Goal: Task Accomplishment & Management: Manage account settings

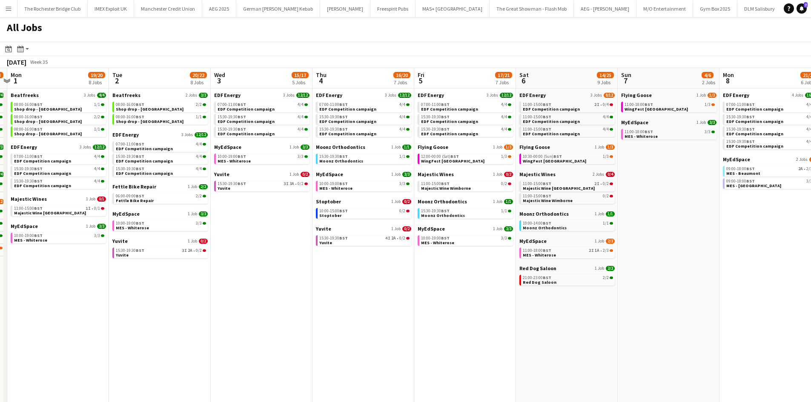
drag, startPoint x: 303, startPoint y: 300, endPoint x: 393, endPoint y: 298, distance: 89.8
click at [393, 298] on app-calendar-viewport "Fri 29 23/25 11 Jobs Sat 30 38/49 30 Jobs Sun 31 22/23 9 Jobs Mon 1 19/20 8 Job…" at bounding box center [405, 373] width 811 height 610
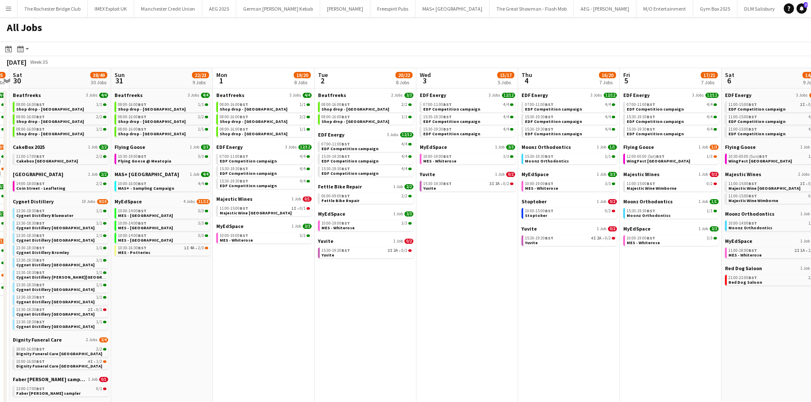
drag, startPoint x: 237, startPoint y: 277, endPoint x: 319, endPoint y: 283, distance: 82.4
click at [319, 283] on app-calendar-viewport "Thu 28 21/24 13 Jobs Fri 29 23/25 11 Jobs Sat 30 38/49 30 Jobs Sun 31 22/23 9 J…" at bounding box center [405, 373] width 811 height 610
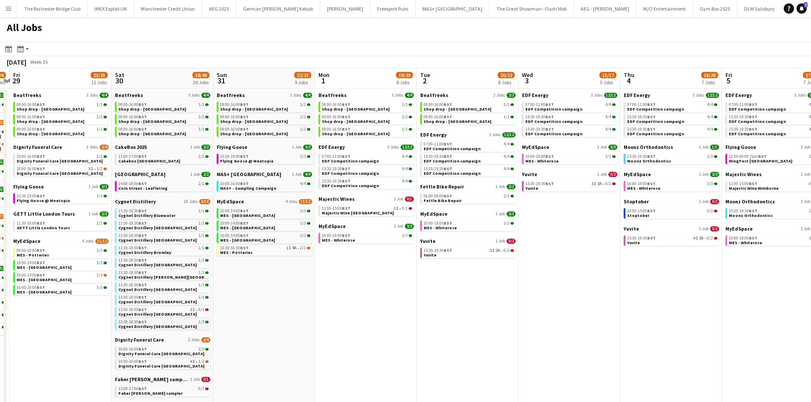
drag, startPoint x: 314, startPoint y: 305, endPoint x: 488, endPoint y: 328, distance: 175.2
click at [567, 328] on app-calendar-viewport "Wed 27 16/18 7 Jobs Thu 28 21/24 13 Jobs Fri 29 23/25 11 Jobs Sat 30 38/49 30 J…" at bounding box center [405, 373] width 811 height 610
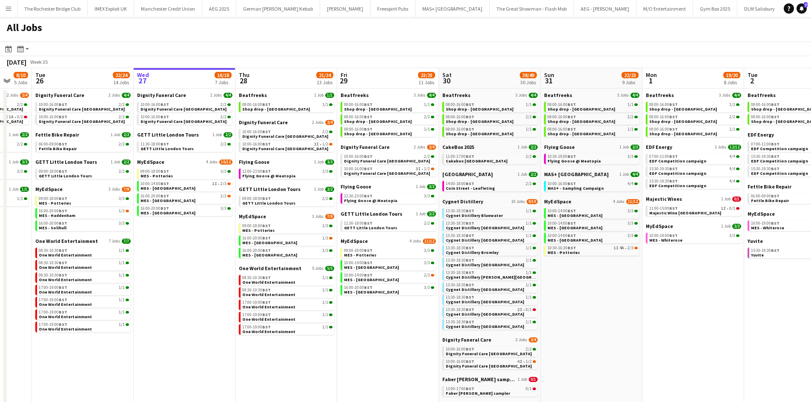
scroll to position [0, 272]
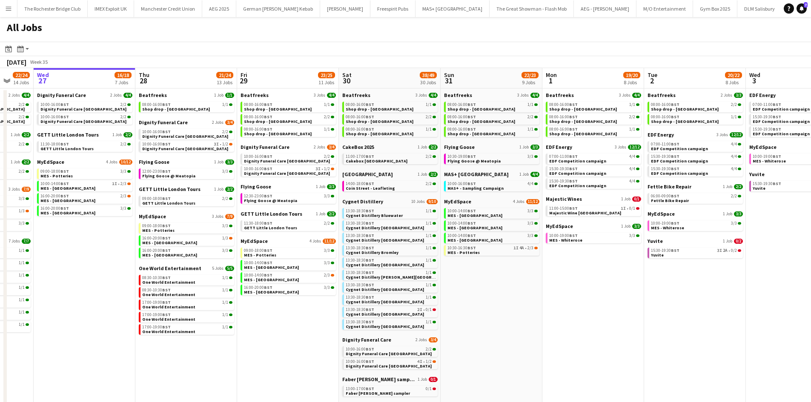
drag, startPoint x: 232, startPoint y: 321, endPoint x: 245, endPoint y: 317, distance: 14.0
click at [245, 317] on app-calendar-viewport "Sun 24 26/26 7 Jobs Mon 25 8/10 5 Jobs Tue 26 22/24 14 Jobs Wed 27 16/18 7 Jobs…" at bounding box center [405, 373] width 811 height 610
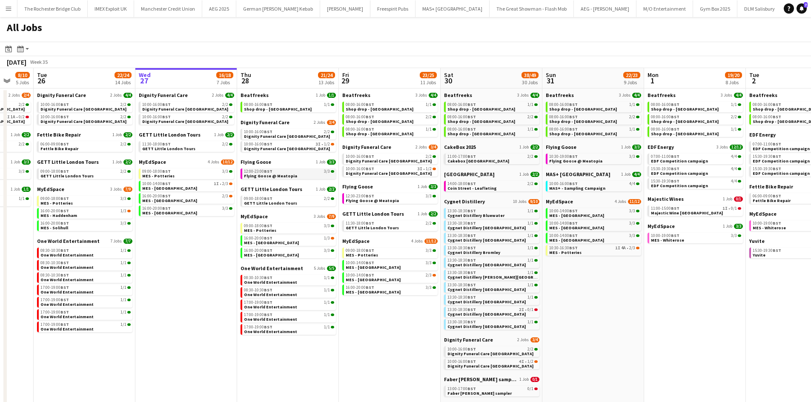
click at [312, 175] on link "12:00-23:00 BST 3/3 Flying Goose @ Meatopia" at bounding box center [289, 174] width 90 height 10
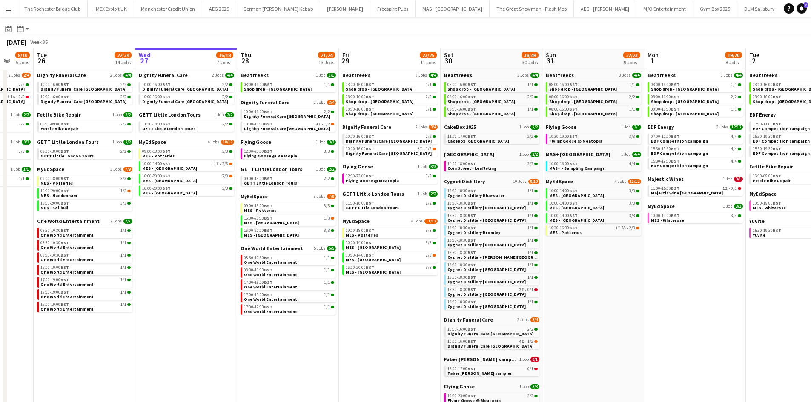
scroll to position [0, 0]
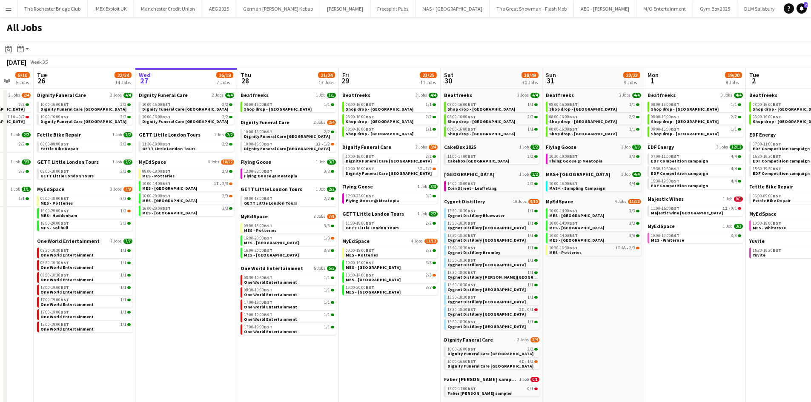
click at [291, 136] on span "Dignity Funeral Care Aberdeen" at bounding box center [287, 137] width 86 height 6
click at [182, 186] on span "MES - [GEOGRAPHIC_DATA]" at bounding box center [169, 189] width 55 height 6
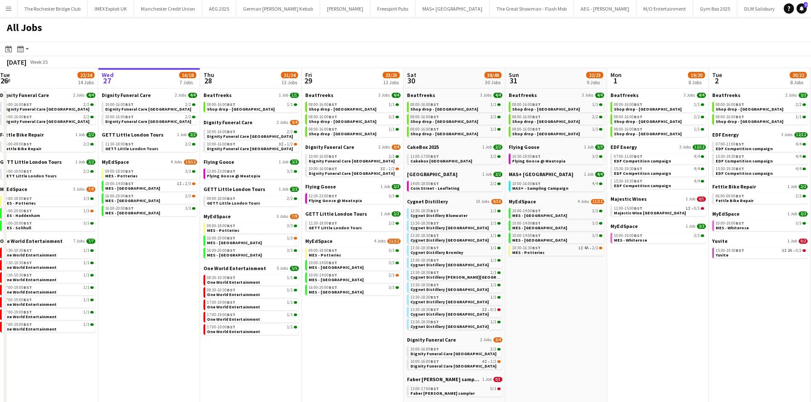
scroll to position [0, 328]
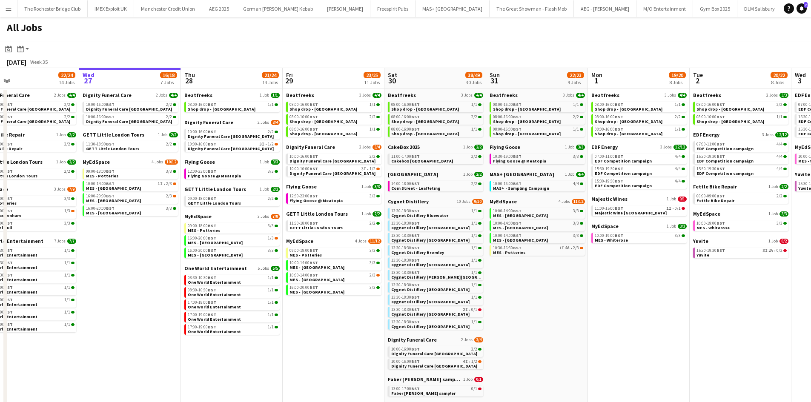
drag, startPoint x: 605, startPoint y: 304, endPoint x: 549, endPoint y: 295, distance: 57.0
click at [549, 295] on app-calendar-viewport "Sat 23 52/52 24 Jobs Sun 24 26/26 7 Jobs Mon 25 8/10 5 Jobs Tue 26 22/24 14 Job…" at bounding box center [405, 373] width 811 height 610
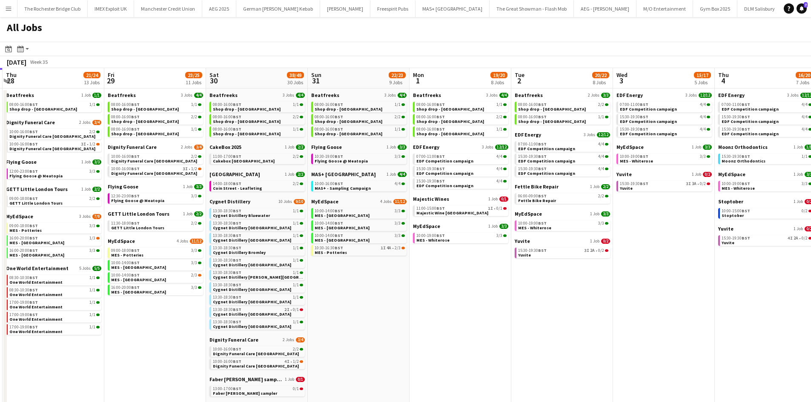
drag, startPoint x: 468, startPoint y: 258, endPoint x: 405, endPoint y: 250, distance: 63.0
click at [405, 250] on app-calendar-viewport "Mon 25 8/10 5 Jobs Tue 26 22/24 14 Jobs Wed 27 16/18 7 Jobs Thu 28 21/24 13 Job…" at bounding box center [405, 373] width 811 height 610
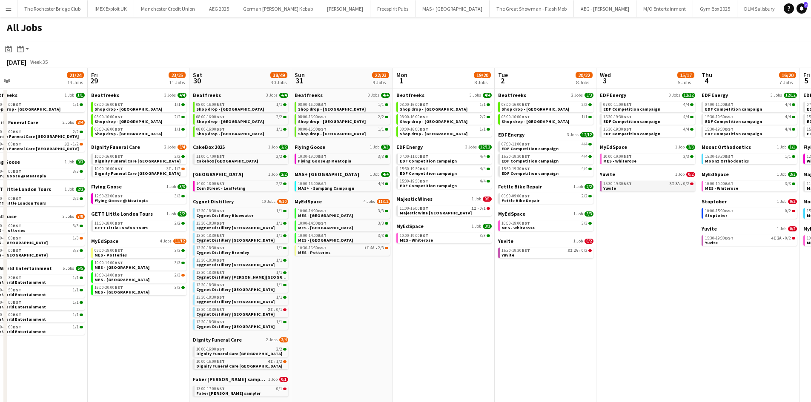
click at [630, 181] on app-calendar-brief-board "Yuvite 1 Job 0/2 15:30-19:30 BST 3I 3A • 0/2 Yuvite" at bounding box center [647, 181] width 95 height 20
click at [630, 191] on app-brief-job-card "15:30-19:30 BST 3I 3A • 0/2 Yuvite" at bounding box center [647, 186] width 95 height 11
click at [632, 186] on div "15:30-19:30 BST 3I 3A • 0/2" at bounding box center [648, 184] width 90 height 4
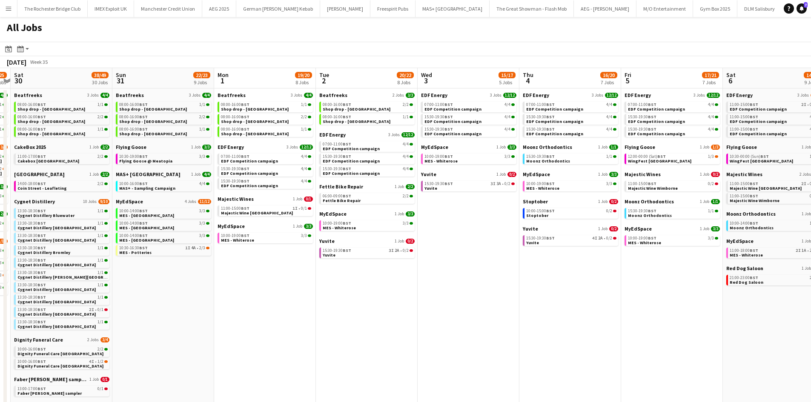
scroll to position [0, 297]
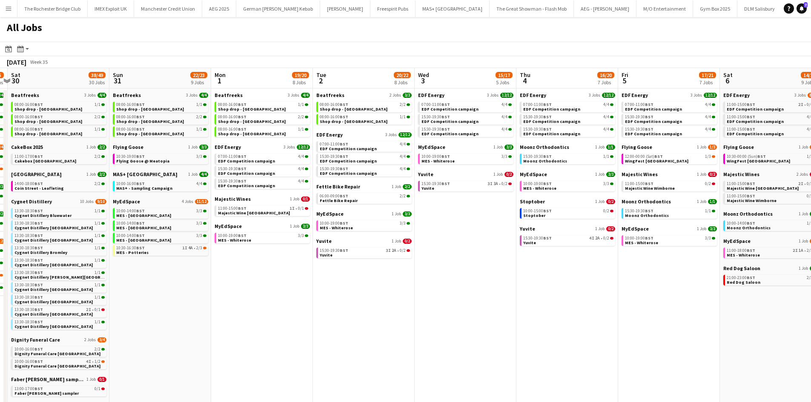
drag, startPoint x: 470, startPoint y: 257, endPoint x: 392, endPoint y: 239, distance: 80.4
click at [392, 239] on app-calendar-viewport "Wed 27 16/18 7 Jobs Thu 28 21/24 13 Jobs Fri 29 23/25 11 Jobs Sat 30 38/49 30 J…" at bounding box center [405, 373] width 811 height 610
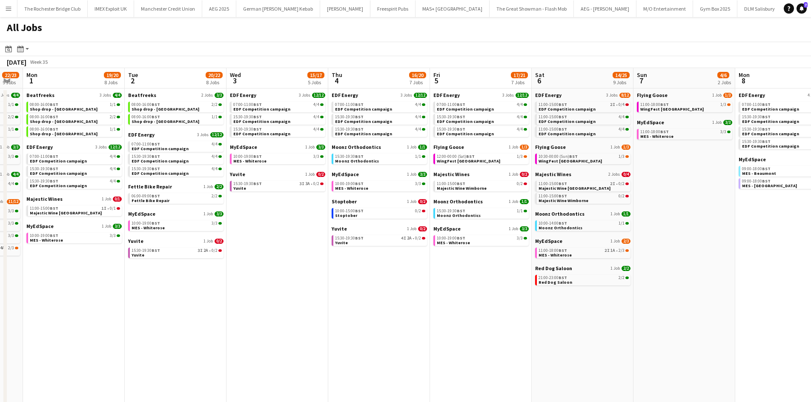
drag, startPoint x: 561, startPoint y: 271, endPoint x: 403, endPoint y: 242, distance: 160.9
click at [403, 242] on app-calendar-viewport "Fri 29 23/25 11 Jobs Sat 30 38/49 30 Jobs Sun 31 22/23 9 Jobs Mon 1 19/20 8 Job…" at bounding box center [405, 373] width 811 height 610
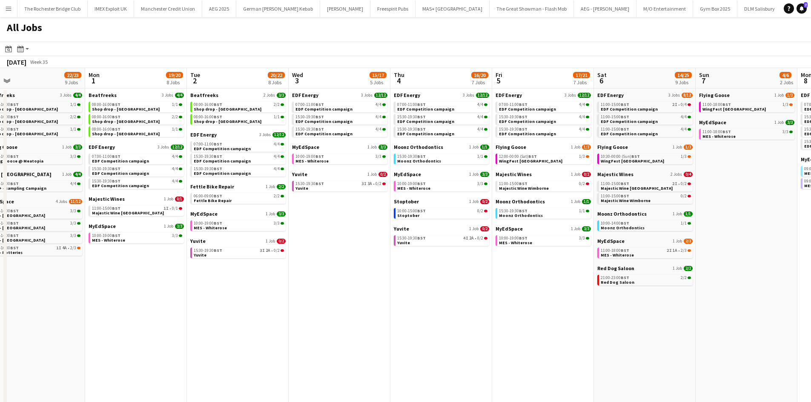
drag, startPoint x: 308, startPoint y: 286, endPoint x: 569, endPoint y: 286, distance: 261.7
click at [569, 286] on app-calendar-viewport "Fri 29 23/25 11 Jobs Sat 30 38/49 30 Jobs Sun 31 22/23 9 Jobs Mon 1 19/20 8 Job…" at bounding box center [405, 373] width 811 height 610
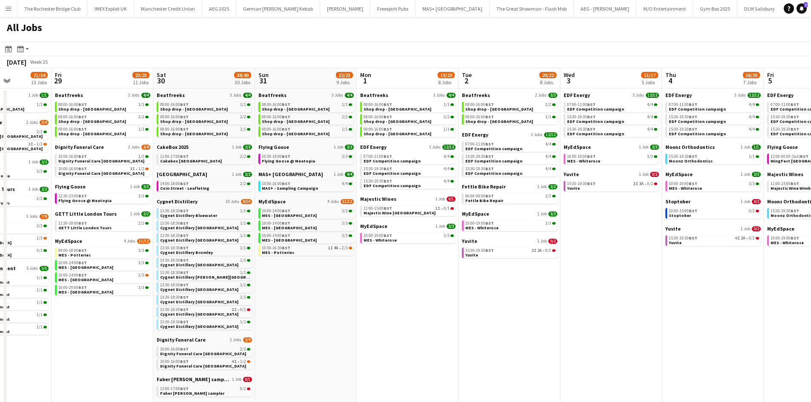
drag, startPoint x: 520, startPoint y: 240, endPoint x: 535, endPoint y: 245, distance: 15.5
click at [539, 243] on app-calendar-viewport "Wed 27 16/18 7 Jobs Thu 28 21/24 13 Jobs Fri 29 23/25 11 Jobs Sat 30 38/49 30 J…" at bounding box center [405, 373] width 811 height 610
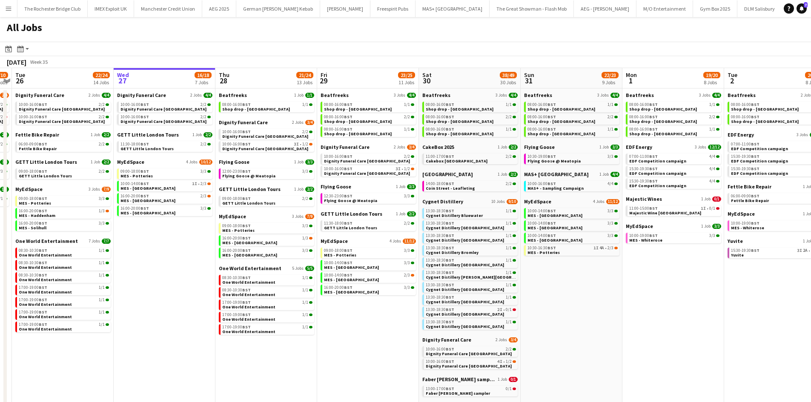
scroll to position [0, 252]
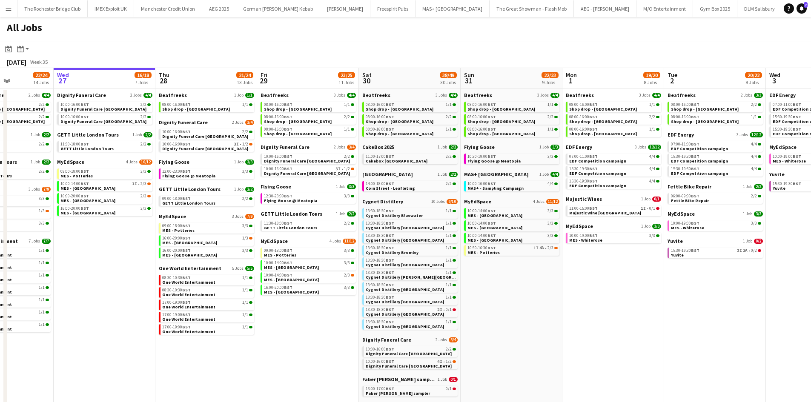
drag, startPoint x: 366, startPoint y: 327, endPoint x: 407, endPoint y: 325, distance: 41.8
click at [407, 325] on app-calendar-viewport "Sun 24 26/26 7 Jobs Mon 25 8/10 5 Jobs Tue 26 22/24 14 Jobs Wed 27 16/18 7 Jobs…" at bounding box center [405, 373] width 811 height 610
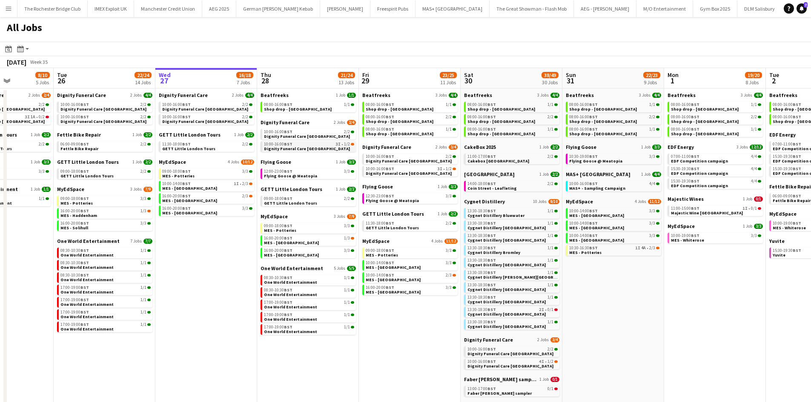
click at [331, 149] on link "10:00-16:00 BST 3I • 1/2 Dignity Funeral Care Southampton" at bounding box center [309, 146] width 90 height 10
drag, startPoint x: 239, startPoint y: 189, endPoint x: 235, endPoint y: 191, distance: 5.0
click at [239, 189] on link "10:00-14:00 BST 1I • 2/3 MES - Guildford Town Centre" at bounding box center [207, 186] width 90 height 10
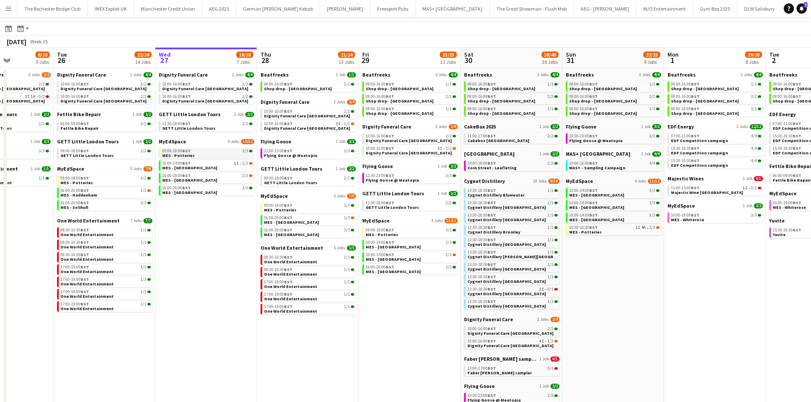
scroll to position [0, 0]
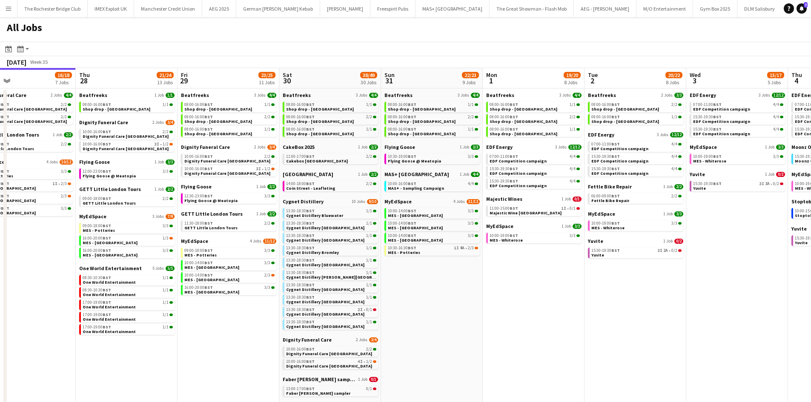
drag, startPoint x: 514, startPoint y: 283, endPoint x: 523, endPoint y: 283, distance: 9.4
click at [499, 283] on app-calendar-viewport "Sun 24 26/26 7 Jobs Mon 25 8/10 5 Jobs Tue 26 22/24 14 Jobs Wed 27 16/18 7 Jobs…" at bounding box center [405, 373] width 811 height 610
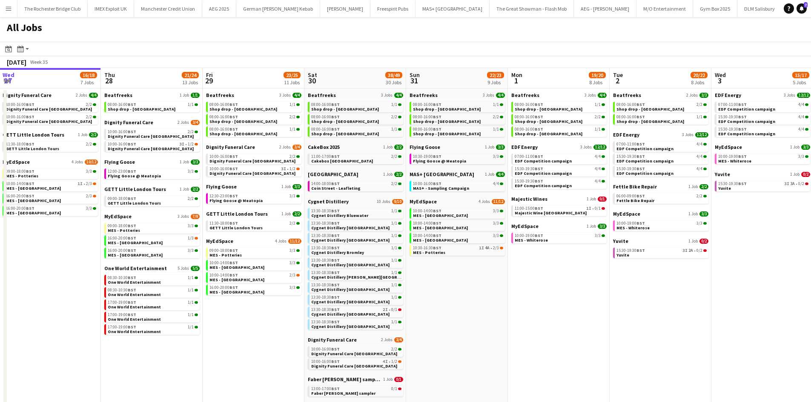
drag, startPoint x: 725, startPoint y: 307, endPoint x: 447, endPoint y: 280, distance: 279.2
click at [447, 280] on app-calendar-viewport "Sun 24 26/26 7 Jobs Mon 25 8/10 5 Jobs Tue 26 22/24 14 Jobs Wed 27 16/18 7 Jobs…" at bounding box center [405, 373] width 811 height 610
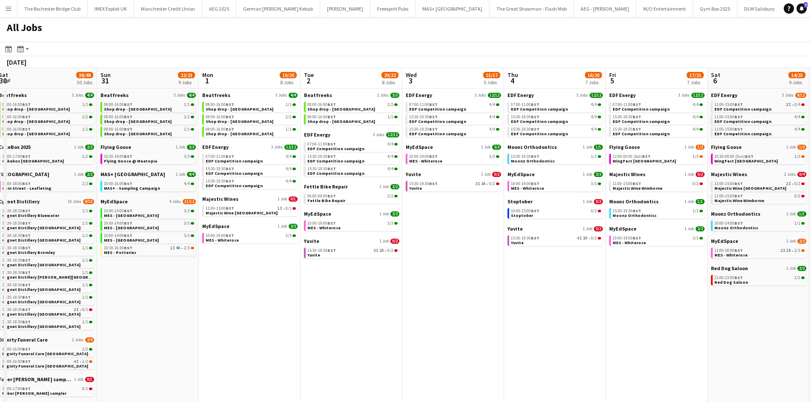
drag, startPoint x: 623, startPoint y: 299, endPoint x: 484, endPoint y: 302, distance: 138.8
click at [435, 311] on app-calendar-viewport "Wed 27 16/18 7 Jobs Thu 28 21/24 13 Jobs Fri 29 23/25 11 Jobs Sat 30 38/49 30 J…" at bounding box center [405, 373] width 811 height 610
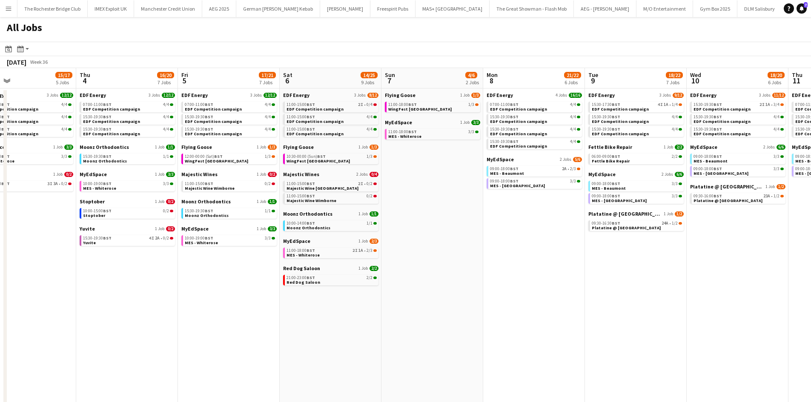
drag, startPoint x: 558, startPoint y: 312, endPoint x: 310, endPoint y: 288, distance: 248.8
click at [310, 288] on app-calendar-viewport "Sun 31 22/23 9 Jobs Mon 1 19/20 8 Jobs Tue 2 20/22 8 Jobs Wed 3 15/17 5 Jobs Th…" at bounding box center [405, 373] width 811 height 610
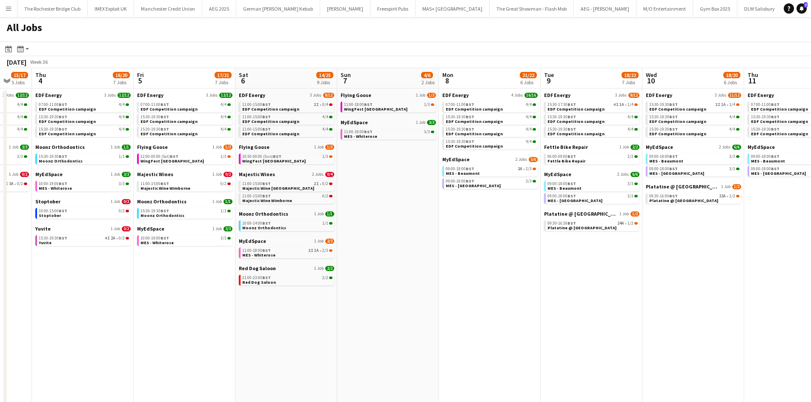
drag, startPoint x: 456, startPoint y: 280, endPoint x: 407, endPoint y: 278, distance: 49.0
click at [404, 275] on app-calendar-viewport "Mon 1 19/20 8 Jobs Tue 2 20/22 8 Jobs Wed 3 15/17 5 Jobs Thu 4 16/20 7 Jobs Fri…" at bounding box center [405, 373] width 811 height 610
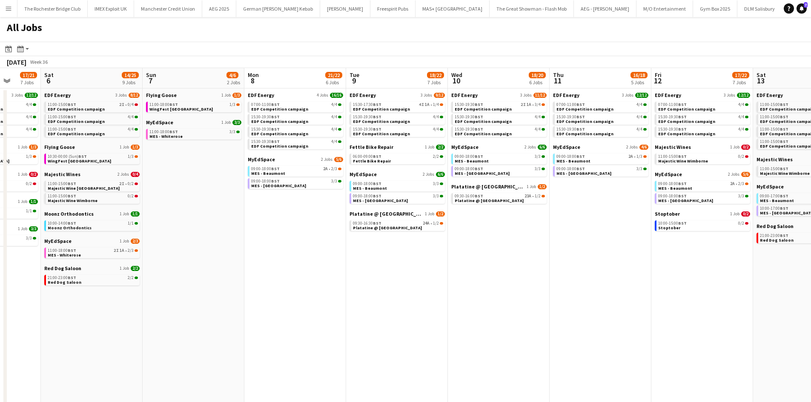
scroll to position [0, 248]
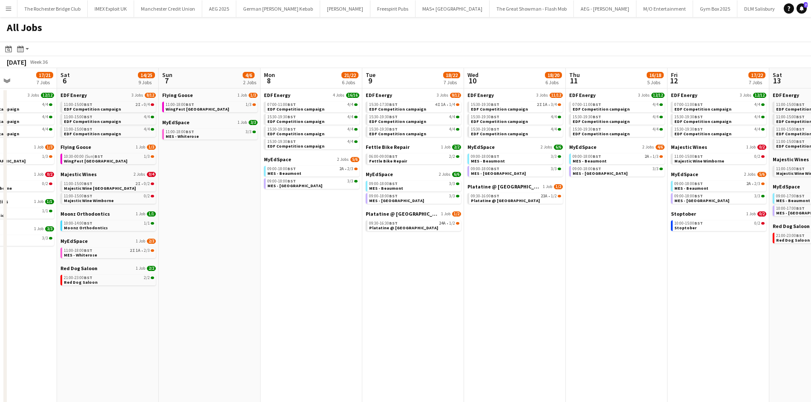
drag, startPoint x: 597, startPoint y: 290, endPoint x: 468, endPoint y: 279, distance: 129.0
click at [468, 279] on app-calendar-viewport "Wed 3 15/17 5 Jobs Thu 4 16/20 7 Jobs Fri 5 17/21 7 Jobs Sat 6 14/25 9 Jobs Sun…" at bounding box center [405, 373] width 811 height 610
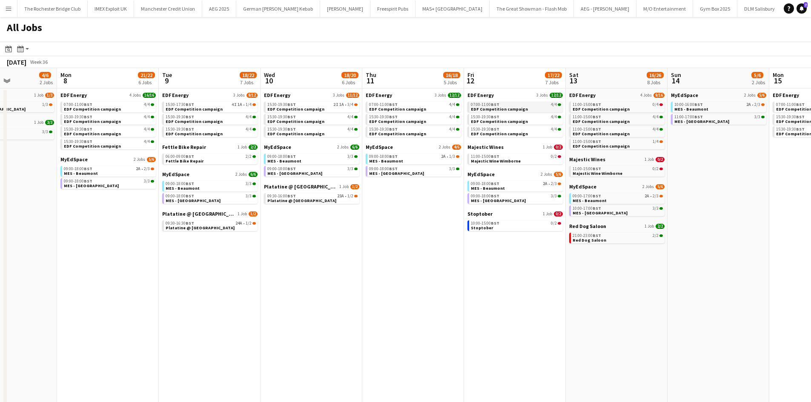
click at [505, 107] on span "EDF Competition campaign" at bounding box center [499, 109] width 57 height 6
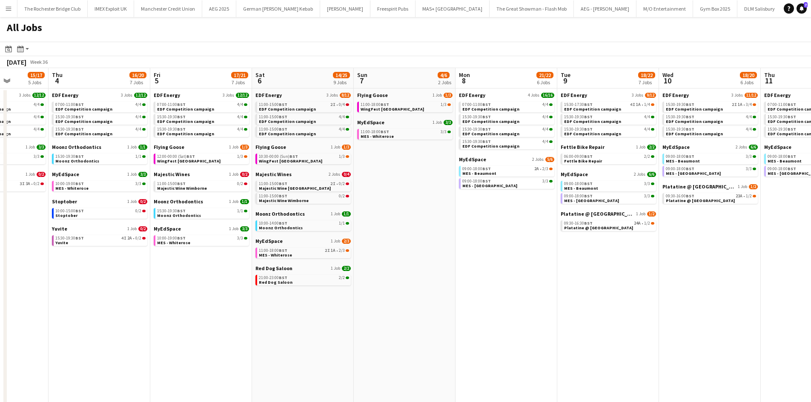
drag, startPoint x: 190, startPoint y: 283, endPoint x: 499, endPoint y: 309, distance: 310.5
click at [509, 311] on app-calendar-viewport "Tue 2 20/22 8 Jobs Wed 3 15/17 5 Jobs Thu 4 16/20 7 Jobs Fri 5 17/21 7 Jobs Sat…" at bounding box center [405, 373] width 811 height 610
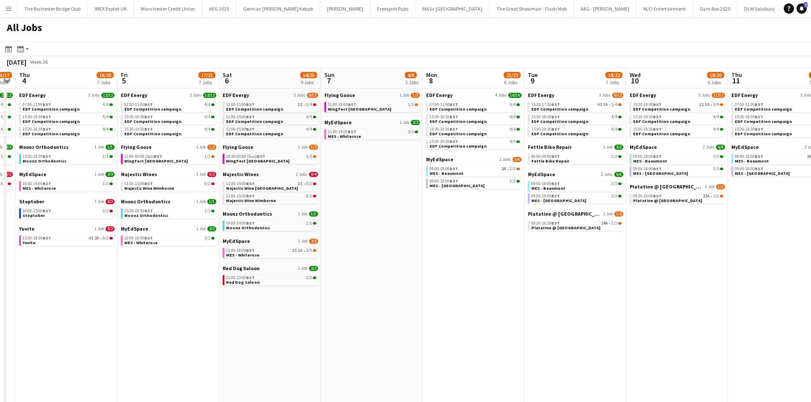
drag, startPoint x: 265, startPoint y: 280, endPoint x: 516, endPoint y: 300, distance: 251.9
click at [516, 300] on app-calendar-viewport "Tue 2 20/22 8 Jobs Wed 3 15/17 5 Jobs Thu 4 16/20 7 Jobs Fri 5 17/21 7 Jobs Sat…" at bounding box center [405, 373] width 811 height 610
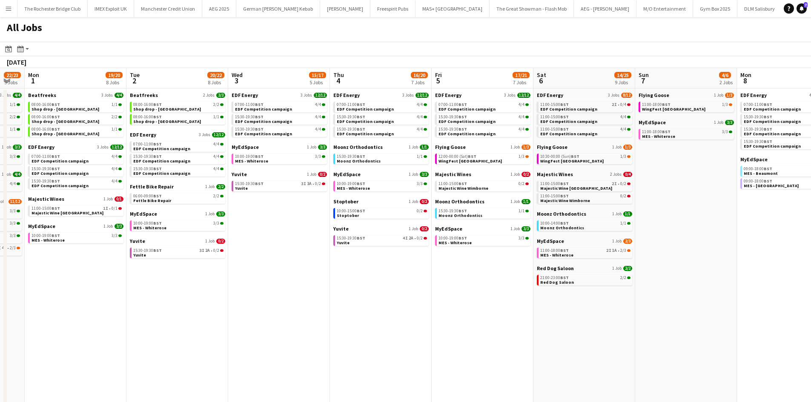
drag, startPoint x: 406, startPoint y: 298, endPoint x: 280, endPoint y: 298, distance: 125.6
click at [474, 298] on app-calendar-viewport "Sat 30 38/49 30 Jobs Sun 31 22/23 9 Jobs Mon 1 19/20 8 Jobs Tue 2 20/22 8 Jobs …" at bounding box center [405, 373] width 811 height 610
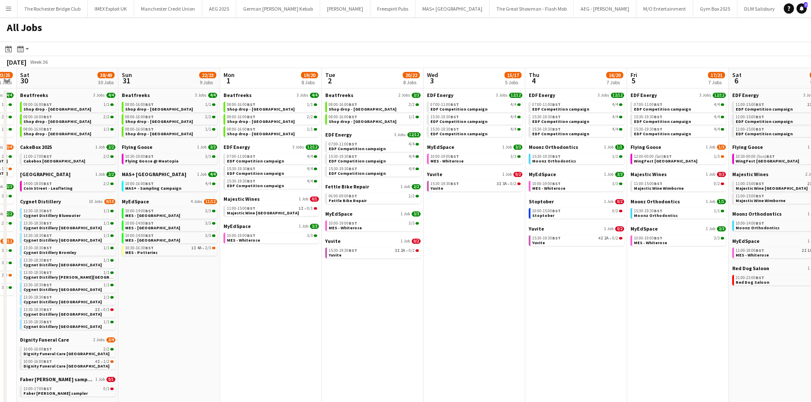
drag, startPoint x: 263, startPoint y: 292, endPoint x: 389, endPoint y: 277, distance: 126.4
click at [477, 283] on app-calendar-viewport "Thu 28 21/24 13 Jobs Fri 29 23/25 11 Jobs Sat 30 38/49 30 Jobs Sun 31 22/23 9 J…" at bounding box center [405, 373] width 811 height 610
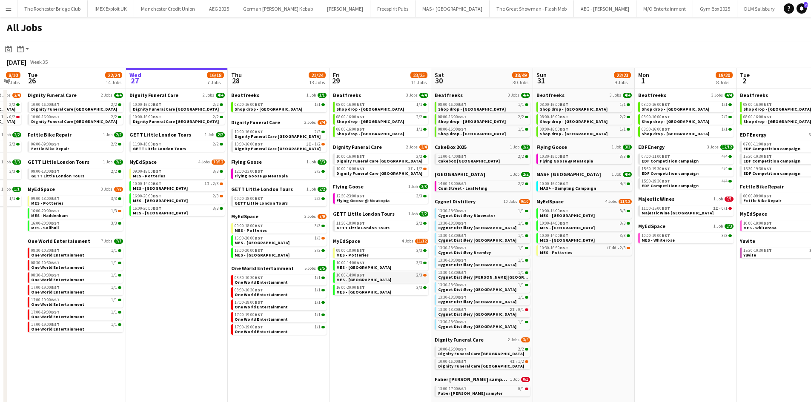
drag, startPoint x: 359, startPoint y: 276, endPoint x: 428, endPoint y: 274, distance: 69.0
click at [443, 276] on app-calendar-viewport "Sun 24 26/26 7 Jobs Mon 25 8/10 5 Jobs Tue 26 22/24 14 Jobs Wed 27 16/18 7 Jobs…" at bounding box center [405, 373] width 811 height 610
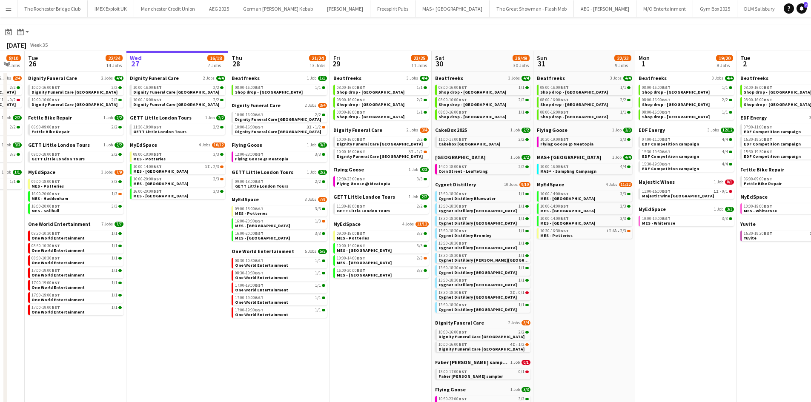
scroll to position [0, 0]
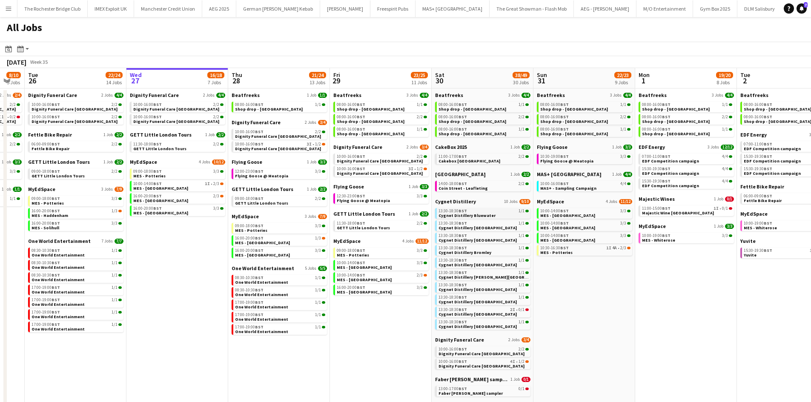
click at [489, 217] on link "13:30-18:30 BST 1/1 Cygnet Distillery Bluewater" at bounding box center [483, 213] width 90 height 10
click at [504, 215] on link "13:30-18:30 BST 1/1 Cygnet Distillery Bluewater" at bounding box center [483, 213] width 90 height 10
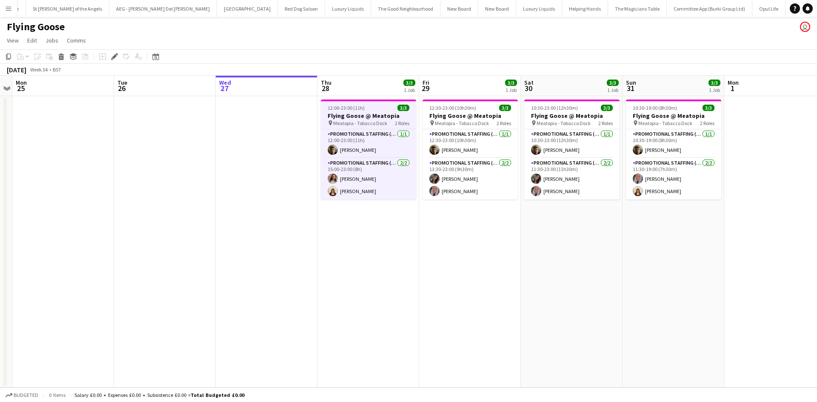
scroll to position [0, 3099]
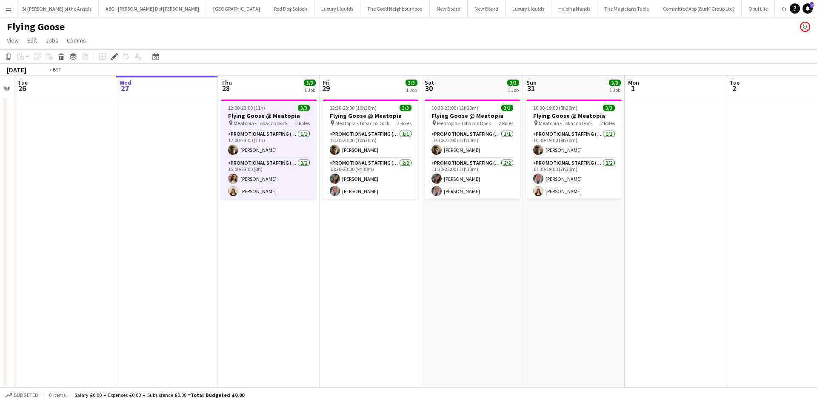
drag, startPoint x: 422, startPoint y: 283, endPoint x: 343, endPoint y: 285, distance: 78.8
click at [353, 284] on app-calendar-viewport "Fri 22 Sat 23 Sun 24 Mon 25 Tue 26 Wed 27 Thu 28 3/3 1 Job Fri 29 3/3 1 Job Sat…" at bounding box center [408, 232] width 817 height 312
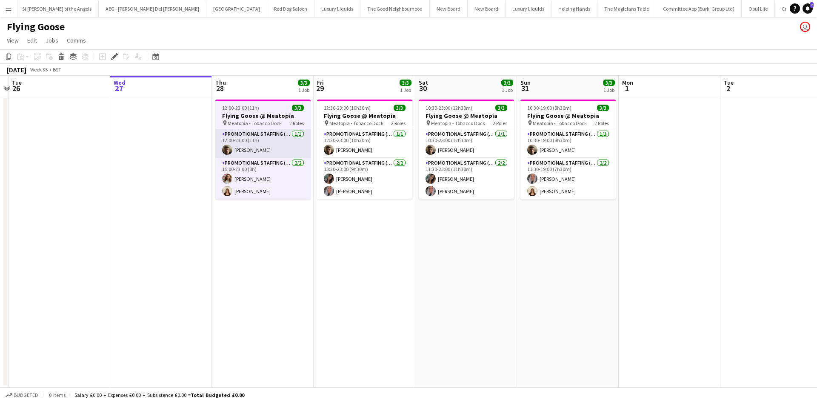
click at [273, 151] on app-card-role "Promotional Staffing (Sampling Staff) 1/1 12:00-23:00 (11h) Alex Jackson-Kempst…" at bounding box center [262, 143] width 95 height 29
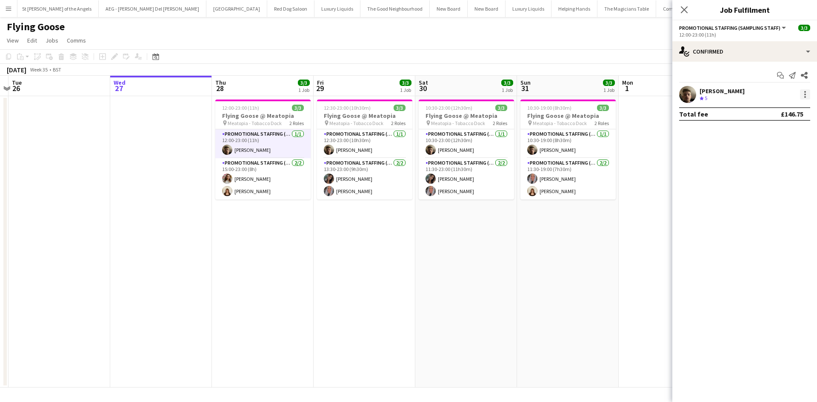
click at [806, 92] on div at bounding box center [805, 94] width 10 height 10
drag, startPoint x: 777, startPoint y: 192, endPoint x: 746, endPoint y: 197, distance: 31.5
click at [776, 192] on span "Remove" at bounding box center [777, 192] width 53 height 8
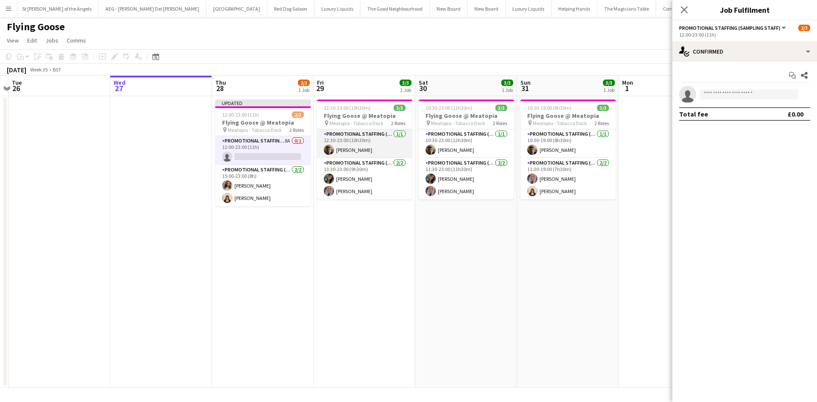
click at [384, 154] on app-card-role "Promotional Staffing (Sampling Staff) 1/1 12:30-23:00 (10h30m) Alex Jackson-Kem…" at bounding box center [364, 143] width 95 height 29
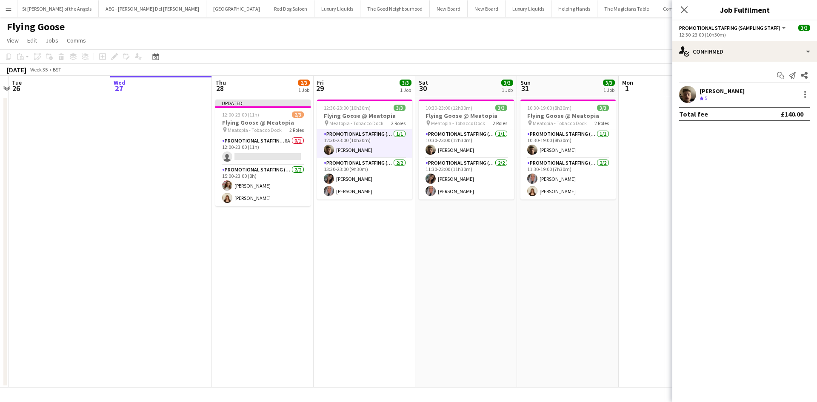
scroll to position [0, 397]
click at [805, 99] on div at bounding box center [805, 94] width 10 height 10
click at [775, 193] on span "Remove" at bounding box center [764, 191] width 26 height 7
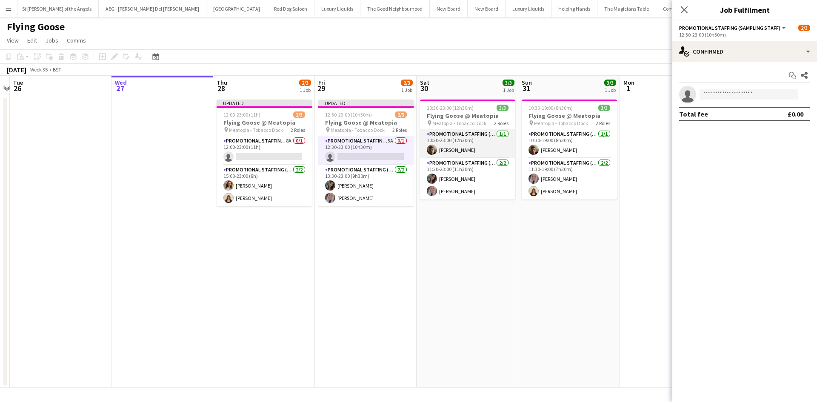
drag, startPoint x: 486, startPoint y: 151, endPoint x: 475, endPoint y: 153, distance: 11.2
click at [486, 151] on app-card-role "Promotional Staffing (Sampling Staff) 1/1 10:30-23:00 (12h30m) Alex Jackson-Kem…" at bounding box center [467, 143] width 95 height 29
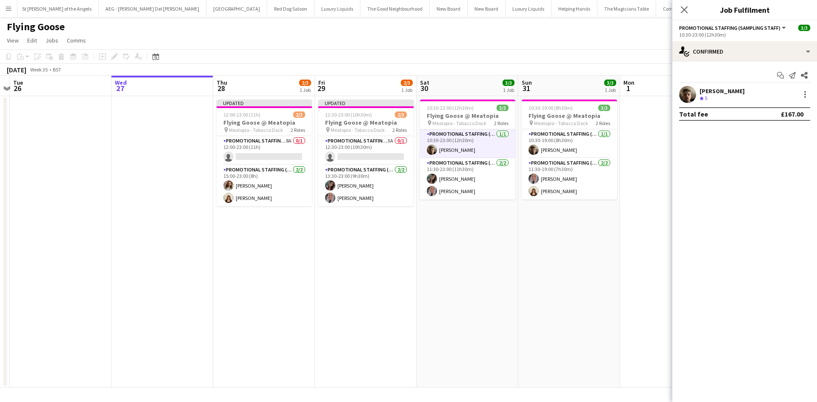
scroll to position [0, 398]
click at [809, 93] on div at bounding box center [805, 94] width 10 height 10
drag, startPoint x: 774, startPoint y: 190, endPoint x: 711, endPoint y: 179, distance: 63.6
click at [772, 190] on span "Remove" at bounding box center [764, 191] width 26 height 7
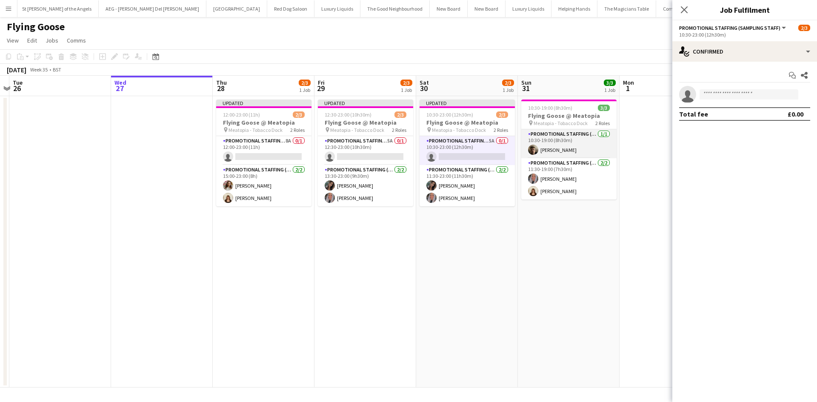
click at [550, 153] on app-card-role "Promotional Staffing (Sampling Staff) 1/1 10:30-19:00 (8h30m) Alex Jackson-Kemp…" at bounding box center [568, 143] width 95 height 29
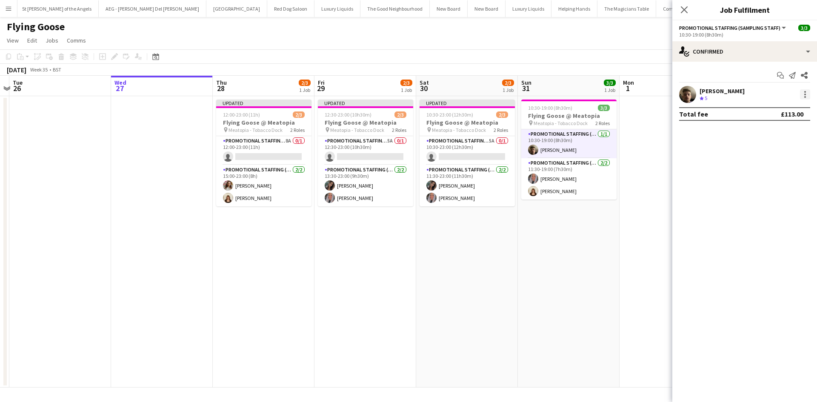
click at [807, 94] on div at bounding box center [805, 94] width 10 height 10
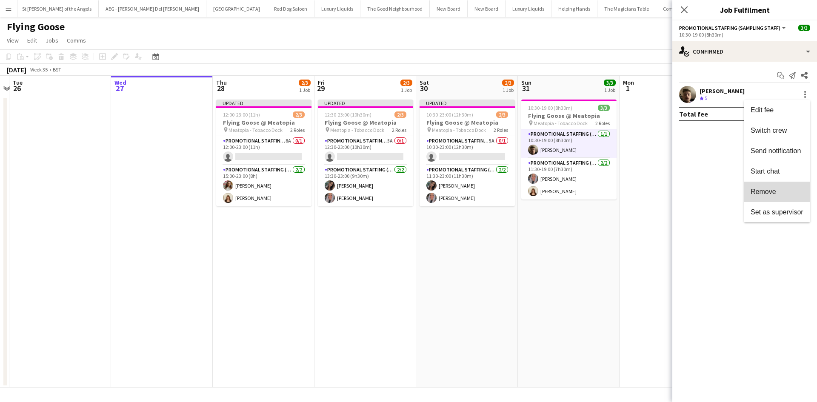
drag, startPoint x: 767, startPoint y: 194, endPoint x: 734, endPoint y: 197, distance: 33.4
click at [767, 194] on span "Remove" at bounding box center [764, 191] width 26 height 7
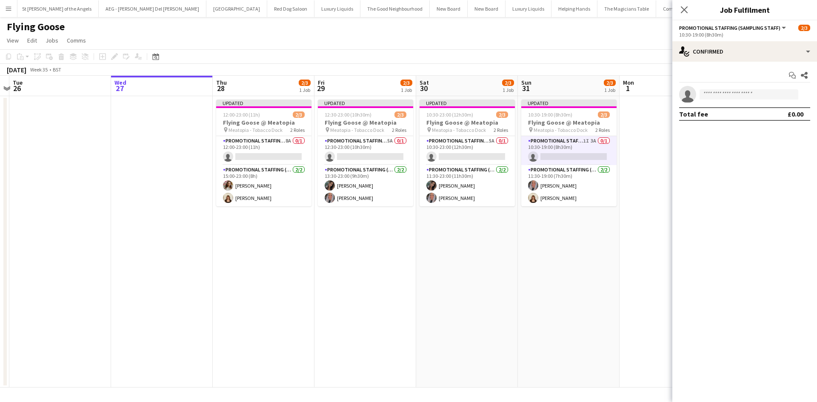
drag, startPoint x: 665, startPoint y: 214, endPoint x: 670, endPoint y: 199, distance: 15.2
click at [665, 214] on app-date-cell at bounding box center [671, 242] width 102 height 292
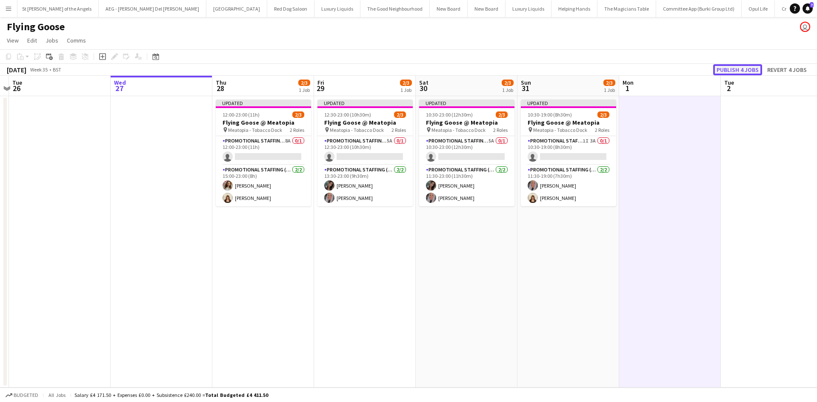
click at [746, 69] on button "Publish 4 jobs" at bounding box center [737, 69] width 49 height 11
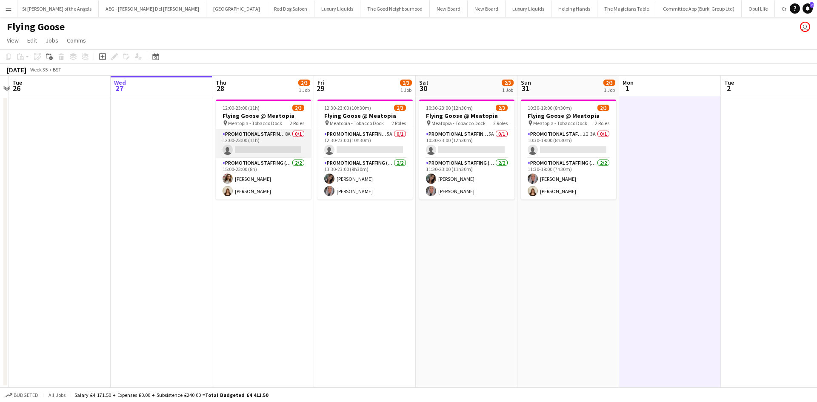
click at [289, 152] on app-card-role "Promotional Staffing (Sampling Staff) 8A 0/1 12:00-23:00 (11h) single-neutral-a…" at bounding box center [263, 143] width 95 height 29
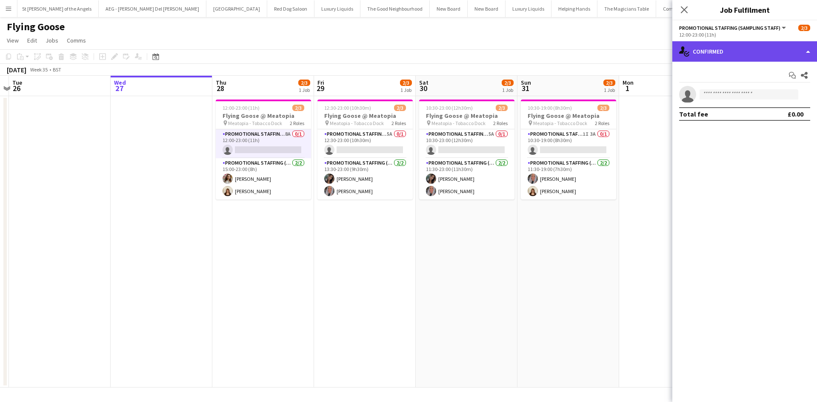
click at [735, 51] on div "single-neutral-actions-check-2 Confirmed" at bounding box center [744, 51] width 145 height 20
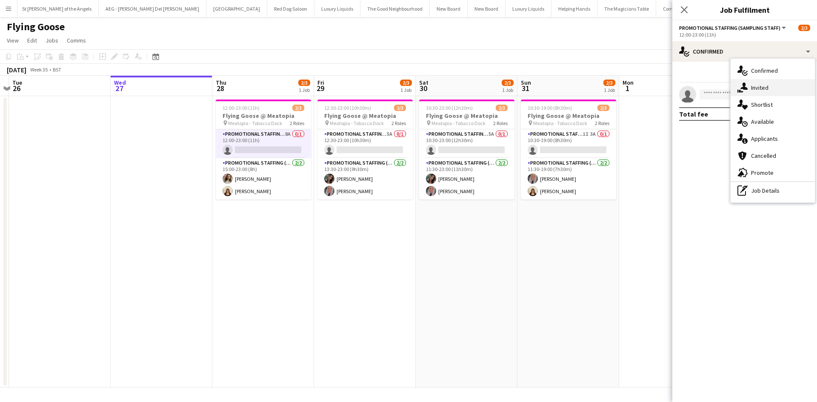
click at [767, 90] on div "single-neutral-actions-share-1 Invited" at bounding box center [773, 87] width 84 height 17
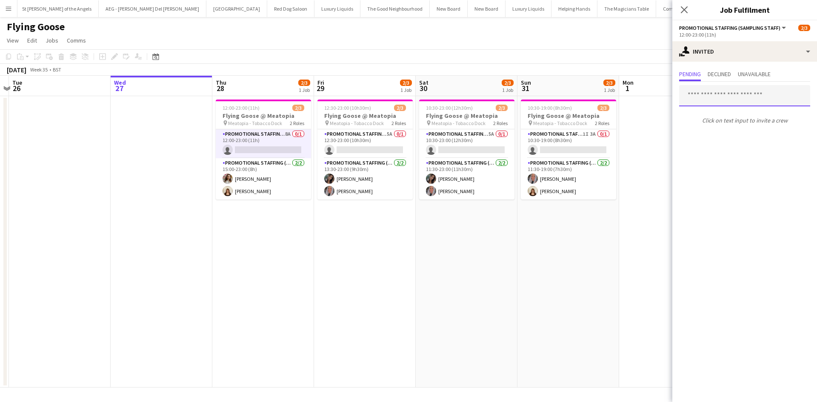
click at [721, 95] on input "text" at bounding box center [744, 95] width 131 height 21
type input "****"
click at [612, 289] on app-date-cell "10:30-19:00 (8h30m) 2/3 Flying Goose @ Meatopia pin Meatopia - Tobacco Dock 2 R…" at bounding box center [569, 242] width 102 height 292
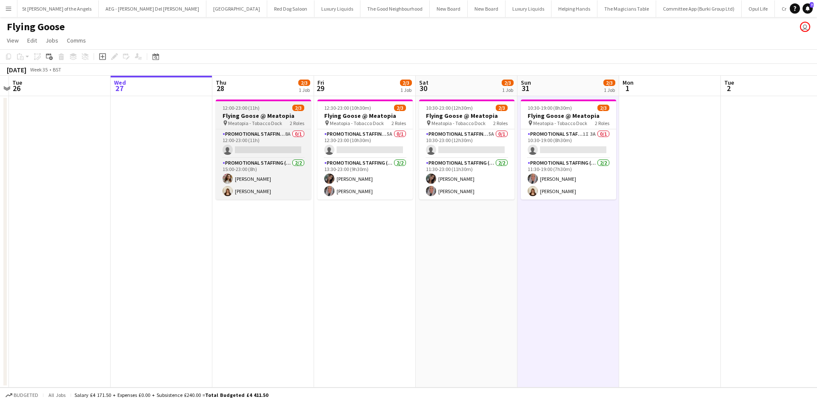
click at [280, 119] on h3 "Flying Goose @ Meatopia" at bounding box center [263, 116] width 95 height 8
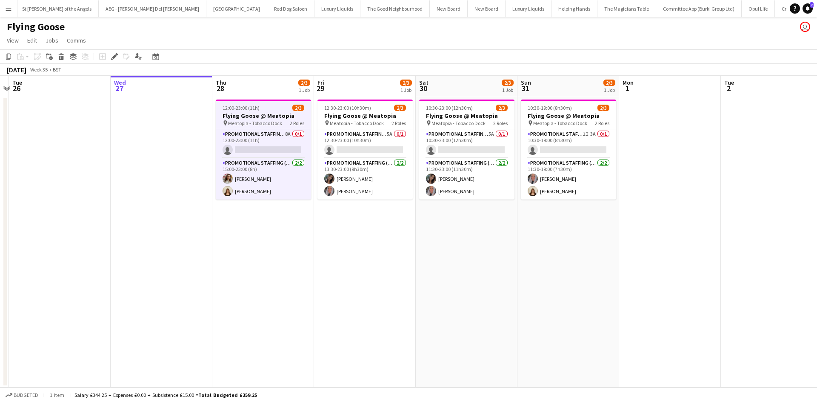
click at [277, 117] on h3 "Flying Goose @ Meatopia" at bounding box center [263, 116] width 95 height 8
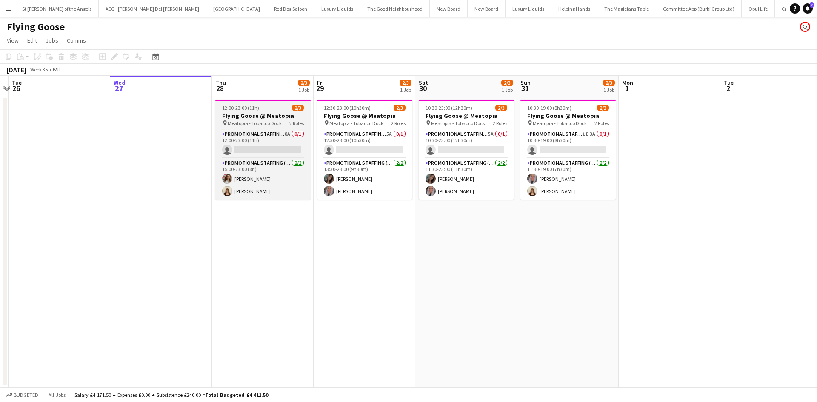
click at [272, 119] on h3 "Flying Goose @ Meatopia" at bounding box center [262, 116] width 95 height 8
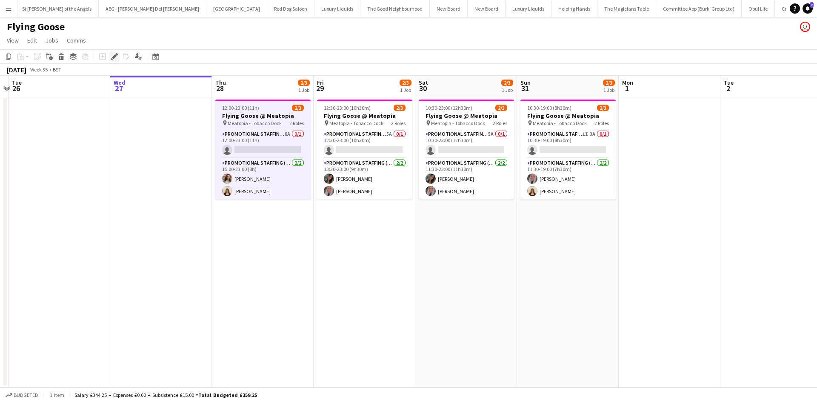
click at [110, 54] on div "Edit" at bounding box center [114, 56] width 10 height 10
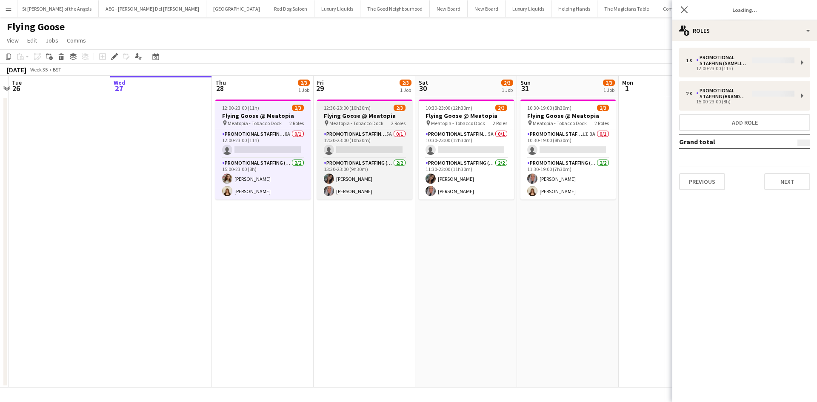
click at [365, 126] on app-job-card "12:30-23:00 (10h30m) 2/3 Flying Goose @ Meatopia pin Meatopia - Tobacco Dock 2 …" at bounding box center [364, 150] width 95 height 100
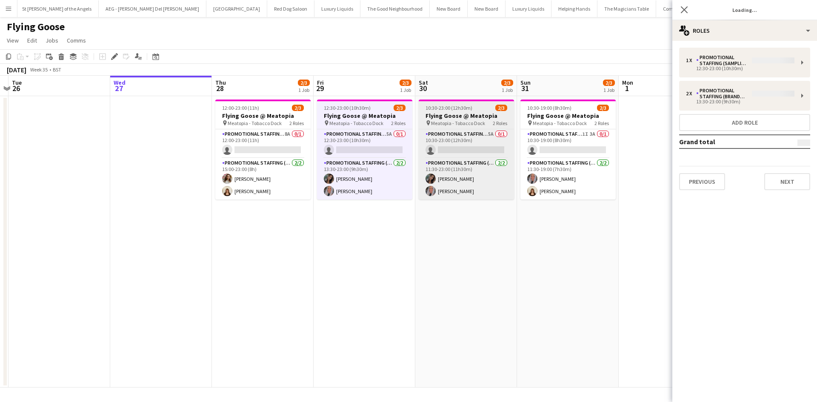
click at [452, 111] on app-job-card "10:30-23:00 (12h30m) 2/3 Flying Goose @ Meatopia pin Meatopia - Tobacco Dock 2 …" at bounding box center [466, 150] width 95 height 100
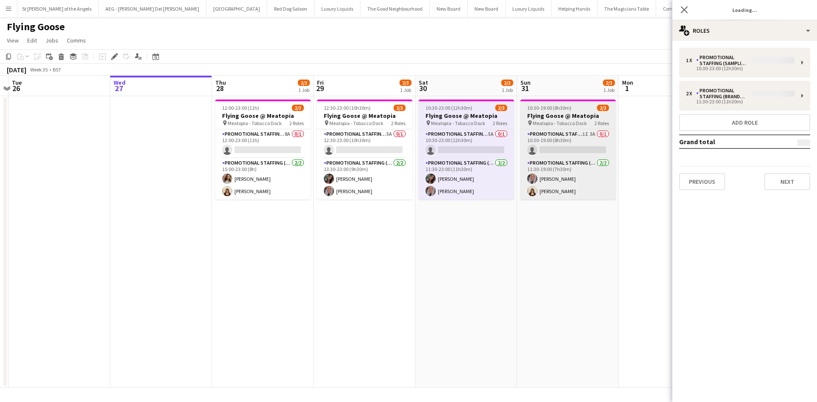
click at [546, 122] on span "Meatopia - Tobacco Dock" at bounding box center [560, 123] width 54 height 6
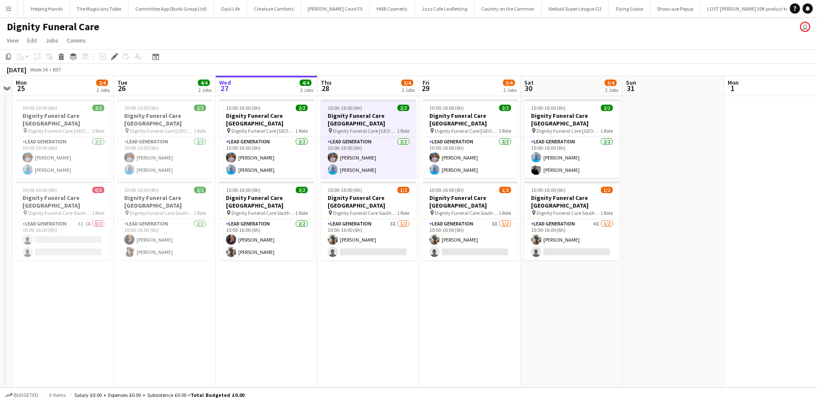
scroll to position [0, 3633]
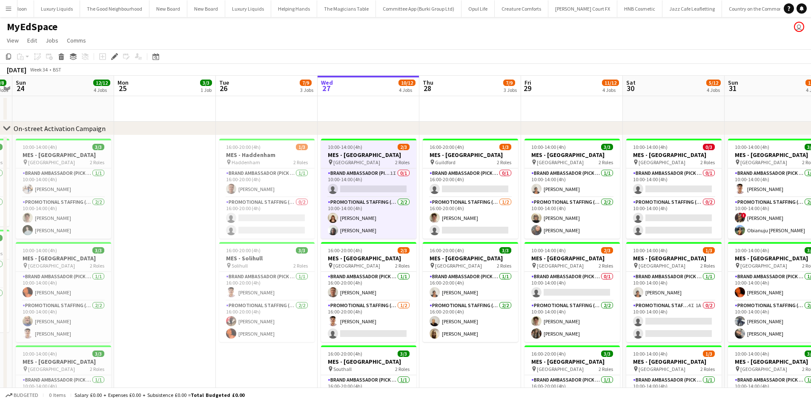
scroll to position [0, 3404]
click at [378, 156] on h3 "MES - [GEOGRAPHIC_DATA]" at bounding box center [368, 155] width 95 height 8
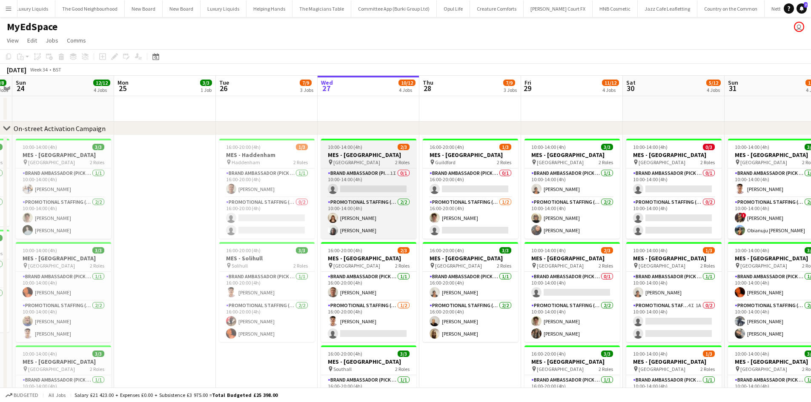
click at [384, 160] on div "pin Guildford Town Centre 2 Roles" at bounding box center [368, 162] width 95 height 7
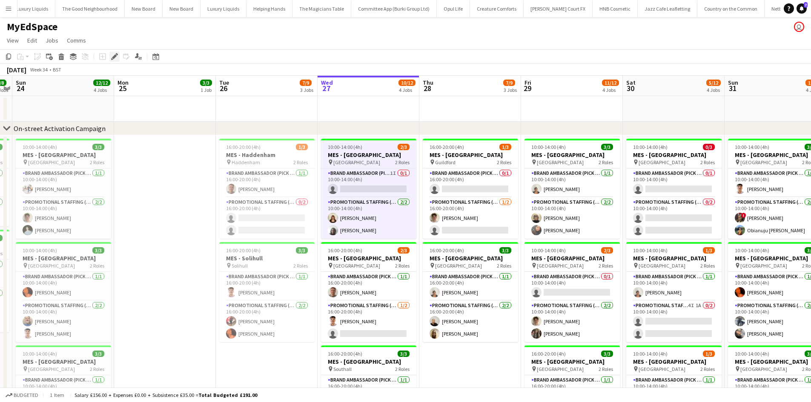
click at [117, 57] on icon "Edit" at bounding box center [114, 56] width 7 height 7
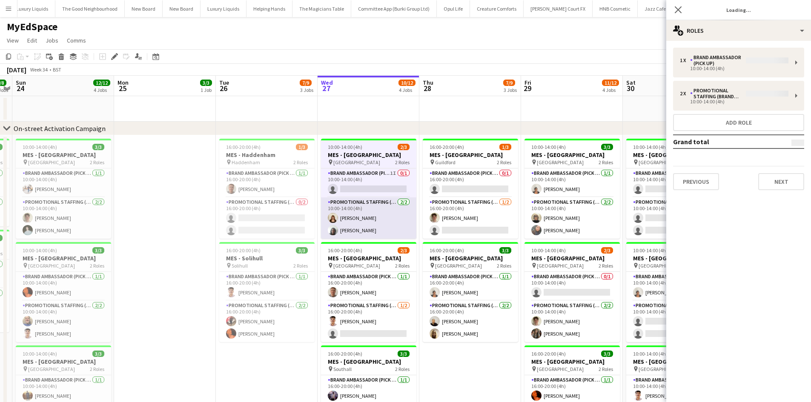
click at [418, 222] on app-date-cell "10:00-14:00 (4h) 2/3 MES - Guildford Town Centre pin Guildford Town Centre 2 Ro…" at bounding box center [368, 311] width 102 height 352
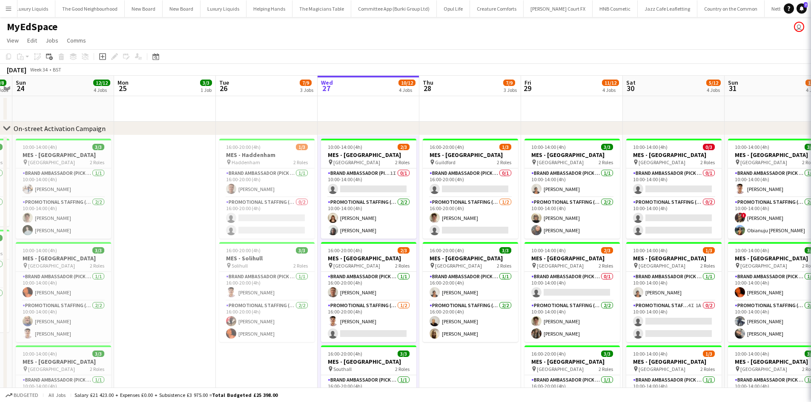
click at [356, 163] on span "Guildford Town Centre" at bounding box center [356, 162] width 47 height 6
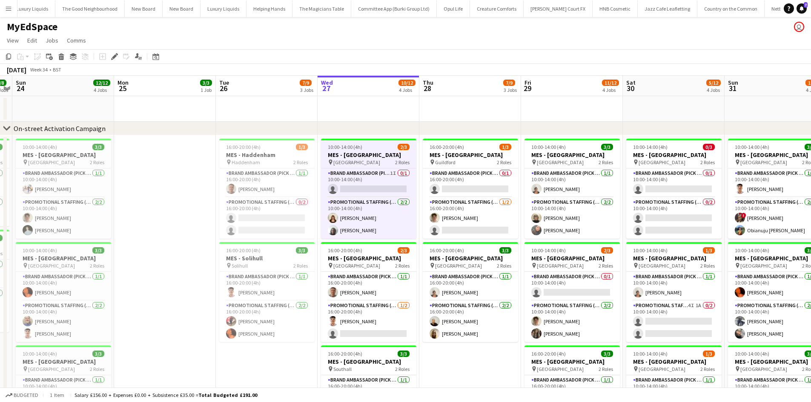
scroll to position [0, 295]
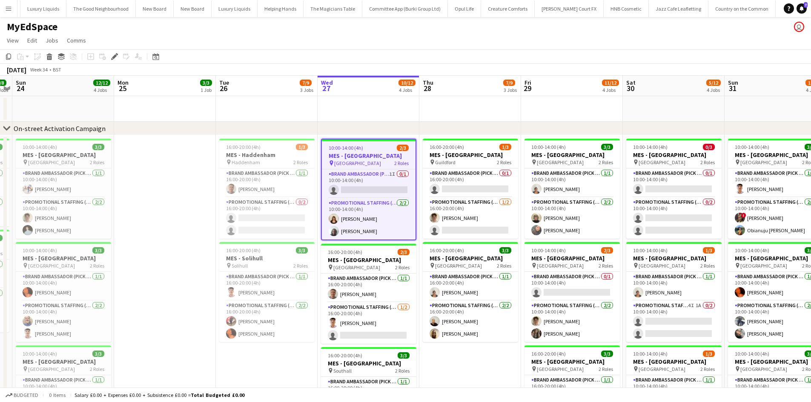
scroll to position [0, 3404]
click at [109, 56] on div "Edit" at bounding box center [114, 56] width 10 height 10
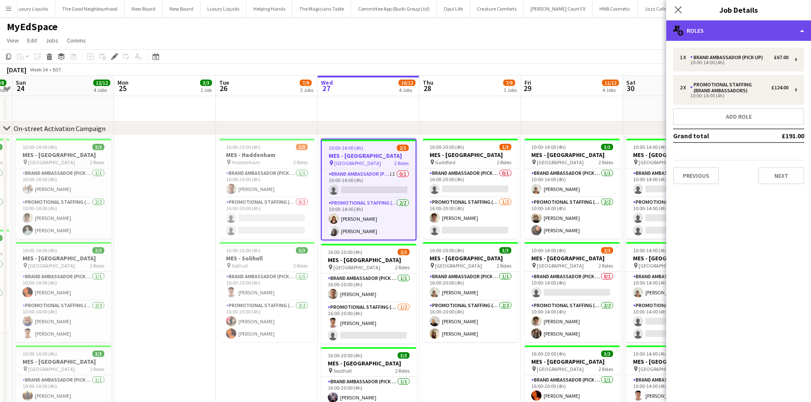
click at [732, 34] on div "multiple-users-add Roles" at bounding box center [738, 30] width 145 height 20
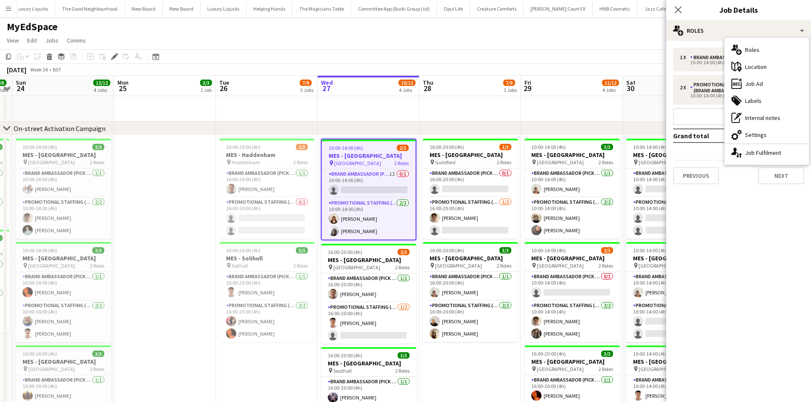
click at [760, 68] on div "maps-pin-1 Location" at bounding box center [766, 66] width 84 height 17
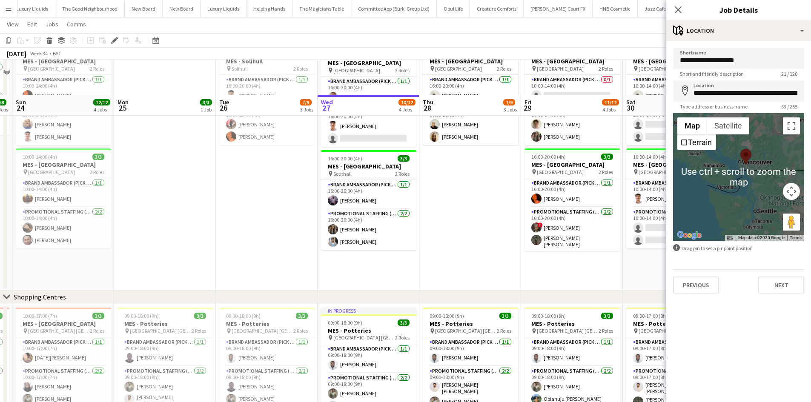
scroll to position [240, 0]
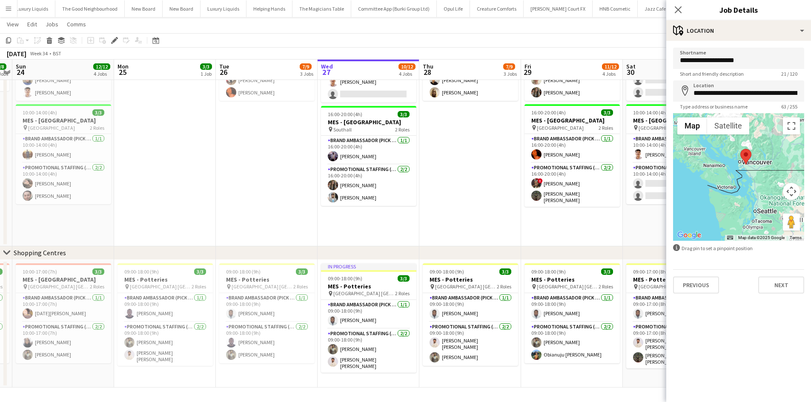
click at [267, 160] on app-date-cell "16:00-20:00 (4h) 1/3 MES - Haddenham pin Haddenham 2 Roles Brand Ambassador (Pi…" at bounding box center [267, 70] width 102 height 352
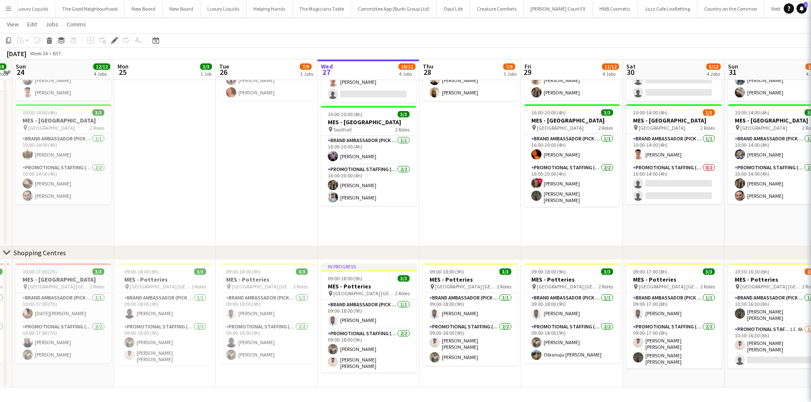
scroll to position [0, 292]
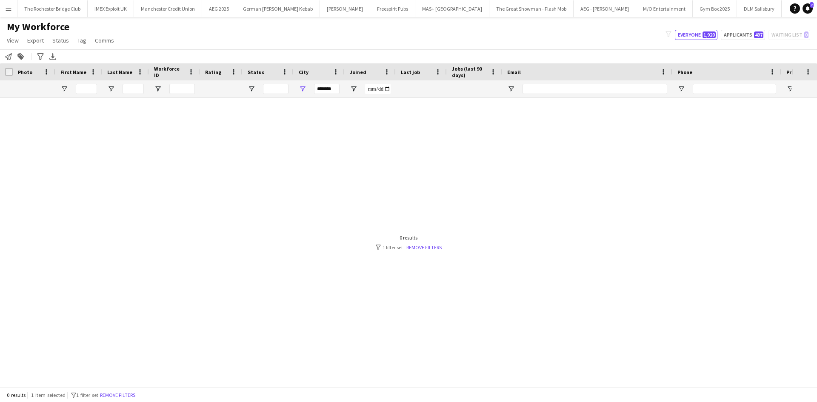
scroll to position [0, 251]
click at [325, 93] on input "*******" at bounding box center [327, 89] width 26 height 10
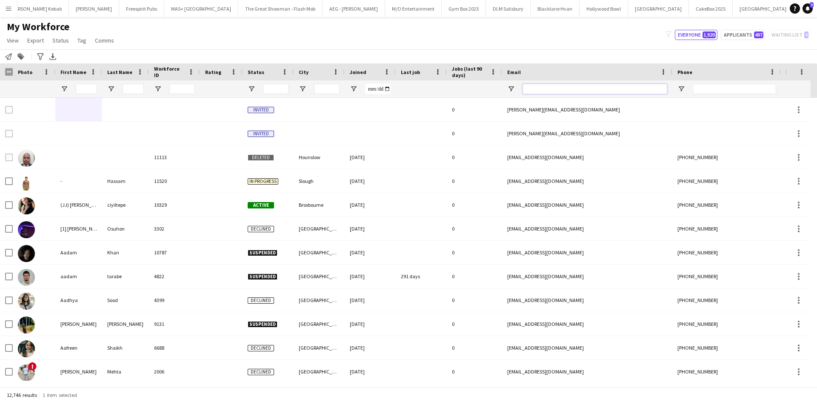
click at [545, 85] on input "Email Filter Input" at bounding box center [595, 89] width 145 height 10
paste input "**********"
type input "**********"
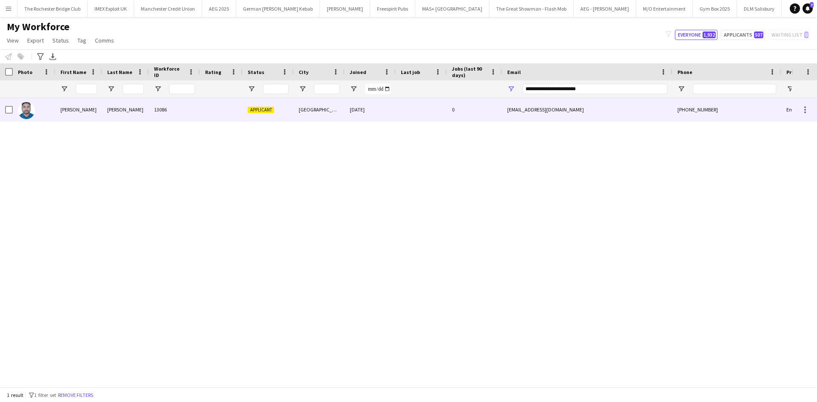
click at [62, 114] on div "[PERSON_NAME]" at bounding box center [78, 109] width 47 height 23
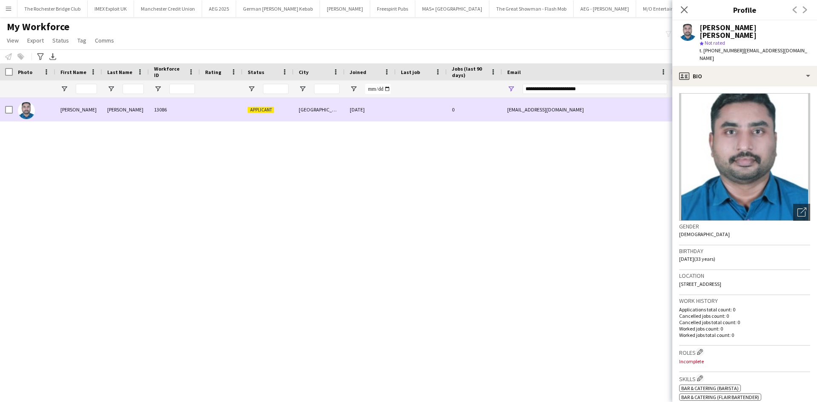
click at [13, 111] on div at bounding box center [34, 109] width 43 height 23
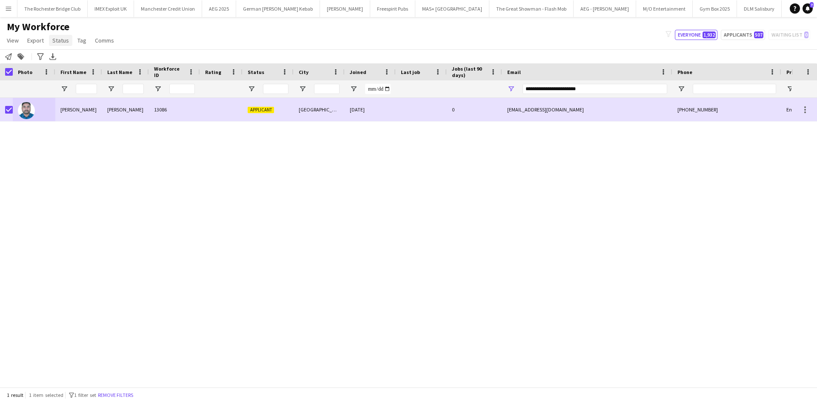
click at [59, 45] on link "Status" at bounding box center [60, 40] width 23 height 11
click at [68, 59] on link "Edit" at bounding box center [79, 59] width 60 height 18
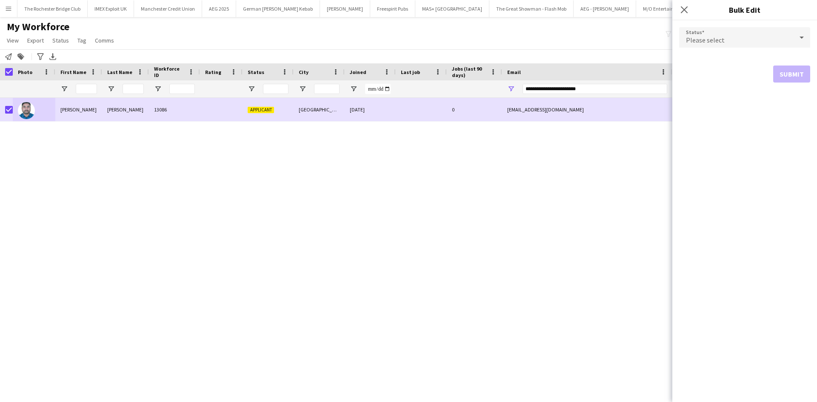
click at [775, 36] on div "Please select" at bounding box center [736, 37] width 114 height 20
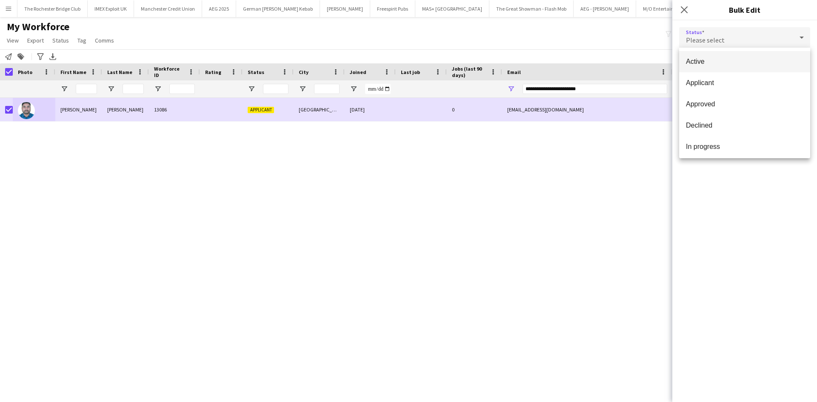
click at [735, 61] on span "Active" at bounding box center [744, 61] width 117 height 8
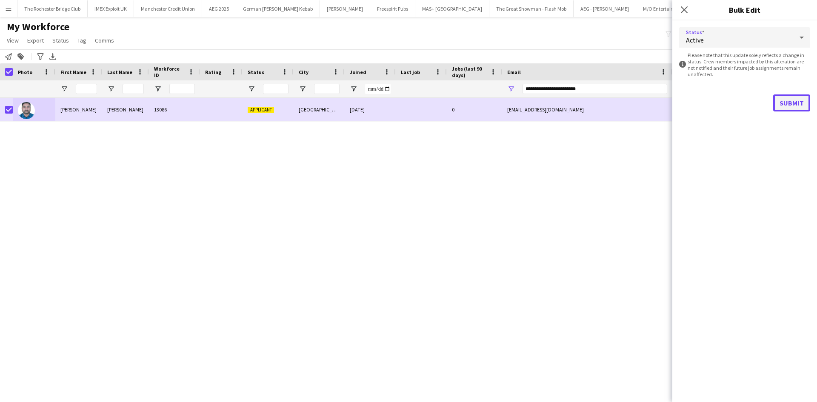
click at [788, 99] on button "Submit" at bounding box center [791, 102] width 37 height 17
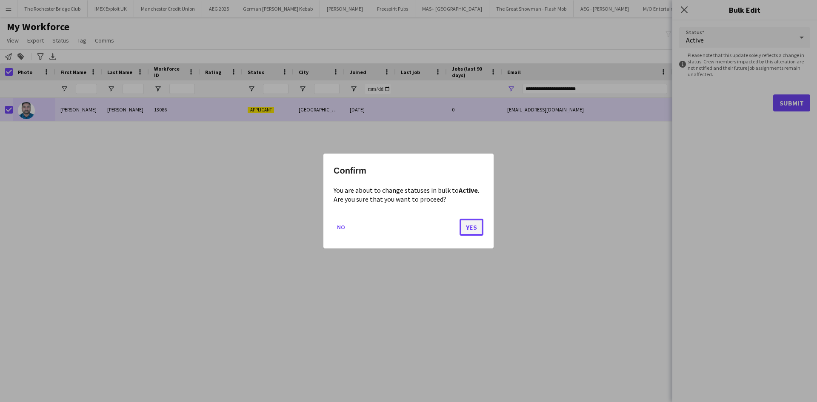
click at [470, 230] on button "Yes" at bounding box center [472, 227] width 24 height 17
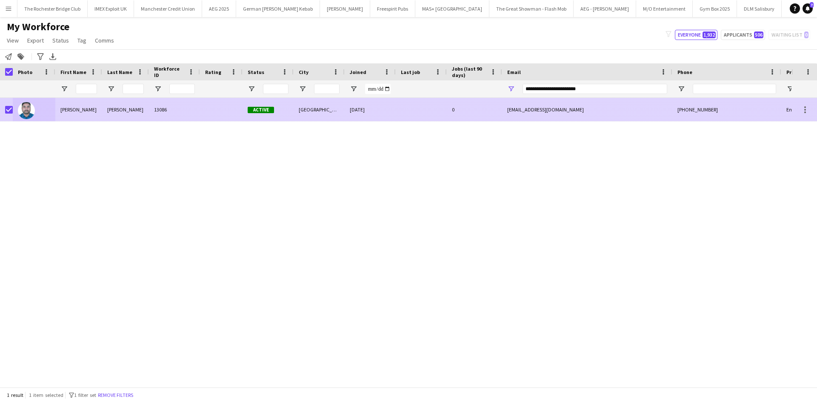
click at [687, 108] on div "[PHONE_NUMBER]" at bounding box center [726, 109] width 109 height 23
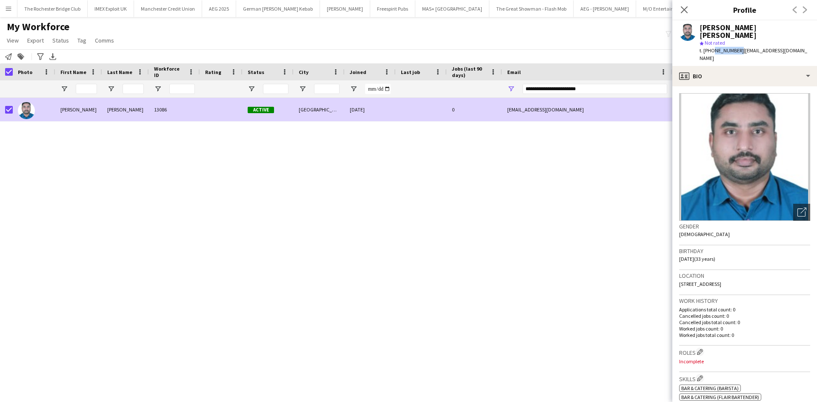
drag, startPoint x: 712, startPoint y: 43, endPoint x: 736, endPoint y: 44, distance: 23.9
click at [736, 47] on span "t. [PHONE_NUMBER]" at bounding box center [722, 50] width 44 height 6
copy span "7887980439"
click at [537, 89] on input "**********" at bounding box center [595, 89] width 145 height 10
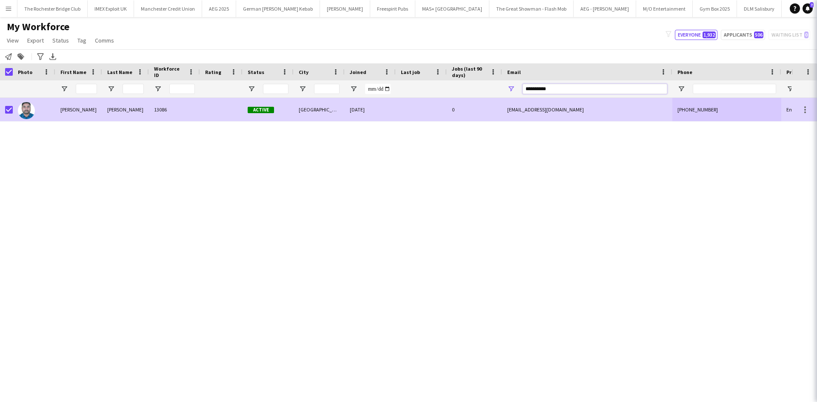
type input "**********"
click at [334, 87] on input "City Filter Input" at bounding box center [327, 89] width 26 height 10
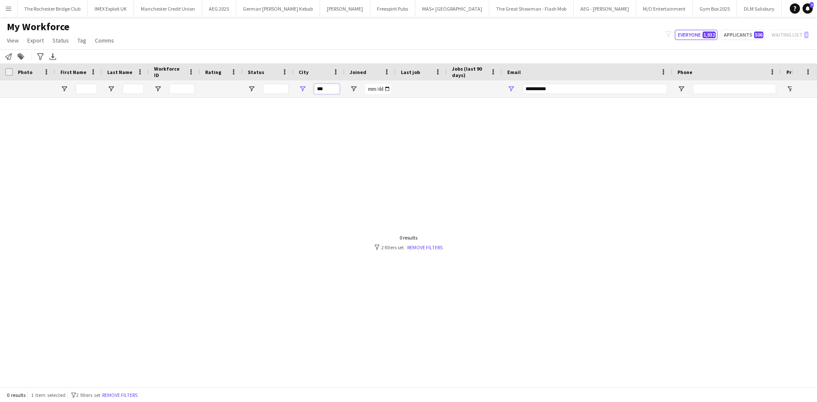
type input "***"
click at [555, 93] on input "**********" at bounding box center [595, 89] width 145 height 10
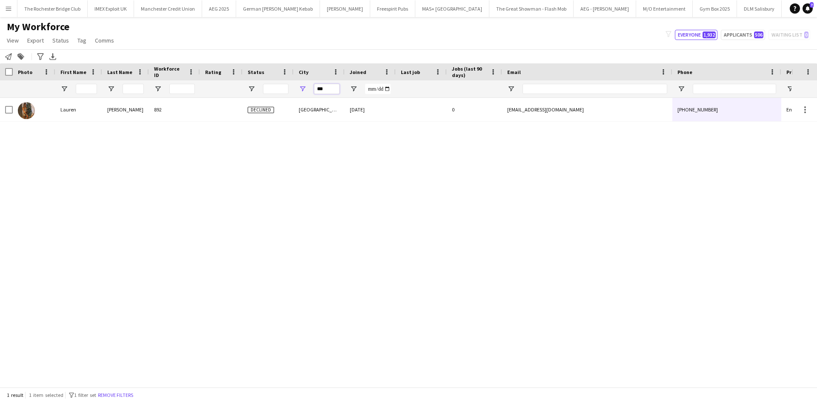
click at [331, 89] on input "***" at bounding box center [327, 89] width 26 height 10
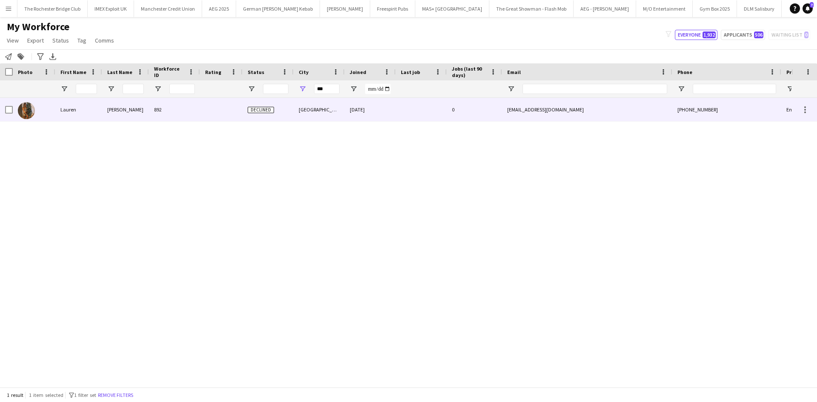
click at [59, 103] on div "Lauren" at bounding box center [78, 109] width 47 height 23
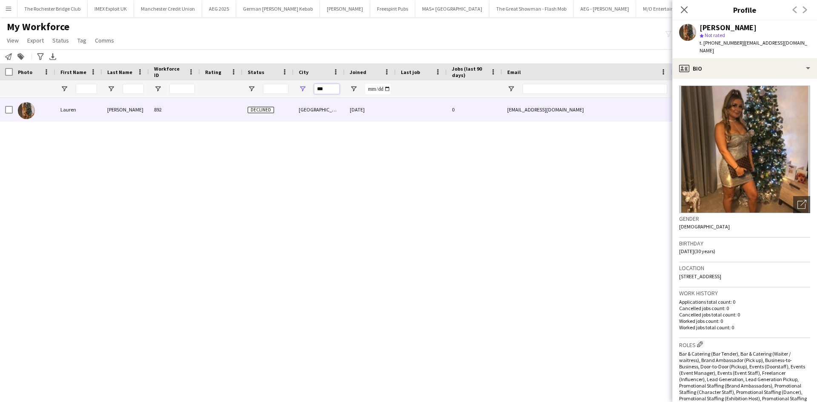
click at [330, 86] on input "***" at bounding box center [327, 89] width 26 height 10
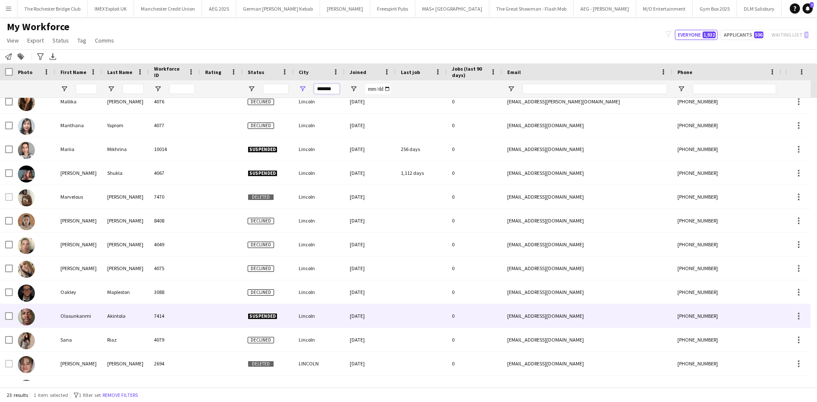
scroll to position [180, 0]
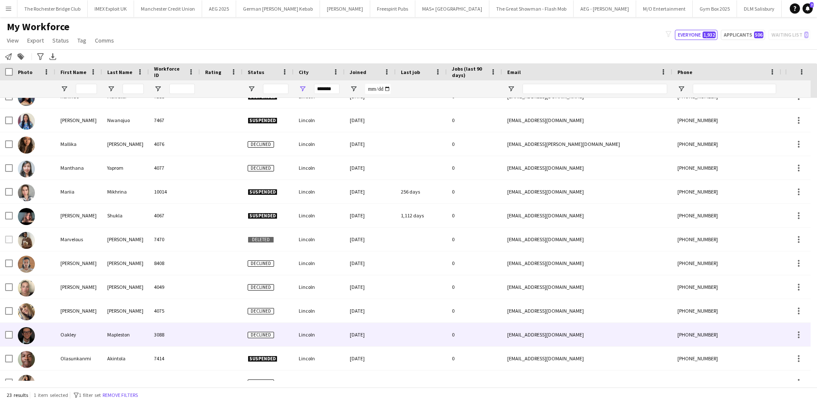
click at [65, 332] on div "Oakley" at bounding box center [78, 334] width 47 height 23
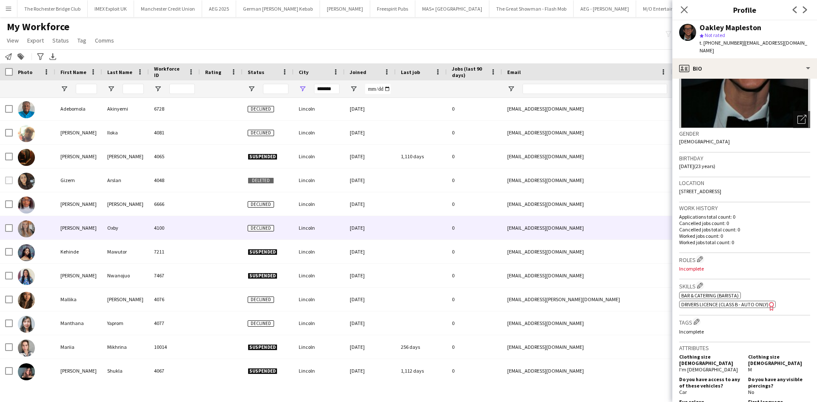
scroll to position [0, 0]
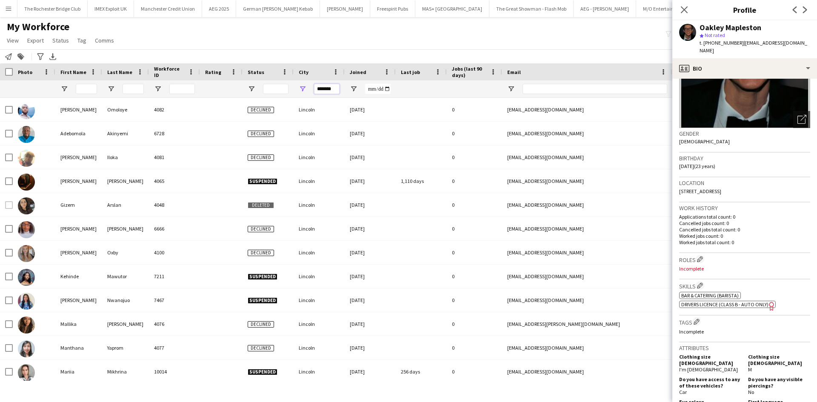
click at [326, 92] on input "*******" at bounding box center [327, 89] width 26 height 10
click at [330, 89] on input "*******" at bounding box center [327, 89] width 26 height 10
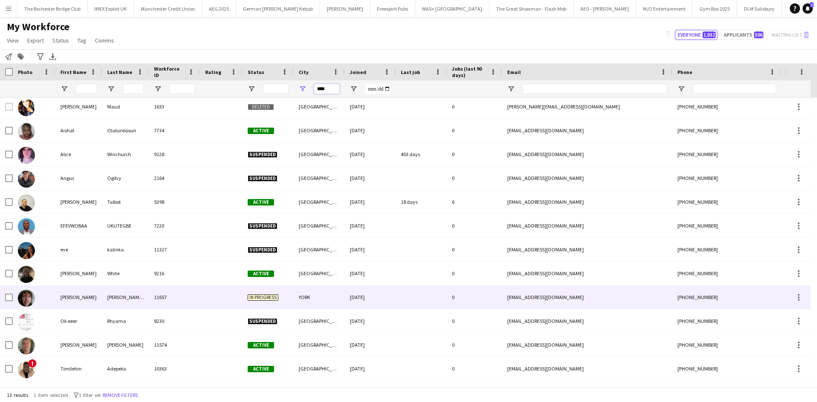
type input "****"
drag, startPoint x: 43, startPoint y: 292, endPoint x: 51, endPoint y: 292, distance: 8.6
click at [46, 292] on div at bounding box center [34, 297] width 43 height 23
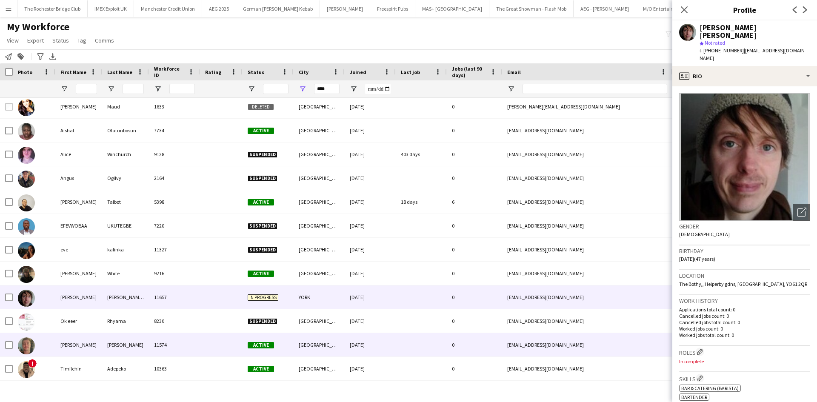
click at [73, 348] on div "samuel" at bounding box center [78, 344] width 47 height 23
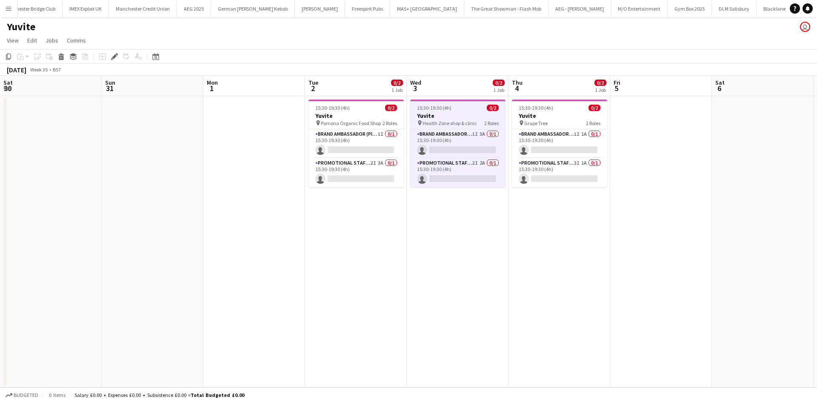
scroll to position [0, 293]
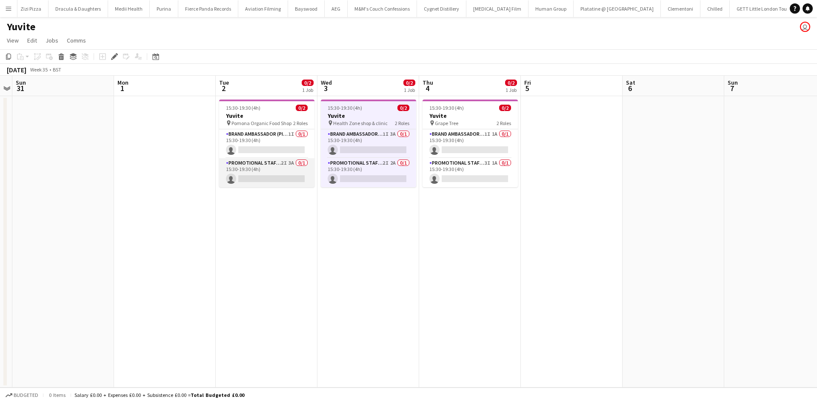
click at [291, 163] on app-card-role "Promotional Staffing (Brand Ambassadors) 2I 3A 0/1 15:30-19:30 (4h) single-neut…" at bounding box center [266, 172] width 95 height 29
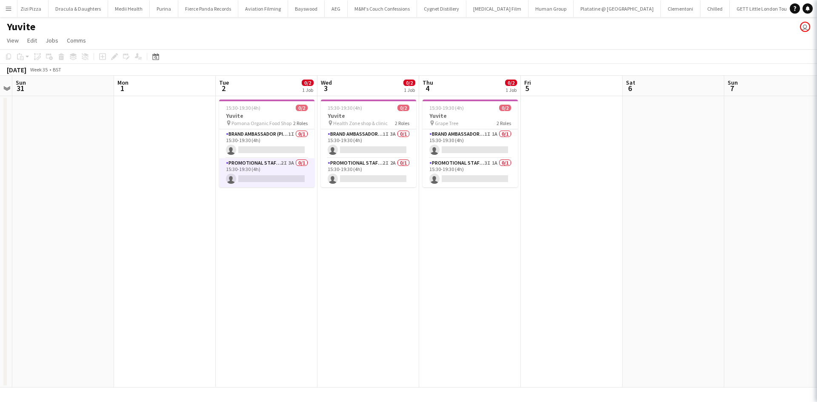
scroll to position [0, 5320]
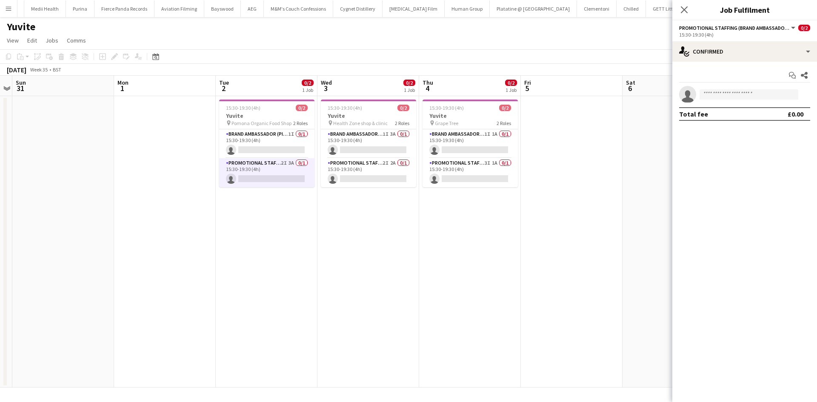
drag, startPoint x: 725, startPoint y: 36, endPoint x: 732, endPoint y: 45, distance: 11.3
click at [726, 38] on div "15:30-19:30 (4h)" at bounding box center [744, 34] width 131 height 6
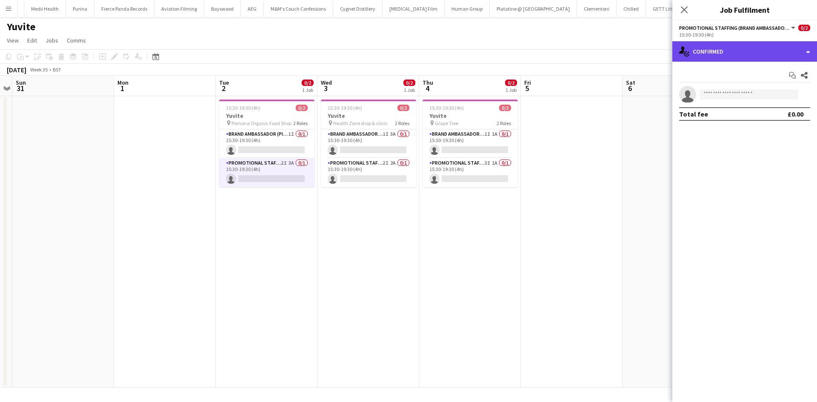
drag, startPoint x: 732, startPoint y: 45, endPoint x: 726, endPoint y: 50, distance: 7.5
click at [732, 46] on div "single-neutral-actions-check-2 Confirmed" at bounding box center [744, 51] width 145 height 20
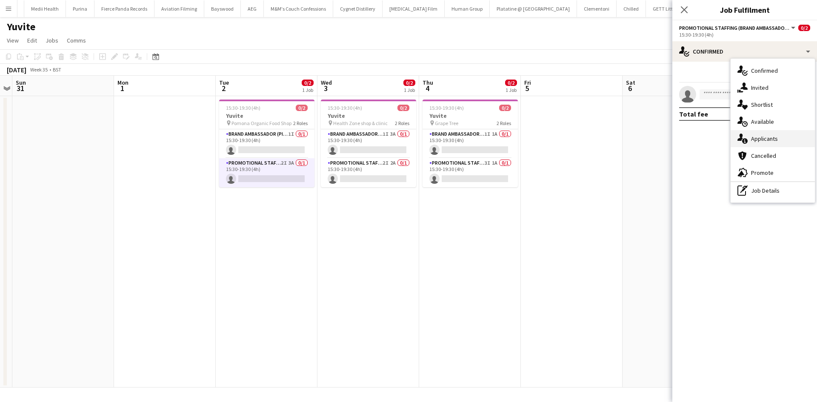
click at [771, 146] on div "single-neutral-actions-information Applicants" at bounding box center [773, 138] width 84 height 17
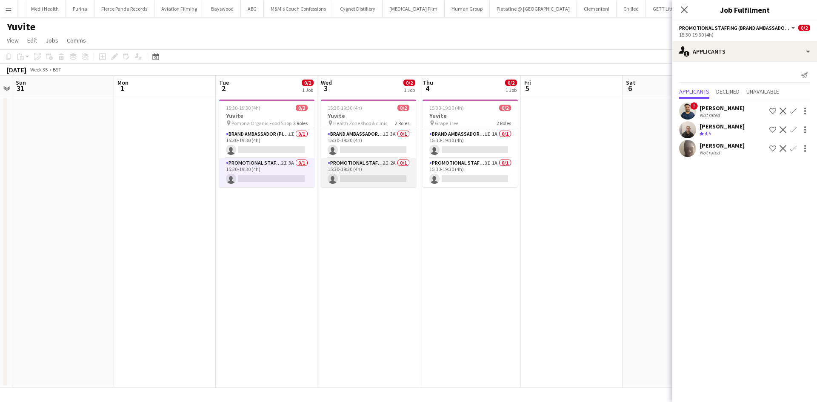
click at [393, 162] on app-card-role "Promotional Staffing (Brand Ambassadors) 2I 2A 0/1 15:30-19:30 (4h) single-neut…" at bounding box center [368, 172] width 95 height 29
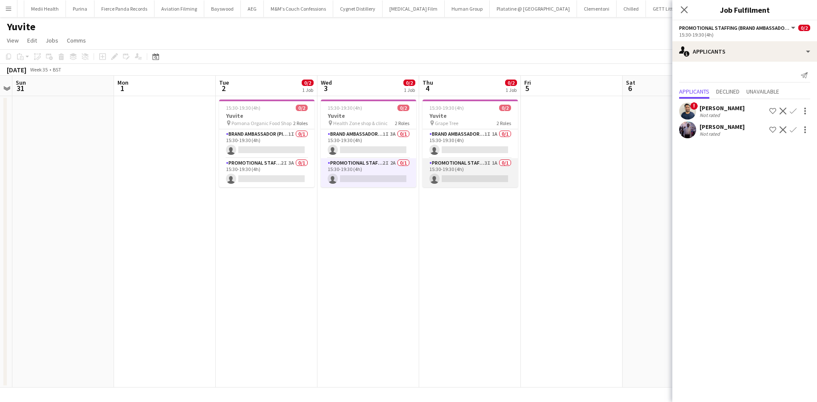
click at [494, 165] on app-card-role "Promotional Staffing (Brand Ambassadors) 3I 1A 0/1 15:30-19:30 (4h) single-neut…" at bounding box center [470, 172] width 95 height 29
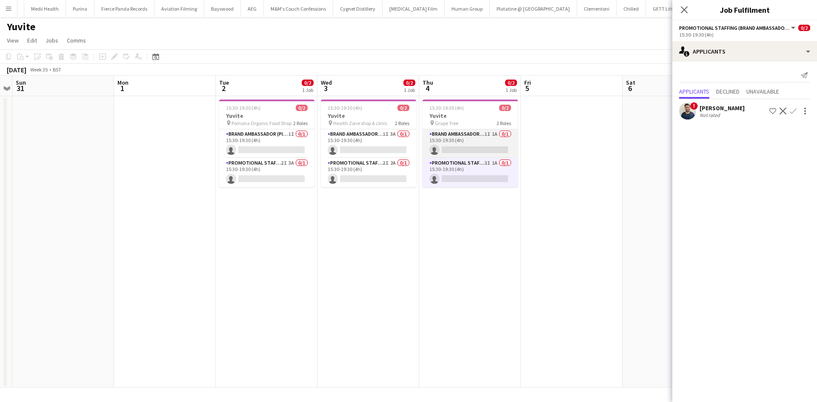
click at [499, 132] on app-card-role "Brand Ambassador (Pick up) 1I 1A 0/1 15:30-19:30 (4h) single-neutral-actions" at bounding box center [470, 143] width 95 height 29
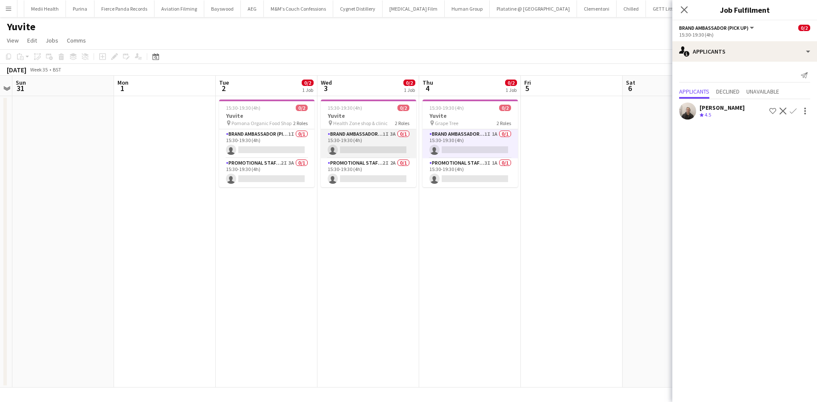
click at [387, 132] on app-card-role "Brand Ambassador (Pick up) 1I 3A 0/1 15:30-19:30 (4h) single-neutral-actions" at bounding box center [368, 143] width 95 height 29
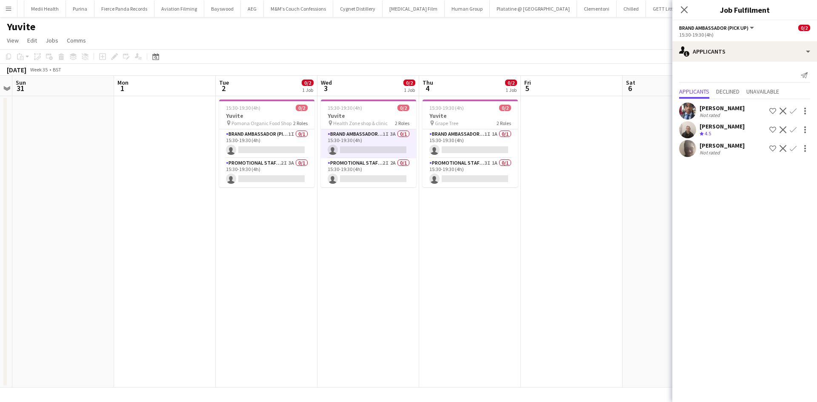
click at [618, 157] on app-date-cell at bounding box center [572, 242] width 102 height 292
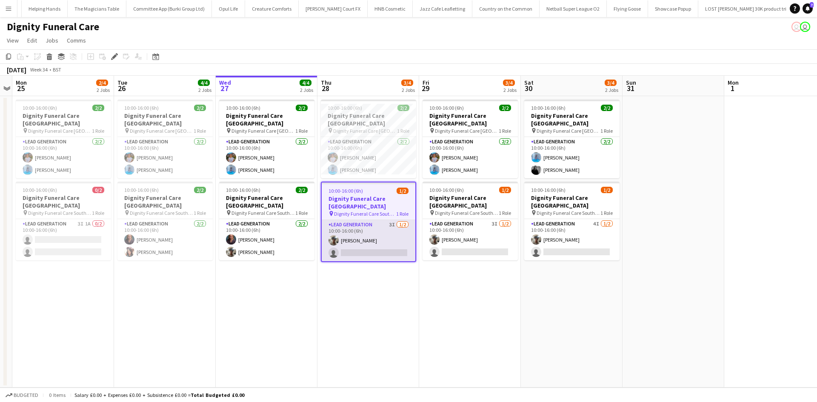
scroll to position [0, 3633]
click at [393, 220] on app-card-role "Lead Generation 3I [DATE] 10:00-16:00 (6h) [PERSON_NAME] single-neutral-actions" at bounding box center [369, 240] width 94 height 41
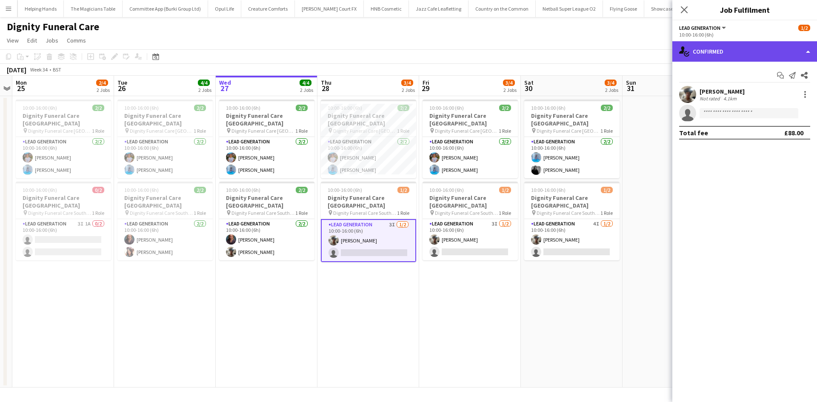
click at [740, 54] on div "single-neutral-actions-check-2 Confirmed" at bounding box center [744, 51] width 145 height 20
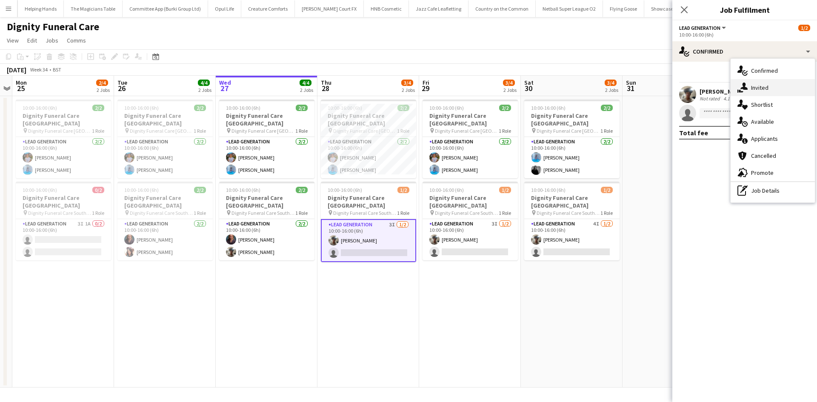
click at [761, 89] on div "single-neutral-actions-share-1 Invited" at bounding box center [773, 87] width 84 height 17
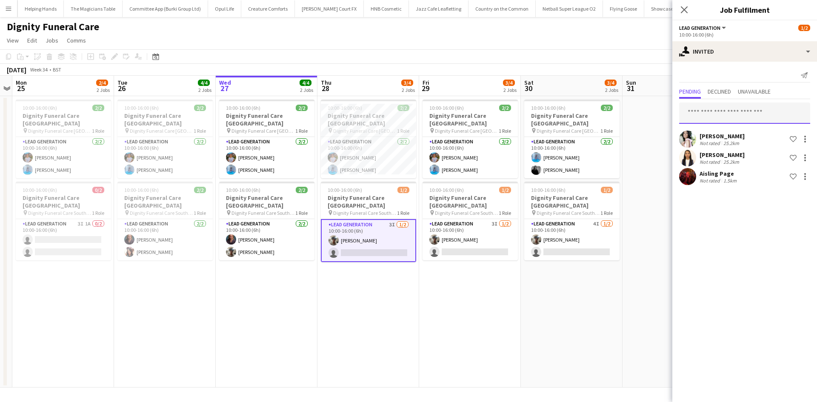
click at [755, 104] on input "text" at bounding box center [744, 113] width 131 height 21
click at [754, 111] on input "text" at bounding box center [744, 113] width 131 height 21
type input "*******"
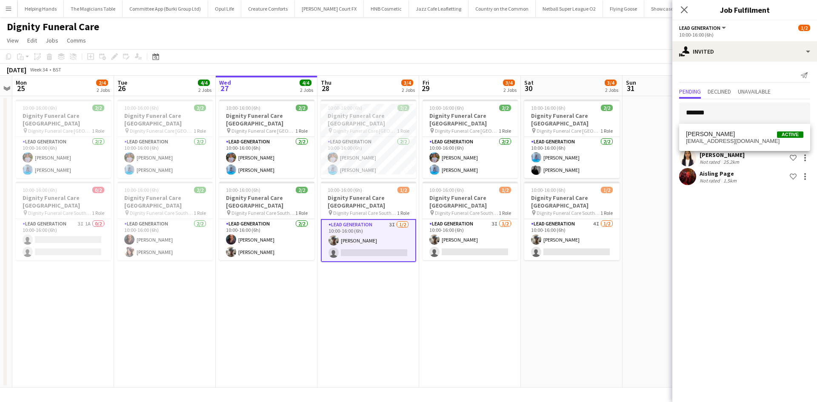
click at [741, 138] on span "[PERSON_NAME] Active [EMAIL_ADDRESS][DOMAIN_NAME]" at bounding box center [744, 138] width 117 height 14
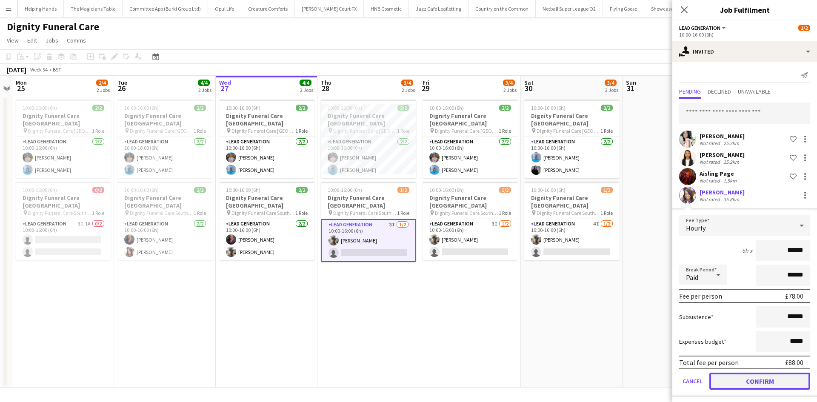
drag, startPoint x: 771, startPoint y: 380, endPoint x: 756, endPoint y: 369, distance: 18.0
click at [771, 380] on button "Confirm" at bounding box center [759, 381] width 101 height 17
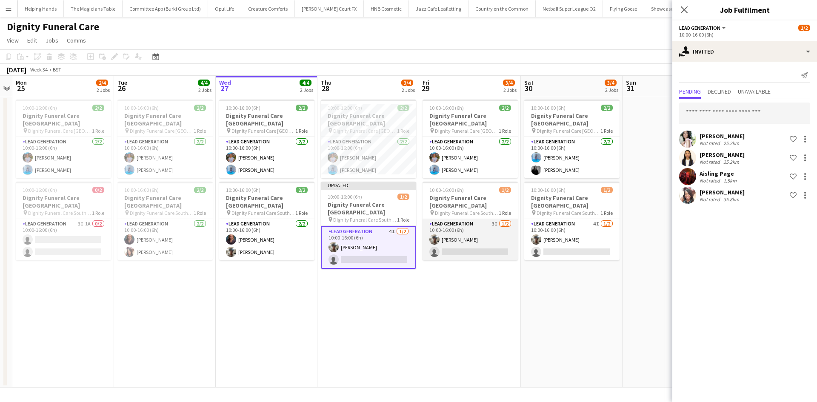
click at [488, 220] on app-card-role "Lead Generation 3I 1/2 10:00-16:00 (6h) Malachi Philip single-neutral-actions" at bounding box center [470, 239] width 95 height 41
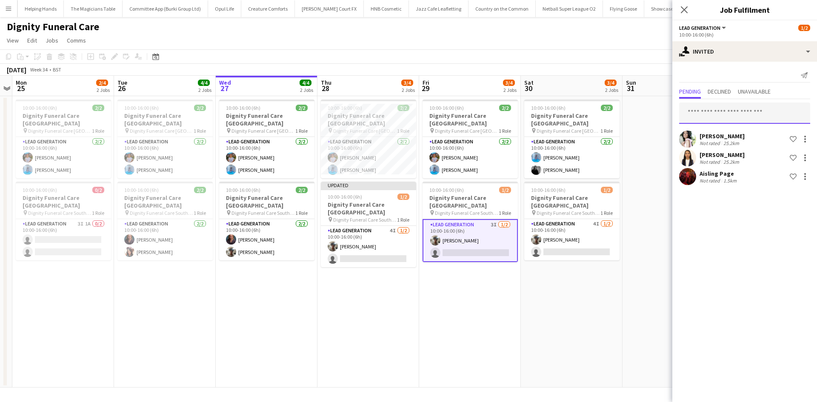
click at [709, 115] on input "text" at bounding box center [744, 113] width 131 height 21
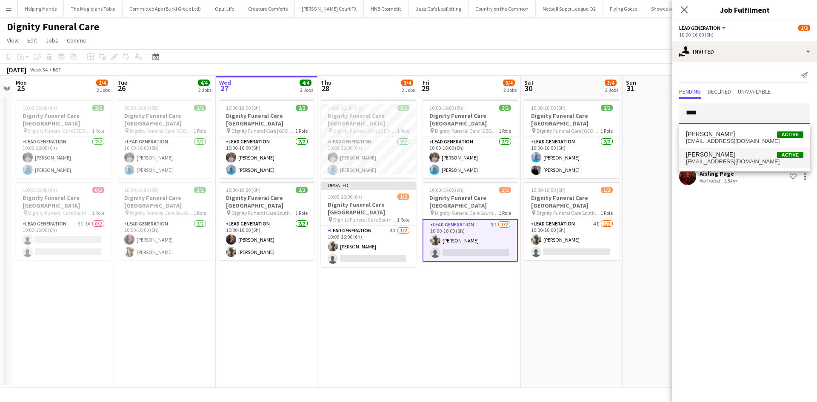
type input "****"
click at [761, 163] on span "barbydoll629@googlemail.com" at bounding box center [744, 161] width 117 height 7
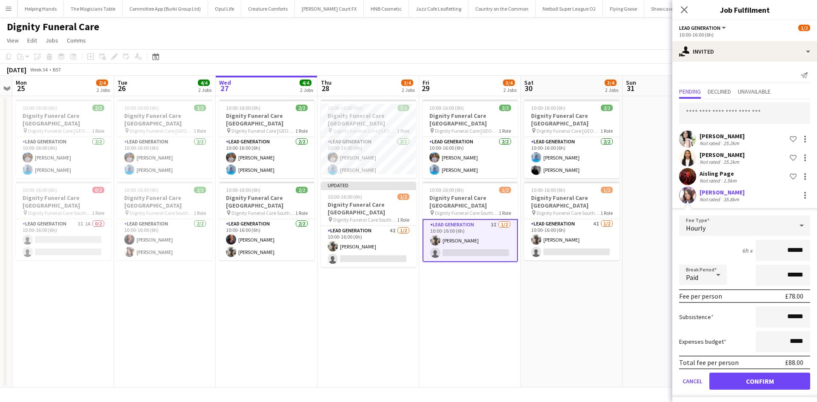
drag, startPoint x: 732, startPoint y: 372, endPoint x: 735, endPoint y: 377, distance: 5.5
click at [735, 378] on form "Fee Type Hourly 6h x ****** Break Period Paid ****** Fee per person £78.00 Subs…" at bounding box center [744, 306] width 145 height 182
click at [735, 377] on button "Confirm" at bounding box center [759, 381] width 101 height 17
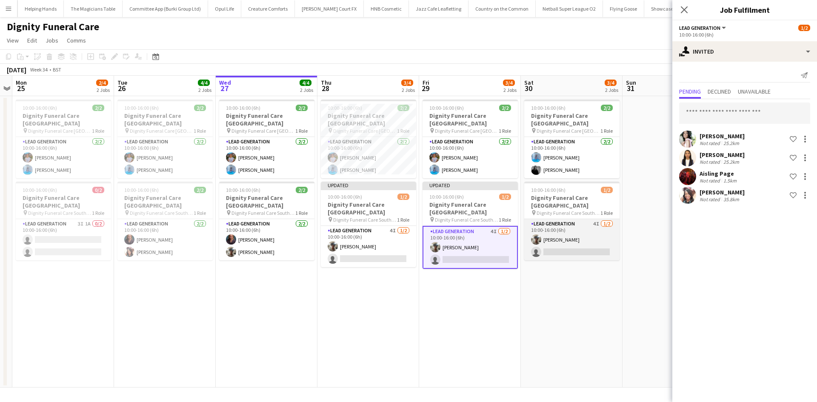
click at [601, 219] on app-card-role "Lead Generation 4I 1/2 10:00-16:00 (6h) Malachi Philip single-neutral-actions" at bounding box center [571, 239] width 95 height 41
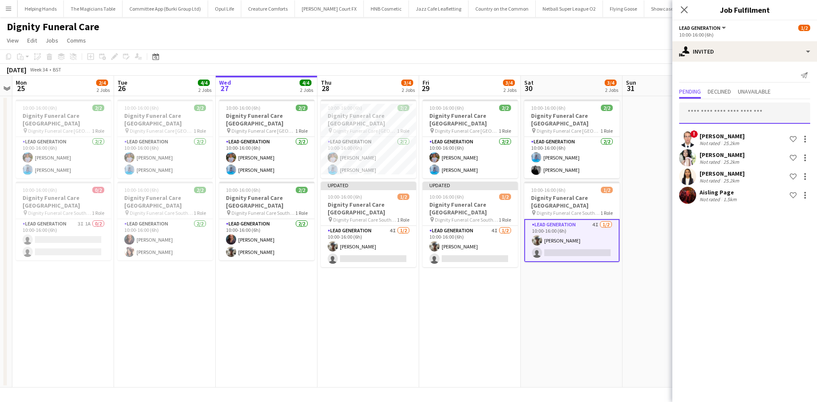
click at [711, 119] on input "text" at bounding box center [744, 113] width 131 height 21
type input "*******"
click at [738, 142] on span "barbydoll629@googlemail.com" at bounding box center [744, 141] width 117 height 7
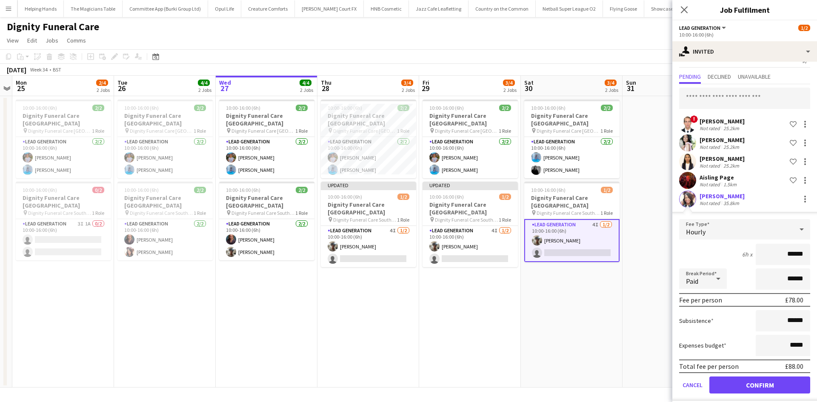
scroll to position [22, 0]
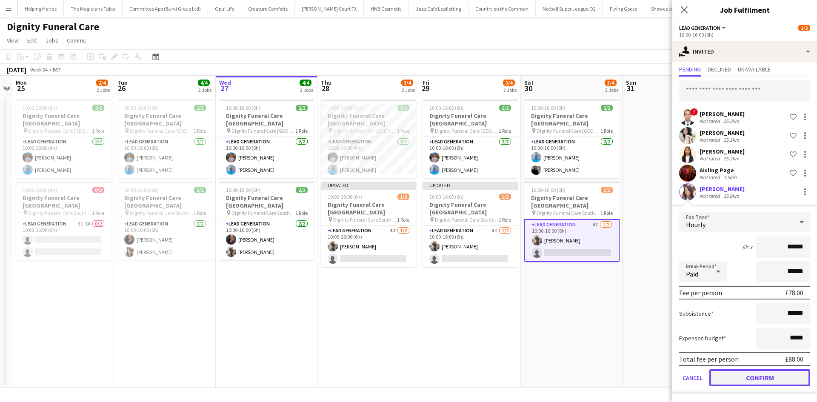
click at [765, 371] on button "Confirm" at bounding box center [759, 377] width 101 height 17
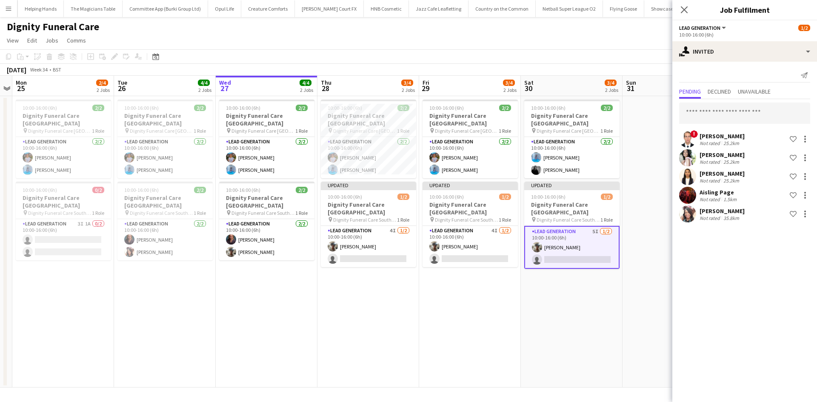
scroll to position [0, 0]
click at [638, 312] on app-date-cell at bounding box center [674, 242] width 102 height 292
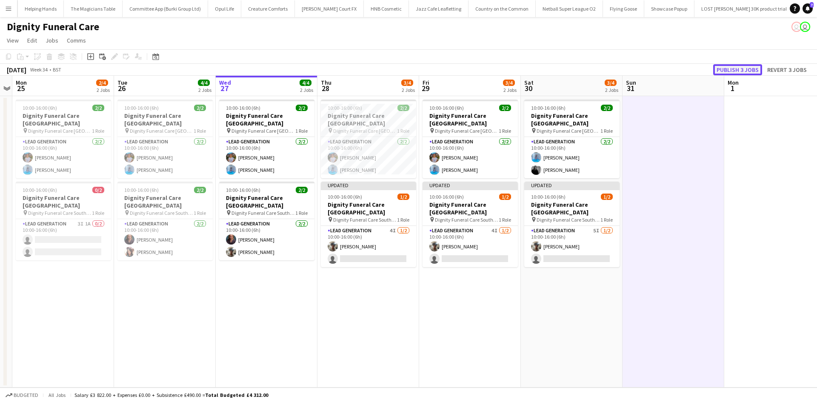
click at [745, 65] on button "Publish 3 jobs" at bounding box center [737, 69] width 49 height 11
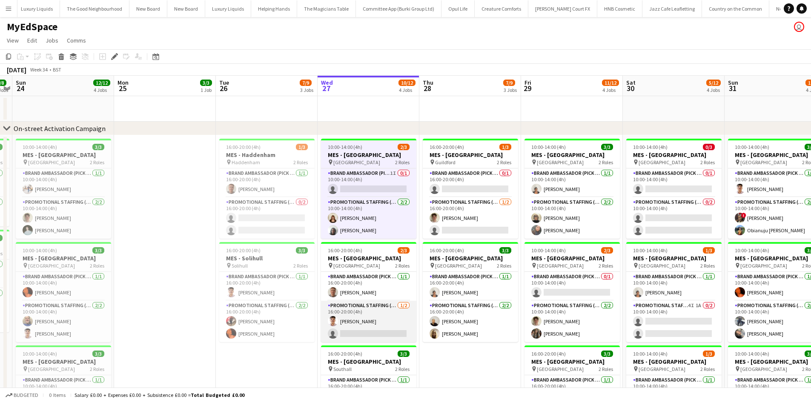
scroll to position [0, 3404]
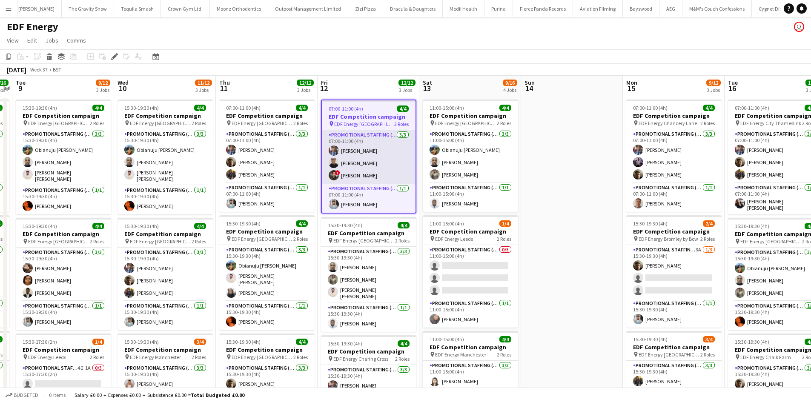
scroll to position [0, 4902]
click at [356, 163] on app-card-role "Promotional Staffing (Flyering Staff) 3/3 07:00-11:00 (4h) Seyi Ogunyemi Shaun …" at bounding box center [369, 157] width 94 height 54
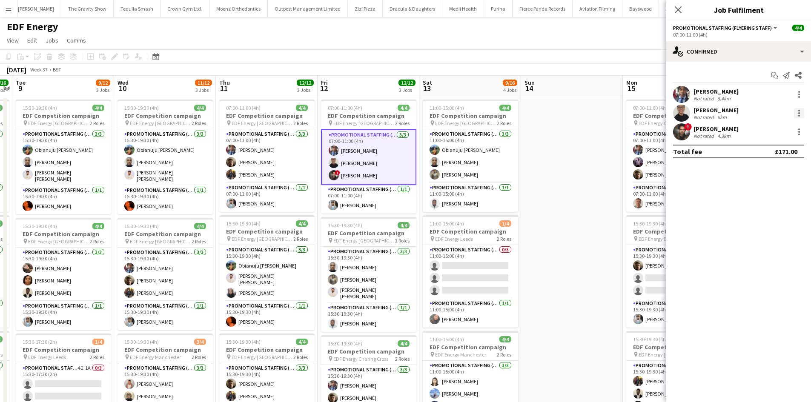
click at [798, 112] on div at bounding box center [799, 113] width 10 height 10
drag, startPoint x: 771, startPoint y: 207, endPoint x: 709, endPoint y: 179, distance: 68.4
click at [770, 208] on span "Remove" at bounding box center [770, 211] width 53 height 8
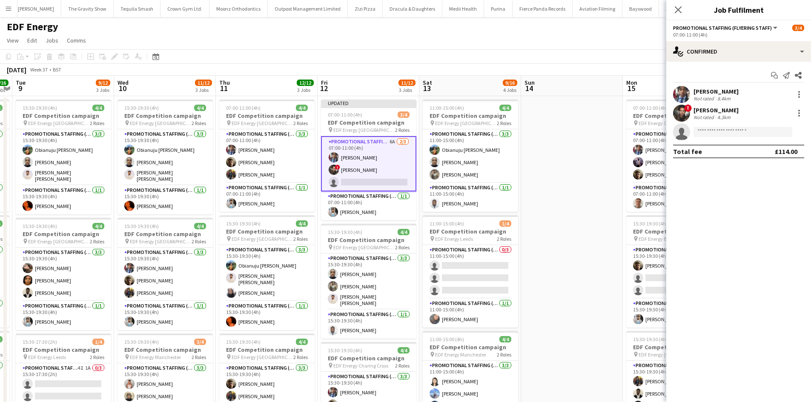
click at [581, 145] on app-date-cell at bounding box center [572, 352] width 102 height 513
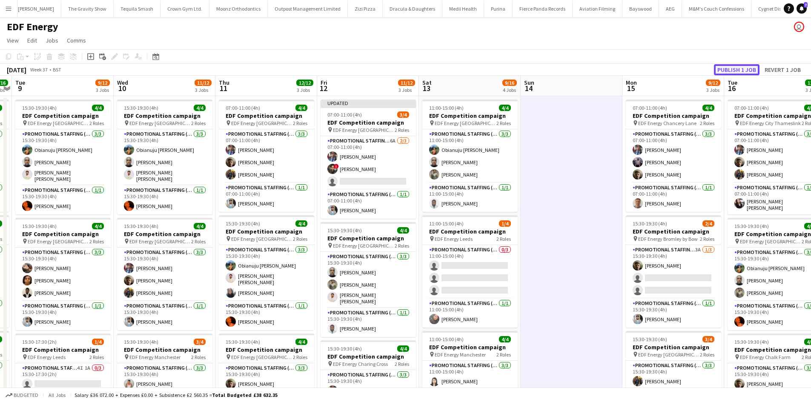
click at [735, 69] on button "Publish 1 job" at bounding box center [737, 69] width 46 height 11
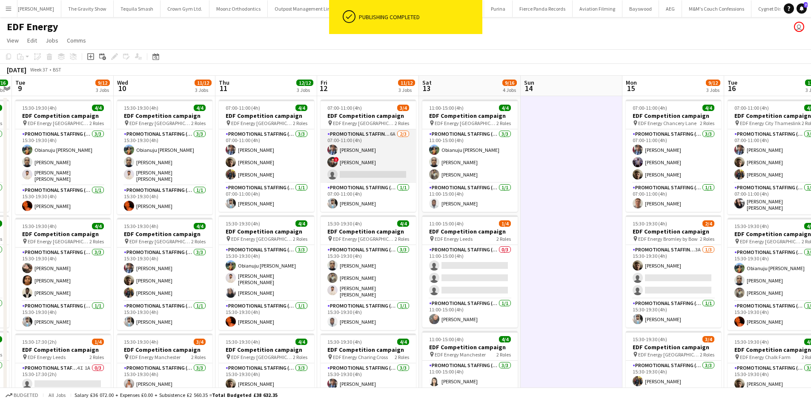
click at [390, 134] on app-card-role "Promotional Staffing (Flyering Staff) 6A 2/3 07:00-11:00 (4h) Seyi Ogunyemi ! J…" at bounding box center [367, 156] width 95 height 54
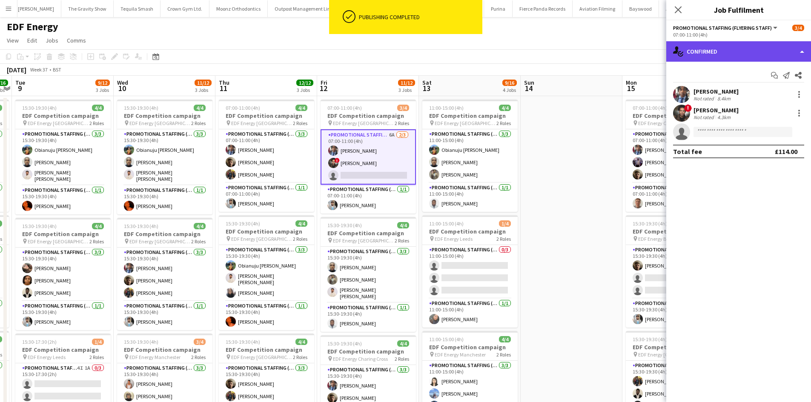
click at [766, 54] on div "single-neutral-actions-check-2 Confirmed" at bounding box center [738, 51] width 145 height 20
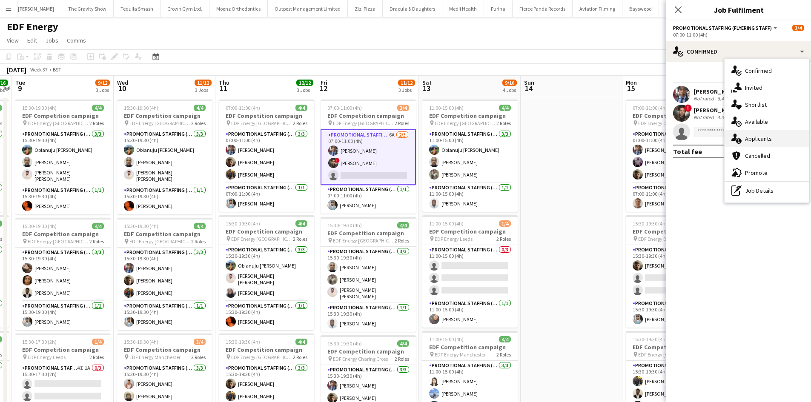
click at [766, 140] on div "single-neutral-actions-information Applicants" at bounding box center [766, 138] width 84 height 17
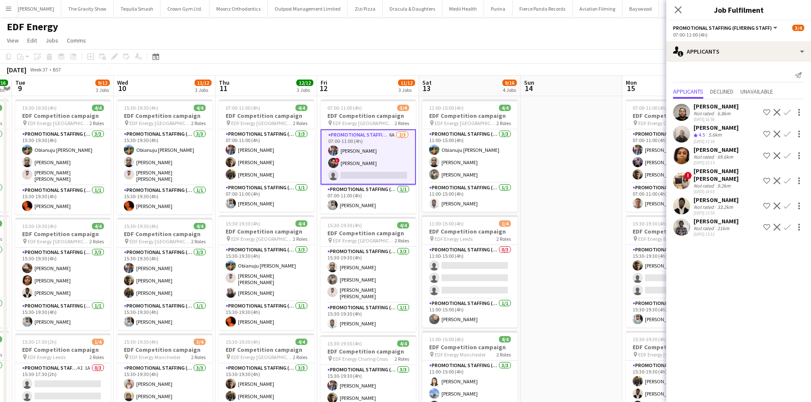
click at [705, 204] on div "Not rated" at bounding box center [704, 207] width 22 height 6
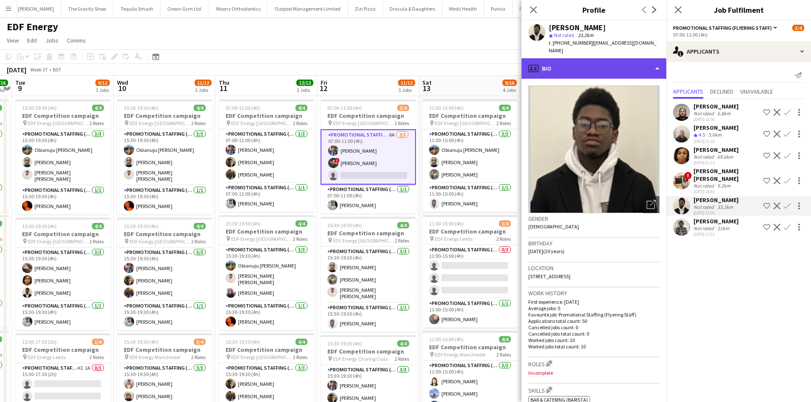
click at [588, 59] on div "profile Bio" at bounding box center [593, 68] width 145 height 20
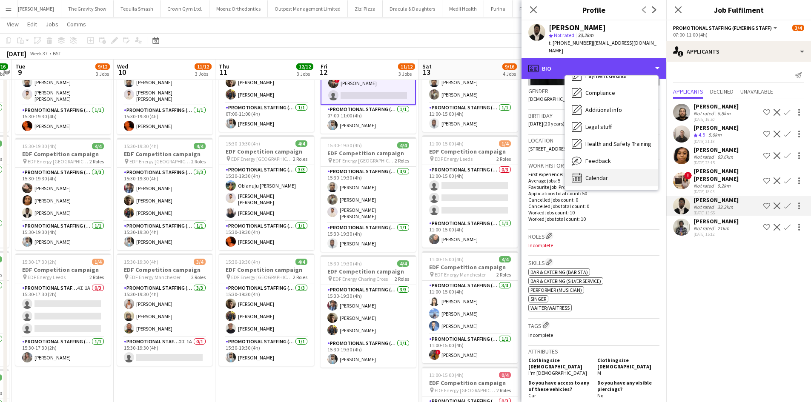
scroll to position [170, 0]
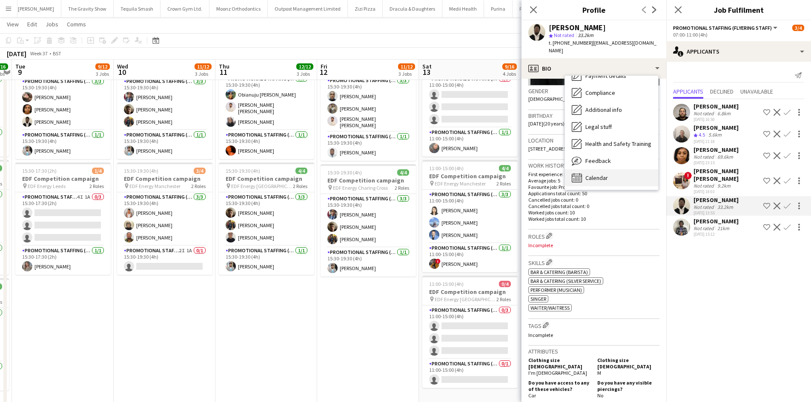
click at [611, 170] on div "Calendar Calendar" at bounding box center [611, 177] width 93 height 17
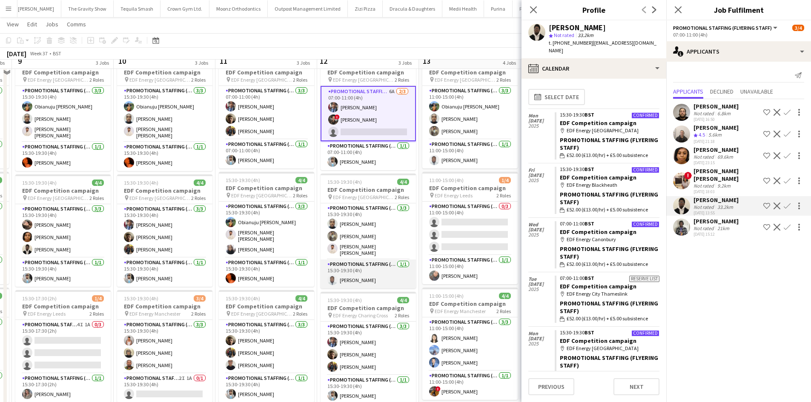
scroll to position [0, 0]
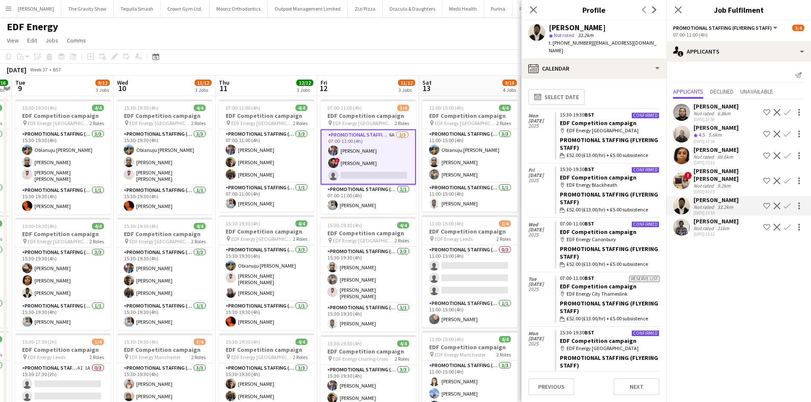
click at [710, 204] on div "Not rated" at bounding box center [704, 207] width 22 height 6
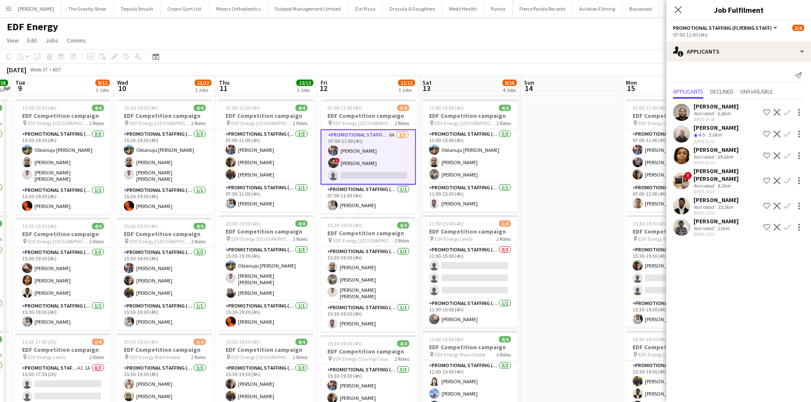
click at [726, 196] on div "Daniel Ajetunmobi" at bounding box center [715, 200] width 45 height 8
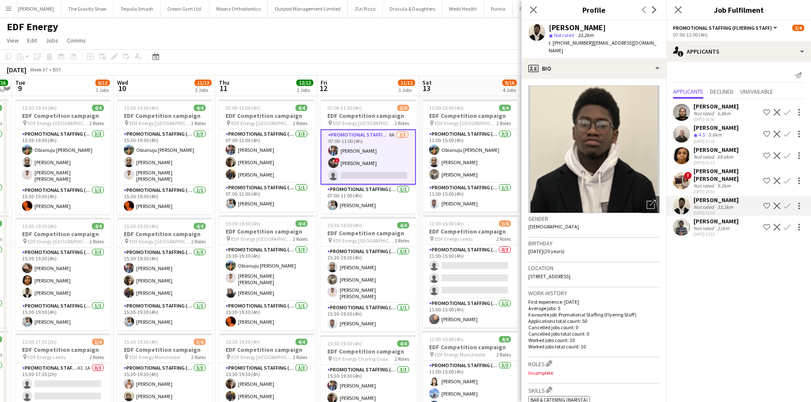
click at [785, 203] on app-icon "Confirm" at bounding box center [787, 206] width 7 height 7
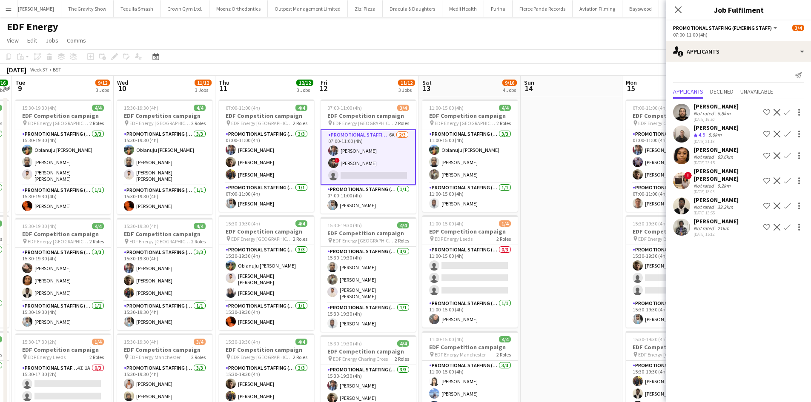
click at [786, 203] on app-icon "Confirm" at bounding box center [787, 206] width 7 height 7
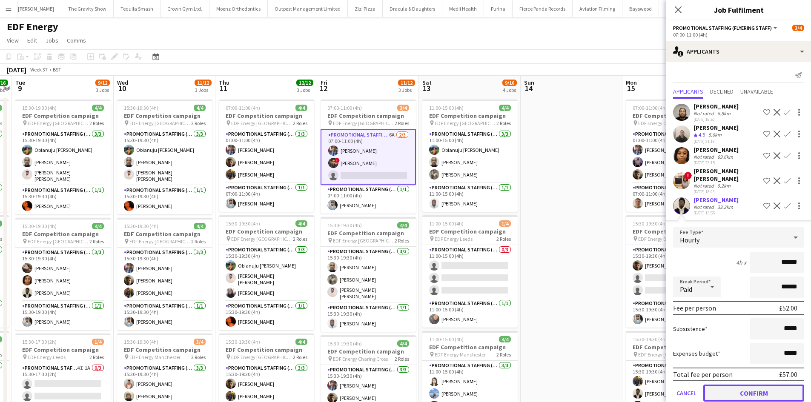
click at [742, 389] on button "Confirm" at bounding box center [753, 393] width 101 height 17
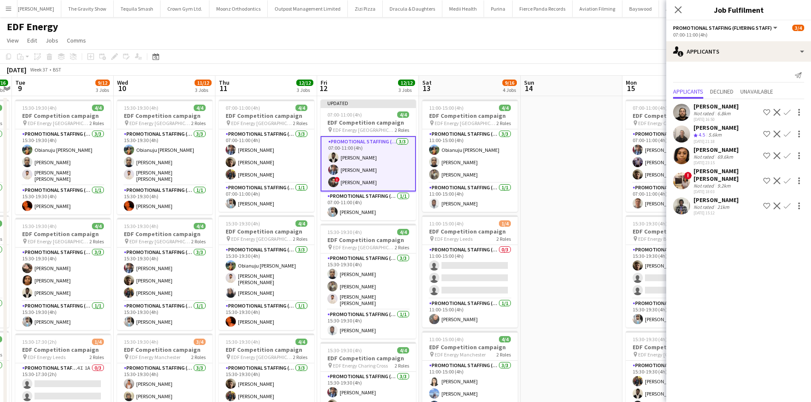
drag, startPoint x: 500, startPoint y: 205, endPoint x: 528, endPoint y: 204, distance: 27.7
click at [501, 205] on app-card-role "Promotional Staffing (Team Leader) 1/1 11:00-15:00 (4h) Hammed Yakub" at bounding box center [469, 197] width 95 height 29
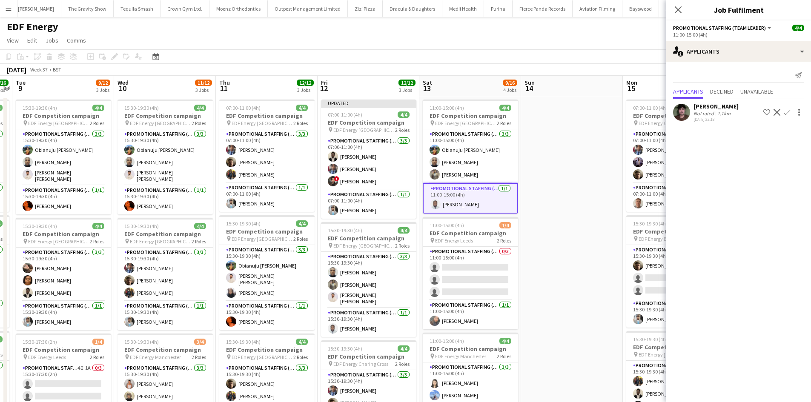
drag, startPoint x: 552, startPoint y: 200, endPoint x: 556, endPoint y: 197, distance: 5.1
click at [552, 200] on app-date-cell at bounding box center [572, 352] width 102 height 513
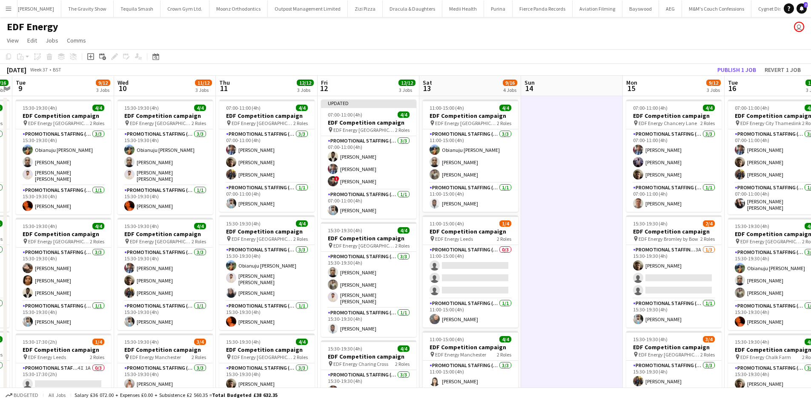
scroll to position [0, 292]
click at [719, 68] on button "Publish 1 job" at bounding box center [737, 69] width 46 height 11
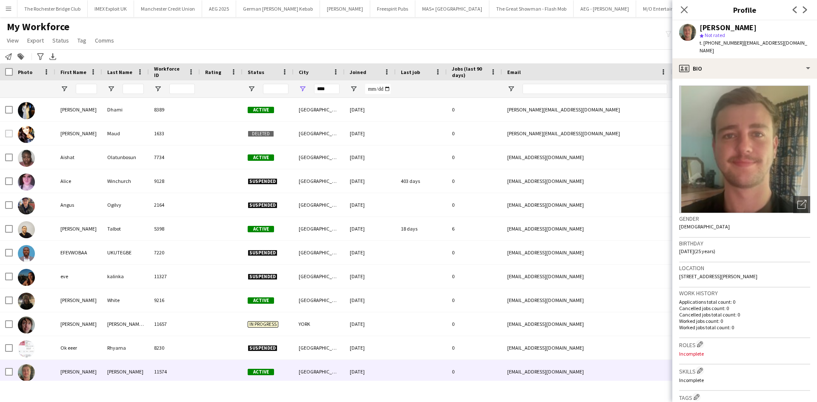
scroll to position [27, 0]
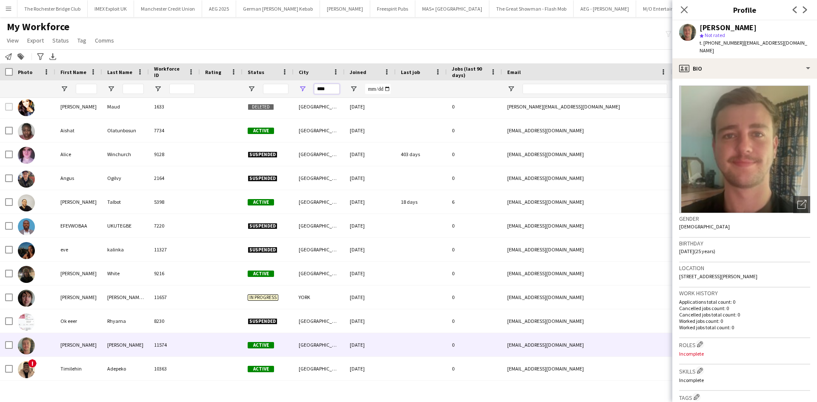
click at [321, 89] on input "****" at bounding box center [327, 89] width 26 height 10
click at [91, 89] on input "First Name Filter Input" at bounding box center [86, 89] width 21 height 10
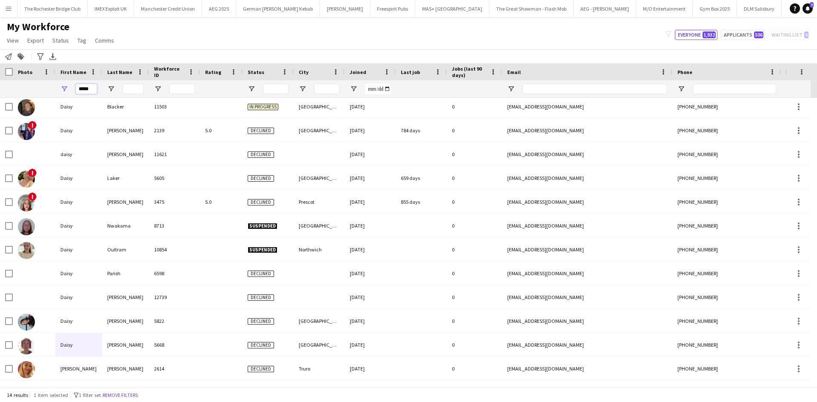
type input "*****"
click at [139, 88] on input "Last Name Filter Input" at bounding box center [133, 89] width 21 height 10
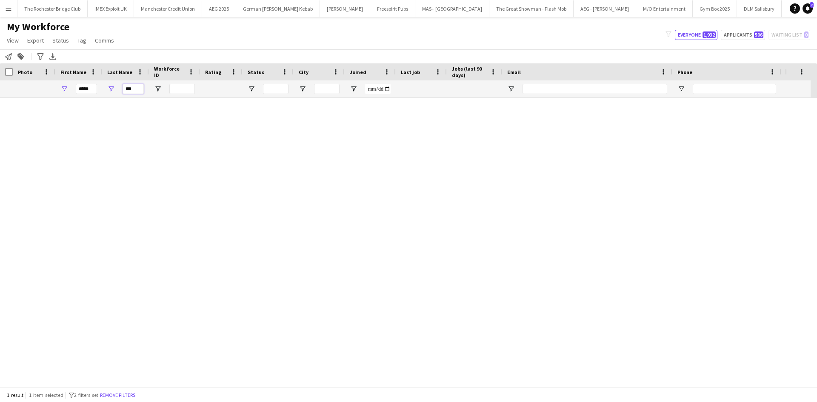
scroll to position [0, 0]
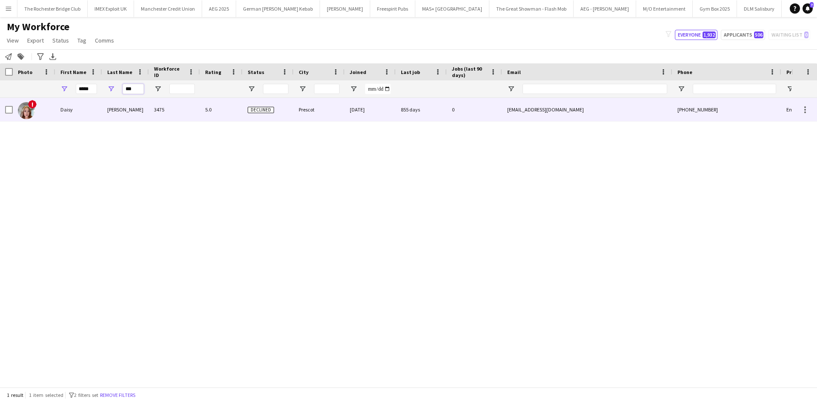
type input "***"
click at [123, 105] on div "[PERSON_NAME]" at bounding box center [125, 109] width 47 height 23
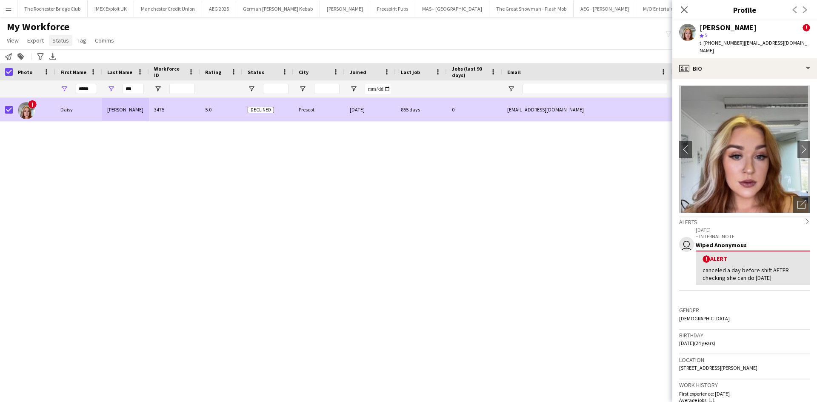
click at [60, 39] on span "Status" at bounding box center [60, 41] width 17 height 8
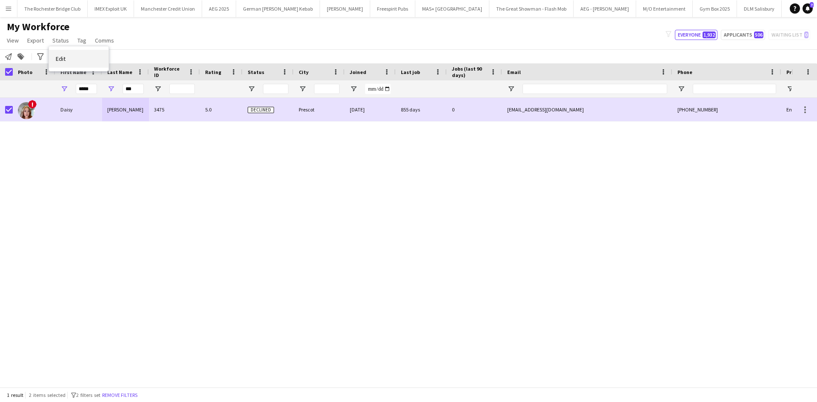
click at [84, 60] on link "Edit" at bounding box center [79, 59] width 60 height 18
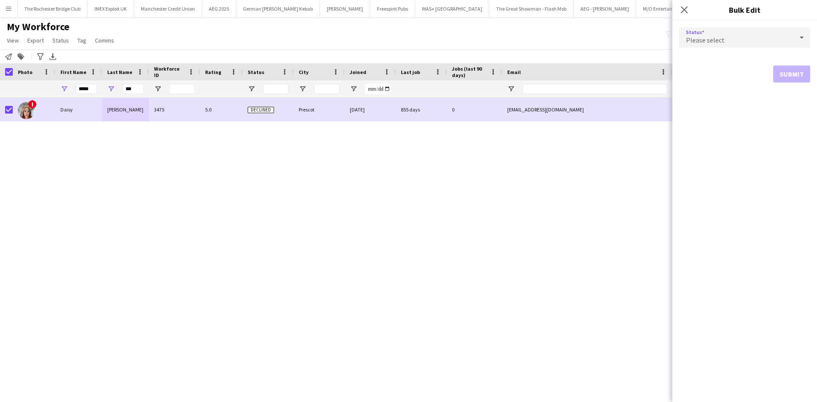
click at [699, 37] on span "Please select" at bounding box center [705, 40] width 39 height 9
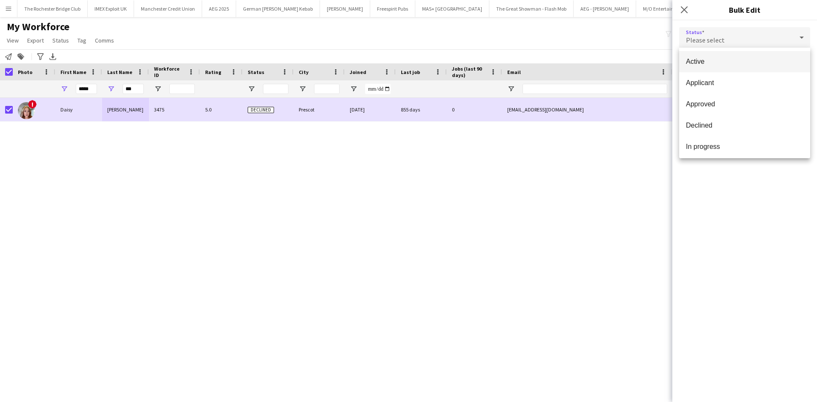
click at [723, 57] on mat-option "Active" at bounding box center [744, 61] width 131 height 21
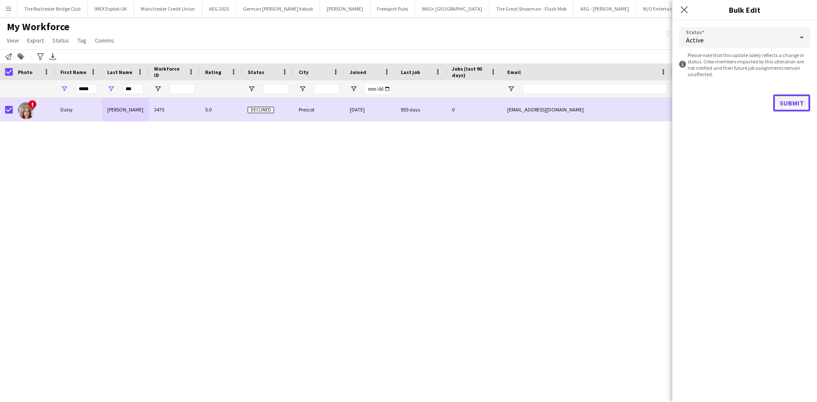
click at [791, 101] on button "Submit" at bounding box center [791, 102] width 37 height 17
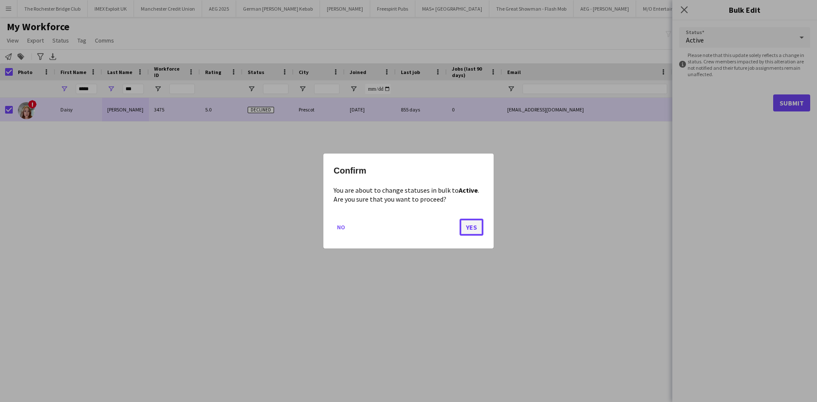
click at [466, 226] on button "Yes" at bounding box center [472, 227] width 24 height 17
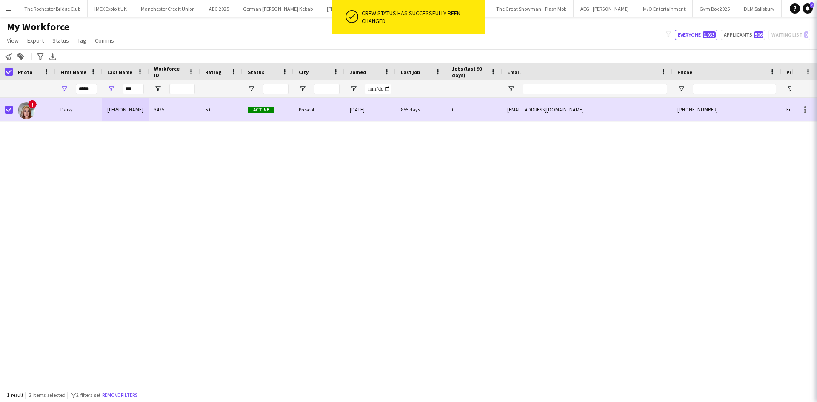
click at [500, 222] on div "! Daisy Mccarrick 3475 5.0 Active Prescot 12-07-2022 855 days 0 daisymccarrick@…" at bounding box center [396, 239] width 792 height 283
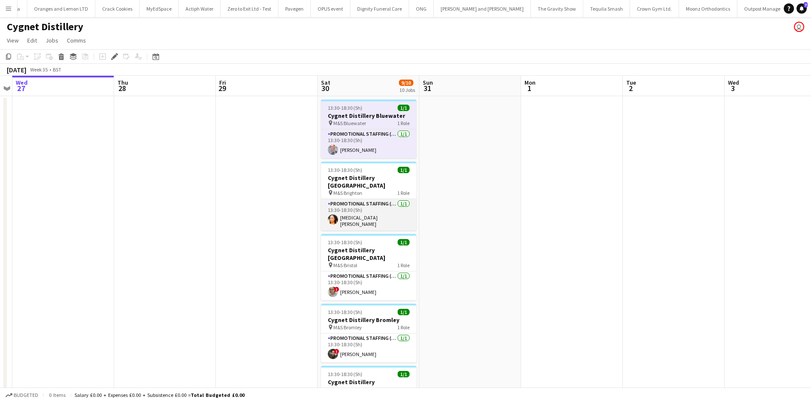
scroll to position [0, 4434]
drag, startPoint x: 362, startPoint y: 212, endPoint x: 353, endPoint y: 215, distance: 9.4
click at [362, 212] on app-card-role "Promotional Staffing (Brand Ambassadors) 1/1 13:30-18:30 (5h) Nikita-Marie Isso…" at bounding box center [368, 214] width 95 height 31
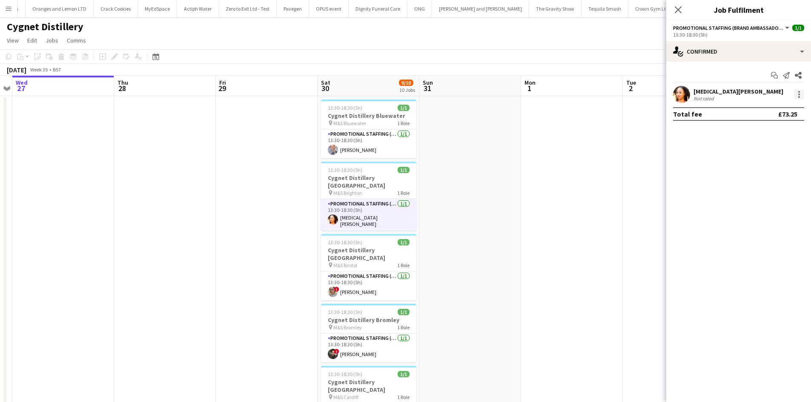
click at [798, 95] on div at bounding box center [799, 94] width 10 height 10
click at [772, 193] on span "Remove" at bounding box center [770, 192] width 53 height 8
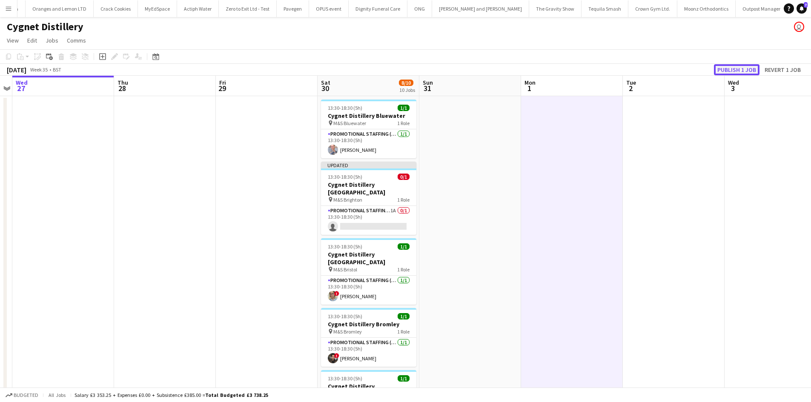
click at [731, 66] on button "Publish 1 job" at bounding box center [737, 69] width 46 height 11
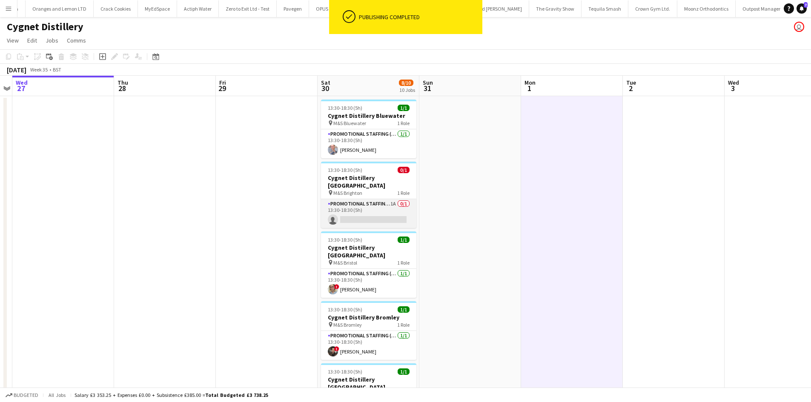
click at [392, 199] on app-card-role "Promotional Staffing (Brand Ambassadors) 1A 0/1 13:30-18:30 (5h) single-neutral…" at bounding box center [368, 213] width 95 height 29
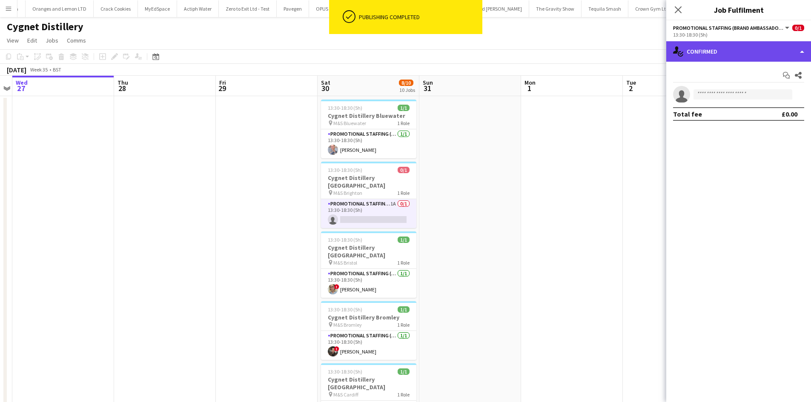
click at [778, 47] on div "single-neutral-actions-check-2 Confirmed" at bounding box center [738, 51] width 145 height 20
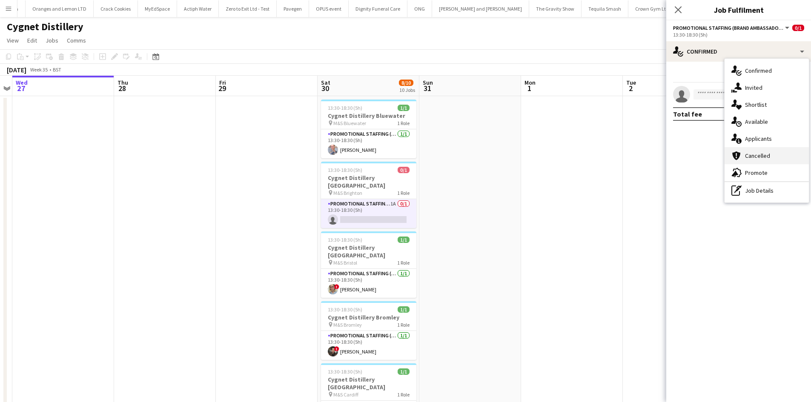
click at [760, 154] on div "cancellation Cancelled" at bounding box center [766, 155] width 84 height 17
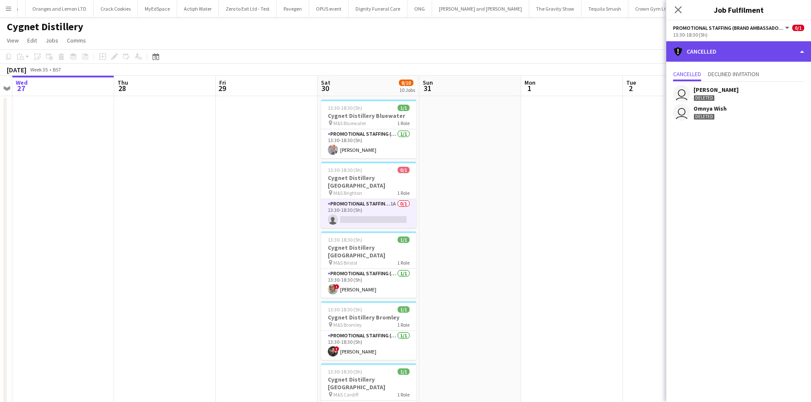
click at [747, 54] on div "cancellation Cancelled" at bounding box center [738, 51] width 145 height 20
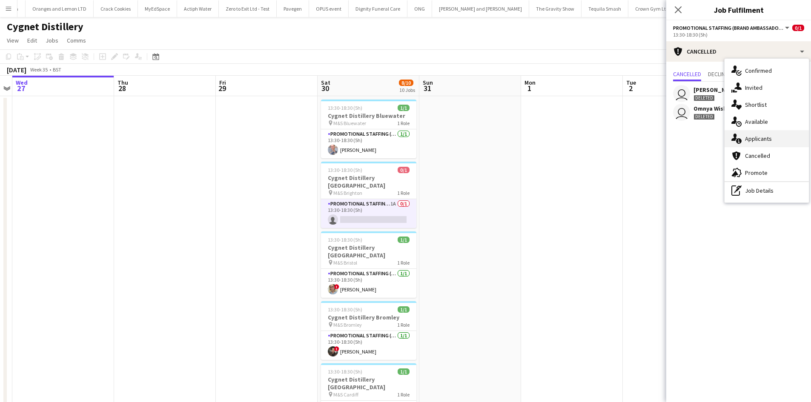
click at [766, 136] on div "single-neutral-actions-information Applicants" at bounding box center [766, 138] width 84 height 17
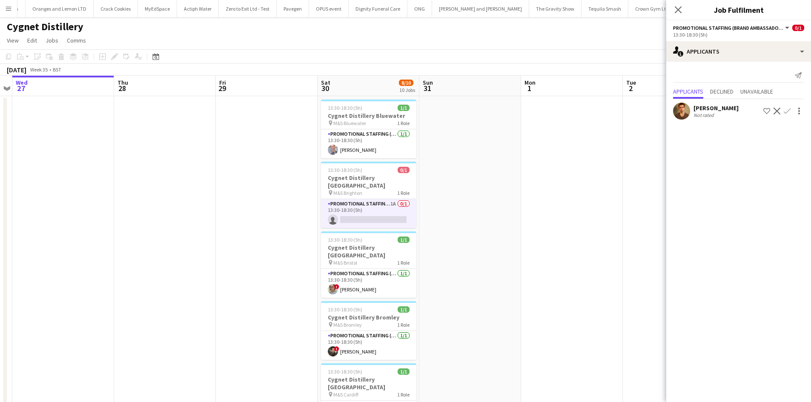
click at [690, 109] on div "Tyler Bryant Not rated Shortlist crew Decline Confirm" at bounding box center [738, 111] width 145 height 17
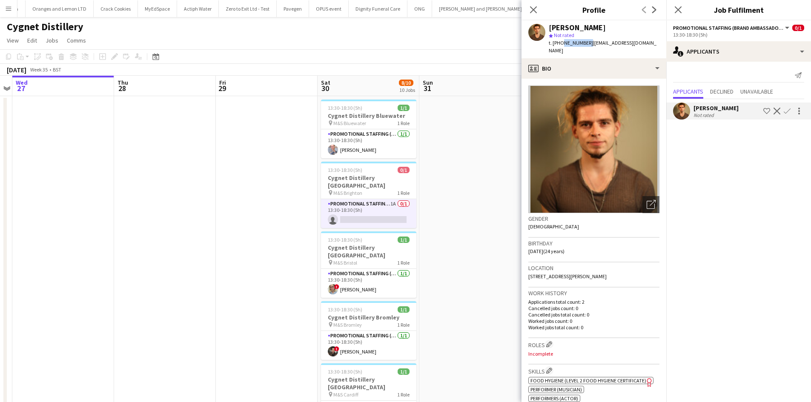
drag, startPoint x: 560, startPoint y: 44, endPoint x: 586, endPoint y: 44, distance: 26.0
click at [586, 44] on span "t. +447563243329" at bounding box center [571, 43] width 44 height 6
copy span "7563243329"
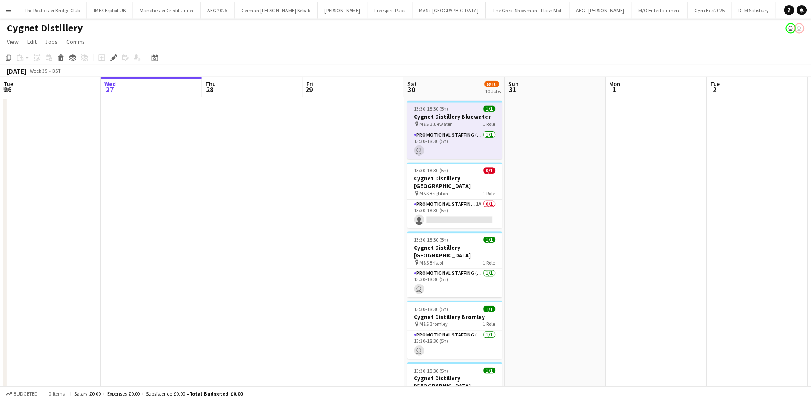
scroll to position [0, 293]
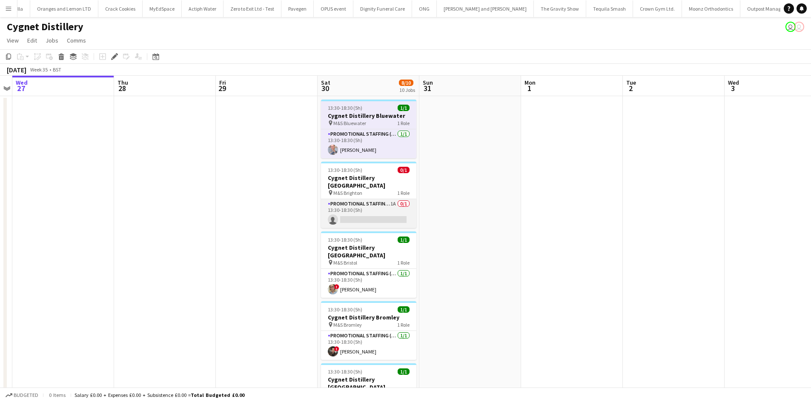
click at [393, 199] on app-card-role "Promotional Staffing (Brand Ambassadors) 1A 0/1 13:30-18:30 (5h) single-neutral…" at bounding box center [368, 213] width 95 height 29
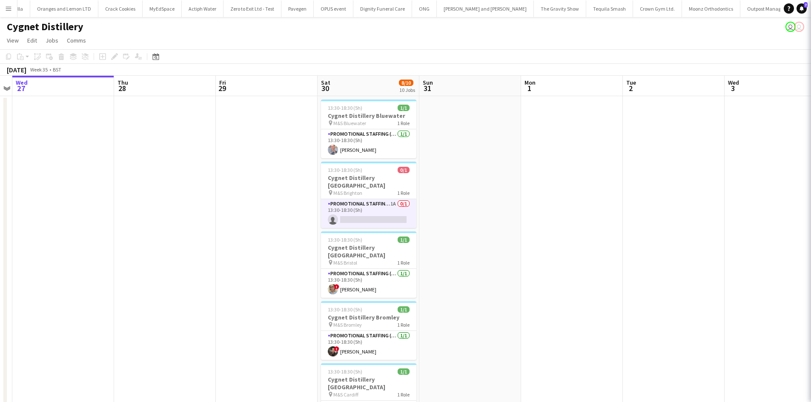
scroll to position [0, 4434]
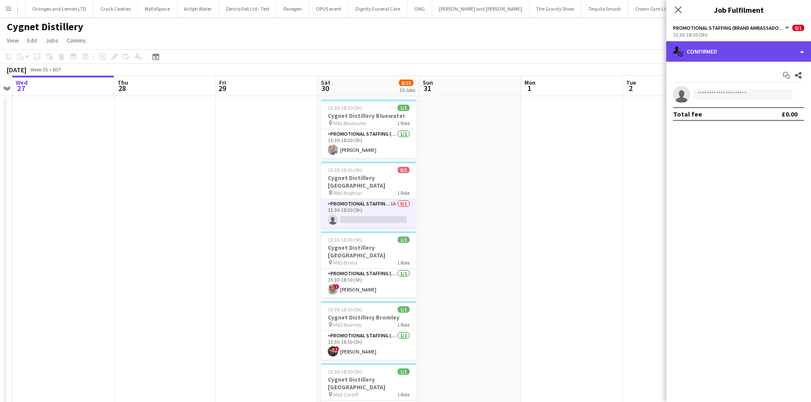
click at [762, 59] on div "single-neutral-actions-check-2 Confirmed" at bounding box center [738, 51] width 145 height 20
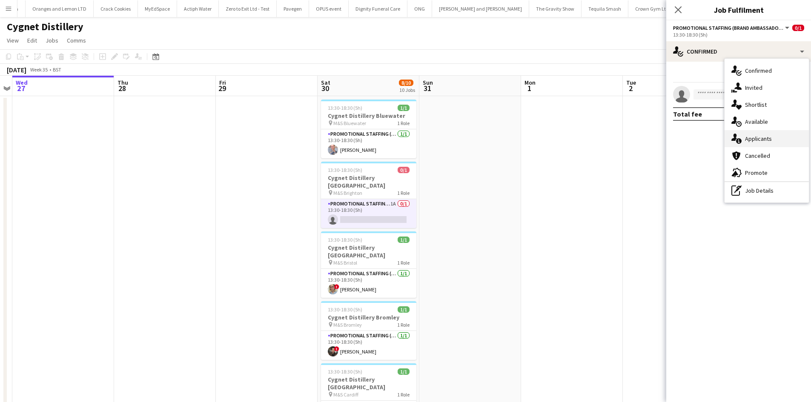
click at [771, 138] on div "single-neutral-actions-information Applicants" at bounding box center [766, 138] width 84 height 17
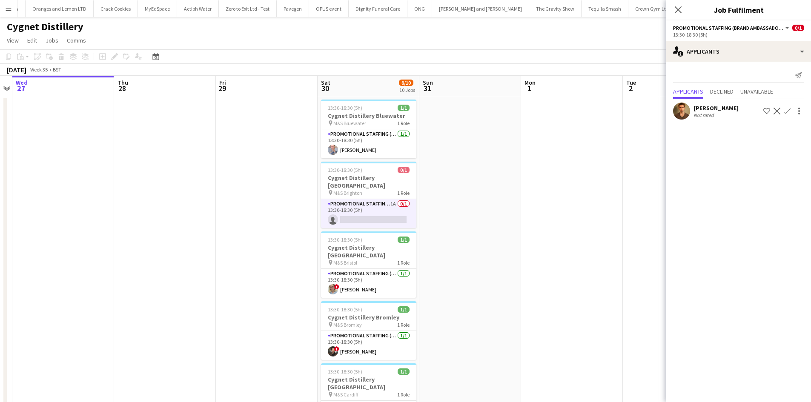
click at [785, 112] on app-icon "Confirm" at bounding box center [787, 111] width 7 height 7
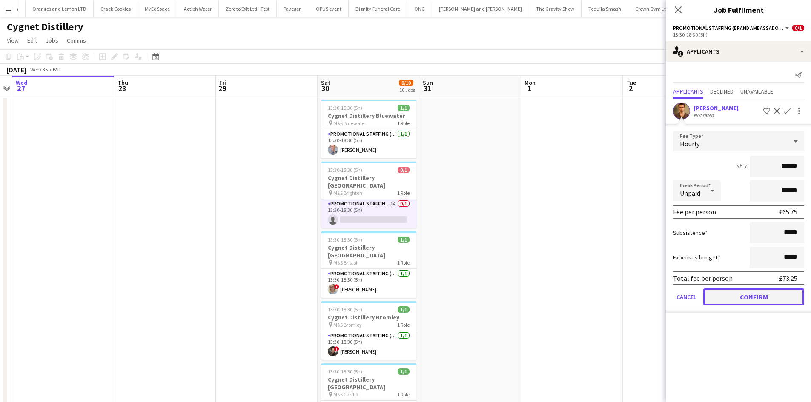
click at [739, 293] on button "Confirm" at bounding box center [753, 297] width 101 height 17
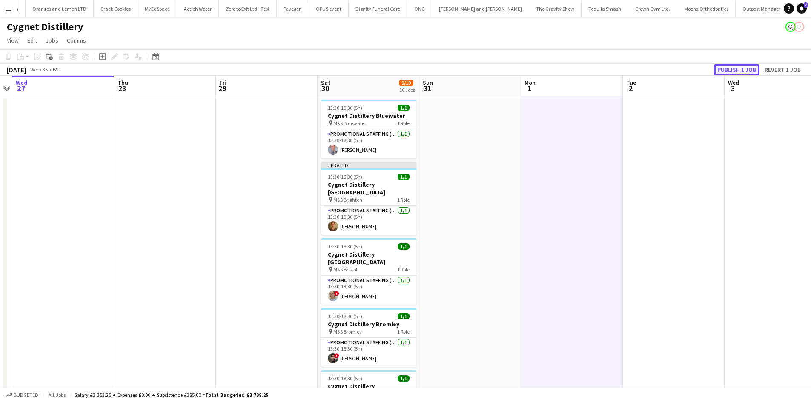
click at [743, 67] on button "Publish 1 job" at bounding box center [737, 69] width 46 height 11
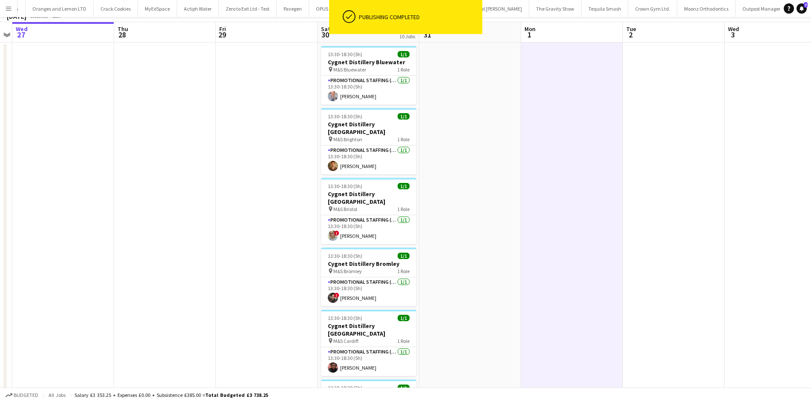
scroll to position [0, 0]
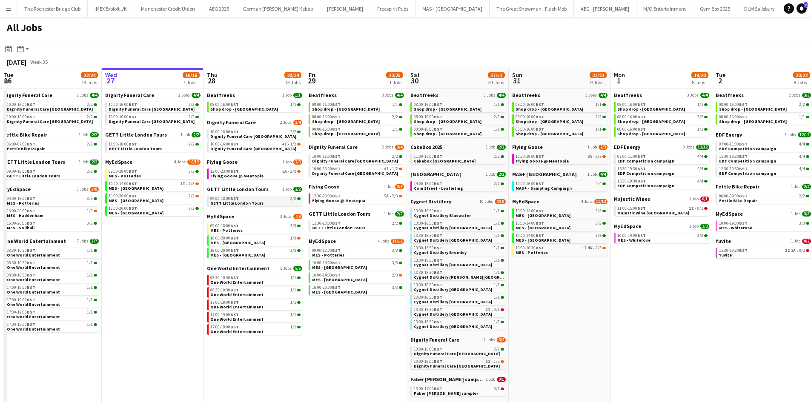
click at [248, 199] on div "09:00-18:00 BST 2/2" at bounding box center [255, 199] width 90 height 4
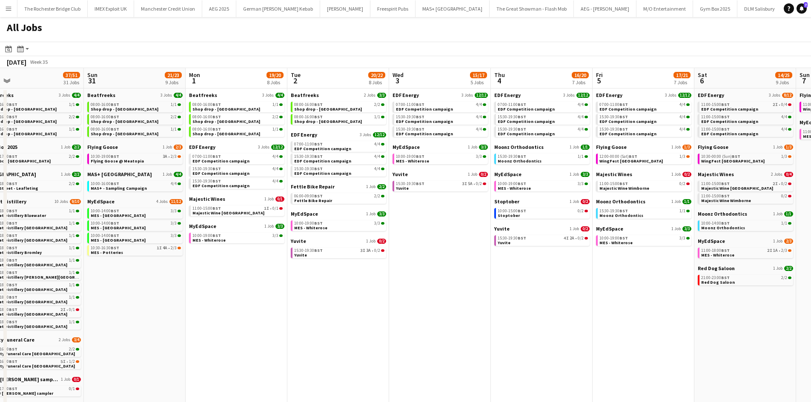
drag, startPoint x: 632, startPoint y: 292, endPoint x: 367, endPoint y: 260, distance: 267.5
click at [367, 260] on app-calendar-viewport "Tue 26 22/24 14 Jobs Wed 27 16/18 7 Jobs Thu 28 20/24 13 Jobs Fri 29 22/25 11 J…" at bounding box center [405, 387] width 811 height 639
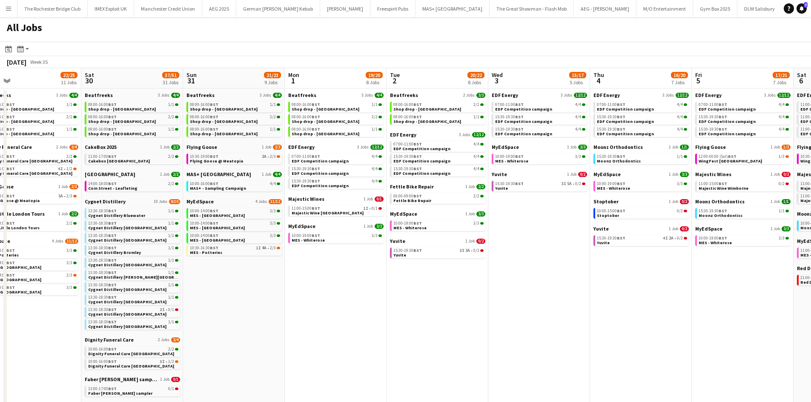
drag, startPoint x: 527, startPoint y: 282, endPoint x: 435, endPoint y: 281, distance: 91.5
click at [438, 281] on app-calendar-viewport "Tue 26 22/24 14 Jobs Wed 27 16/18 7 Jobs Thu 28 20/24 13 Jobs Fri 29 22/25 11 J…" at bounding box center [405, 387] width 811 height 639
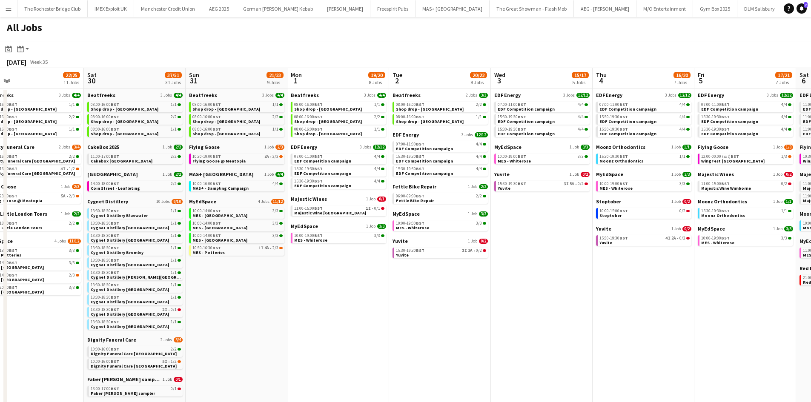
drag, startPoint x: 214, startPoint y: 274, endPoint x: 246, endPoint y: 276, distance: 31.6
click at [246, 276] on app-calendar-viewport "Tue 26 22/24 14 Jobs Wed 27 16/18 7 Jobs Thu 28 20/24 13 Jobs Fri 29 22/25 11 J…" at bounding box center [405, 387] width 811 height 639
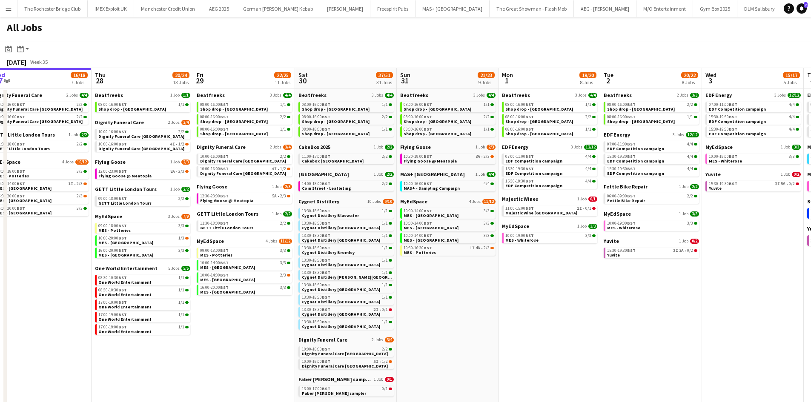
scroll to position [0, 198]
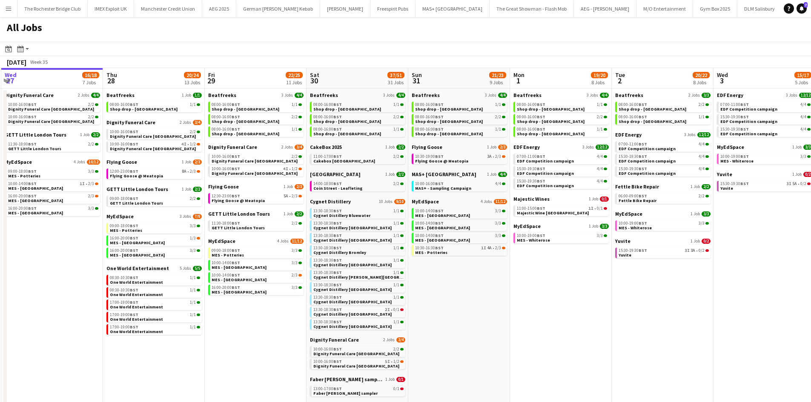
drag, startPoint x: 266, startPoint y: 270, endPoint x: 483, endPoint y: 295, distance: 218.9
click at [483, 295] on app-calendar-viewport "Mon 25 8/10 5 Jobs Tue 26 22/24 14 Jobs Wed 27 16/18 7 Jobs Thu 28 20/24 13 Job…" at bounding box center [405, 387] width 811 height 639
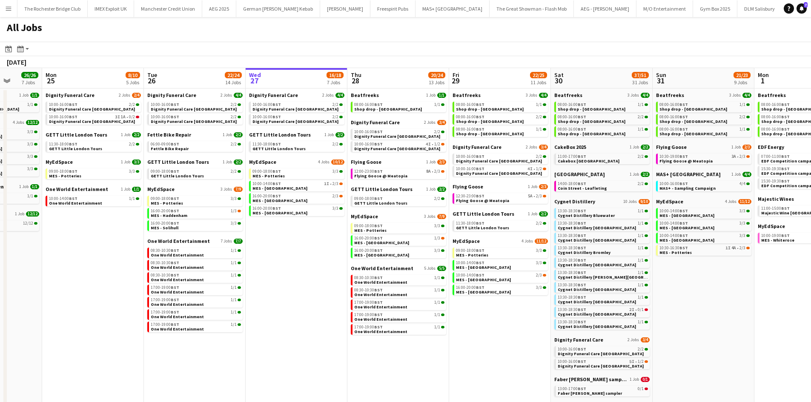
scroll to position [0, 243]
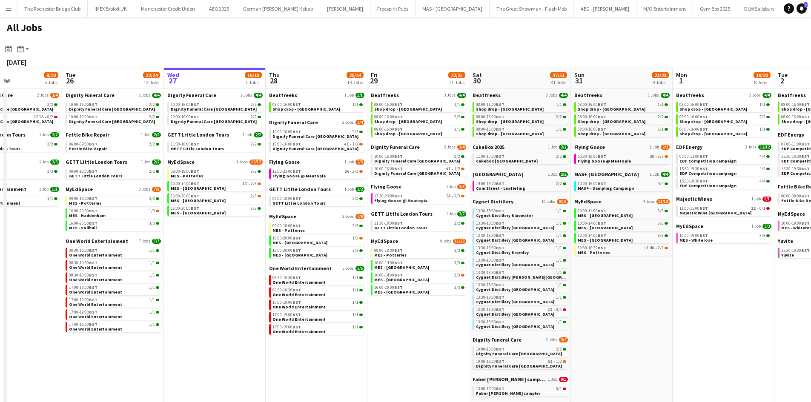
drag, startPoint x: 267, startPoint y: 361, endPoint x: 423, endPoint y: 342, distance: 157.8
click at [487, 363] on app-calendar-viewport "Sat 23 52/52 24 Jobs Sun 24 26/26 7 Jobs Mon 25 8/10 5 Jobs Tue 26 22/24 14 Job…" at bounding box center [405, 387] width 811 height 639
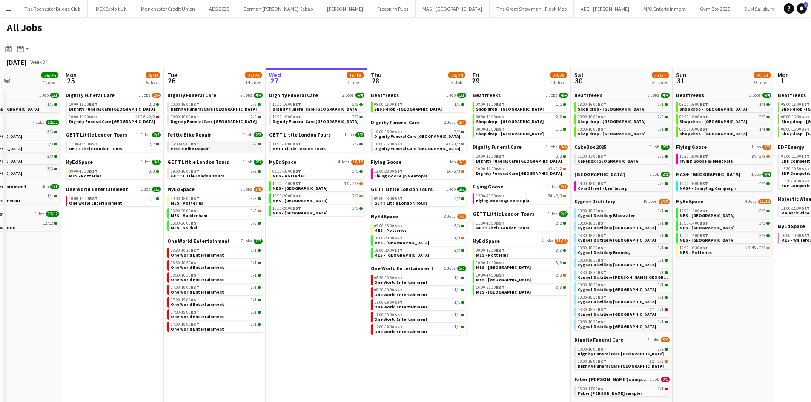
click at [210, 146] on div "06:00-09:00 BST 2/2" at bounding box center [216, 144] width 90 height 4
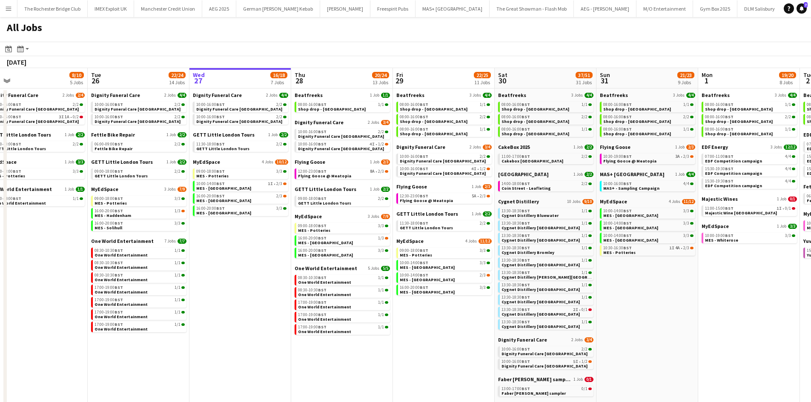
scroll to position [0, 324]
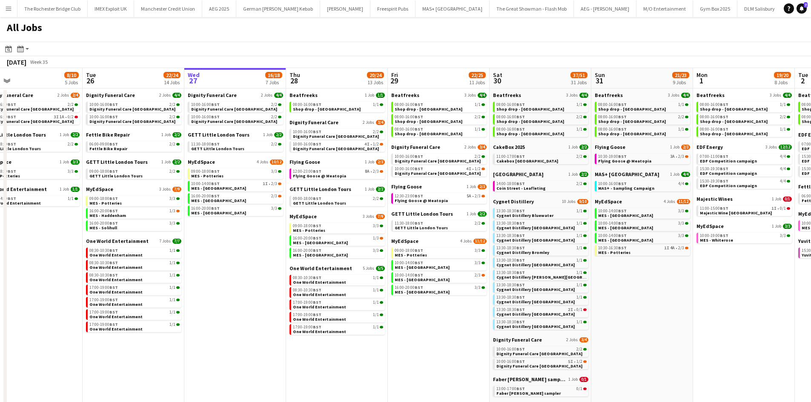
drag, startPoint x: 686, startPoint y: 306, endPoint x: 633, endPoint y: 297, distance: 54.3
click at [633, 297] on app-calendar-viewport "Fri 22 19/19 7 Jobs Sat 23 52/52 24 Jobs Sun 24 26/26 7 Jobs Mon 25 8/10 5 Jobs…" at bounding box center [405, 387] width 811 height 639
click at [325, 169] on div "12:00-23:00 BST 8A • 2/3" at bounding box center [338, 171] width 90 height 4
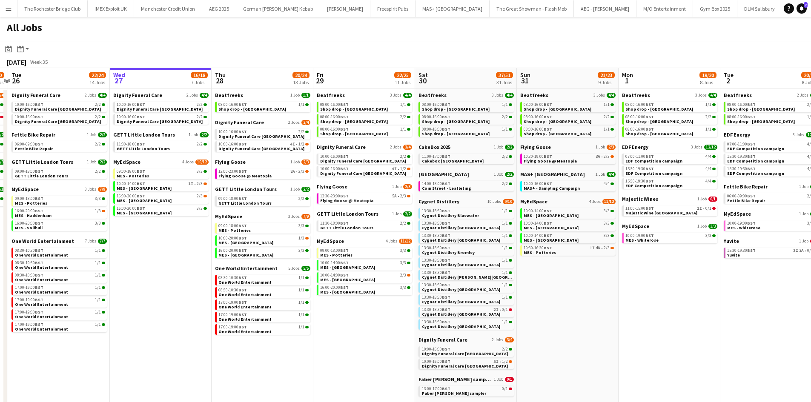
drag, startPoint x: 606, startPoint y: 323, endPoint x: 533, endPoint y: 312, distance: 74.5
click at [538, 313] on app-calendar-viewport "Fri 22 19/19 7 Jobs Sat 23 52/52 24 Jobs Sun 24 26/26 7 Jobs Mon 25 8/10 5 Jobs…" at bounding box center [405, 387] width 811 height 639
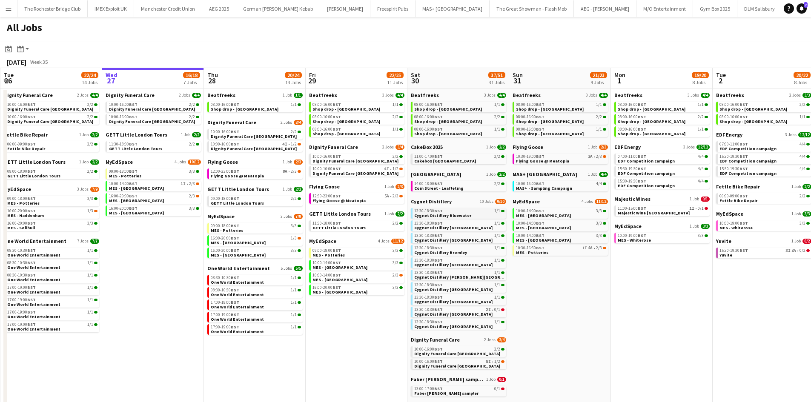
click at [473, 217] on link "13:30-18:30 BST 1/1 Cygnet Distillery Bluewater" at bounding box center [459, 213] width 90 height 10
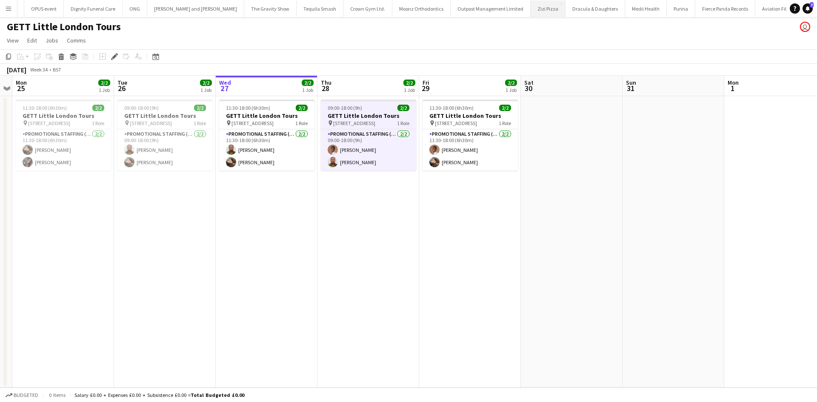
scroll to position [0, 4721]
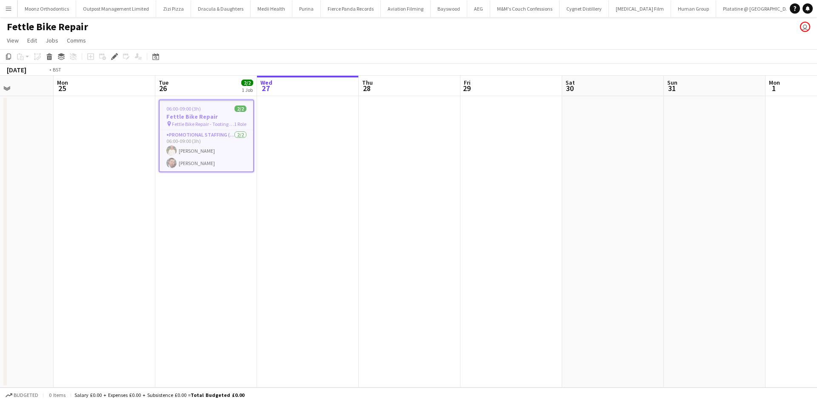
scroll to position [0, 236]
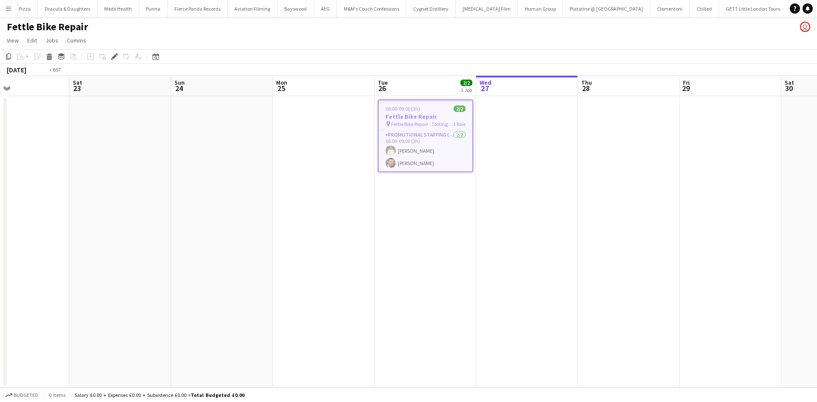
drag, startPoint x: 536, startPoint y: 241, endPoint x: 198, endPoint y: 210, distance: 339.4
click at [182, 201] on app-calendar-viewport "Wed 20 Thu 21 2/2 1 Job Fri 22 Sat 23 Sun 24 Mon 25 Tue 26 2/2 1 Job Wed 27 Thu…" at bounding box center [408, 232] width 817 height 312
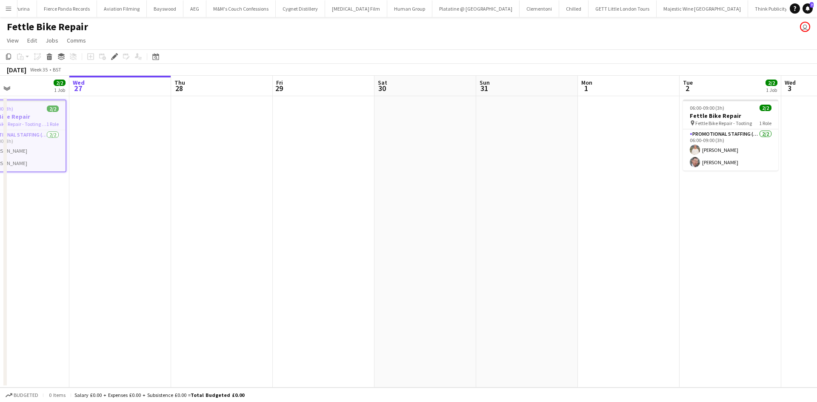
scroll to position [0, 5407]
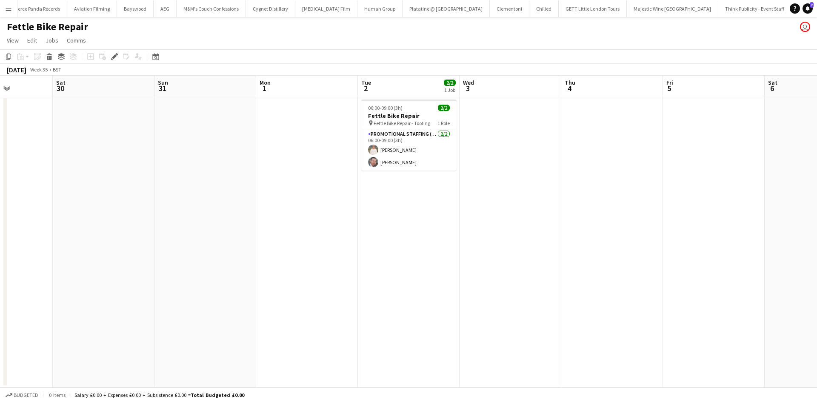
drag, startPoint x: 566, startPoint y: 267, endPoint x: 241, endPoint y: 208, distance: 330.1
click at [241, 208] on app-calendar-viewport "Wed 27 Thu 28 Fri 29 Sat 30 Sun 31 Mon 1 Tue 2 2/2 1 Job Wed 3 Thu 4 Fri 5 Sat …" at bounding box center [408, 232] width 817 height 312
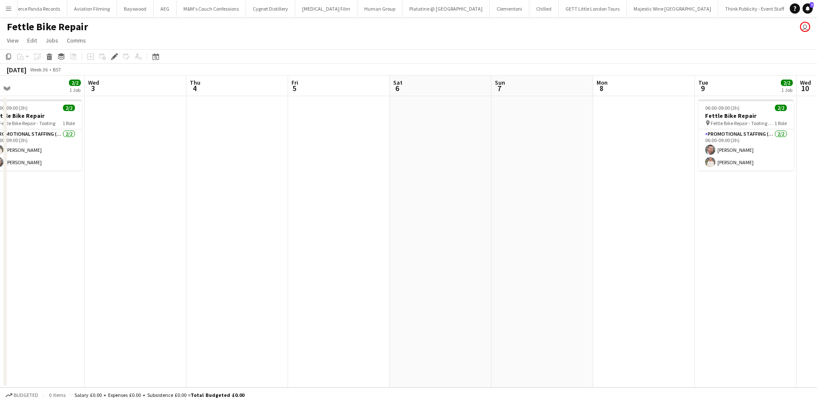
drag, startPoint x: 536, startPoint y: 217, endPoint x: 400, endPoint y: 226, distance: 136.0
click at [139, 198] on app-calendar-viewport "Fri 29 Sat 30 Sun 31 Mon 1 Tue 2 2/2 1 Job Wed 3 Thu 4 Fri 5 Sat 6 Sun 7 Mon 8 …" at bounding box center [408, 232] width 817 height 312
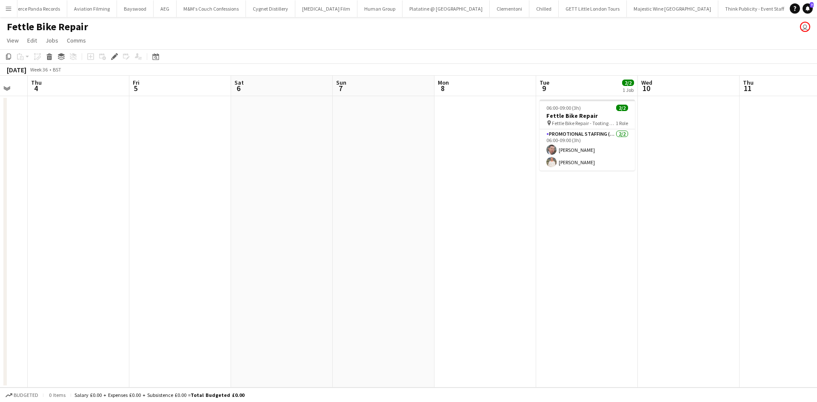
drag, startPoint x: 516, startPoint y: 248, endPoint x: 478, endPoint y: 241, distance: 38.4
click at [478, 241] on app-calendar-viewport "Sun 31 Mon 1 Tue 2 2/2 1 Job Wed 3 Thu 4 Fri 5 Sat 6 Sun 7 Mon 8 Tue 9 2/2 1 Jo…" at bounding box center [408, 232] width 817 height 312
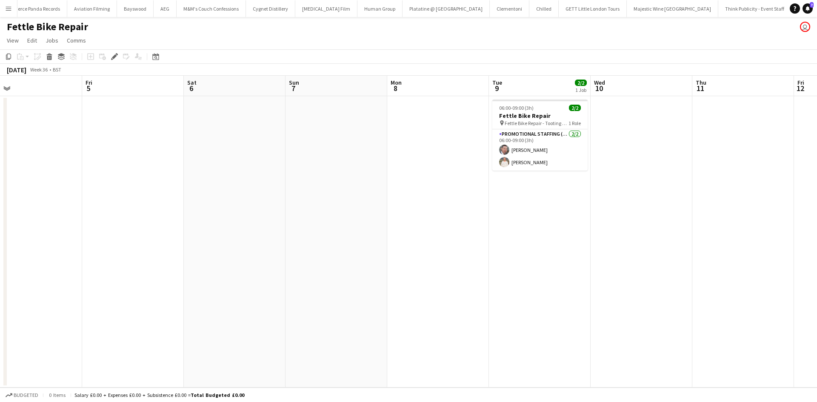
drag, startPoint x: 642, startPoint y: 268, endPoint x: 270, endPoint y: 228, distance: 374.5
click at [280, 228] on app-calendar-viewport "Sun 31 Mon 1 Tue 2 2/2 1 Job Wed 3 Thu 4 Fri 5 Sat 6 Sun 7 Mon 8 Tue 9 2/2 1 Jo…" at bounding box center [408, 232] width 817 height 312
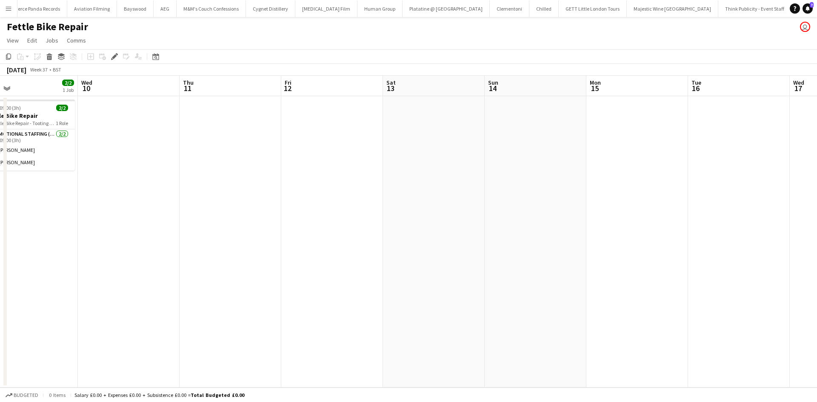
drag, startPoint x: 404, startPoint y: 249, endPoint x: 500, endPoint y: 236, distance: 96.7
click at [314, 236] on app-calendar-viewport "Sat 6 Sun 7 Mon 8 Tue 9 2/2 1 Job Wed 10 Thu 11 Fri 12 Sat 13 Sun 14 Mon 15 Tue…" at bounding box center [408, 232] width 817 height 312
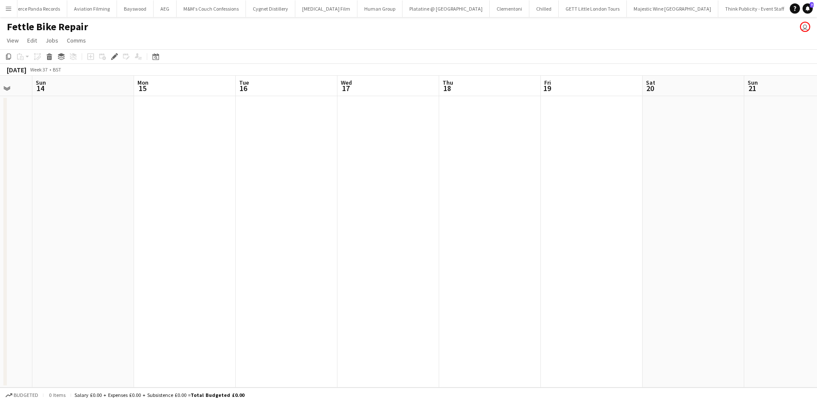
scroll to position [0, 287]
drag, startPoint x: 617, startPoint y: 253, endPoint x: 367, endPoint y: 224, distance: 251.5
click at [368, 224] on app-calendar-viewport "Wed 10 Thu 11 Fri 12 Sat 13 Sun 14 Mon 15 Tue 16 Wed 17 Thu 18 Fri 19 Sat 20 Su…" at bounding box center [408, 232] width 817 height 312
drag, startPoint x: 189, startPoint y: 198, endPoint x: 615, endPoint y: 223, distance: 426.8
click at [615, 223] on app-calendar-viewport "Wed 10 Thu 11 Fri 12 Sat 13 Sun 14 Mon 15 Tue 16 Wed 17 Thu 18 Fri 19 Sat 20 Su…" at bounding box center [408, 232] width 817 height 312
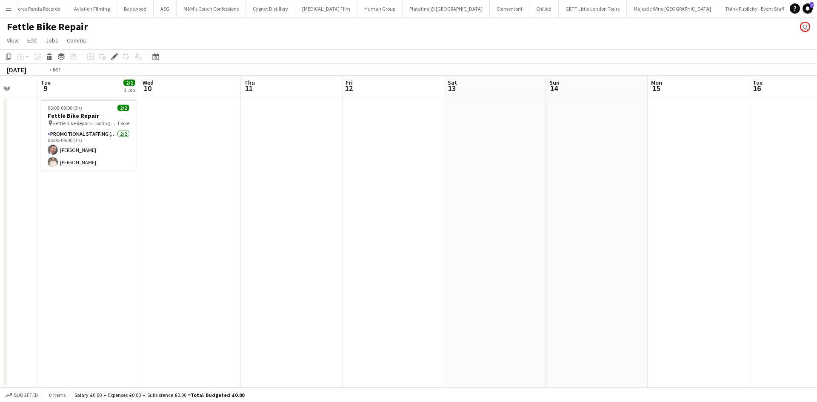
scroll to position [0, 226]
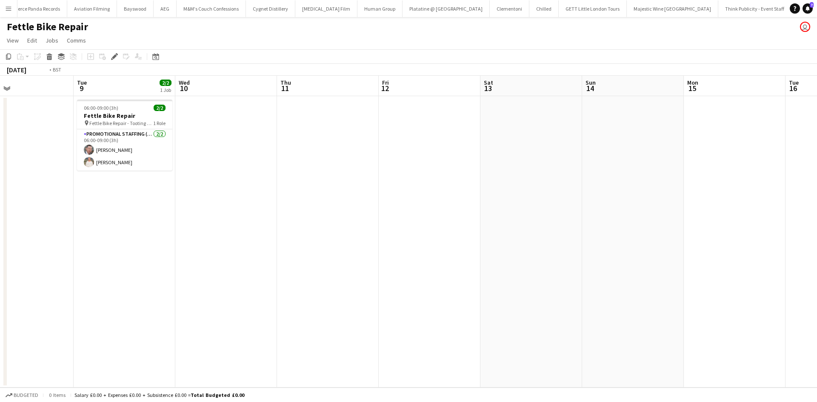
drag, startPoint x: 201, startPoint y: 201, endPoint x: 244, endPoint y: 177, distance: 48.8
click at [290, 198] on app-calendar-viewport "Sat 6 Sun 7 Mon 8 Tue 9 2/2 1 Job Wed 10 Thu 11 Fri 12 Sat 13 Sun 14 Mon 15 Tue…" at bounding box center [408, 232] width 817 height 312
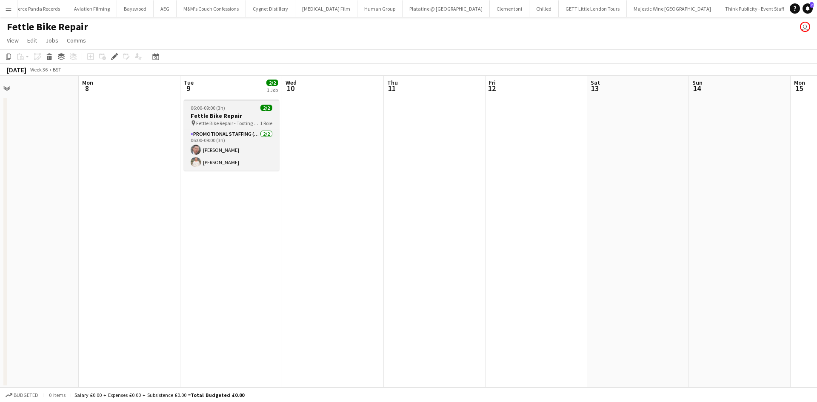
click at [225, 119] on app-job-card "06:00-09:00 (3h) 2/2 Fettle Bike Repair pin Fettle Bike Repair - Tooting Bec 1 …" at bounding box center [231, 135] width 95 height 71
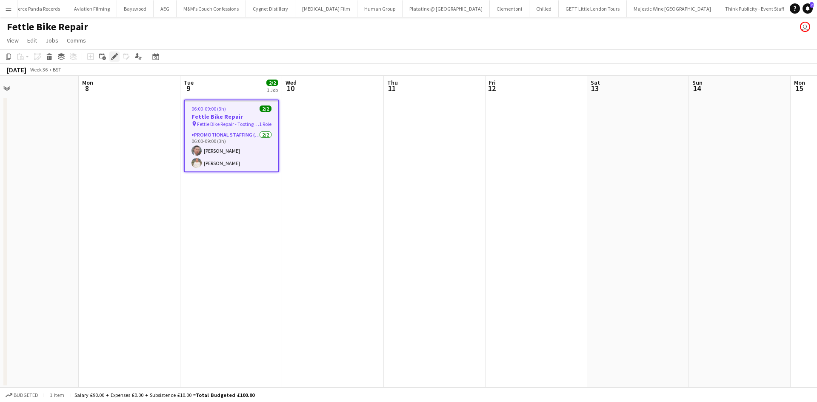
click at [113, 54] on icon "Edit" at bounding box center [114, 56] width 7 height 7
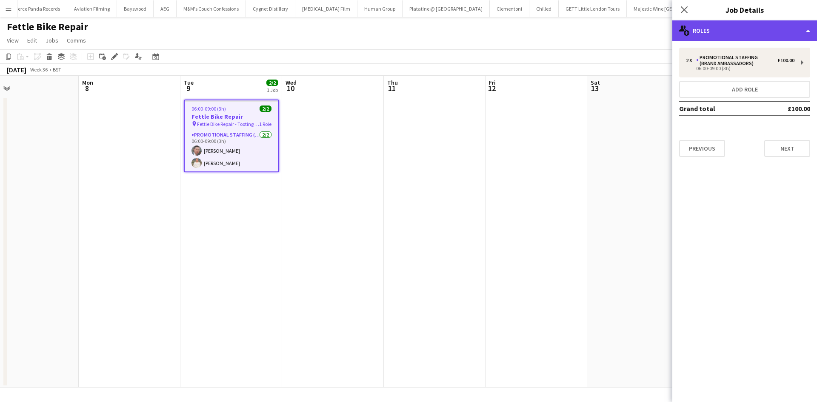
click at [761, 21] on div "multiple-users-add Roles" at bounding box center [744, 30] width 145 height 20
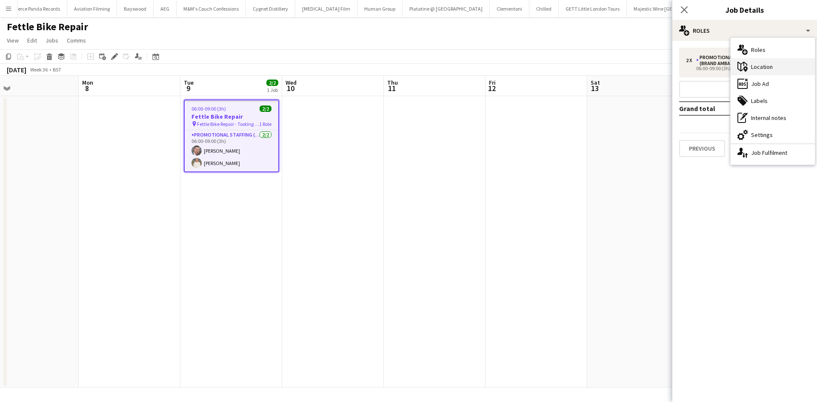
click at [783, 71] on div "maps-pin-1 Location" at bounding box center [773, 66] width 84 height 17
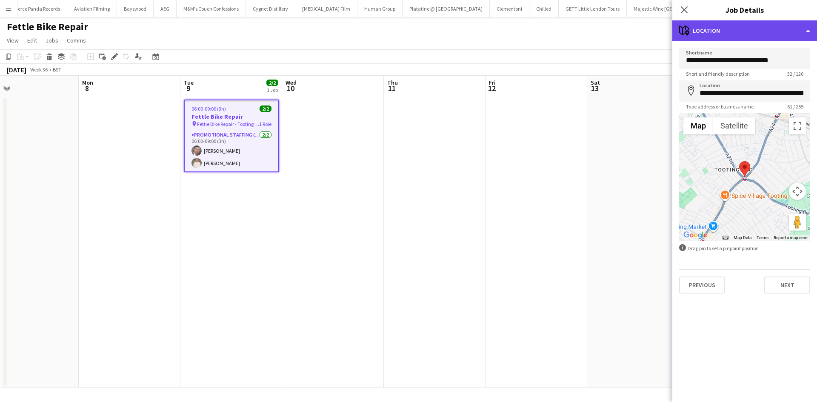
click at [728, 31] on div "maps-pin-1 Location" at bounding box center [744, 30] width 145 height 20
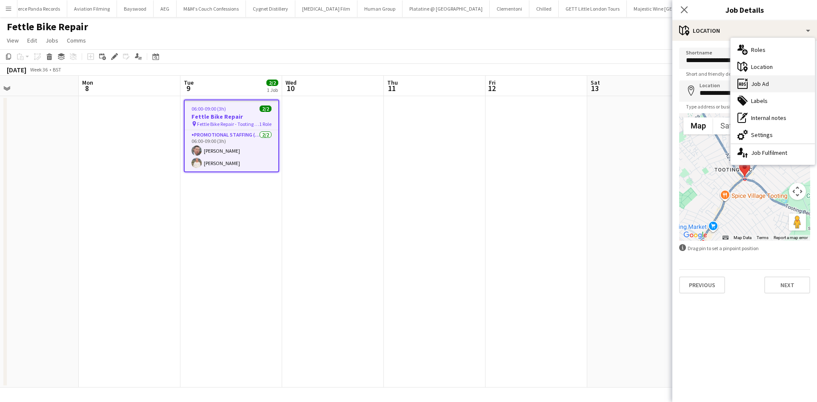
click at [769, 86] on div "ads-window Job Ad" at bounding box center [773, 83] width 84 height 17
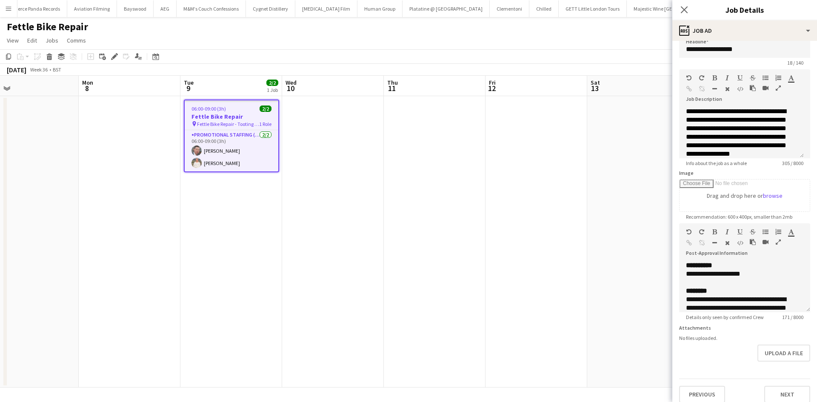
scroll to position [0, 0]
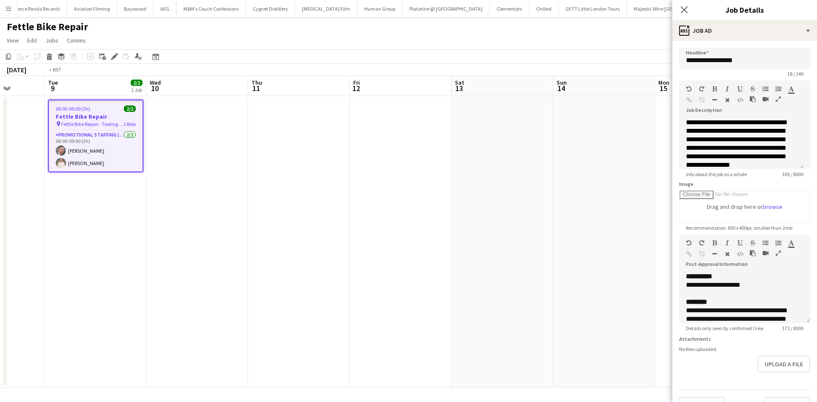
drag, startPoint x: 525, startPoint y: 140, endPoint x: 359, endPoint y: 135, distance: 165.6
click at [359, 135] on app-calendar-viewport "Fri 5 Sat 6 Sun 7 Mon 8 Tue 9 2/2 1 Job Wed 10 Thu 11 Fri 12 Sat 13 Sun 14 Mon …" at bounding box center [408, 232] width 817 height 312
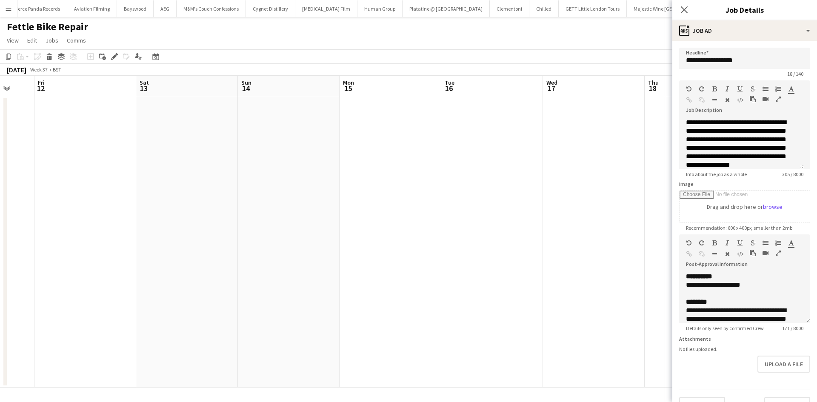
drag, startPoint x: 581, startPoint y: 173, endPoint x: 773, endPoint y: 228, distance: 199.8
click at [800, 231] on body "Menu Boards Boards Boards All jobs Status Workforce Workforce My Workforce Recr…" at bounding box center [408, 201] width 817 height 402
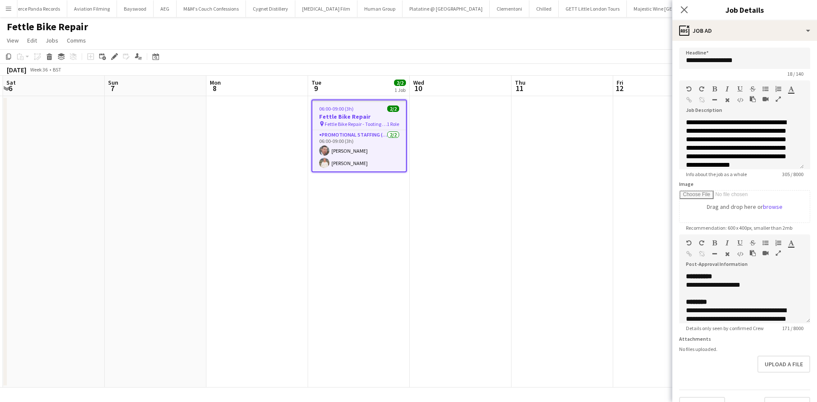
drag, startPoint x: 357, startPoint y: 194, endPoint x: 661, endPoint y: 213, distance: 304.0
click at [679, 212] on body "Menu Boards Boards Boards All jobs Status Workforce Workforce My Workforce Recr…" at bounding box center [408, 201] width 817 height 402
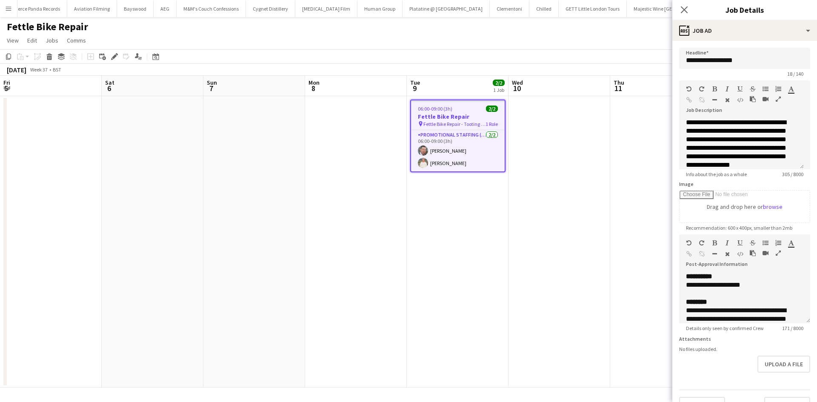
drag, startPoint x: 297, startPoint y: 213, endPoint x: 563, endPoint y: 223, distance: 266.2
click at [562, 223] on app-calendar-viewport "Wed 3 Thu 4 Fri 5 Sat 6 Sun 7 Mon 8 Tue 9 2/2 1 Job Wed 10 Thu 11 Fri 12 Sat 13…" at bounding box center [408, 232] width 817 height 312
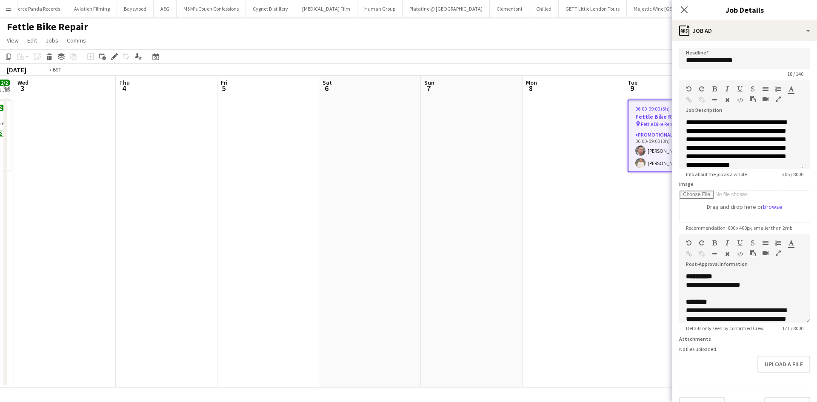
drag, startPoint x: 122, startPoint y: 179, endPoint x: 429, endPoint y: 220, distance: 309.1
click at [436, 222] on app-calendar-viewport "Mon 1 Tue 2 2/2 1 Job Wed 3 Thu 4 Fri 5 Sat 6 Sun 7 Mon 8 Tue 9 2/2 1 Job Wed 1…" at bounding box center [408, 232] width 817 height 312
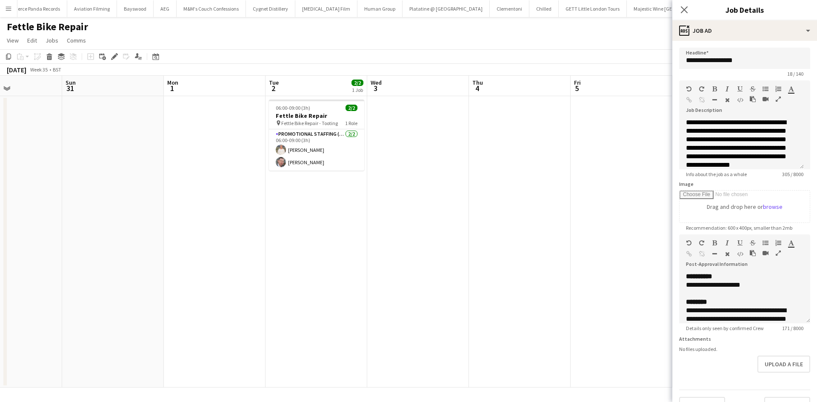
drag, startPoint x: 246, startPoint y: 206, endPoint x: 257, endPoint y: 151, distance: 56.2
click at [246, 202] on app-calendar-viewport "Thu 28 Fri 29 Sat 30 Sun 31 Mon 1 Tue 2 2/2 1 Job Wed 3 Thu 4 Fri 5 Sat 6 Sun 7…" at bounding box center [408, 232] width 817 height 312
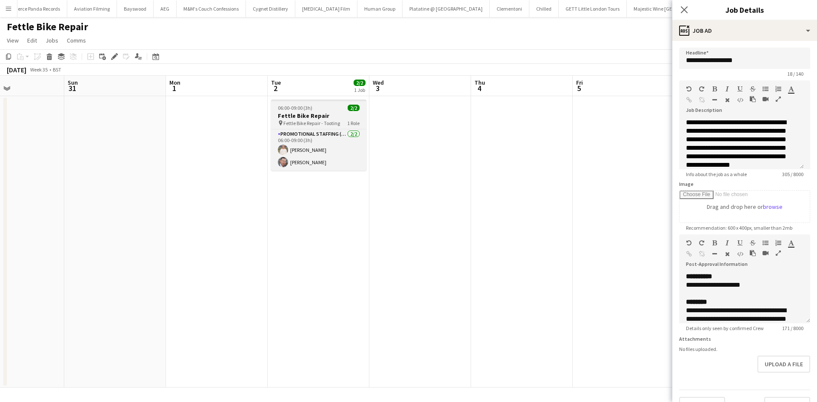
click at [324, 123] on span "Fettle Bike Repair - Tooting" at bounding box center [311, 123] width 57 height 6
type input "**********"
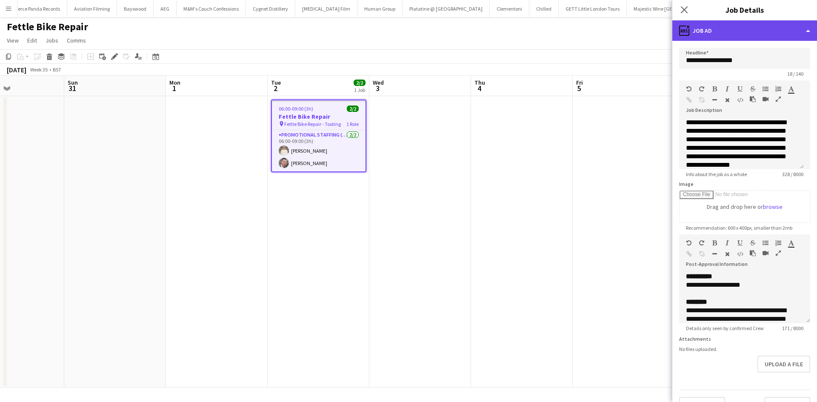
click at [736, 33] on div "ads-window Job Ad" at bounding box center [744, 30] width 145 height 20
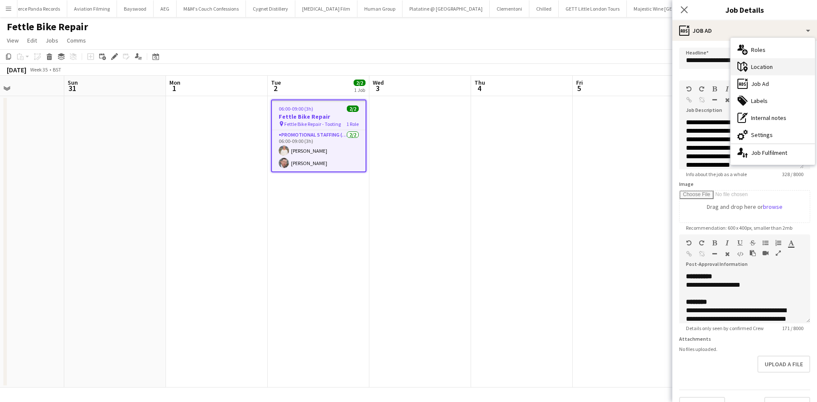
click at [764, 67] on div "maps-pin-1 Location" at bounding box center [773, 66] width 84 height 17
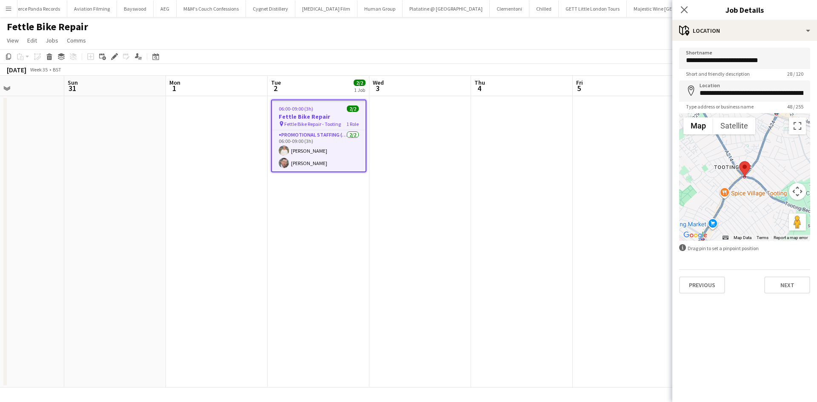
click at [356, 243] on app-date-cell "06:00-09:00 (3h) 2/2 Fettle Bike Repair pin Fettle Bike Repair - Tooting 1 Role…" at bounding box center [319, 242] width 102 height 292
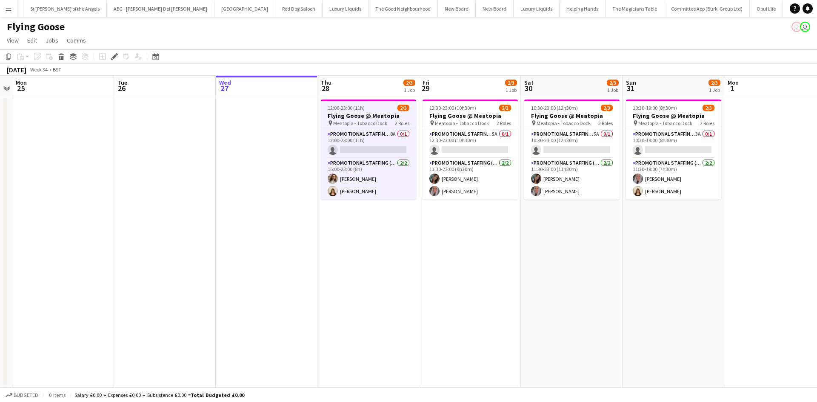
scroll to position [0, 3099]
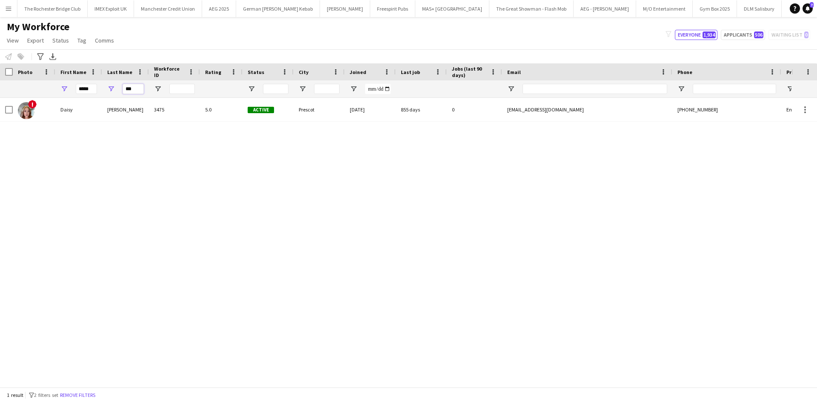
click at [132, 89] on input "***" at bounding box center [133, 89] width 21 height 10
click at [84, 89] on input "*****" at bounding box center [86, 89] width 21 height 10
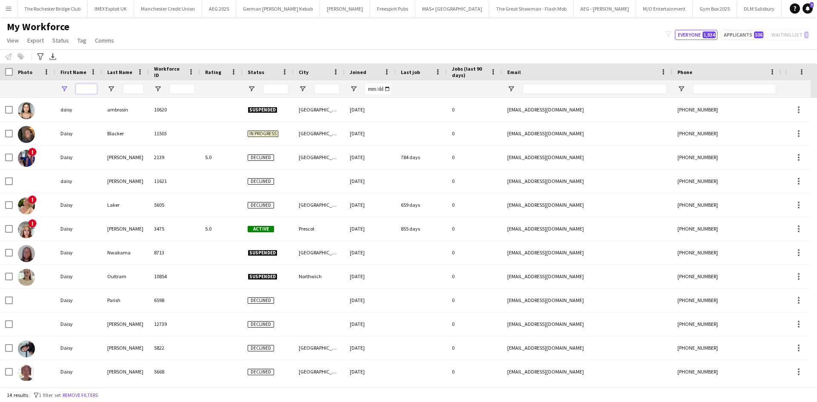
click at [84, 89] on input "First Name Filter Input" at bounding box center [86, 89] width 21 height 10
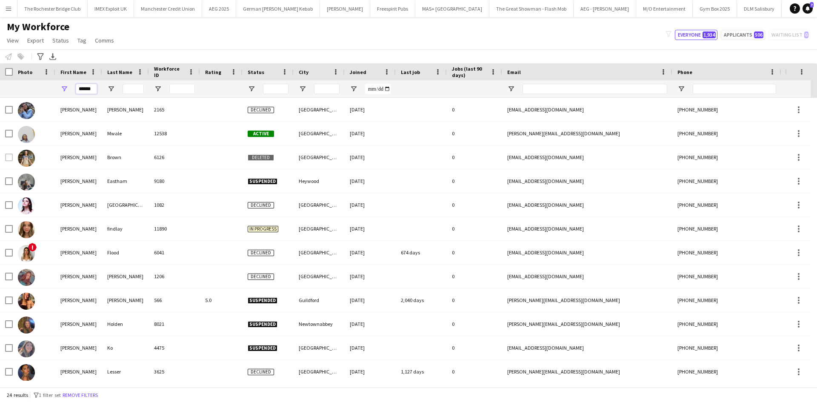
type input "******"
click at [131, 92] on input "Last Name Filter Input" at bounding box center [133, 89] width 21 height 10
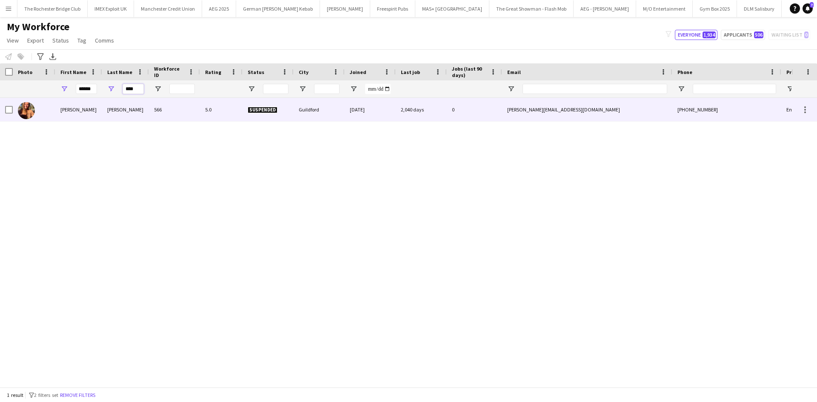
type input "****"
click at [113, 109] on div "[PERSON_NAME]" at bounding box center [125, 109] width 47 height 23
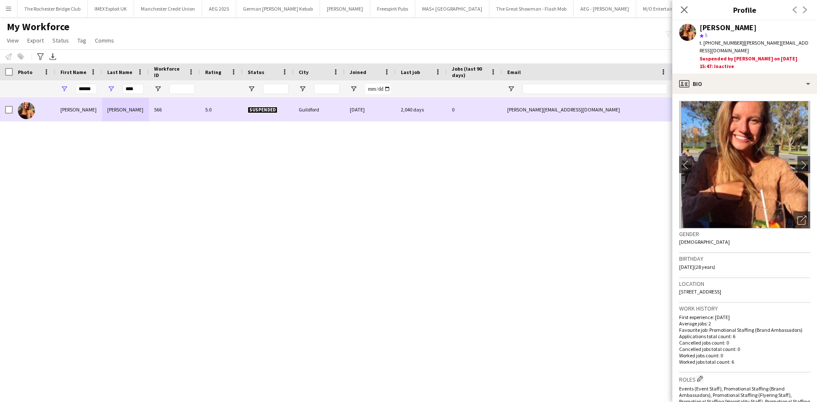
click at [4, 108] on div at bounding box center [6, 109] width 13 height 23
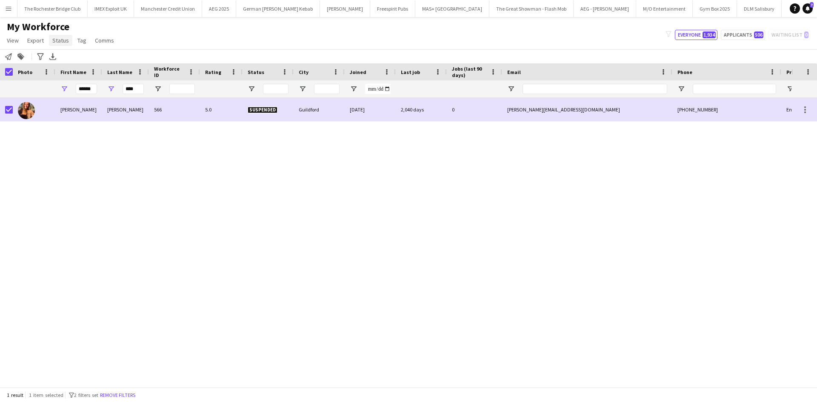
click at [57, 42] on span "Status" at bounding box center [60, 41] width 17 height 8
drag, startPoint x: 60, startPoint y: 62, endPoint x: 195, endPoint y: 72, distance: 135.7
click at [60, 61] on span "Edit" at bounding box center [61, 59] width 10 height 8
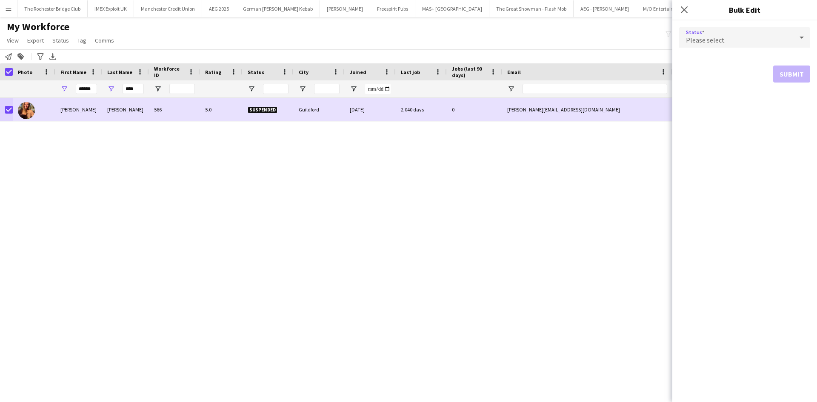
click at [733, 42] on div "Please select" at bounding box center [736, 37] width 114 height 20
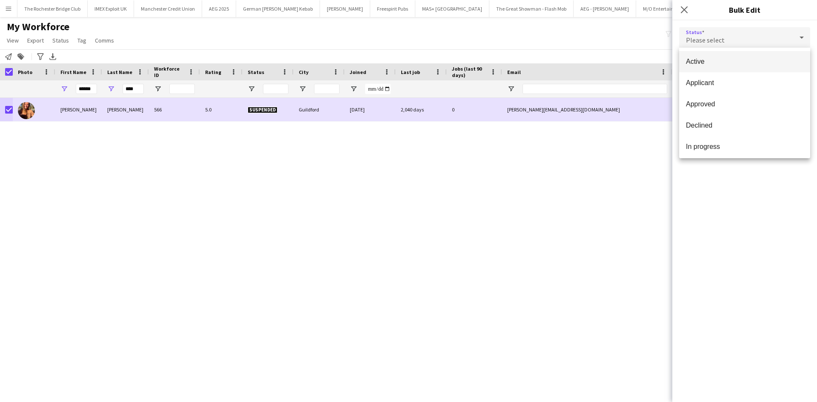
click at [731, 62] on span "Active" at bounding box center [744, 61] width 117 height 8
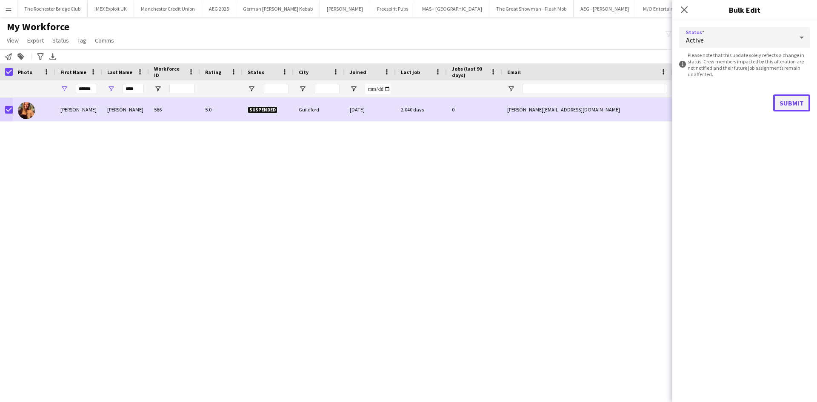
click at [788, 103] on button "Submit" at bounding box center [791, 102] width 37 height 17
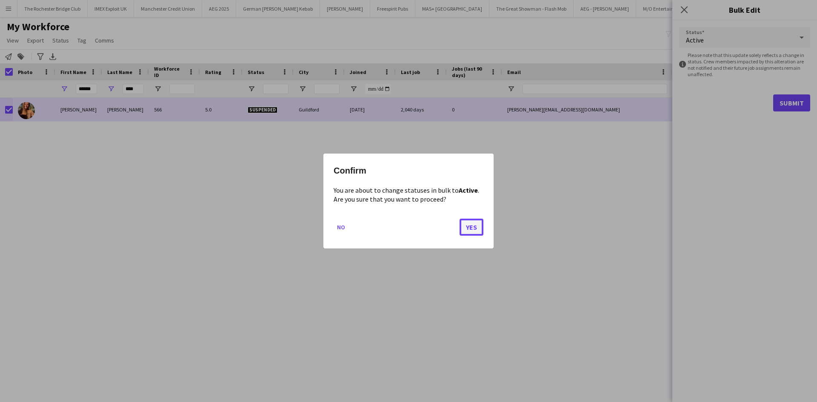
click at [468, 227] on button "Yes" at bounding box center [472, 227] width 24 height 17
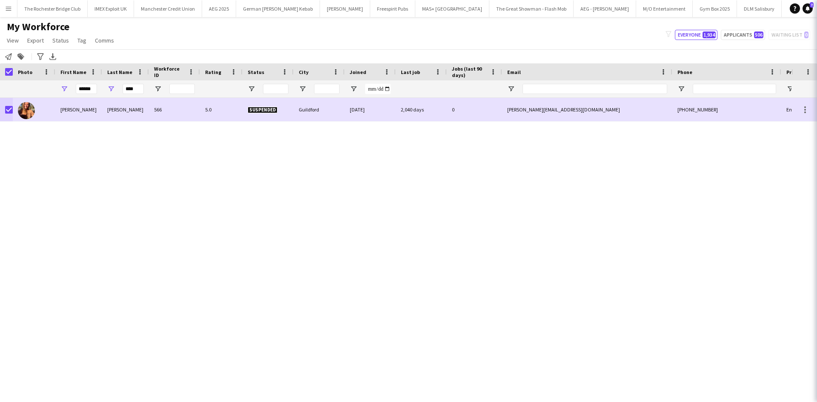
click at [512, 196] on div "Rachel Hickman 566 5.0 Suspended Guildford 21-11-2019 2,040 days 0 hickman.r@ou…" at bounding box center [396, 239] width 792 height 283
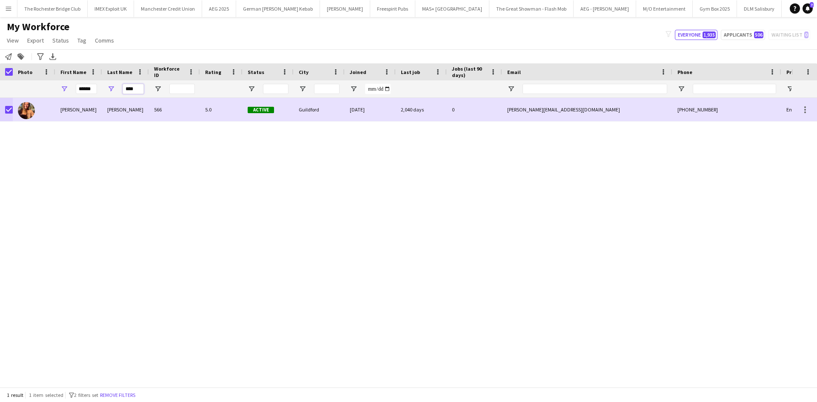
click at [140, 91] on input "****" at bounding box center [133, 89] width 21 height 10
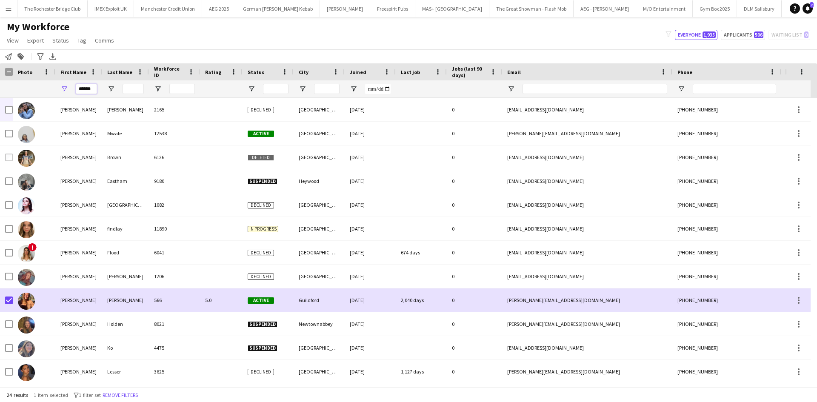
click at [95, 87] on input "******" at bounding box center [86, 89] width 21 height 10
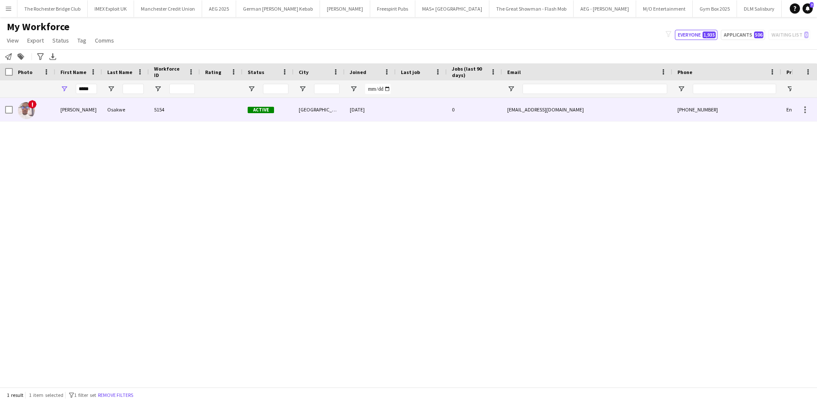
click at [72, 109] on div "Ewere Austin" at bounding box center [78, 109] width 47 height 23
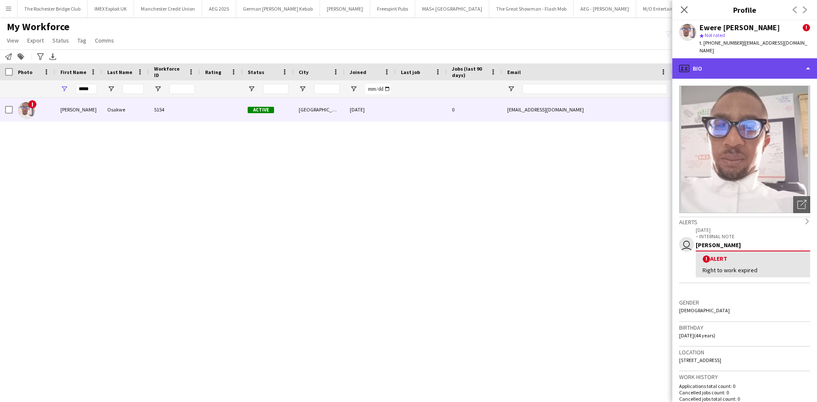
click at [739, 58] on div "profile Bio" at bounding box center [744, 68] width 145 height 20
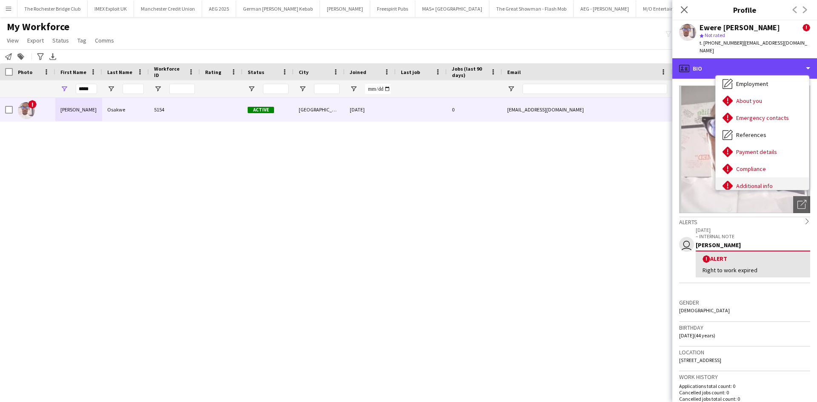
scroll to position [29, 0]
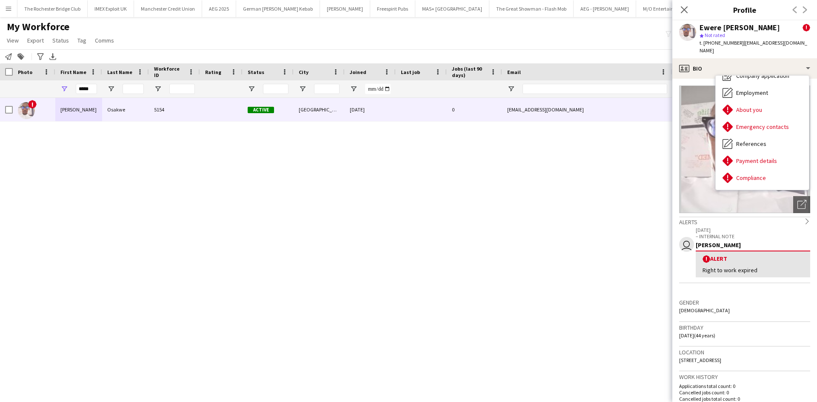
click at [523, 233] on div "! Ewere Austin Osakwe 5154 Active Newcastle upon Tyne 19-03-2023 0 ewereaustin2…" at bounding box center [396, 239] width 792 height 283
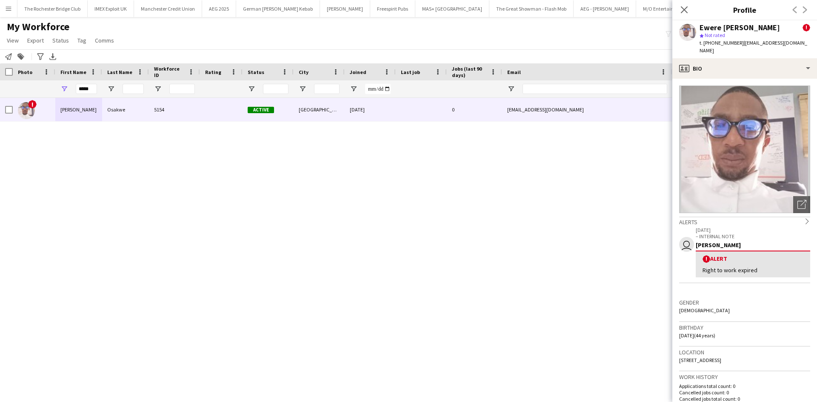
click at [520, 227] on div "! Ewere Austin Osakwe 5154 Active Newcastle upon Tyne 19-03-2023 0 ewereaustin2…" at bounding box center [396, 239] width 792 height 283
click at [626, 155] on div "! Ewere Austin Osakwe 5154 Active Newcastle upon Tyne 19-03-2023 0 ewereaustin2…" at bounding box center [396, 239] width 792 height 283
click at [93, 92] on input "*****" at bounding box center [86, 89] width 21 height 10
click at [92, 91] on input "*****" at bounding box center [86, 89] width 21 height 10
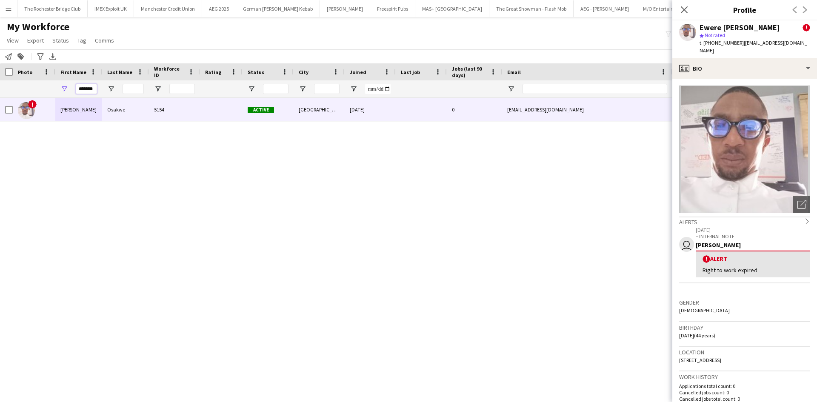
type input "*******"
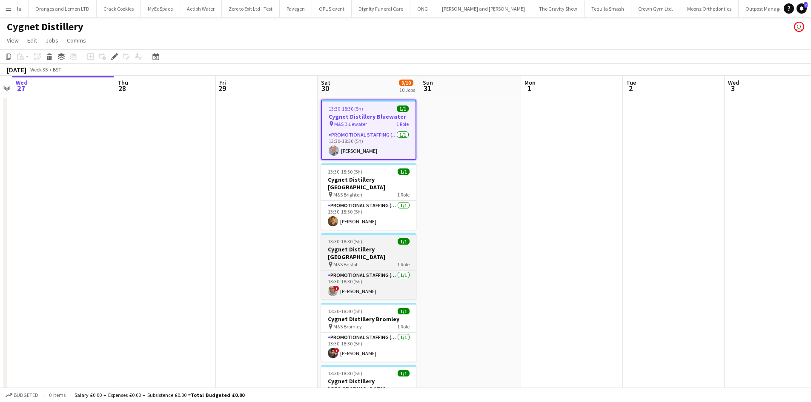
scroll to position [0, 4434]
click at [358, 281] on app-card-role "Promotional Staffing (Brand Ambassadors) 1/1 13:30-18:30 (5h) ! Zoia Dolgova" at bounding box center [368, 285] width 95 height 29
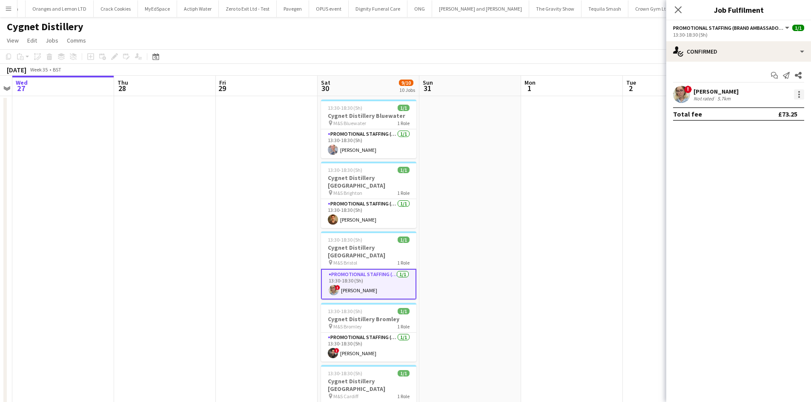
click at [797, 92] on div at bounding box center [799, 94] width 10 height 10
click at [783, 196] on span "Remove" at bounding box center [770, 192] width 53 height 8
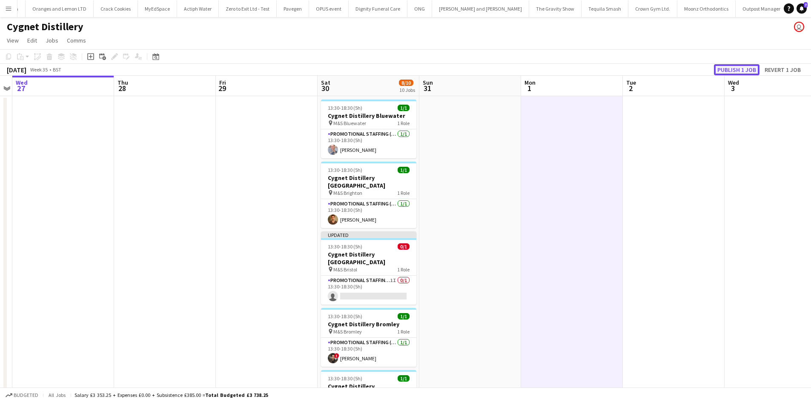
click at [747, 71] on button "Publish 1 job" at bounding box center [737, 69] width 46 height 11
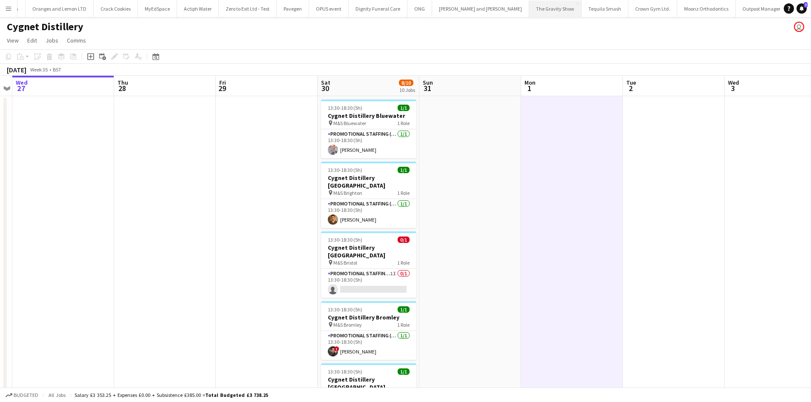
drag, startPoint x: 126, startPoint y: 140, endPoint x: 68, endPoint y: 9, distance: 143.1
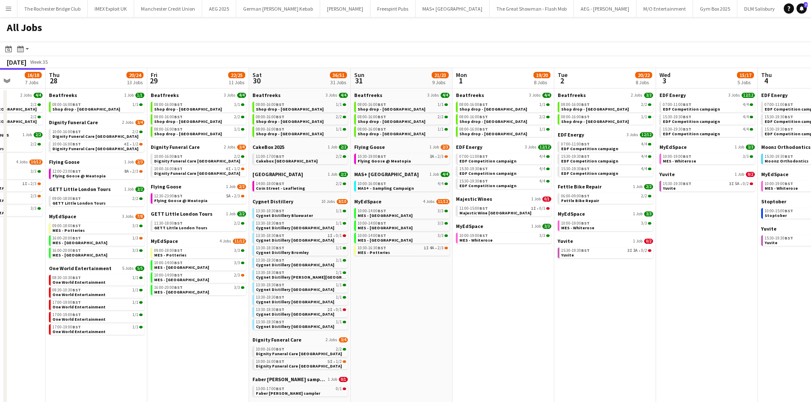
scroll to position [0, 366]
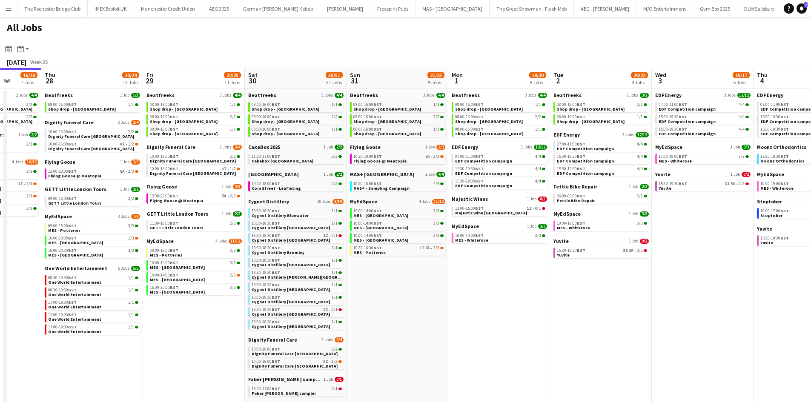
drag, startPoint x: 652, startPoint y: 329, endPoint x: 489, endPoint y: 329, distance: 162.2
click at [489, 329] on app-calendar-viewport "Sun 24 26/26 7 Jobs Mon 25 8/10 5 Jobs Tue 26 22/24 14 Jobs Wed 27 16/18 7 Jobs…" at bounding box center [405, 387] width 811 height 639
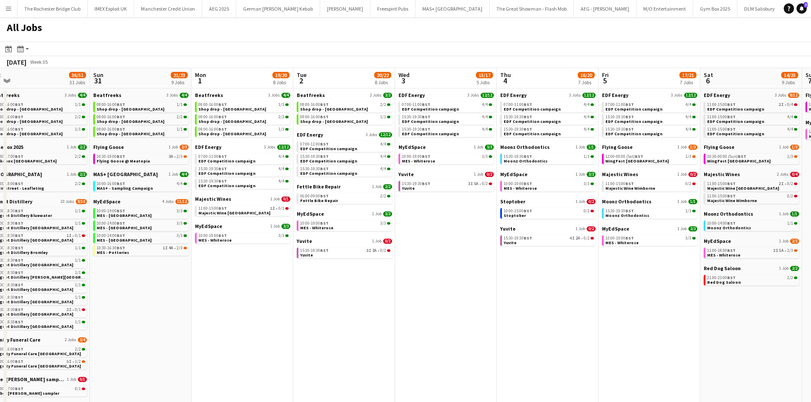
scroll to position [0, 337]
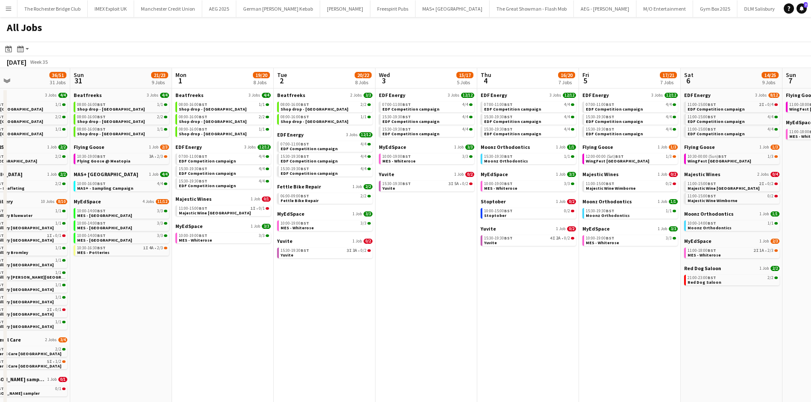
drag, startPoint x: 493, startPoint y: 229, endPoint x: 465, endPoint y: 223, distance: 28.2
click at [465, 223] on app-calendar-viewport "Wed 27 16/18 7 Jobs Thu 28 20/24 13 Jobs Fri 29 22/25 11 Jobs Sat 30 36/51 31 J…" at bounding box center [405, 387] width 811 height 639
click at [452, 184] on span "3I" at bounding box center [450, 184] width 5 height 4
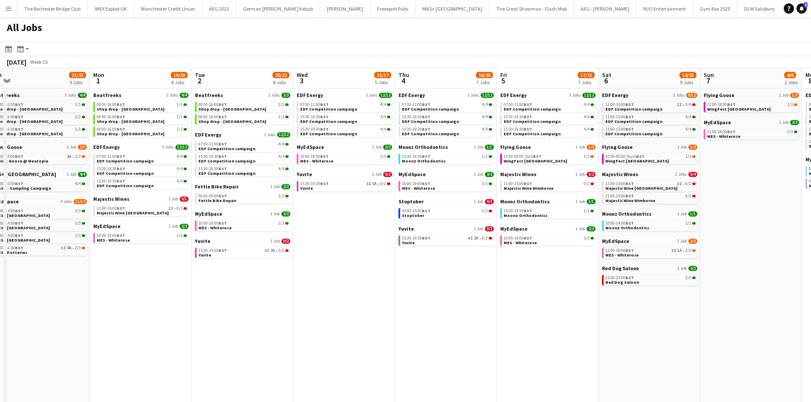
scroll to position [0, 240]
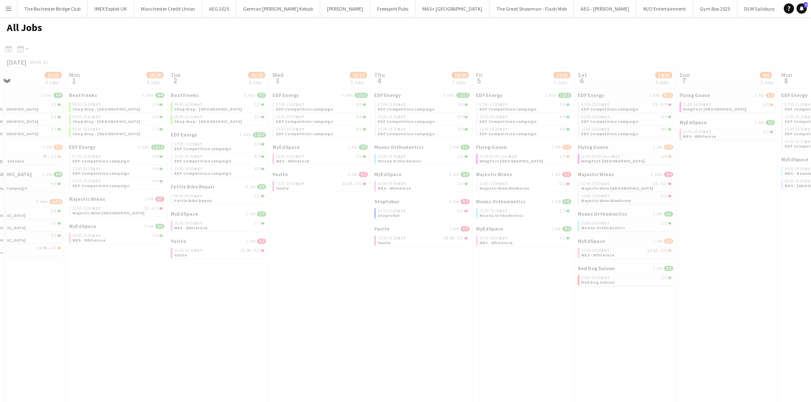
drag, startPoint x: 596, startPoint y: 294, endPoint x: 490, endPoint y: 283, distance: 106.9
click at [485, 283] on app-all-jobs "All Jobs Date picker AUG 2025 AUG 2025 Monday M Tuesday T Wednesday W Thursday …" at bounding box center [405, 362] width 811 height 690
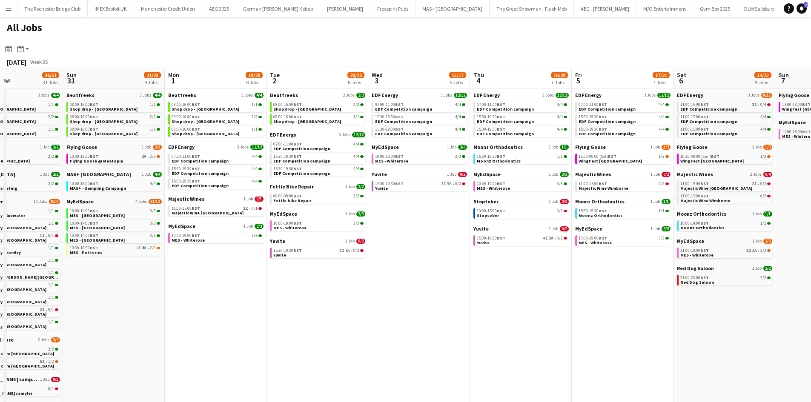
drag, startPoint x: 394, startPoint y: 318, endPoint x: 366, endPoint y: 300, distance: 32.9
click at [516, 324] on app-calendar-viewport "Fri 29 22/25 11 Jobs Sat 30 36/51 31 Jobs Sun 31 21/23 9 Jobs Mon 1 19/20 8 Job…" at bounding box center [405, 387] width 811 height 639
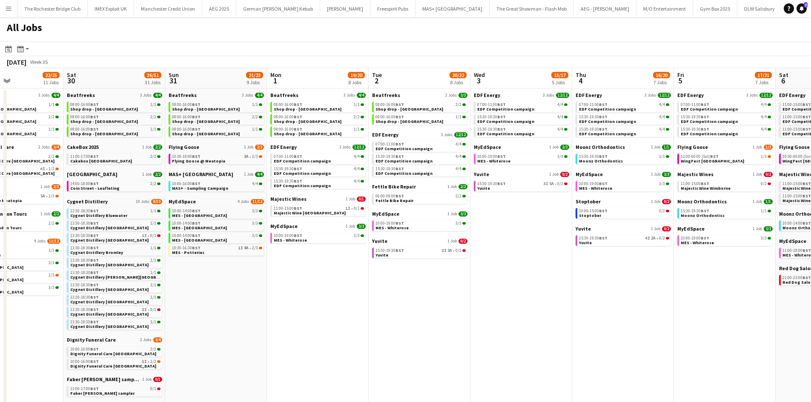
scroll to position [0, 234]
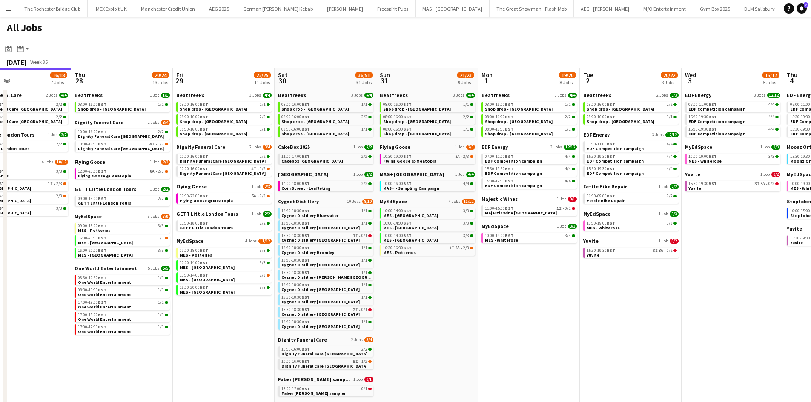
drag, startPoint x: 515, startPoint y: 308, endPoint x: 551, endPoint y: 308, distance: 35.8
click at [551, 308] on app-calendar-viewport "Mon 25 8/10 5 Jobs Tue 26 22/24 14 Jobs Wed 27 16/18 7 Jobs Thu 28 20/24 13 Job…" at bounding box center [405, 387] width 811 height 639
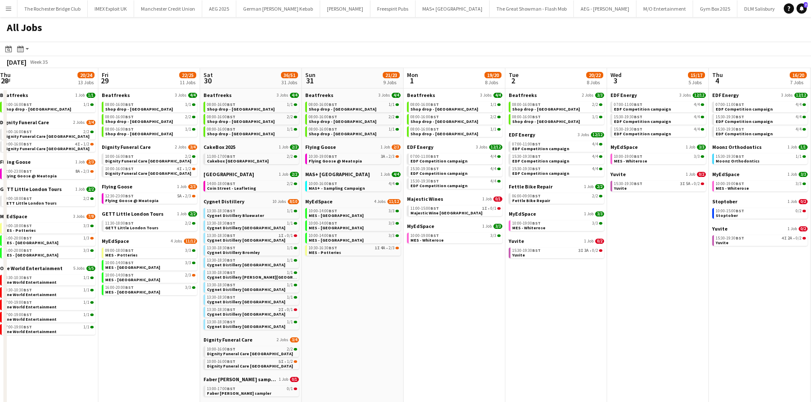
drag, startPoint x: 618, startPoint y: 289, endPoint x: 557, endPoint y: 285, distance: 61.4
click at [557, 286] on app-calendar-viewport "Mon 25 8/10 5 Jobs Tue 26 22/24 14 Jobs Wed 27 16/18 7 Jobs Thu 28 20/24 13 Job…" at bounding box center [405, 387] width 811 height 639
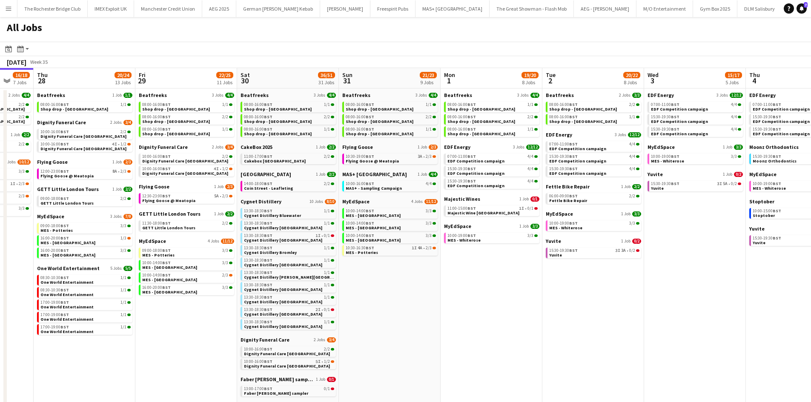
scroll to position [0, 232]
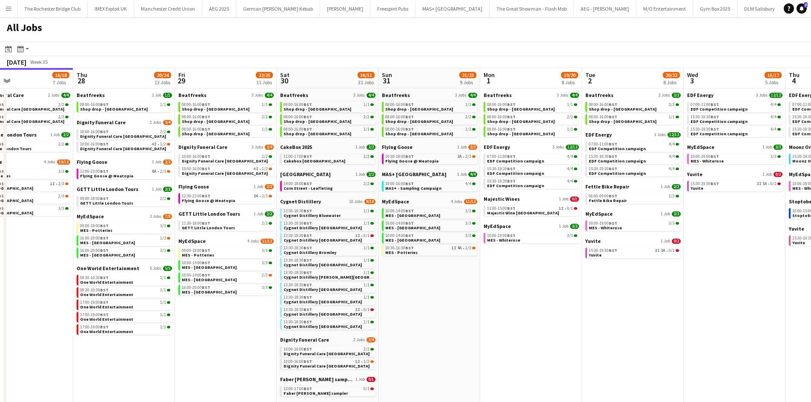
drag, startPoint x: 337, startPoint y: 329, endPoint x: 416, endPoint y: 316, distance: 79.8
click at [416, 316] on app-calendar-viewport "Mon 25 8/10 5 Jobs Tue 26 22/24 14 Jobs Wed 27 16/18 7 Jobs Thu 28 20/24 13 Job…" at bounding box center [405, 387] width 811 height 639
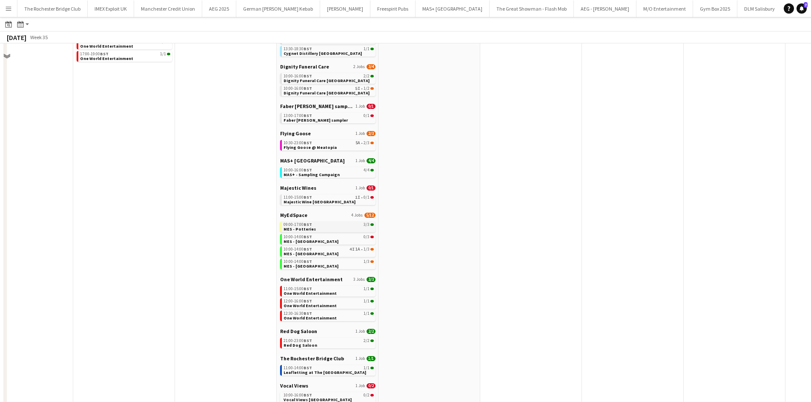
scroll to position [298, 0]
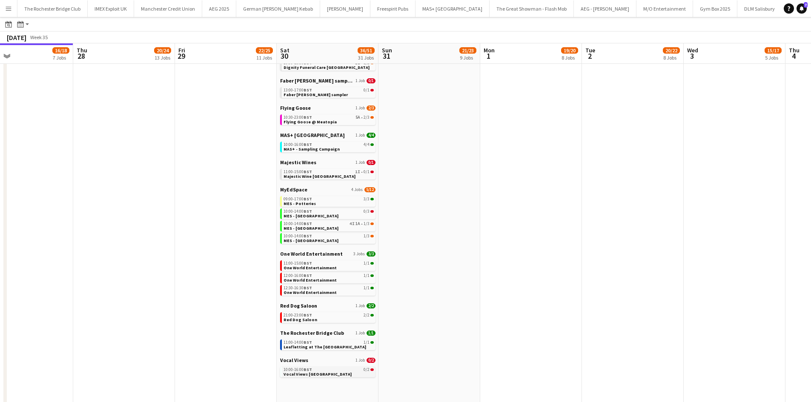
click at [356, 369] on div "10:00-16:00 BST 0/2" at bounding box center [328, 370] width 90 height 4
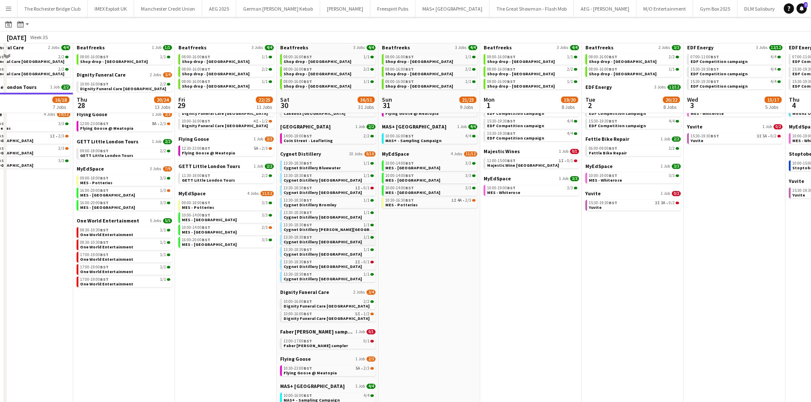
scroll to position [43, 0]
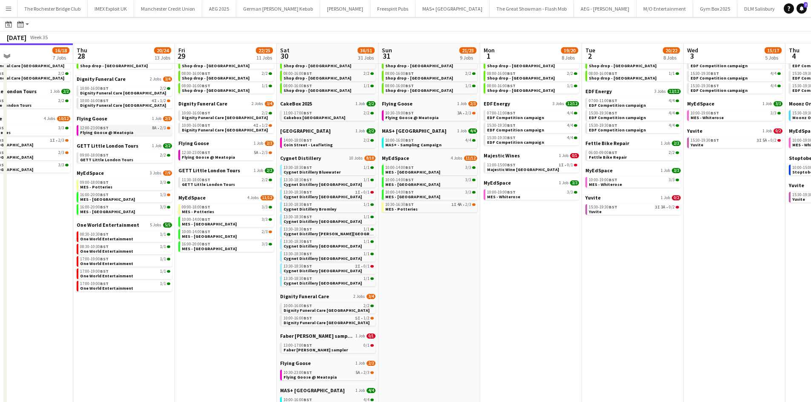
click at [133, 132] on link "12:00-23:00 BST 8A • 2/3 Flying Goose @ Meatopia" at bounding box center [125, 130] width 90 height 10
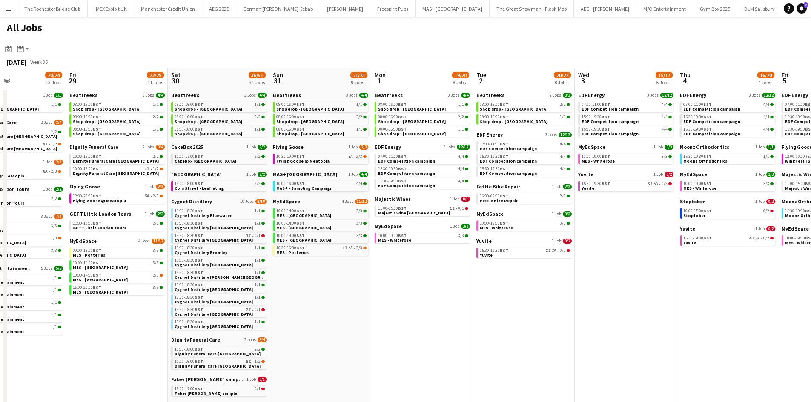
scroll to position [0, 372]
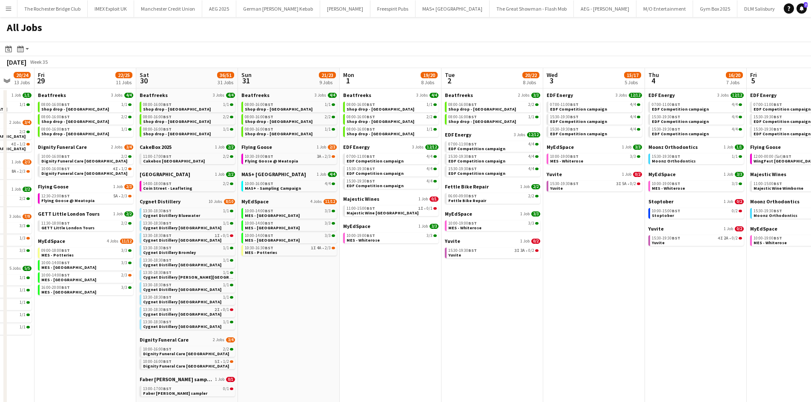
drag, startPoint x: 647, startPoint y: 291, endPoint x: 506, endPoint y: 280, distance: 140.8
click at [506, 280] on app-calendar-viewport "Mon 25 8/10 5 Jobs Tue 26 22/24 14 Jobs Wed 27 16/18 7 Jobs Thu 28 20/24 13 Job…" at bounding box center [405, 387] width 811 height 639
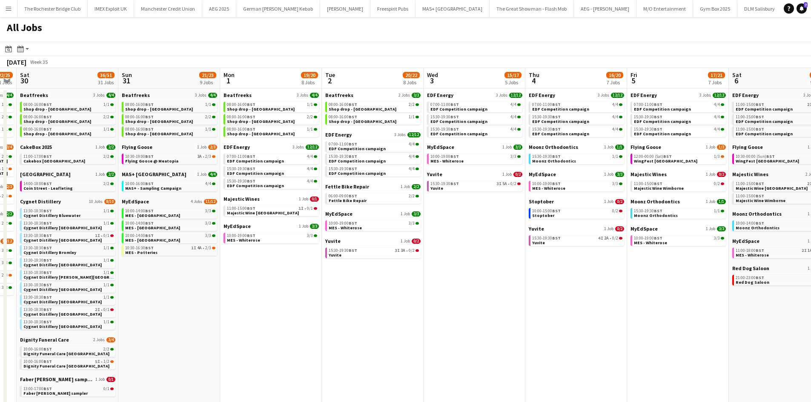
drag, startPoint x: 643, startPoint y: 296, endPoint x: 435, endPoint y: 280, distance: 207.8
click at [437, 281] on app-calendar-viewport "Wed 27 16/18 7 Jobs Thu 28 20/24 13 Jobs Fri 29 22/25 11 Jobs Sat 30 36/51 31 J…" at bounding box center [405, 387] width 811 height 639
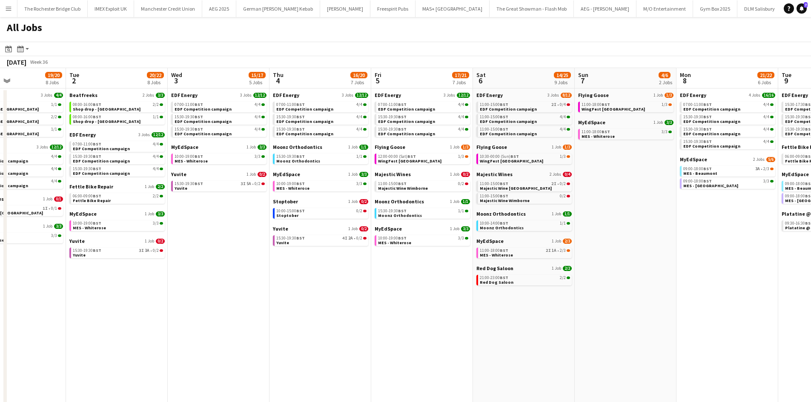
drag, startPoint x: 669, startPoint y: 336, endPoint x: 498, endPoint y: 343, distance: 170.8
click at [501, 343] on app-calendar-viewport "Fri 29 22/25 11 Jobs Sat 30 36/51 31 Jobs Sun 31 21/23 9 Jobs Mon 1 19/20 8 Job…" at bounding box center [405, 387] width 811 height 639
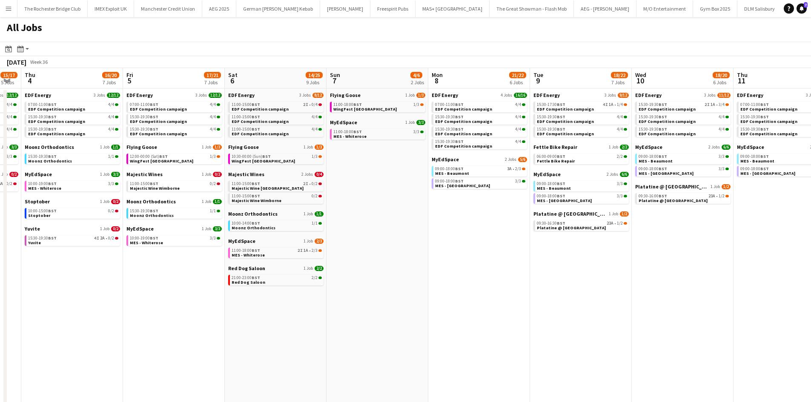
scroll to position [0, 237]
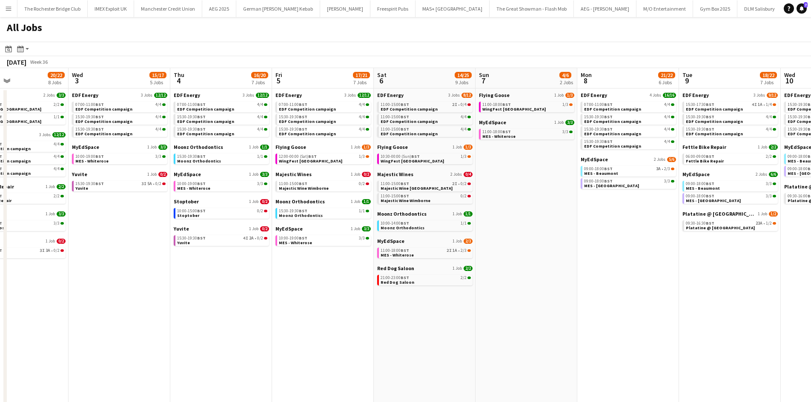
click at [451, 313] on app-all-jobs "All Jobs Date picker AUG 2025 AUG 2025 Monday M Tuesday T Wednesday W Thursday …" at bounding box center [405, 362] width 811 height 690
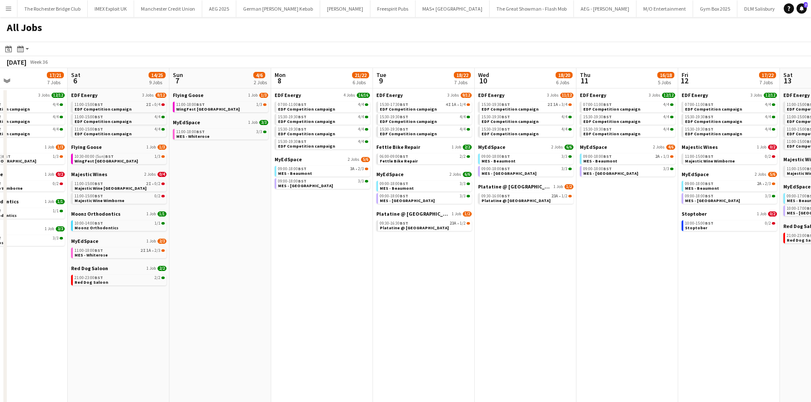
drag, startPoint x: 755, startPoint y: 297, endPoint x: 652, endPoint y: 300, distance: 103.0
click at [652, 300] on app-calendar-viewport "Tue 2 20/22 8 Jobs Wed 3 15/17 5 Jobs Thu 4 16/20 7 Jobs Fri 5 17/21 7 Jobs Sat…" at bounding box center [405, 387] width 811 height 639
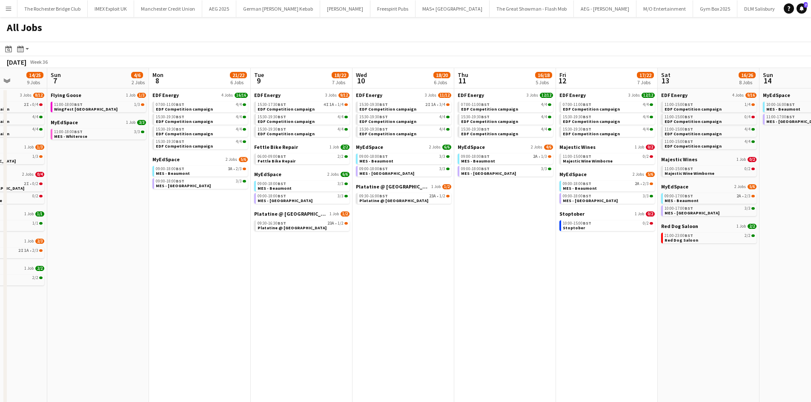
scroll to position [0, 264]
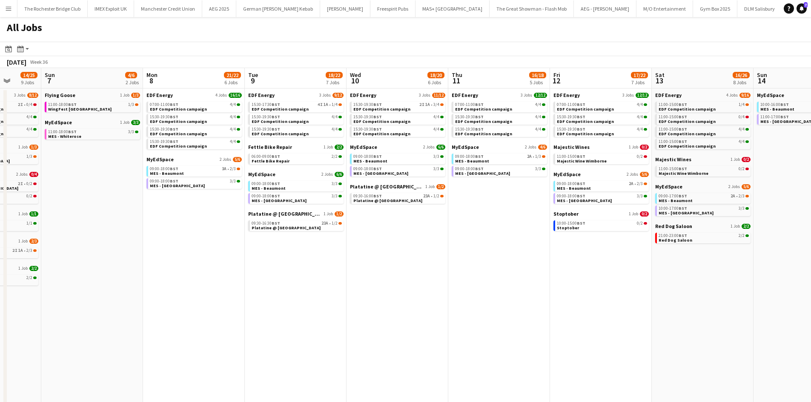
drag, startPoint x: 658, startPoint y: 266, endPoint x: 531, endPoint y: 289, distance: 129.6
click at [531, 289] on app-calendar-viewport "Thu 4 16/20 7 Jobs Fri 5 17/21 7 Jobs Sat 6 14/25 9 Jobs Sun 7 4/6 2 Jobs Mon 8…" at bounding box center [405, 387] width 811 height 639
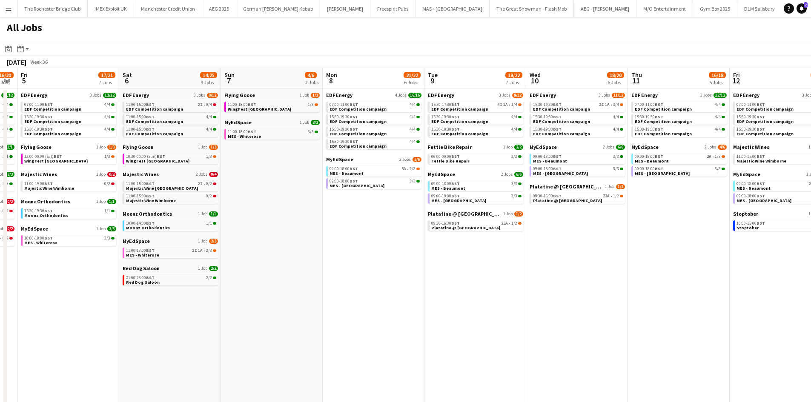
drag, startPoint x: 384, startPoint y: 235, endPoint x: 350, endPoint y: 201, distance: 48.2
click at [475, 246] on app-calendar-viewport "Wed 3 15/17 5 Jobs Thu 4 16/20 7 Jobs Fri 5 17/21 7 Jobs Sat 6 14/25 9 Jobs Sun…" at bounding box center [405, 387] width 811 height 639
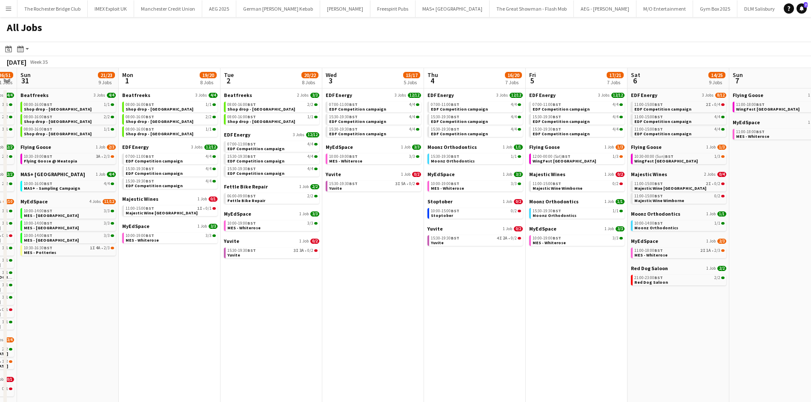
drag, startPoint x: 203, startPoint y: 292, endPoint x: 577, endPoint y: 331, distance: 375.7
click at [581, 333] on app-calendar-viewport "Fri 29 22/25 11 Jobs Sat 30 36/51 31 Jobs Sun 31 21/23 9 Jobs Mon 1 19/20 8 Job…" at bounding box center [405, 387] width 811 height 639
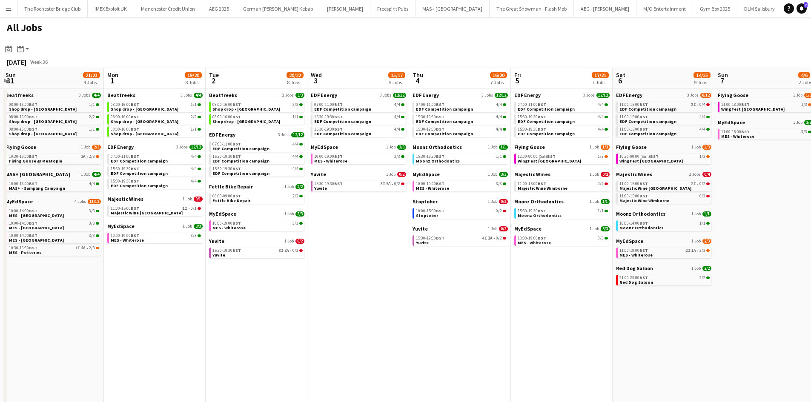
drag, startPoint x: 289, startPoint y: 304, endPoint x: 532, endPoint y: 312, distance: 243.2
click at [609, 330] on app-calendar-viewport "Fri 29 22/25 11 Jobs Sat 30 36/51 31 Jobs Sun 31 21/23 9 Jobs Mon 1 19/20 8 Job…" at bounding box center [405, 387] width 811 height 639
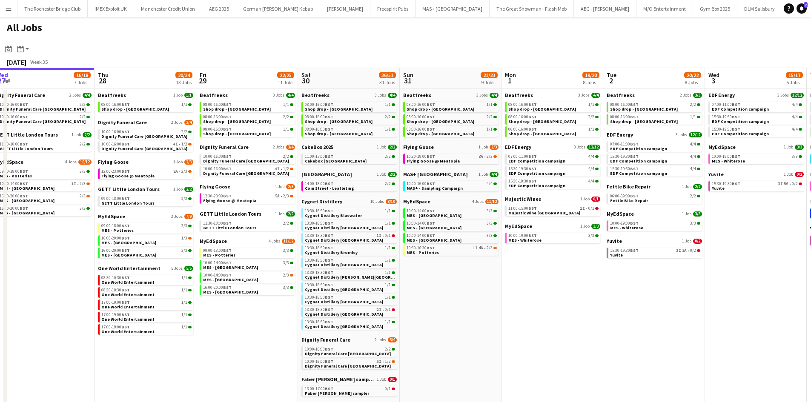
drag, startPoint x: 328, startPoint y: 303, endPoint x: 598, endPoint y: 321, distance: 270.4
click at [598, 321] on app-calendar-viewport "Mon 25 8/10 5 Jobs Tue 26 22/24 14 Jobs Wed 27 16/18 7 Jobs Thu 28 20/24 13 Job…" at bounding box center [405, 387] width 811 height 639
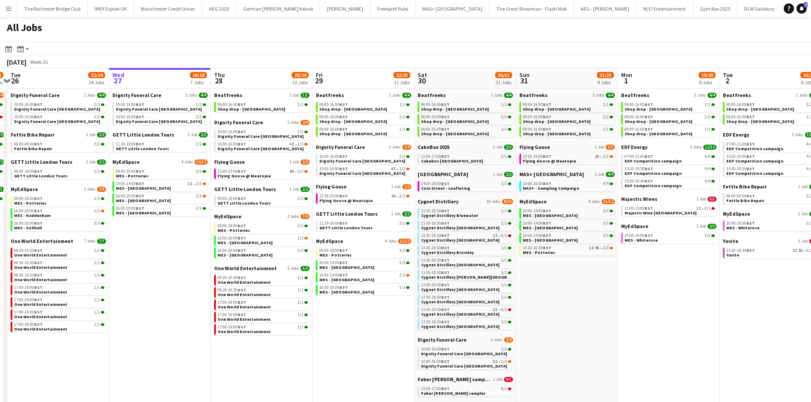
drag, startPoint x: 312, startPoint y: 298, endPoint x: 279, endPoint y: 264, distance: 47.3
click at [219, 266] on app-calendar-viewport "Sat 23 52/52 24 Jobs Sun 24 26/26 7 Jobs Mon 25 8/10 5 Jobs Tue 26 22/24 14 Job…" at bounding box center [405, 387] width 811 height 639
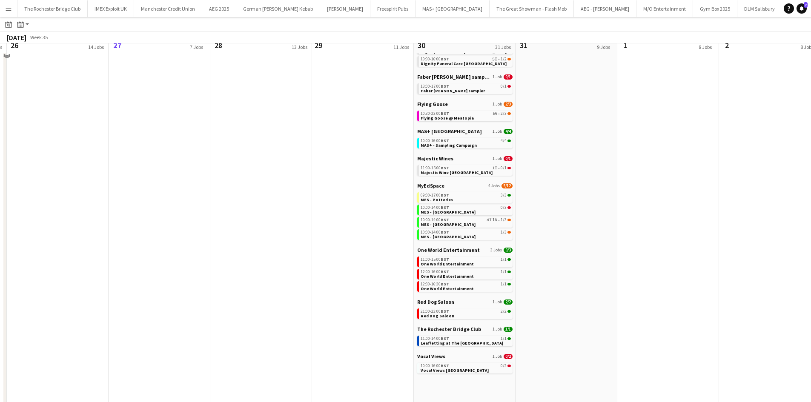
scroll to position [304, 0]
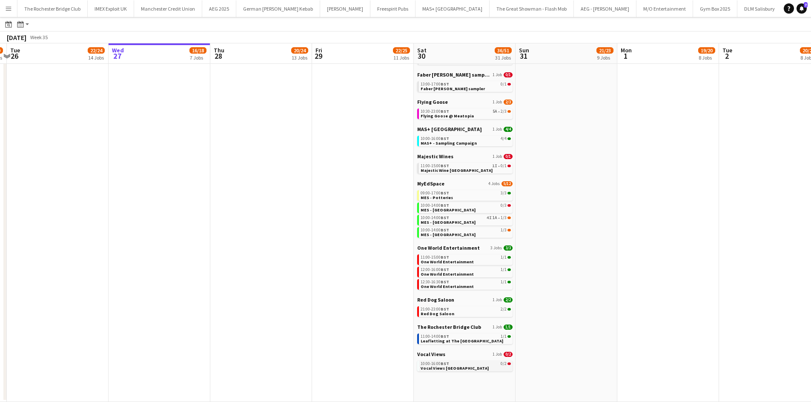
click at [491, 366] on div "10:00-16:00 BST 0/2" at bounding box center [465, 364] width 90 height 4
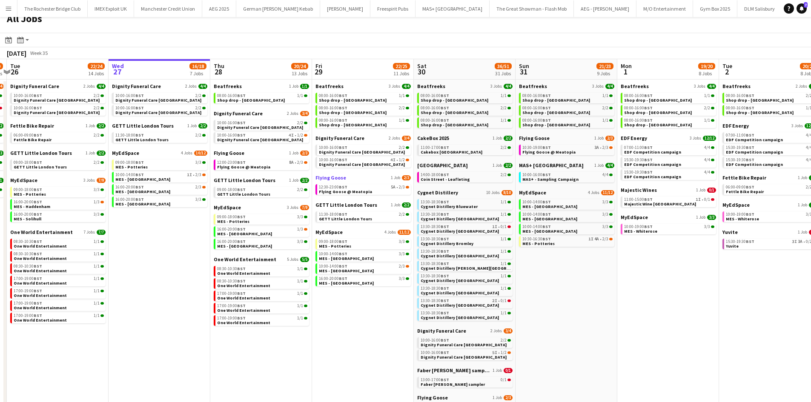
scroll to position [0, 0]
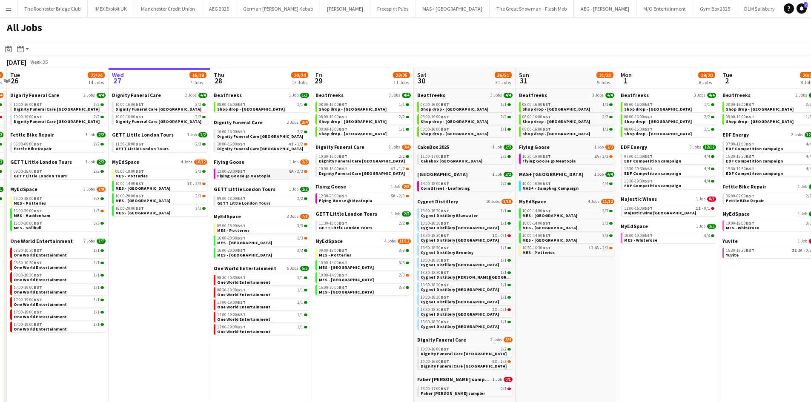
click at [270, 176] on link "12:00-23:00 BST 8A • 2/3 Flying Goose @ Meatopia" at bounding box center [262, 174] width 90 height 10
click at [564, 182] on div "10:00-16:00 BST 4/4" at bounding box center [567, 184] width 90 height 4
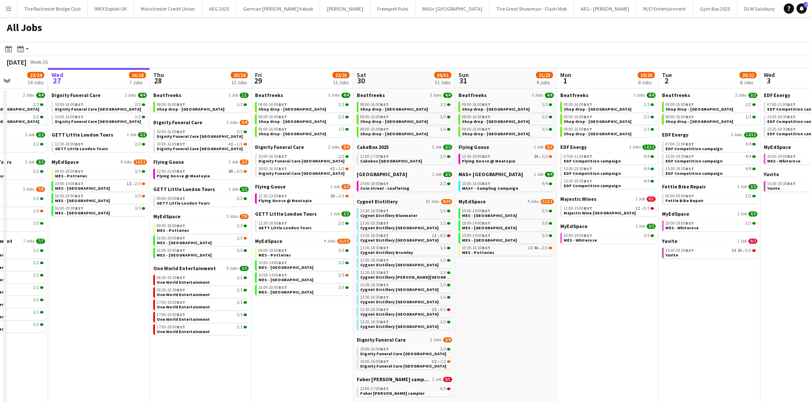
drag, startPoint x: 596, startPoint y: 278, endPoint x: 532, endPoint y: 274, distance: 64.4
click at [532, 275] on app-calendar-viewport "Sat 23 52/52 24 Jobs Sun 24 26/26 7 Jobs Mon 25 8/10 5 Jobs Tue 26 22/24 14 Job…" at bounding box center [405, 387] width 811 height 639
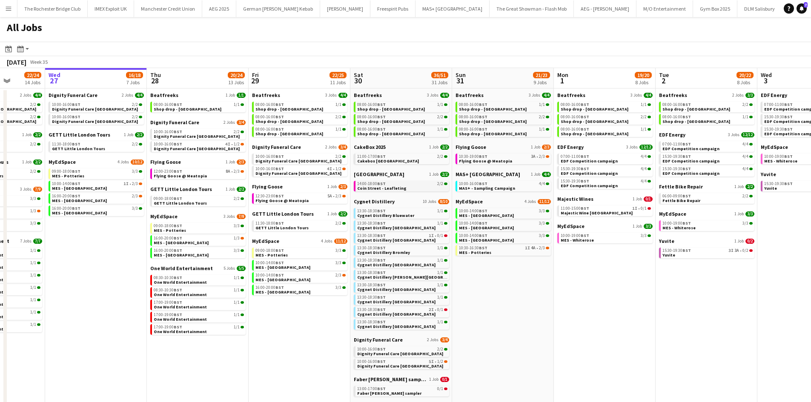
click at [405, 185] on div "14:00-18:00 BST 2/2" at bounding box center [402, 184] width 90 height 4
click at [263, 199] on span "Flying Goose @ Meatopia" at bounding box center [281, 201] width 53 height 6
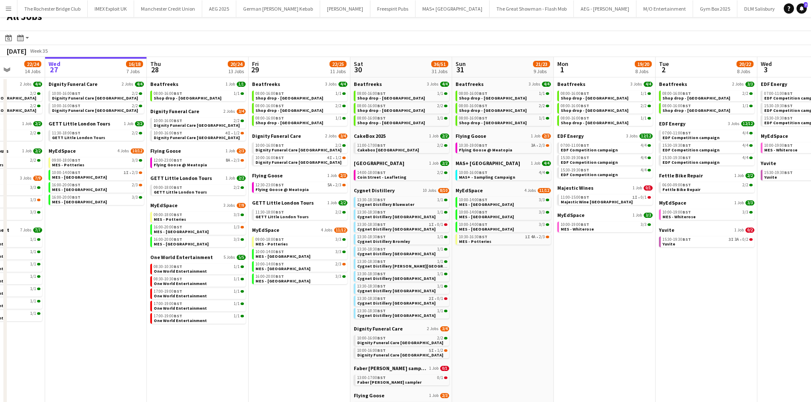
scroll to position [0, 0]
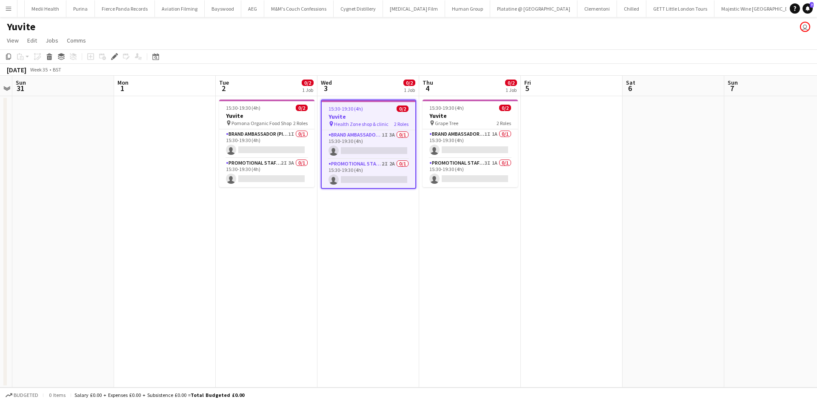
scroll to position [0, 5320]
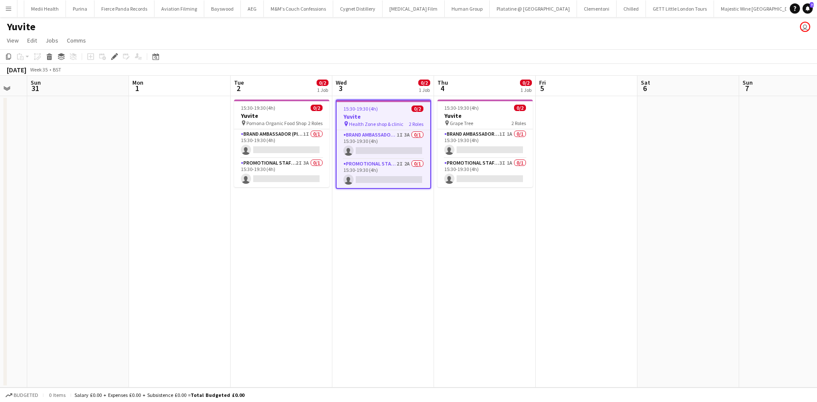
drag, startPoint x: 360, startPoint y: 265, endPoint x: 351, endPoint y: 249, distance: 18.1
click at [371, 263] on app-calendar-viewport "Thu 28 Fri 29 Sat 30 Sun 31 Mon 1 Tue 2 0/2 1 Job Wed 3 0/2 1 Job Thu 4 0/2 1 J…" at bounding box center [408, 232] width 817 height 312
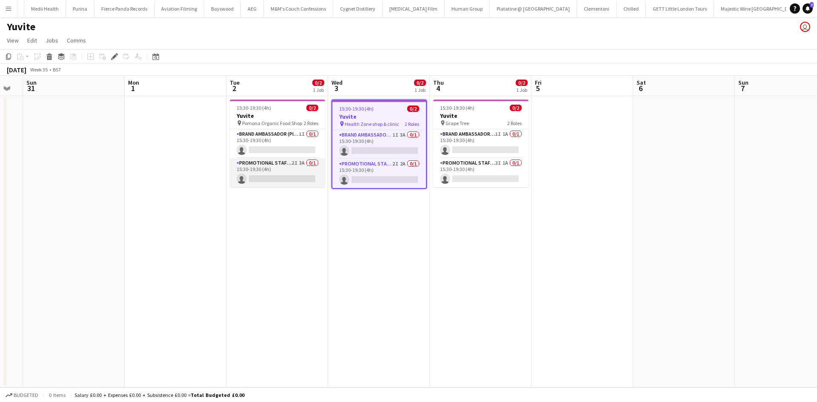
click at [299, 160] on app-card-role "Promotional Staffing (Brand Ambassadors) 2I 3A 0/1 15:30-19:30 (4h) single-neut…" at bounding box center [277, 172] width 95 height 29
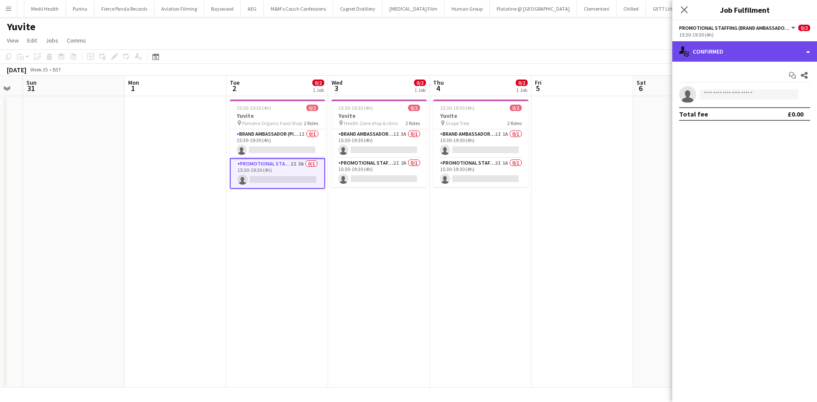
click at [778, 49] on div "single-neutral-actions-check-2 Confirmed" at bounding box center [744, 51] width 145 height 20
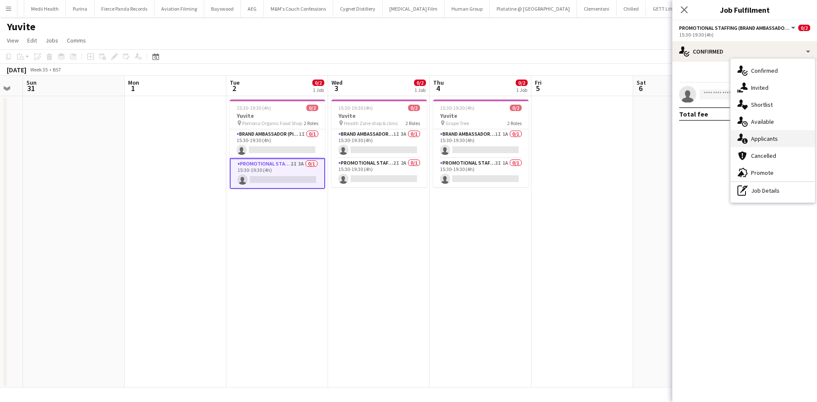
click at [770, 135] on div "single-neutral-actions-information Applicants" at bounding box center [773, 138] width 84 height 17
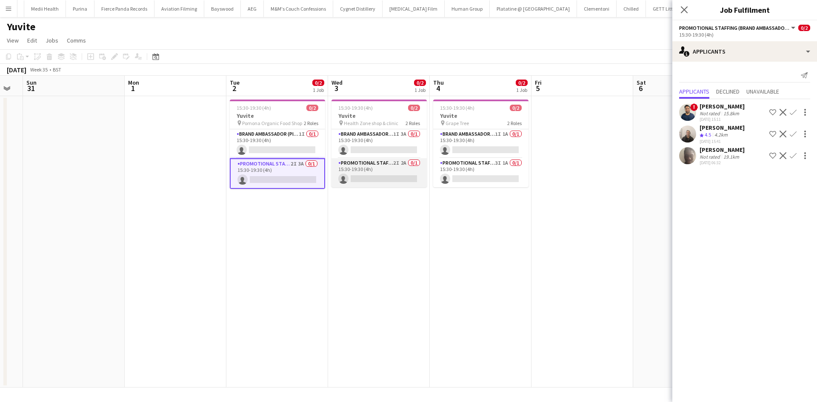
click at [403, 161] on app-card-role "Promotional Staffing (Brand Ambassadors) 2I 2A 0/1 15:30-19:30 (4h) single-neut…" at bounding box center [379, 172] width 95 height 29
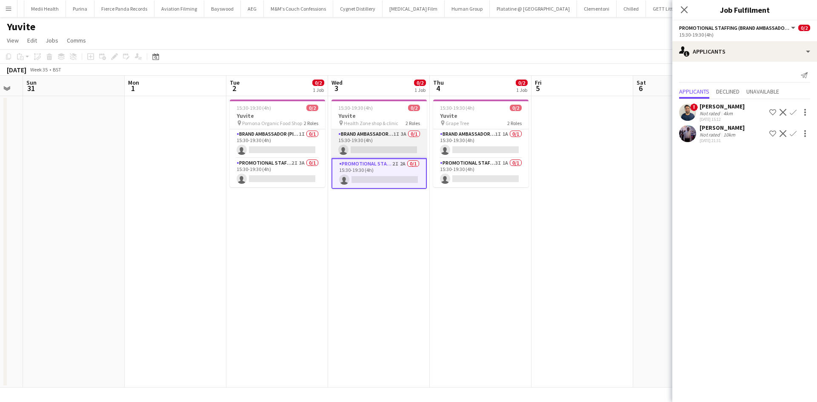
click at [403, 133] on app-card-role "Brand Ambassador (Pick up) 1I 3A 0/1 15:30-19:30 (4h) single-neutral-actions" at bounding box center [379, 143] width 95 height 29
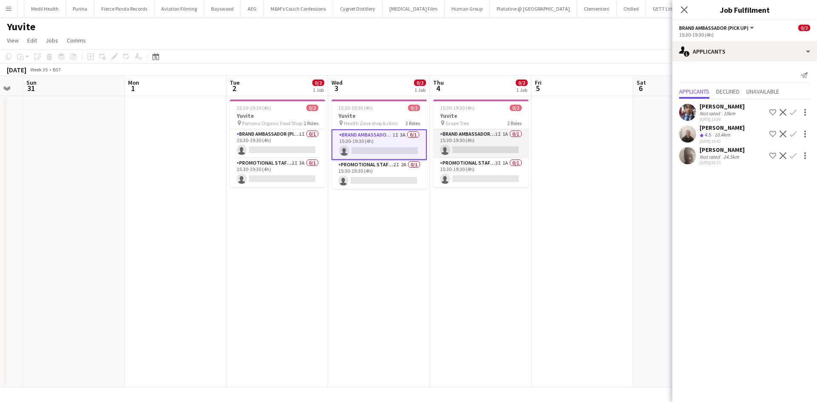
click at [511, 133] on app-card-role "Brand Ambassador (Pick up) 1I 1A 0/1 15:30-19:30 (4h) single-neutral-actions" at bounding box center [480, 143] width 95 height 29
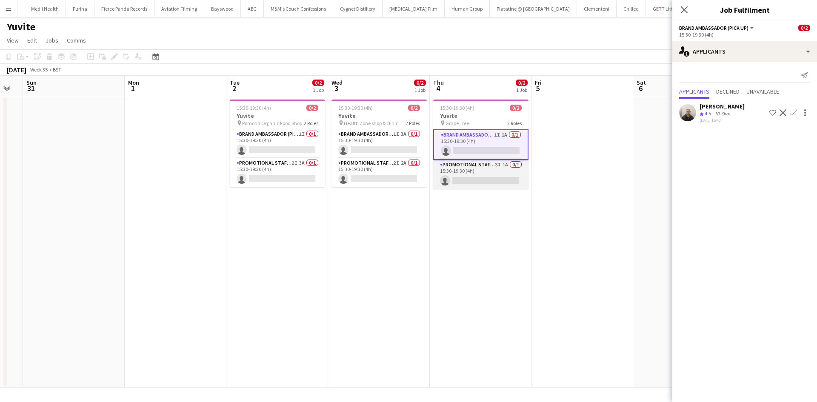
click at [505, 164] on app-card-role "Promotional Staffing (Brand Ambassadors) 3I 1A 0/1 15:30-19:30 (4h) single-neut…" at bounding box center [480, 174] width 95 height 29
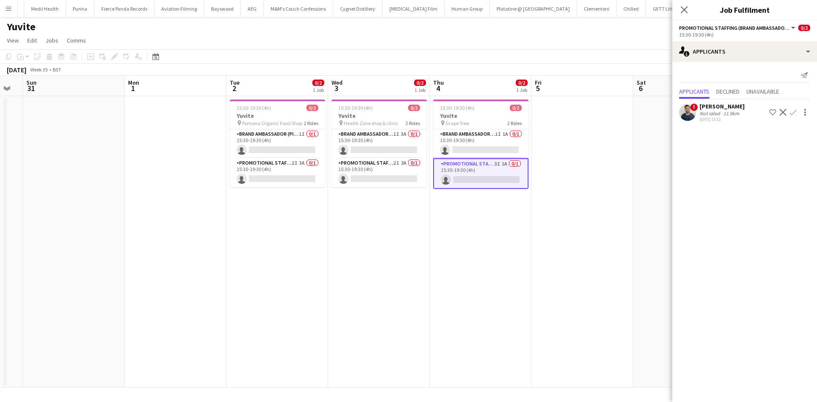
click at [594, 185] on app-date-cell at bounding box center [583, 242] width 102 height 292
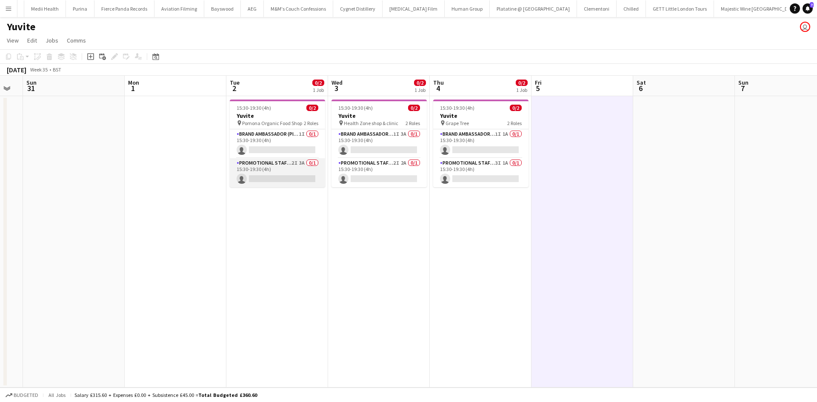
click at [291, 182] on app-card-role "Promotional Staffing (Brand Ambassadors) 2I 3A 0/1 15:30-19:30 (4h) single-neut…" at bounding box center [277, 172] width 95 height 29
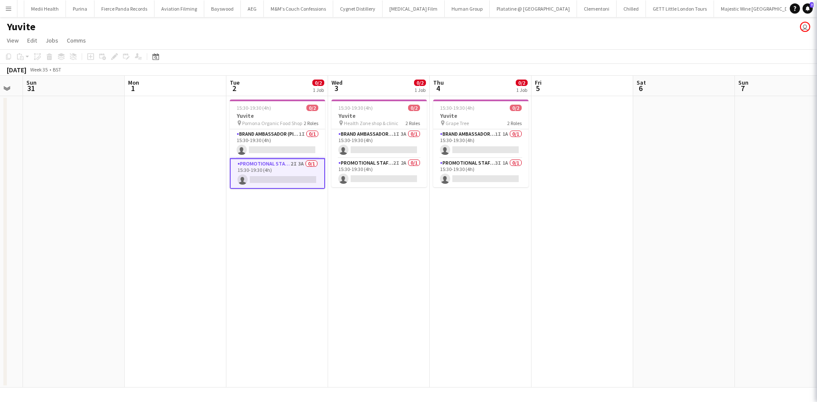
scroll to position [0, 281]
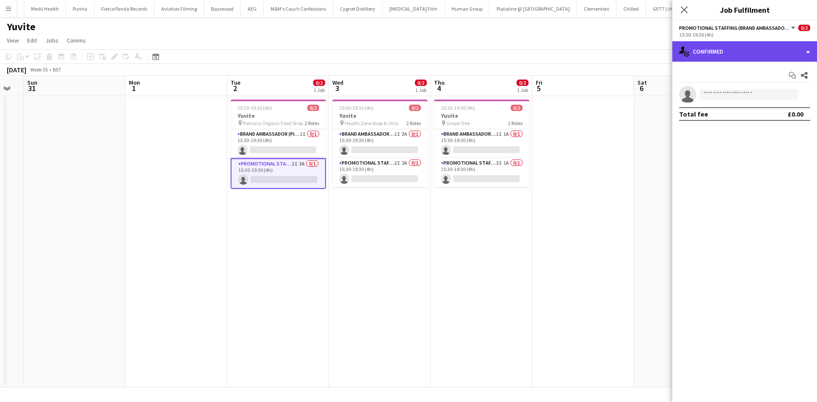
click at [751, 61] on div "single-neutral-actions-check-2 Confirmed" at bounding box center [744, 51] width 145 height 20
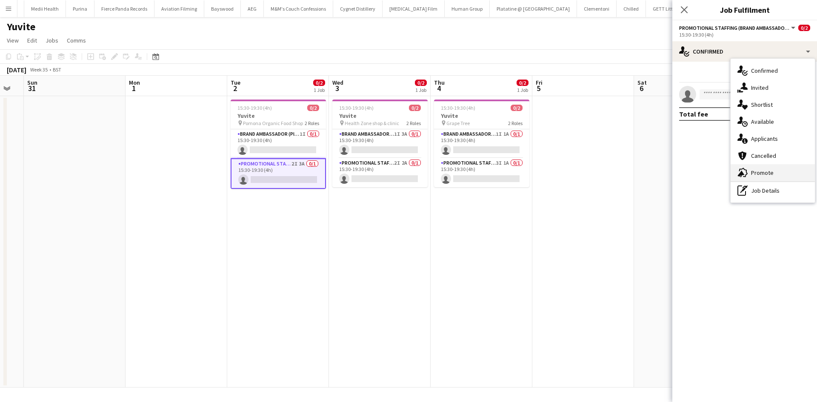
click at [769, 177] on div "advertising-megaphone Promote" at bounding box center [773, 172] width 84 height 17
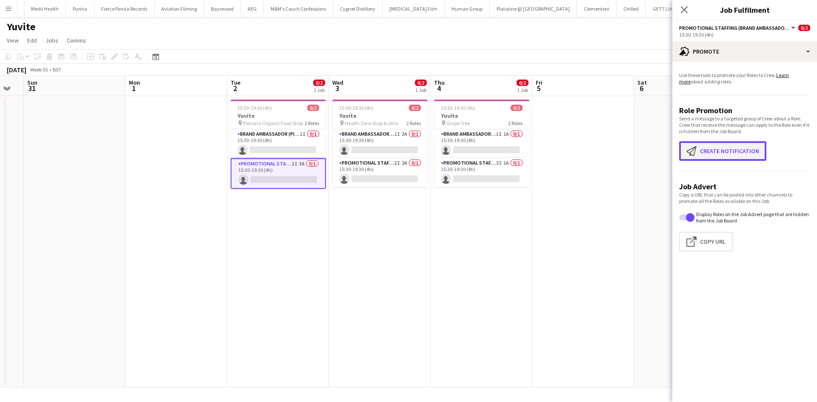
click at [718, 157] on button "Create notification Create notification" at bounding box center [722, 151] width 87 height 20
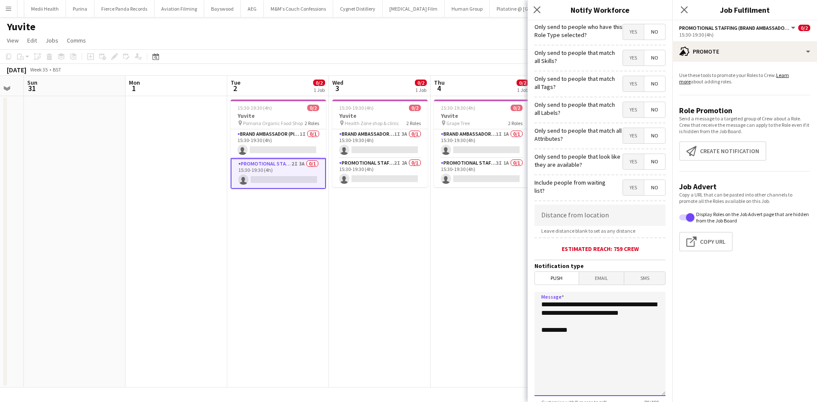
drag, startPoint x: 603, startPoint y: 349, endPoint x: 482, endPoint y: 267, distance: 145.7
click at [482, 267] on body "Menu Boards Boards Boards All jobs Status Workforce Workforce My Workforce Recr…" at bounding box center [408, 201] width 817 height 402
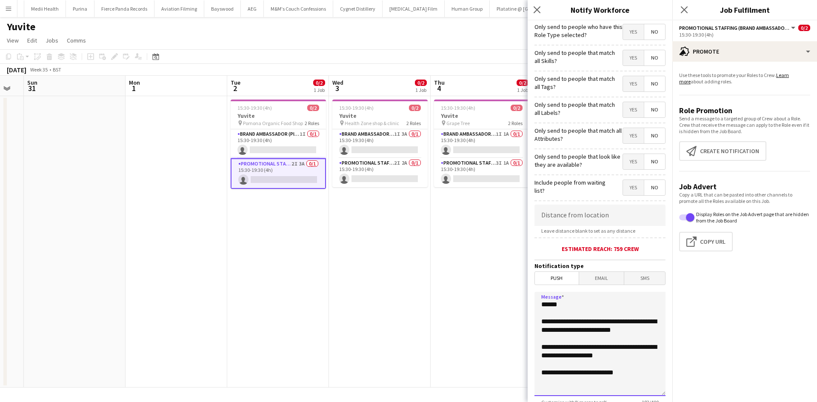
type textarea "**********"
click at [583, 217] on input at bounding box center [600, 215] width 131 height 21
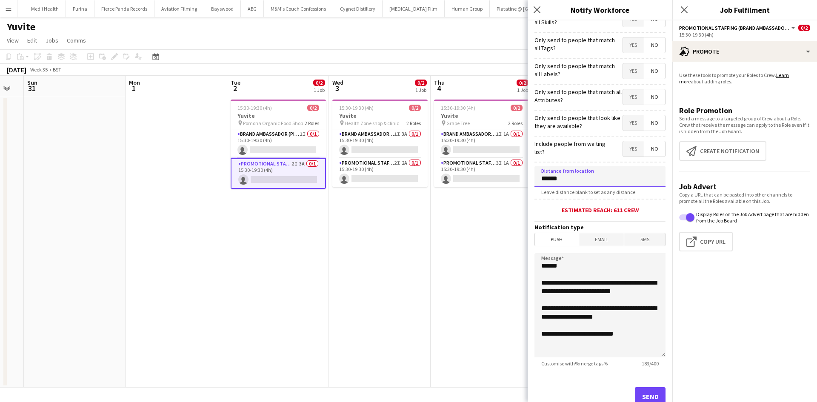
scroll to position [66, 0]
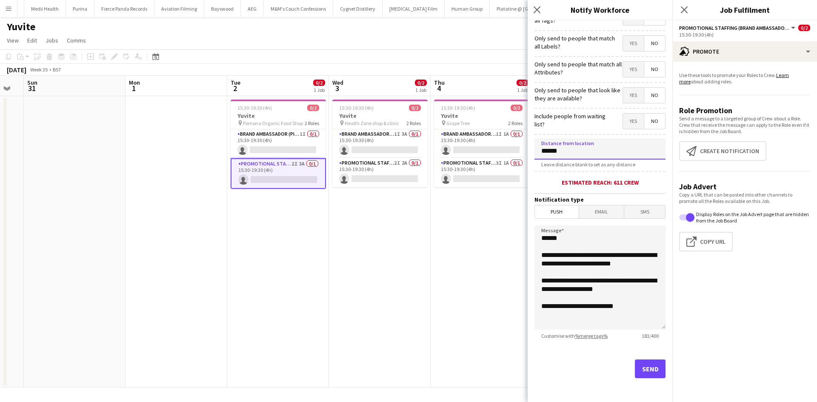
type input "******"
drag, startPoint x: 547, startPoint y: 272, endPoint x: 492, endPoint y: 203, distance: 87.7
click at [492, 203] on body "Menu Boards Boards Boards All jobs Status Workforce Workforce My Workforce Recr…" at bounding box center [408, 201] width 817 height 402
click at [646, 374] on button "Send" at bounding box center [650, 369] width 31 height 19
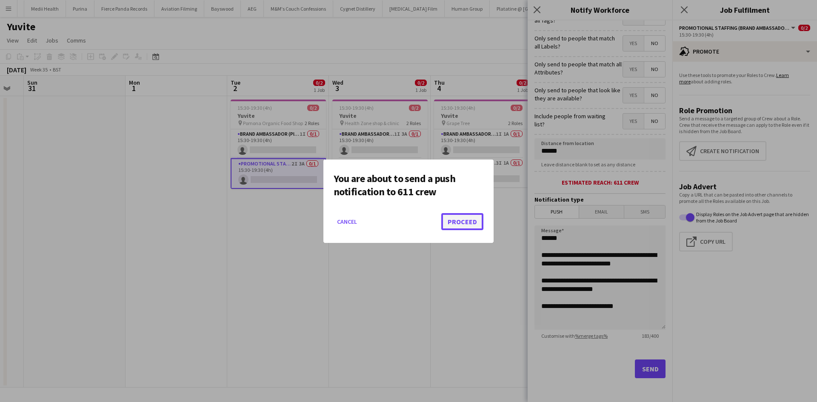
click at [469, 221] on button "Proceed" at bounding box center [462, 221] width 42 height 17
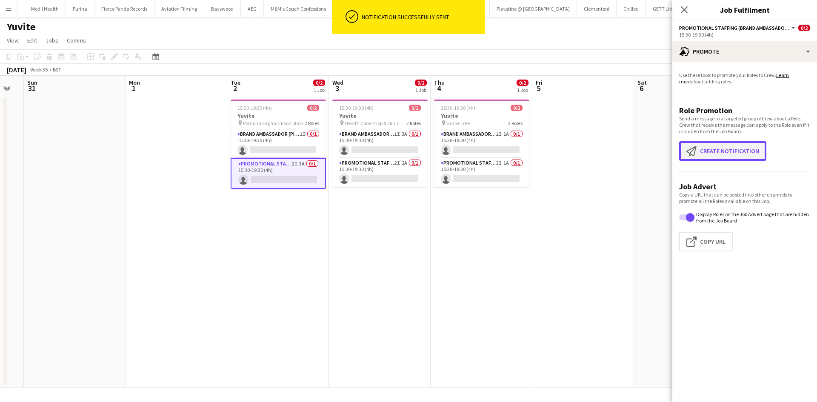
click at [723, 152] on button "Create notification Create notification" at bounding box center [722, 151] width 87 height 20
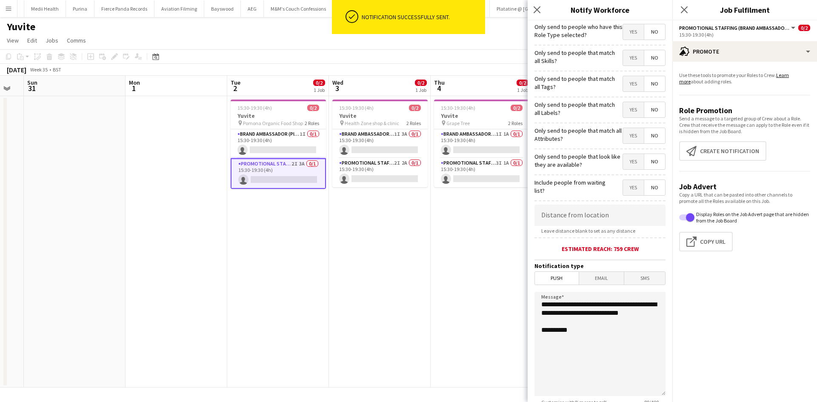
click at [587, 280] on span "Email" at bounding box center [601, 278] width 45 height 13
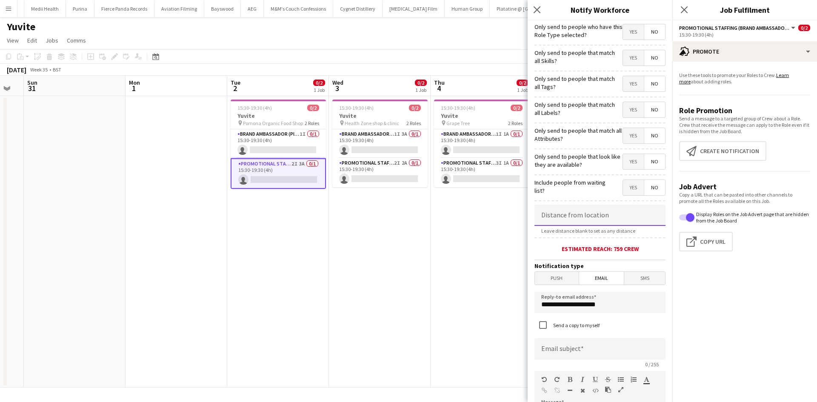
click at [596, 215] on input at bounding box center [600, 215] width 131 height 21
type input "******"
drag, startPoint x: 619, startPoint y: 305, endPoint x: 472, endPoint y: 295, distance: 148.0
click at [483, 298] on body "Menu Boards Boards Boards All jobs Status Workforce Workforce My Workforce Recr…" at bounding box center [408, 201] width 817 height 402
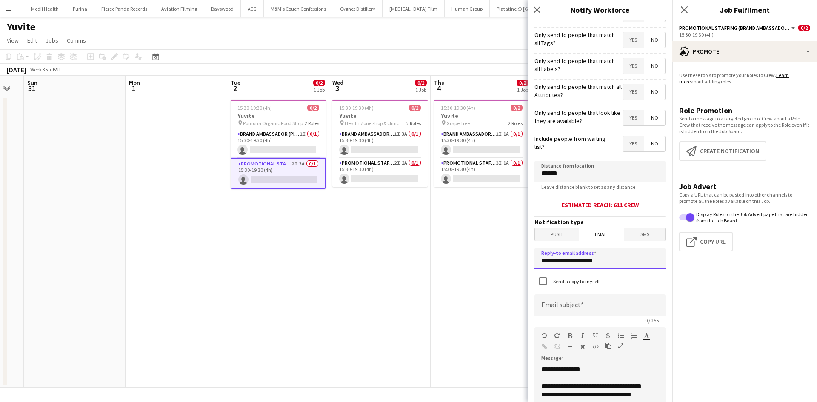
scroll to position [85, 0]
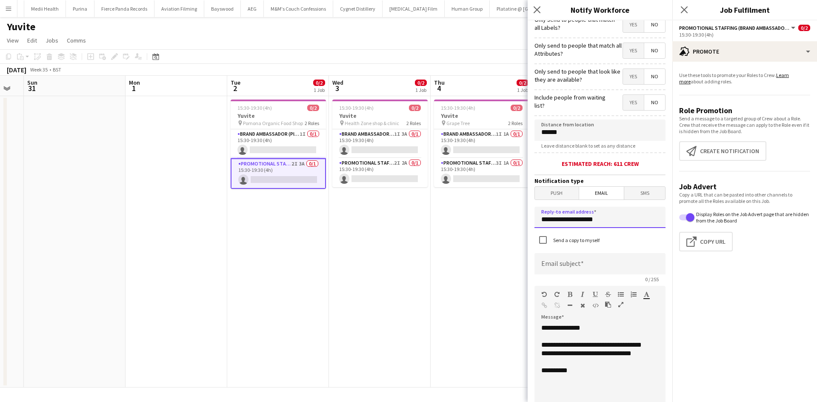
type input "**********"
click at [580, 265] on input at bounding box center [600, 263] width 131 height 21
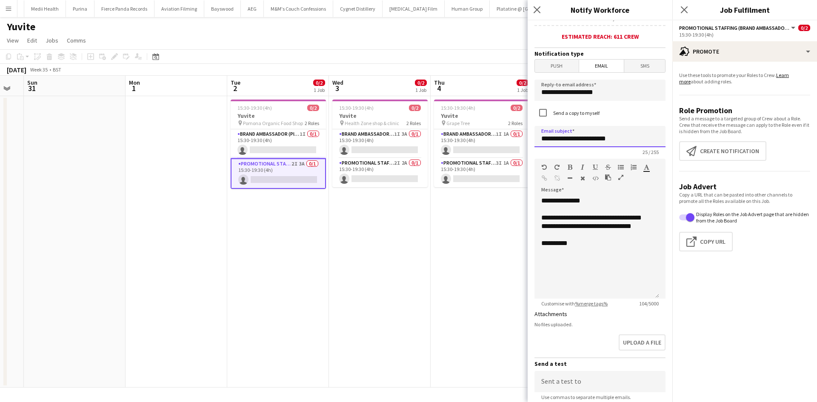
scroll to position [213, 0]
type input "**********"
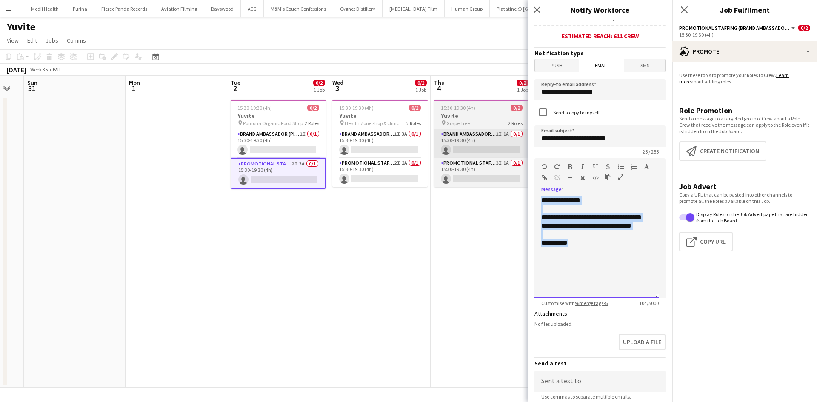
drag, startPoint x: 550, startPoint y: 239, endPoint x: 486, endPoint y: 156, distance: 104.6
click at [486, 156] on body "Menu Boards Boards Boards All jobs Status Workforce Workforce My Workforce Recr…" at bounding box center [408, 201] width 817 height 402
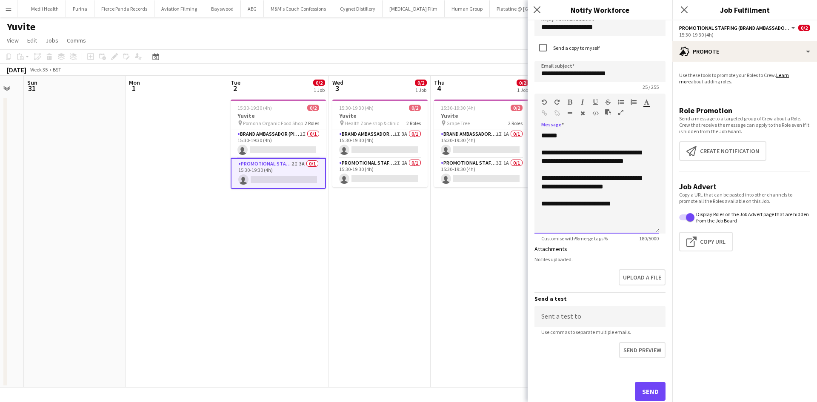
scroll to position [300, 0]
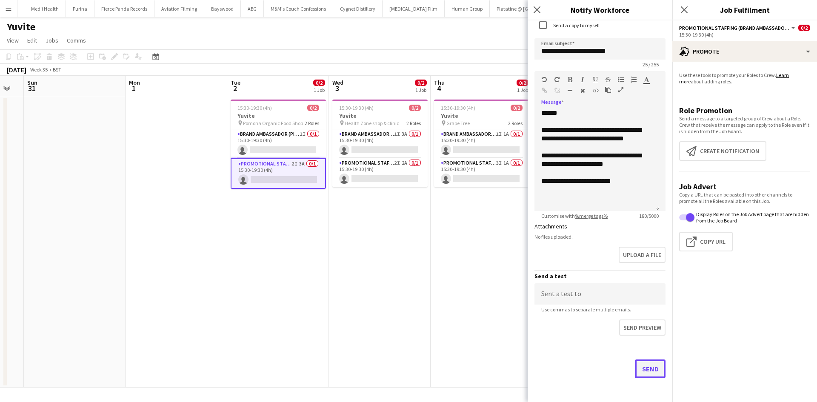
click at [650, 363] on button "Send" at bounding box center [650, 369] width 31 height 19
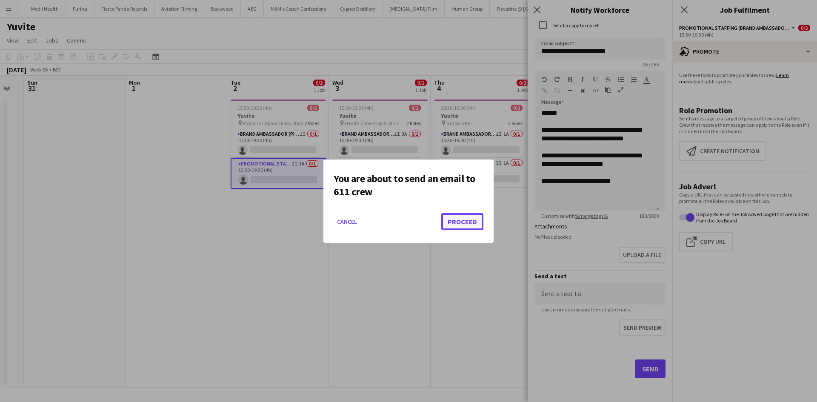
click at [461, 227] on button "Proceed" at bounding box center [462, 221] width 42 height 17
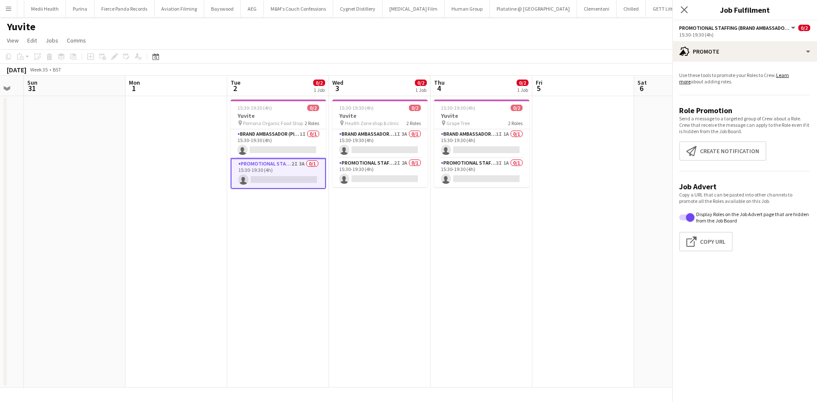
click at [472, 259] on app-date-cell "15:30-19:30 (4h) 0/2 Yuvite pin Grape Tree 2 Roles Brand Ambassador (Pick up) 1…" at bounding box center [482, 242] width 102 height 292
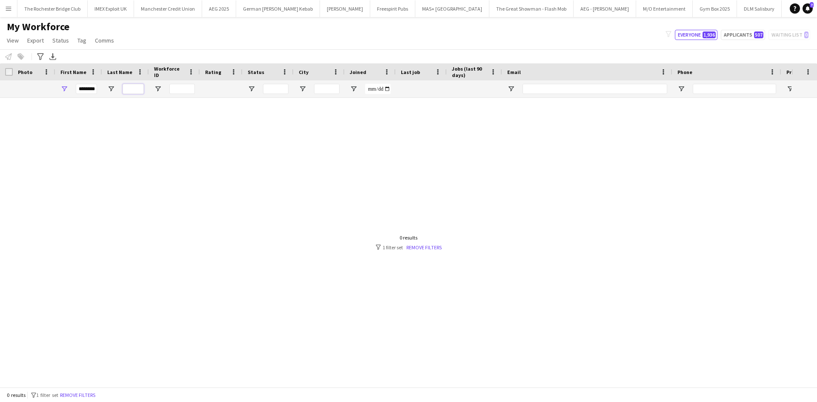
click at [135, 90] on input "Last Name Filter Input" at bounding box center [133, 89] width 21 height 10
type input "****"
click at [84, 87] on input "*******" at bounding box center [86, 89] width 21 height 10
click at [253, 119] on div at bounding box center [396, 239] width 792 height 283
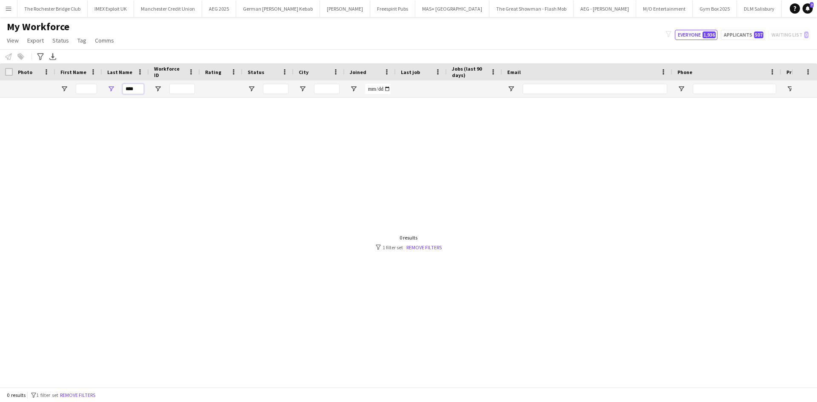
click at [134, 91] on input "****" at bounding box center [133, 89] width 21 height 10
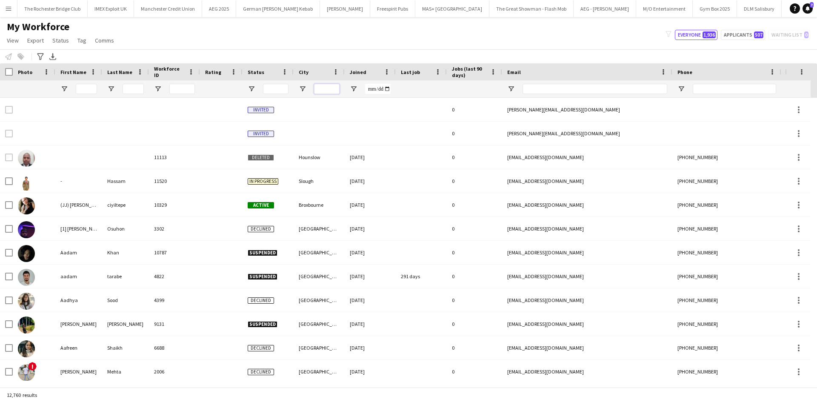
click at [329, 86] on input "City Filter Input" at bounding box center [327, 89] width 26 height 10
click at [92, 86] on input "First Name Filter Input" at bounding box center [86, 89] width 21 height 10
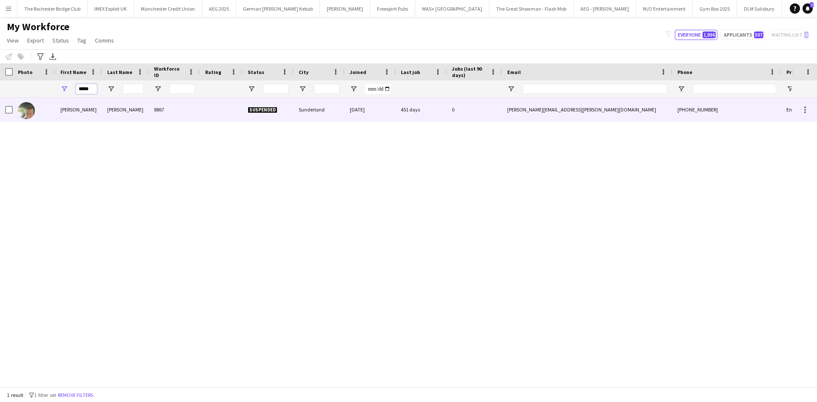
type input "*****"
click at [53, 104] on div at bounding box center [34, 109] width 43 height 23
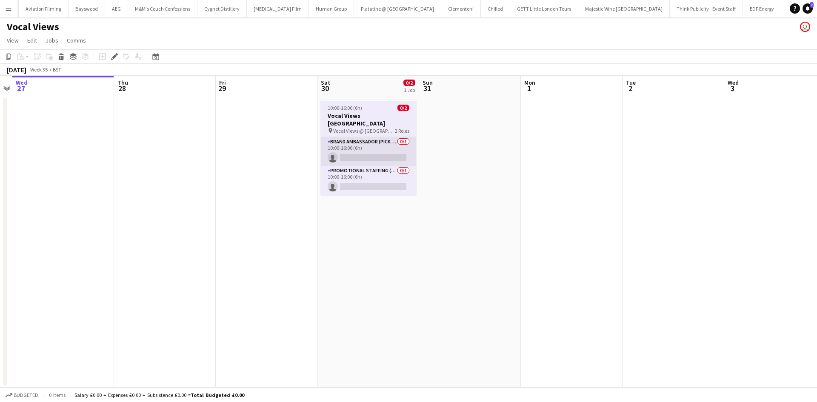
click at [382, 138] on app-card-role "Brand Ambassador (Pick up) 0/1 10:00-16:00 (6h) single-neutral-actions" at bounding box center [368, 151] width 95 height 29
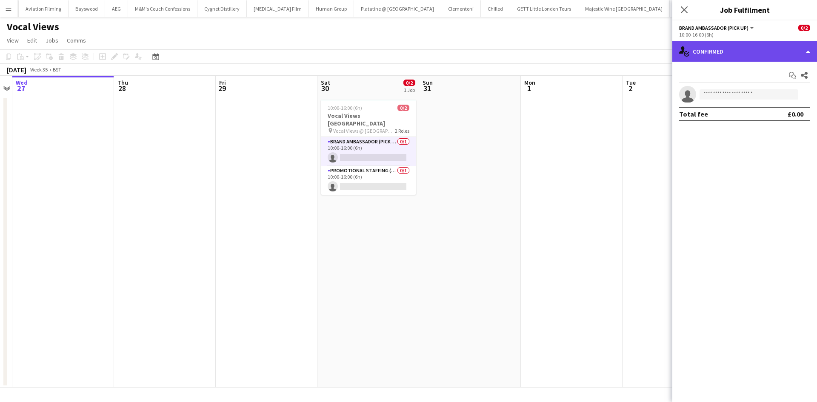
click at [724, 46] on div "single-neutral-actions-check-2 Confirmed" at bounding box center [744, 51] width 145 height 20
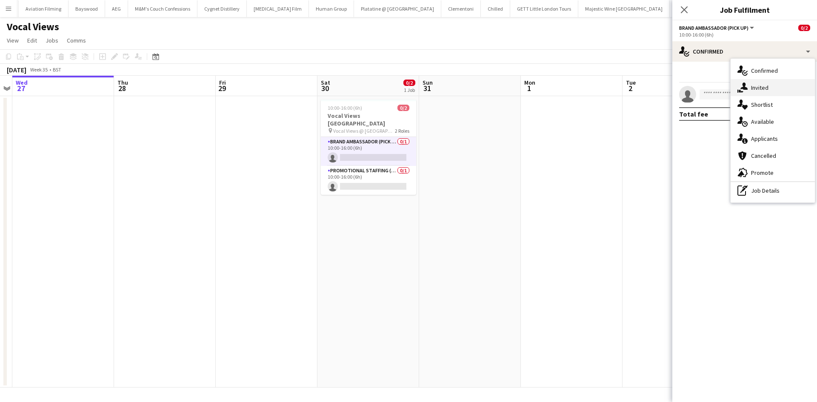
click at [765, 86] on div "single-neutral-actions-share-1 Invited" at bounding box center [773, 87] width 84 height 17
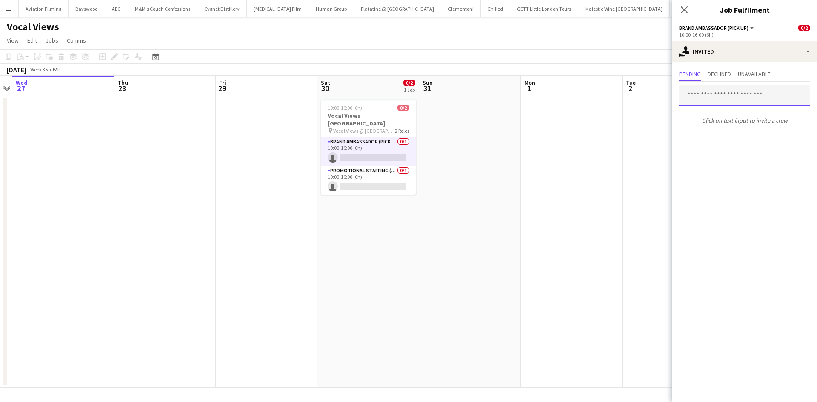
click at [742, 97] on input "text" at bounding box center [744, 95] width 131 height 21
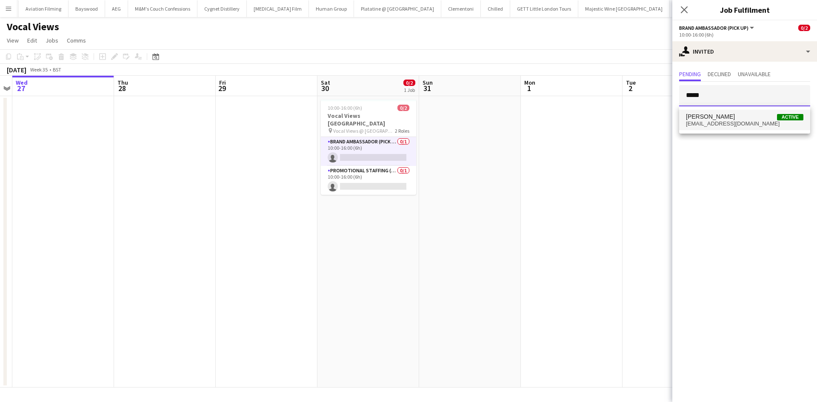
type input "*****"
click at [746, 120] on span "elvis199999@hotmail.com" at bounding box center [744, 123] width 117 height 7
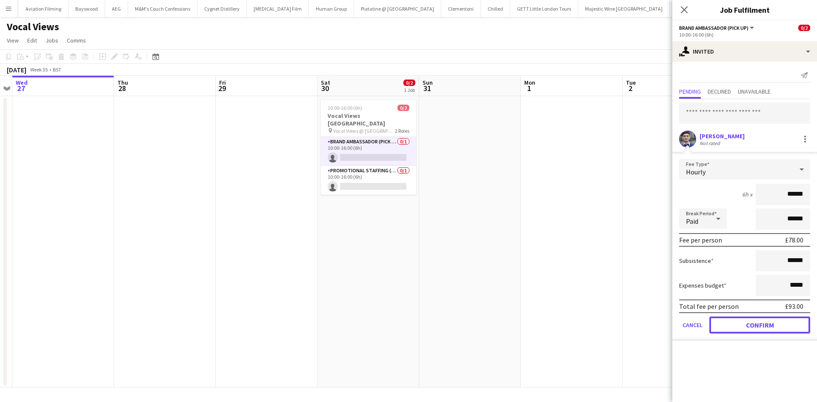
click at [766, 324] on button "Confirm" at bounding box center [759, 325] width 101 height 17
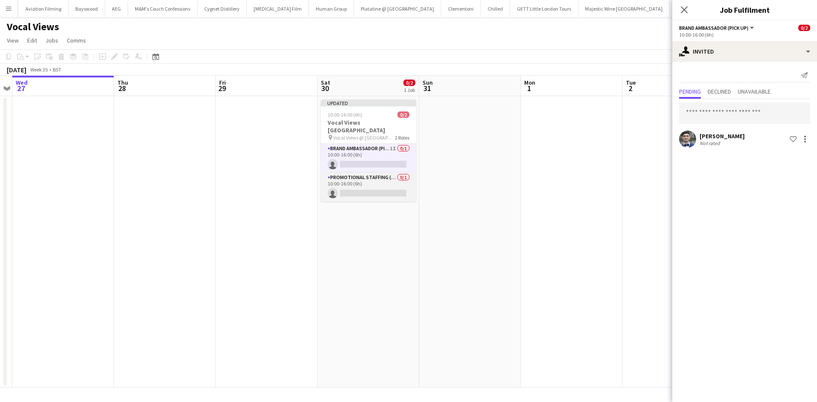
click at [392, 173] on app-card-role "Promotional Staffing (Flyering Staff) 0/1 10:00-16:00 (6h) single-neutral-actio…" at bounding box center [368, 187] width 95 height 29
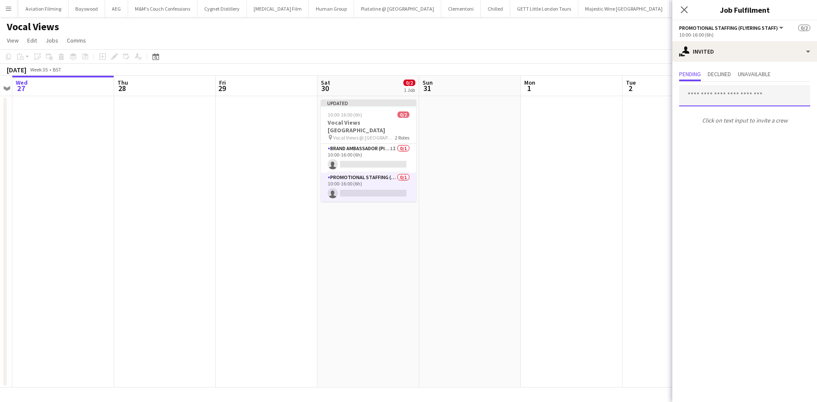
click at [734, 99] on input "text" at bounding box center [744, 95] width 131 height 21
click at [565, 186] on app-date-cell at bounding box center [572, 242] width 102 height 292
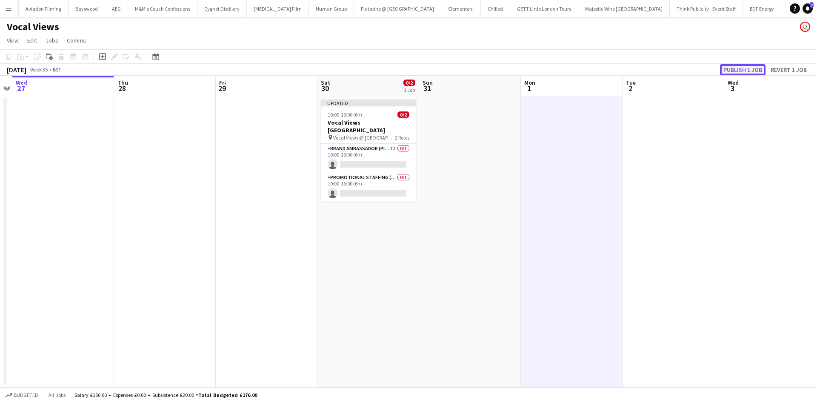
click at [733, 71] on button "Publish 1 job" at bounding box center [743, 69] width 46 height 11
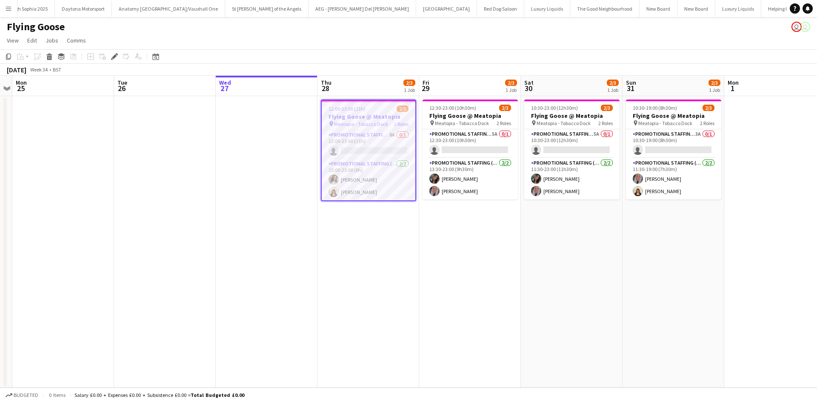
scroll to position [0, 2992]
drag, startPoint x: 640, startPoint y: 243, endPoint x: 617, endPoint y: 243, distance: 23.0
click at [619, 243] on app-calendar-viewport "Fri 22 Sat 23 Sun 24 Mon 25 Tue 26 Wed 27 Thu 28 2/3 1 Job Fri 29 2/3 1 Job Sat…" at bounding box center [408, 232] width 817 height 312
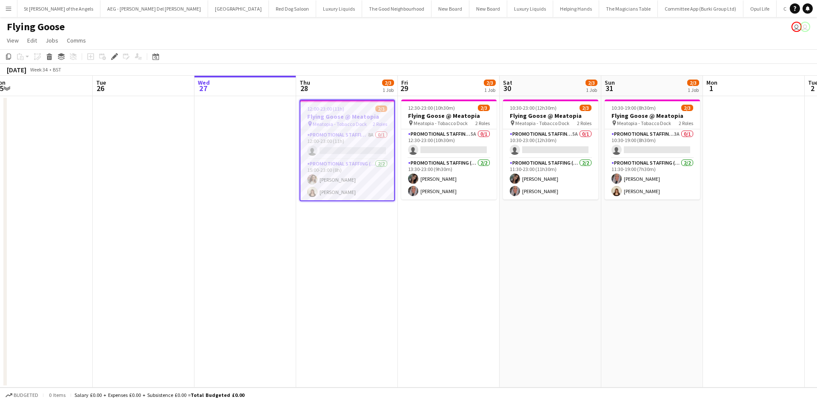
scroll to position [0, 3099]
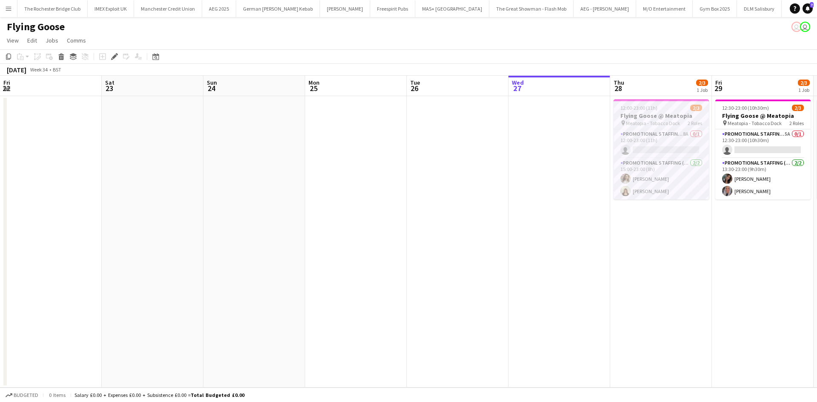
scroll to position [0, 293]
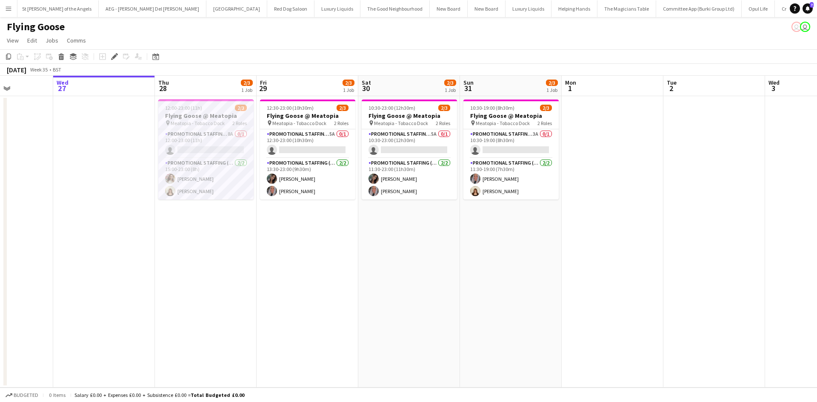
drag, startPoint x: 628, startPoint y: 290, endPoint x: 518, endPoint y: 272, distance: 111.7
click at [518, 272] on app-calendar-viewport "Sun 24 Mon 25 Tue 26 Wed 27 Thu 28 2/3 1 Job Fri 29 2/3 1 Job Sat 30 2/3 1 Job …" at bounding box center [408, 232] width 817 height 312
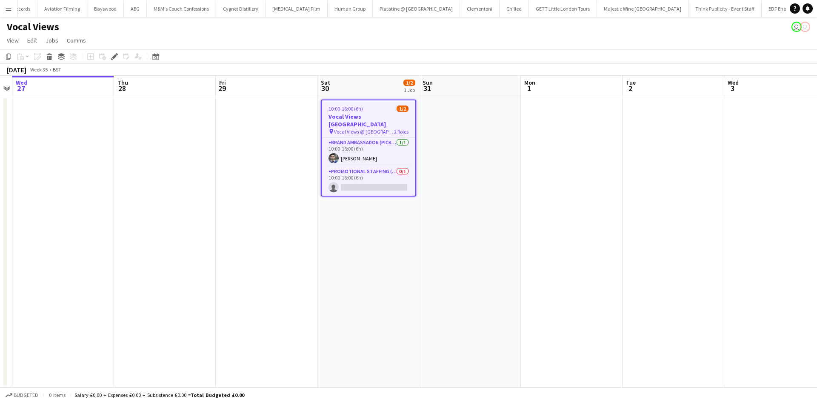
scroll to position [0, 5446]
click at [386, 174] on app-card-role "Promotional Staffing (Flyering Staff) 0/1 10:00-16:00 (6h) single-neutral-actio…" at bounding box center [369, 181] width 94 height 29
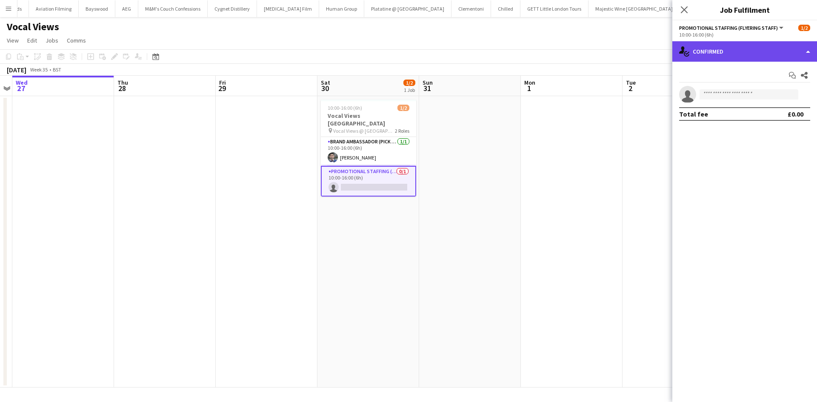
click at [741, 51] on div "single-neutral-actions-check-2 Confirmed" at bounding box center [744, 51] width 145 height 20
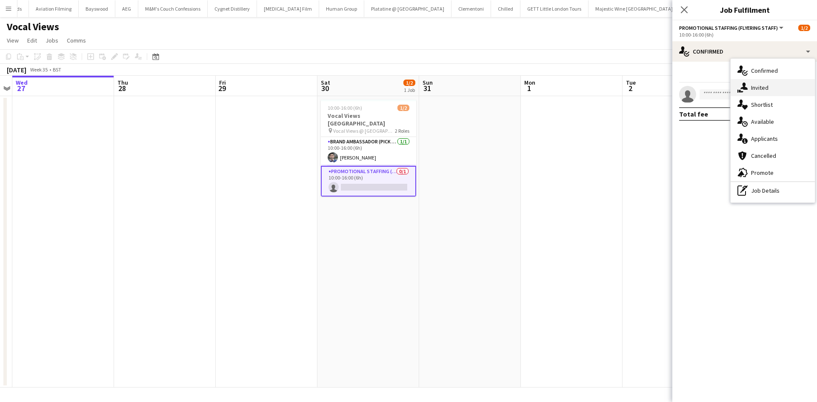
click at [754, 87] on div "single-neutral-actions-share-1 Invited" at bounding box center [773, 87] width 84 height 17
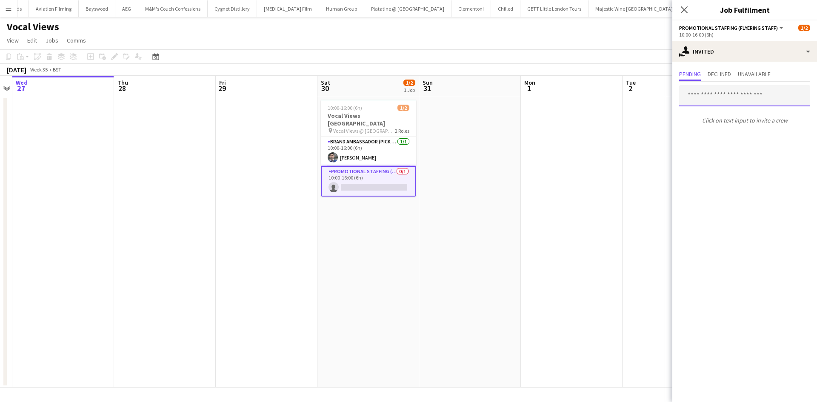
click at [729, 97] on input "text" at bounding box center [744, 95] width 131 height 21
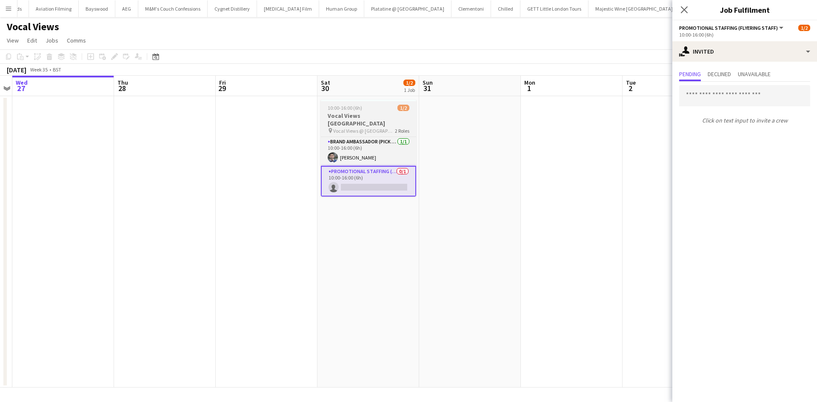
click at [365, 117] on h3 "Vocal Views Westfield Stratford" at bounding box center [368, 119] width 95 height 15
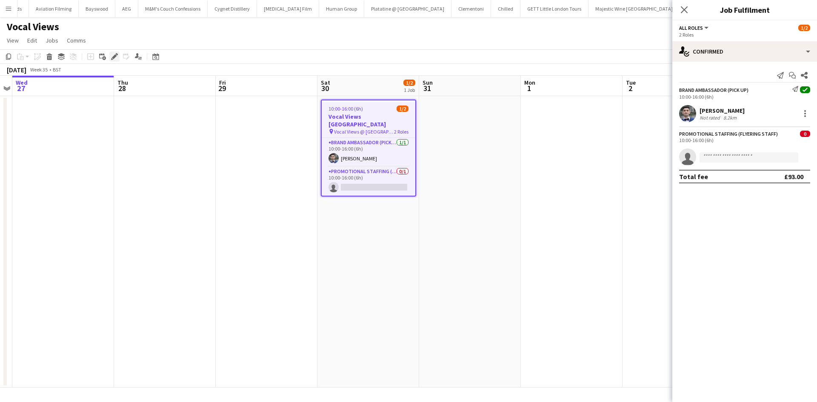
click at [115, 54] on icon "Edit" at bounding box center [114, 56] width 7 height 7
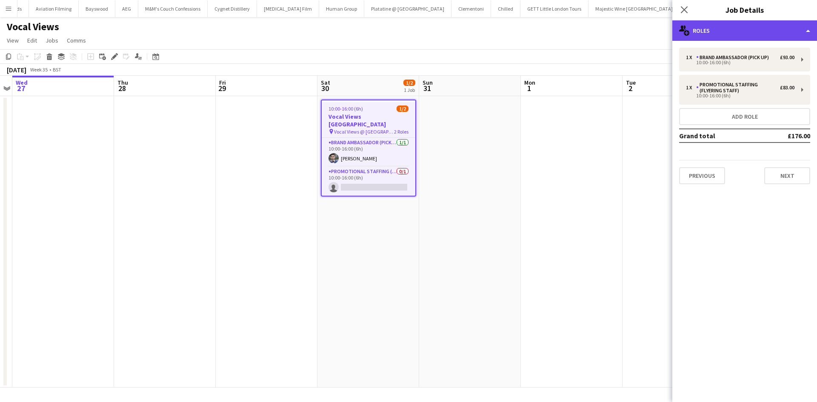
click at [776, 26] on div "multiple-users-add Roles" at bounding box center [744, 30] width 145 height 20
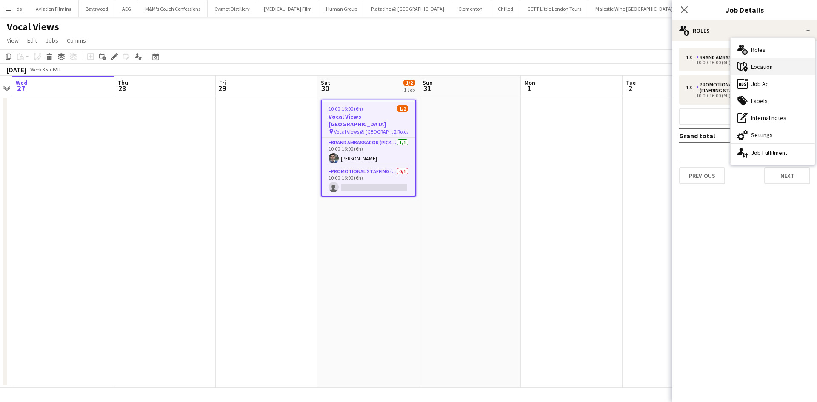
click at [781, 66] on div "maps-pin-1 Location" at bounding box center [773, 66] width 84 height 17
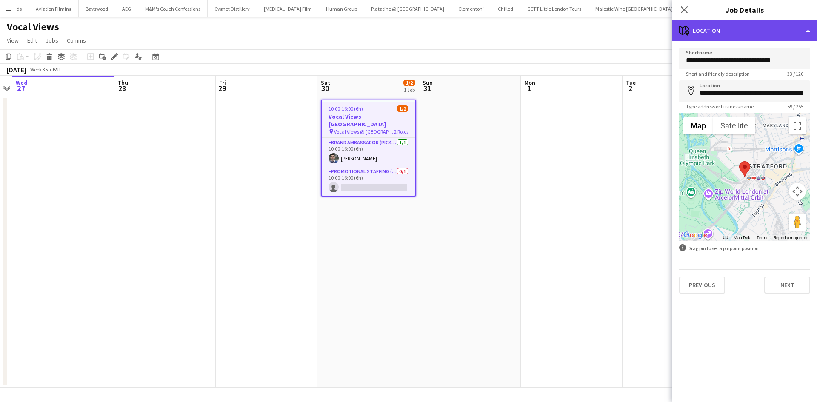
click at [768, 31] on div "maps-pin-1 Location" at bounding box center [744, 30] width 145 height 20
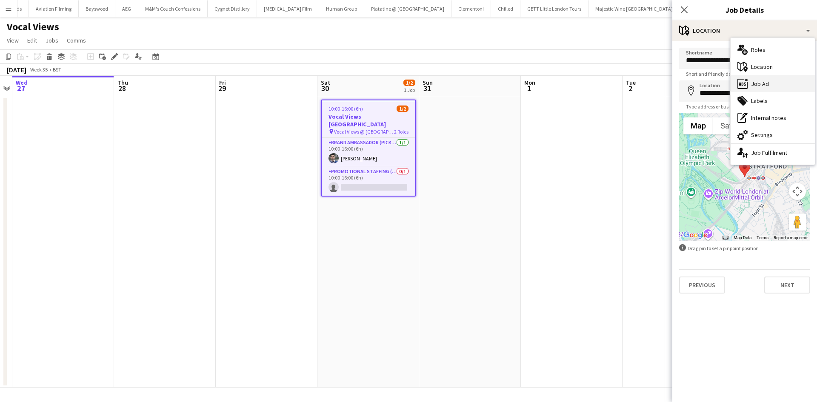
click at [785, 81] on div "ads-window Job Ad" at bounding box center [773, 83] width 84 height 17
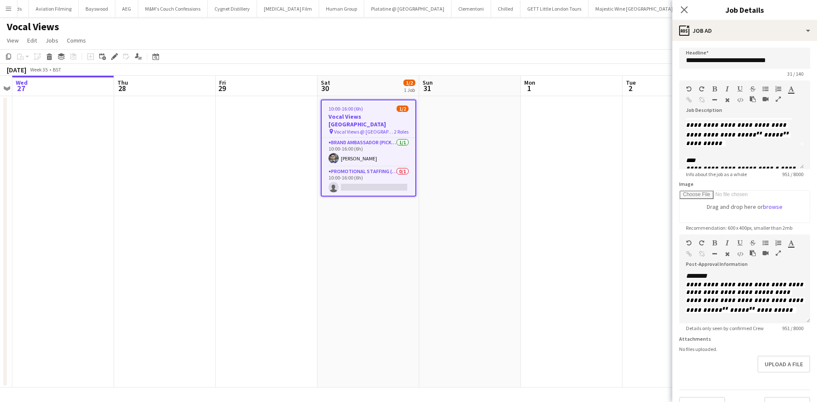
scroll to position [43, 0]
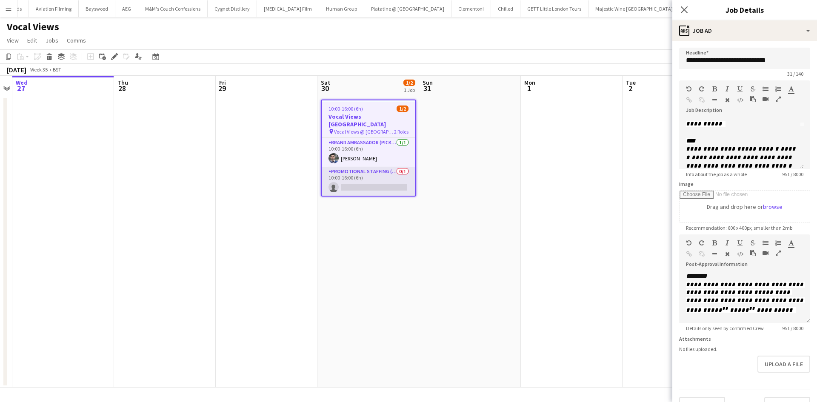
click at [375, 170] on app-card-role "Promotional Staffing (Flyering Staff) 0/1 10:00-16:00 (6h) single-neutral-actio…" at bounding box center [369, 181] width 94 height 29
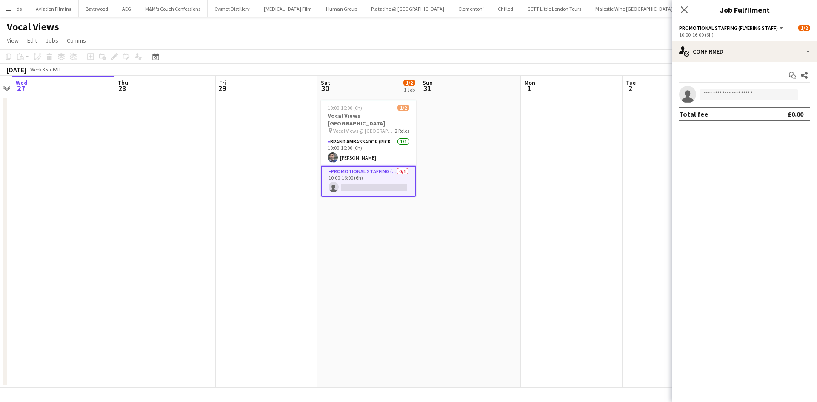
scroll to position [0, 292]
click at [746, 97] on input at bounding box center [749, 94] width 99 height 10
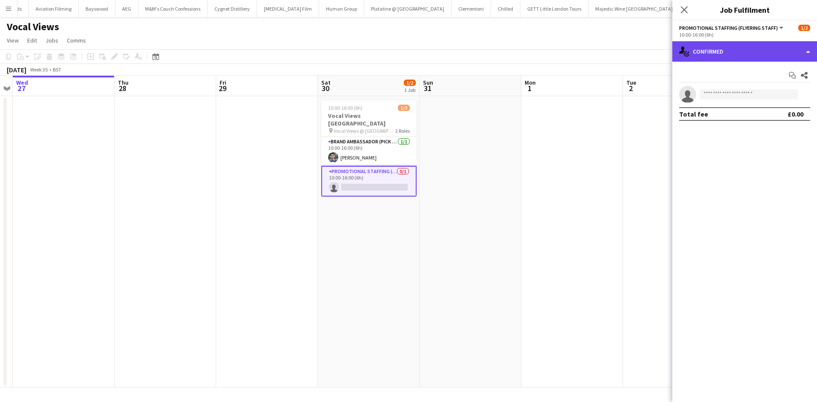
click at [721, 51] on div "single-neutral-actions-check-2 Confirmed" at bounding box center [744, 51] width 145 height 20
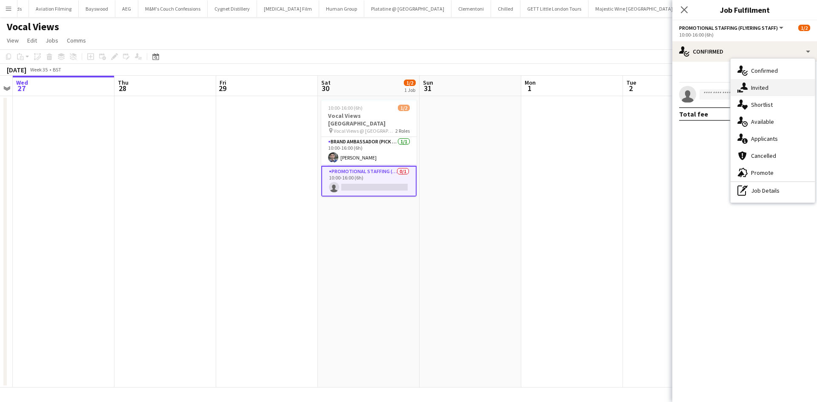
click at [754, 85] on div "single-neutral-actions-share-1 Invited" at bounding box center [773, 87] width 84 height 17
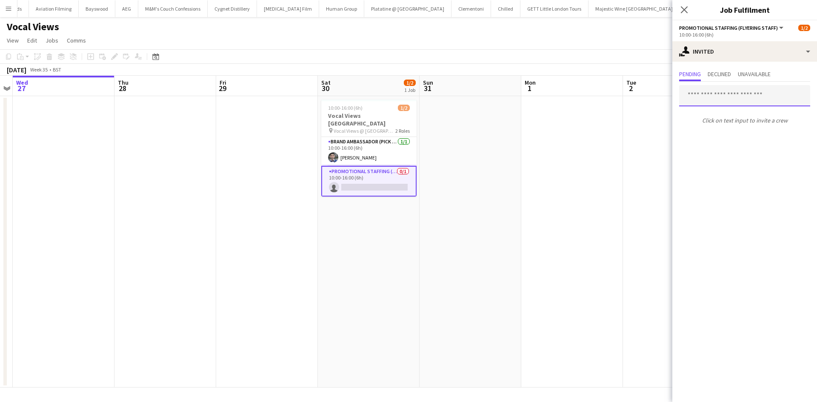
click at [752, 100] on input "text" at bounding box center [744, 95] width 131 height 21
type input "****"
click at [738, 121] on span "dimejifakorede@gmail.com" at bounding box center [744, 123] width 117 height 7
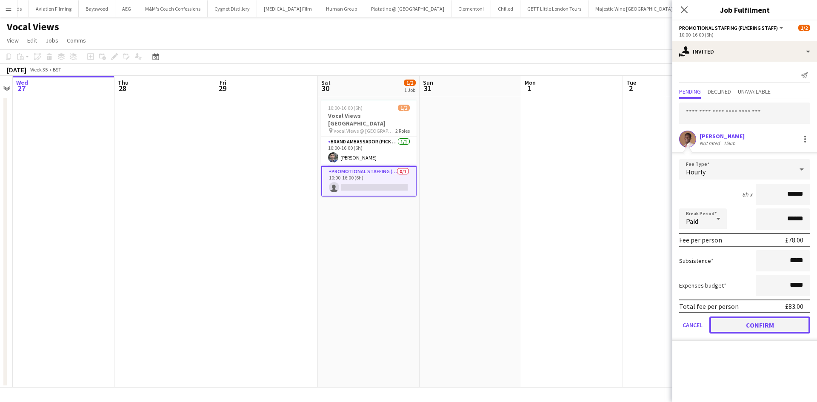
click at [761, 321] on button "Confirm" at bounding box center [759, 325] width 101 height 17
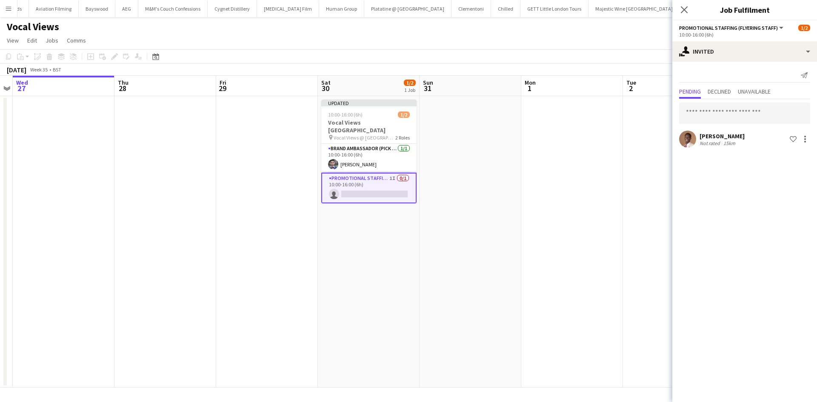
click at [557, 192] on app-date-cell at bounding box center [572, 242] width 102 height 292
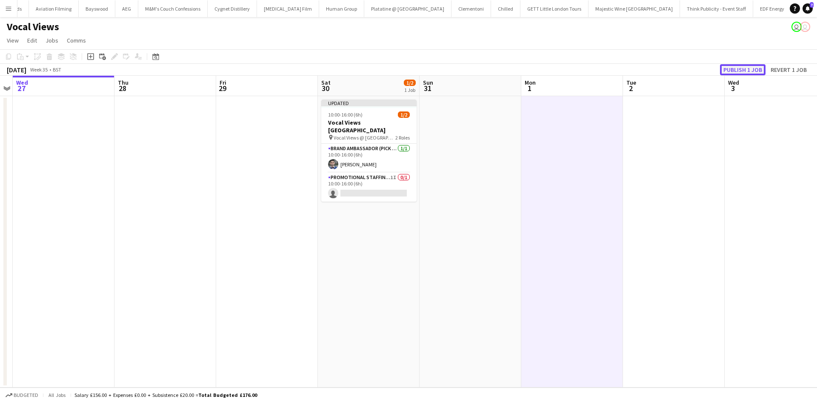
click at [734, 71] on button "Publish 1 job" at bounding box center [743, 69] width 46 height 11
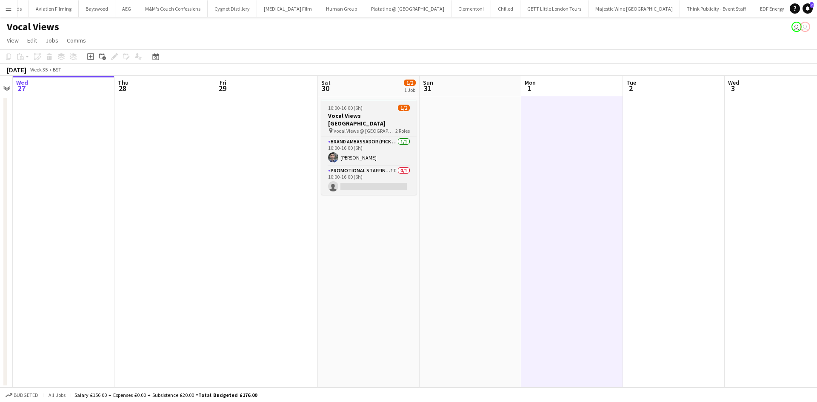
drag, startPoint x: 395, startPoint y: 119, endPoint x: 385, endPoint y: 117, distance: 10.4
click at [395, 119] on h3 "Vocal Views Westfield Stratford" at bounding box center [368, 119] width 95 height 15
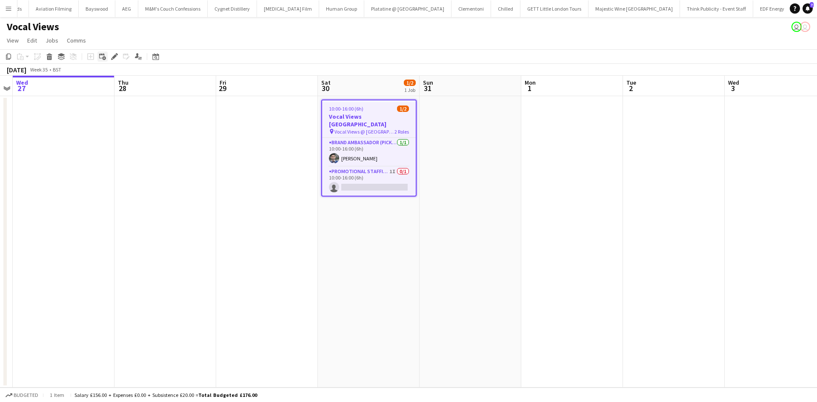
click at [115, 57] on icon at bounding box center [114, 56] width 5 height 5
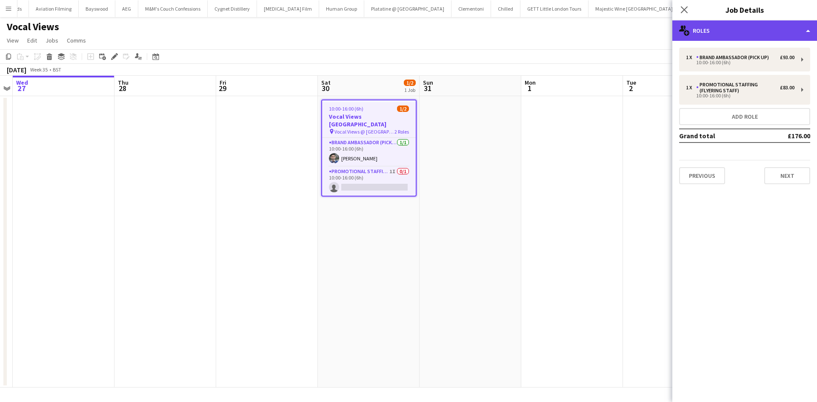
click at [748, 29] on div "multiple-users-add Roles" at bounding box center [744, 30] width 145 height 20
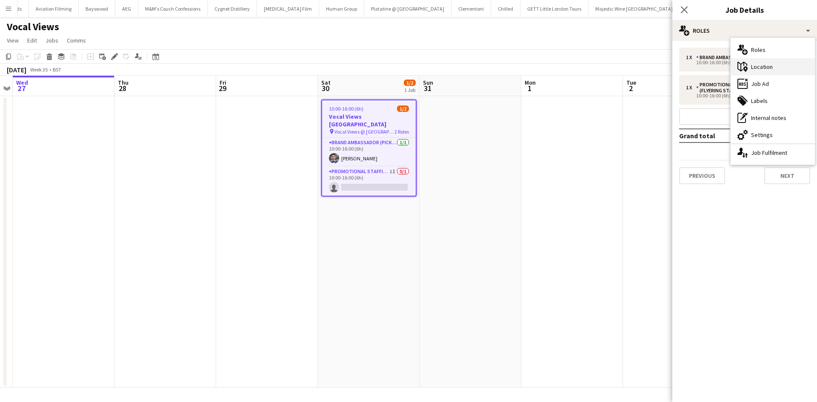
click at [769, 63] on div "maps-pin-1 Location" at bounding box center [773, 66] width 84 height 17
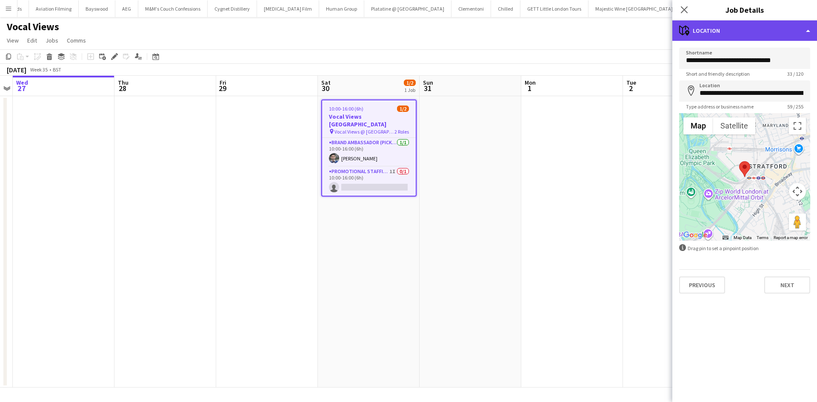
click at [752, 35] on div "maps-pin-1 Location" at bounding box center [744, 30] width 145 height 20
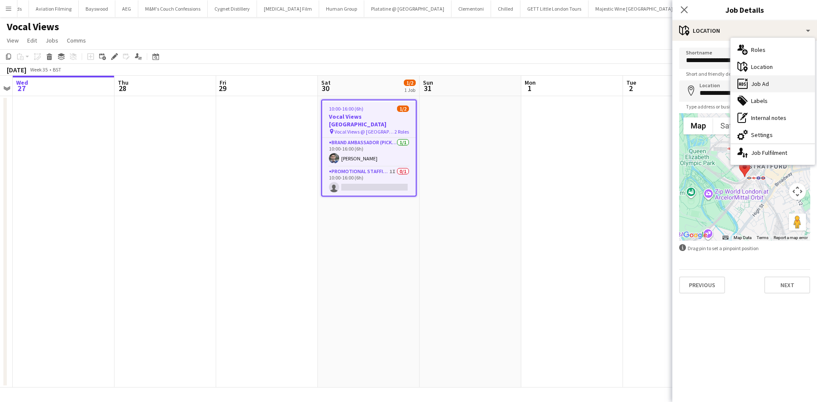
click at [759, 86] on div "ads-window Job Ad" at bounding box center [773, 83] width 84 height 17
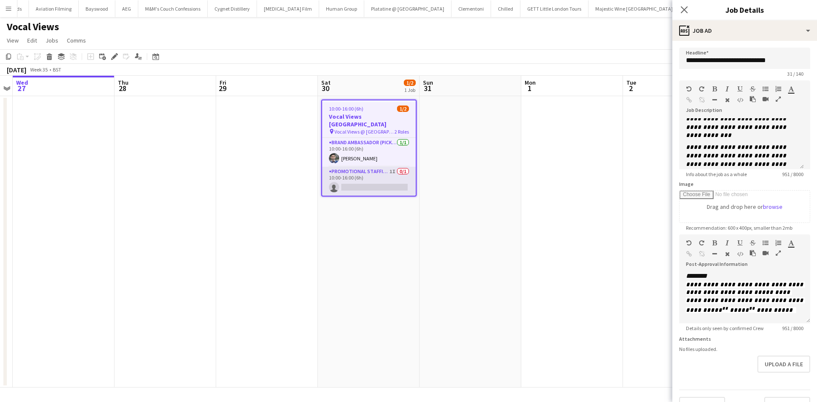
scroll to position [0, 292]
click at [392, 178] on app-card-role "Promotional Staffing (Flyering Staff) 1I 0/1 10:00-16:00 (6h) single-neutral-ac…" at bounding box center [370, 181] width 94 height 29
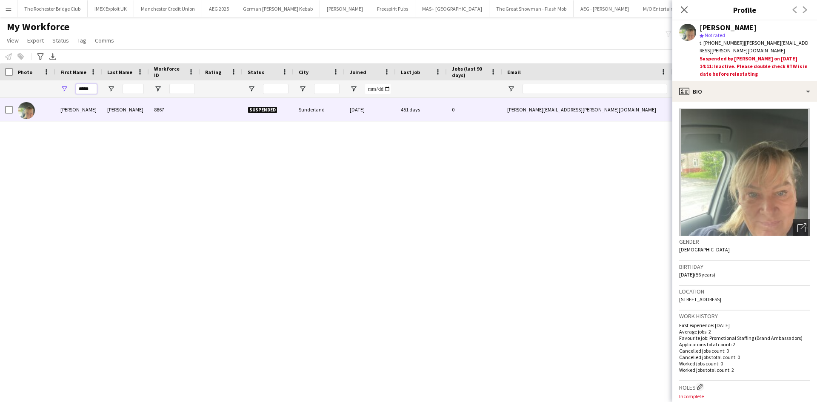
click at [92, 90] on input "*****" at bounding box center [86, 89] width 21 height 10
click at [92, 89] on input "*****" at bounding box center [86, 89] width 21 height 10
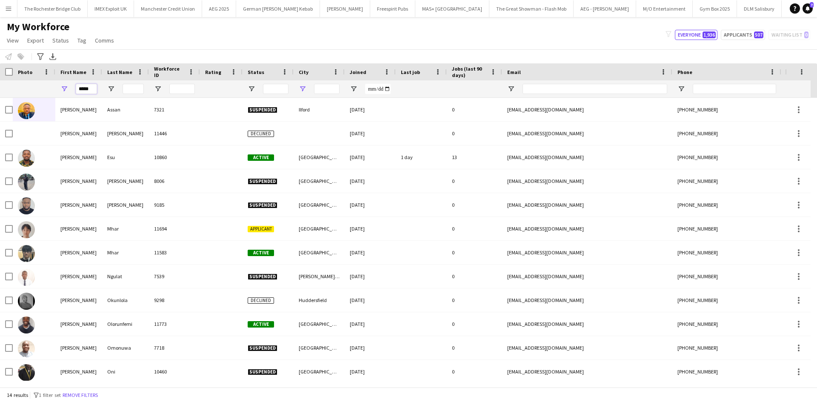
type input "*****"
click at [301, 88] on span "Open Filter Menu" at bounding box center [303, 89] width 8 height 8
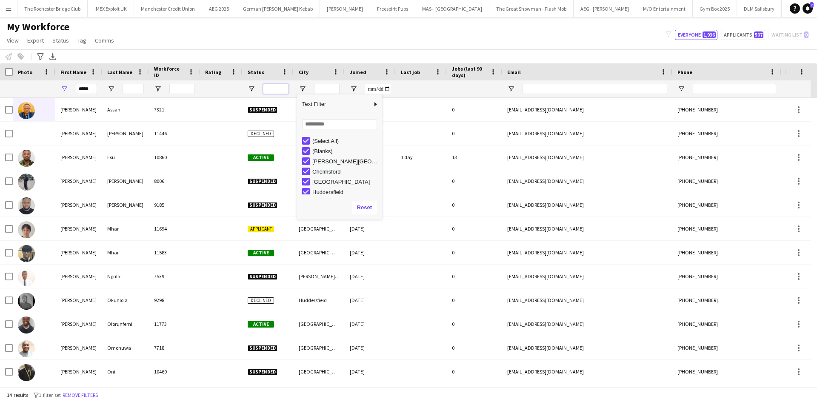
click at [269, 86] on input "Status Filter Input" at bounding box center [276, 89] width 26 height 10
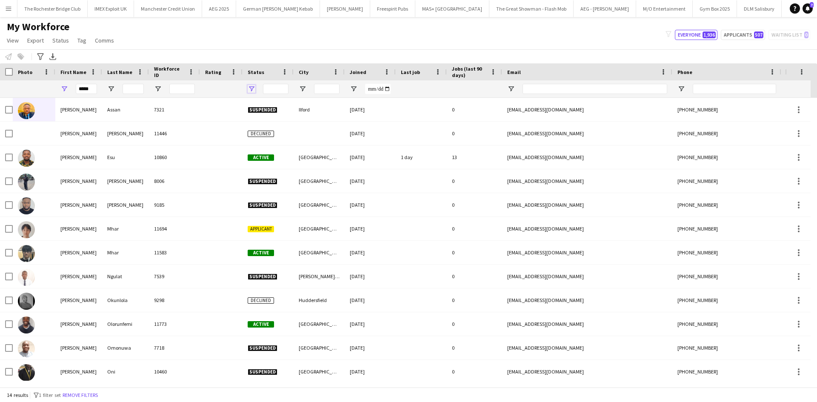
click at [249, 88] on span "Open Filter Menu" at bounding box center [252, 89] width 8 height 8
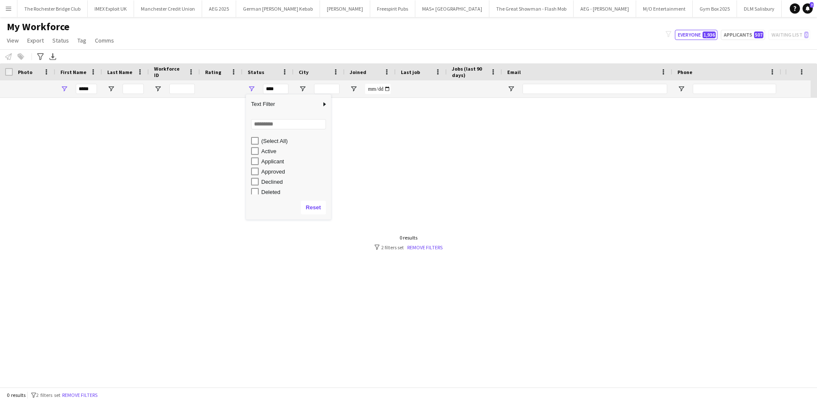
drag, startPoint x: 253, startPoint y: 156, endPoint x: 263, endPoint y: 152, distance: 10.9
click at [253, 155] on div "(Select All) Active Applicant Approved Declined Deleted" at bounding box center [288, 192] width 85 height 112
type input "**********"
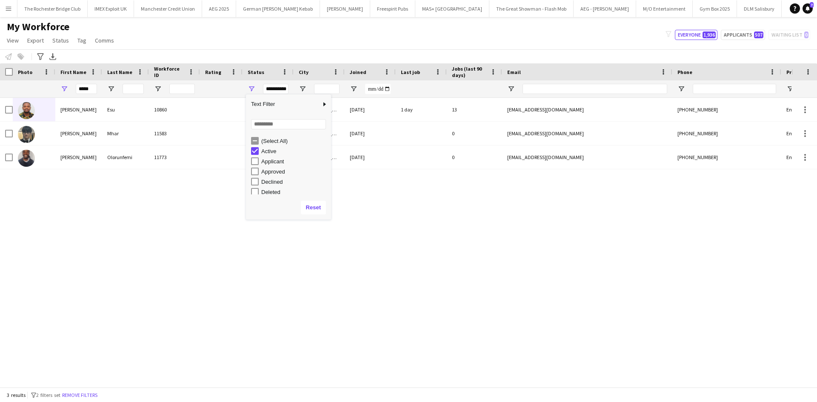
click at [232, 83] on div at bounding box center [221, 88] width 32 height 17
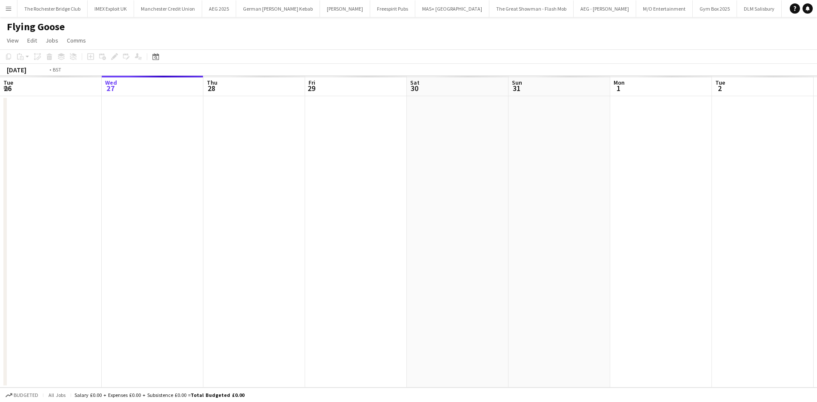
scroll to position [0, 293]
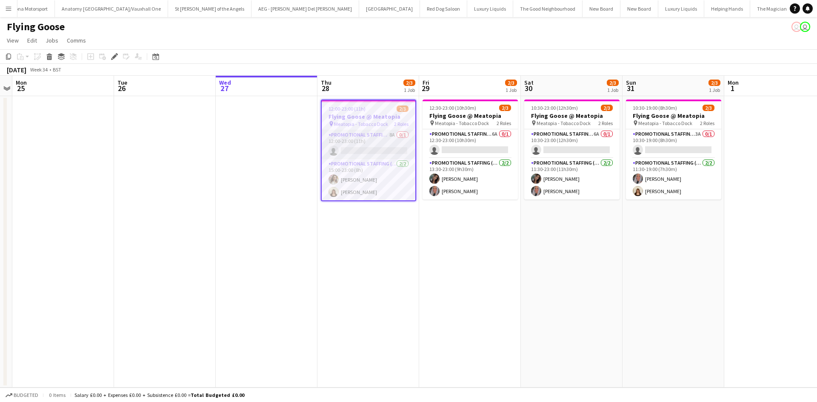
click at [358, 151] on app-card-role "Promotional Staffing (Sampling Staff) 8A 0/1 12:00-23:00 (11h) single-neutral-a…" at bounding box center [369, 144] width 94 height 29
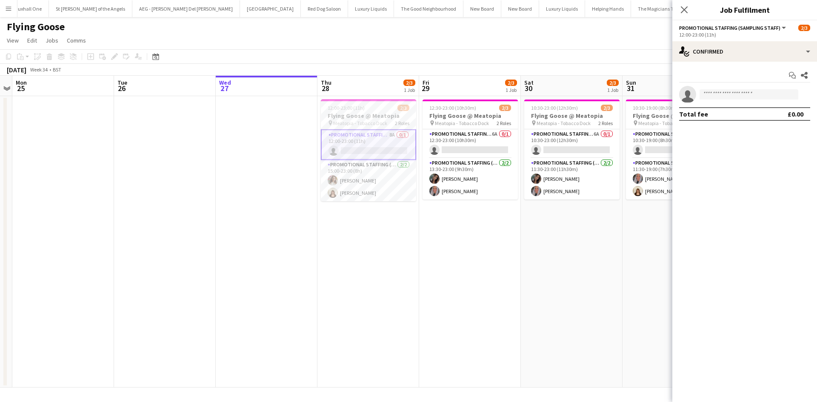
scroll to position [0, 3099]
click at [728, 96] on input at bounding box center [749, 94] width 99 height 10
type input "****"
click at [721, 112] on span "[EMAIL_ADDRESS][DOMAIN_NAME]" at bounding box center [748, 113] width 85 height 7
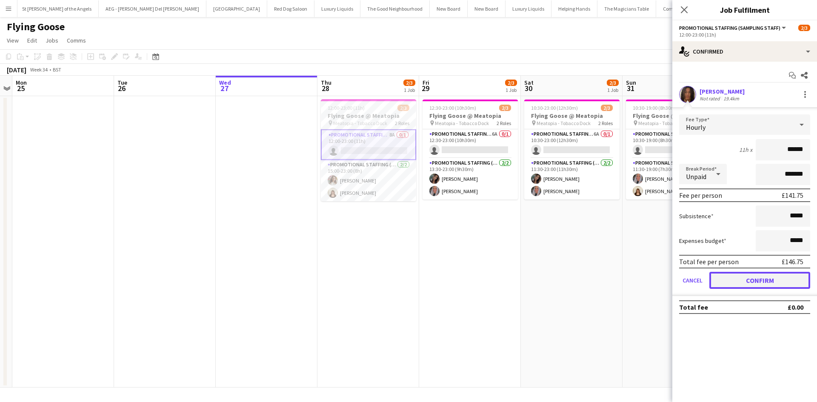
click at [767, 283] on button "Confirm" at bounding box center [759, 280] width 101 height 17
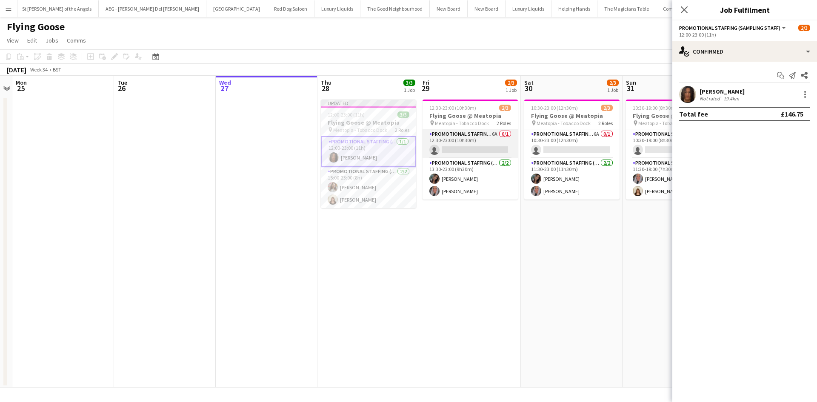
click at [465, 148] on app-card-role "Promotional Staffing (Sampling Staff) 6A 0/1 12:30-23:00 (10h30m) single-neutra…" at bounding box center [470, 143] width 95 height 29
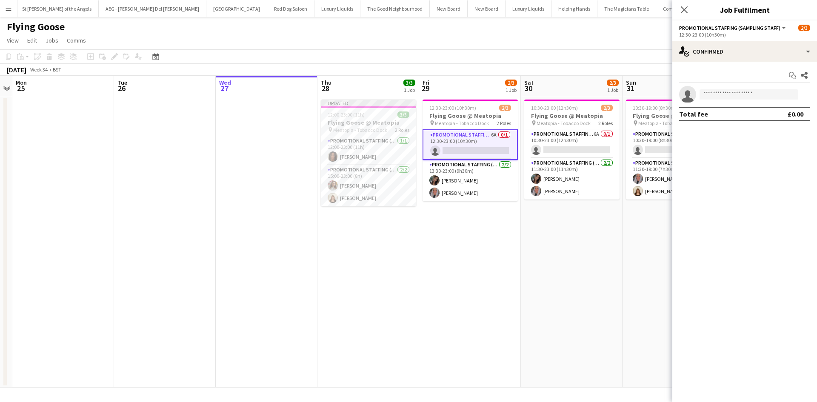
click at [706, 89] on app-invite-slot "single-neutral-actions" at bounding box center [744, 94] width 145 height 17
click at [715, 96] on input at bounding box center [749, 94] width 99 height 10
type input "****"
click at [720, 109] on span "[PERSON_NAME]" at bounding box center [730, 106] width 49 height 7
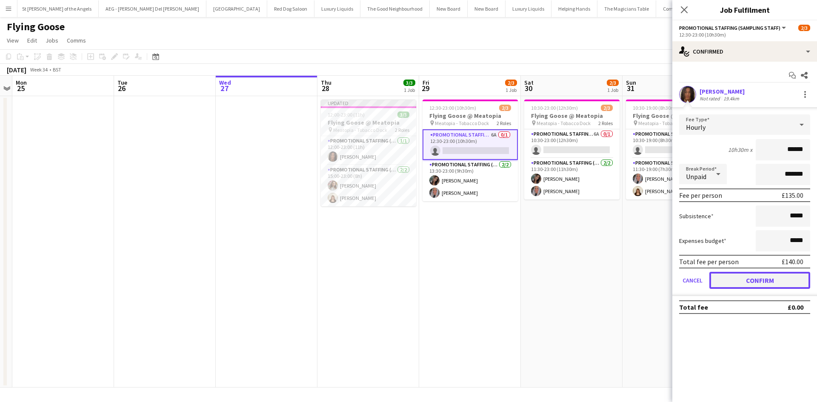
click at [763, 280] on button "Confirm" at bounding box center [759, 280] width 101 height 17
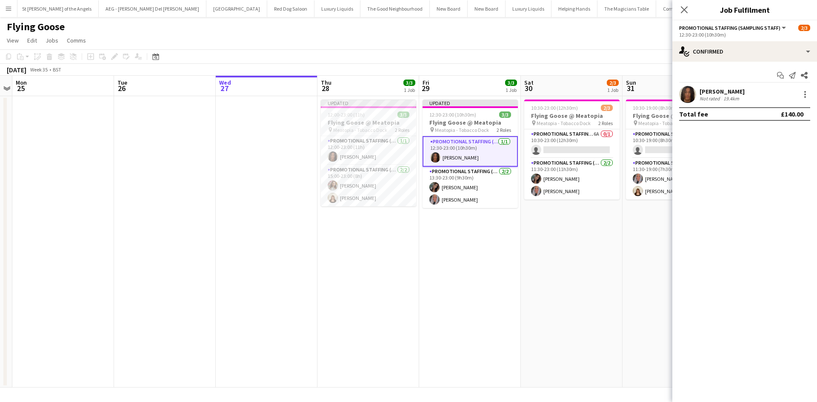
scroll to position [0, 331]
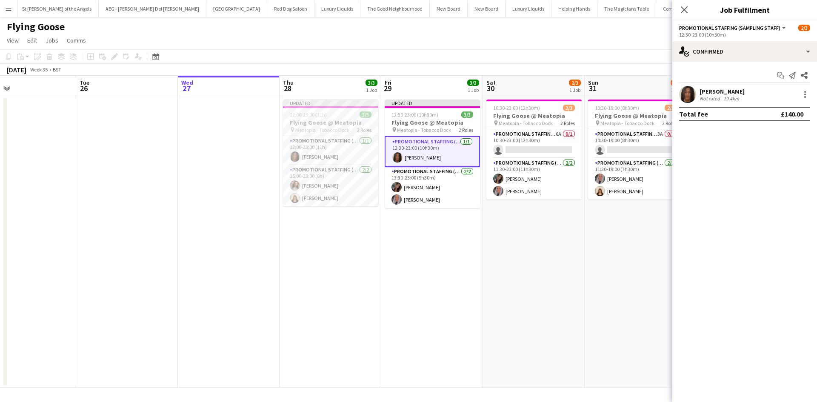
drag, startPoint x: 518, startPoint y: 242, endPoint x: 302, endPoint y: 214, distance: 218.0
click at [302, 214] on app-calendar-viewport "Fri 22 Sat 23 Sun 24 Mon 25 Tue 26 Wed 27 Thu 28 3/3 1 Job Fri 29 3/3 1 Job Sat…" at bounding box center [408, 232] width 817 height 312
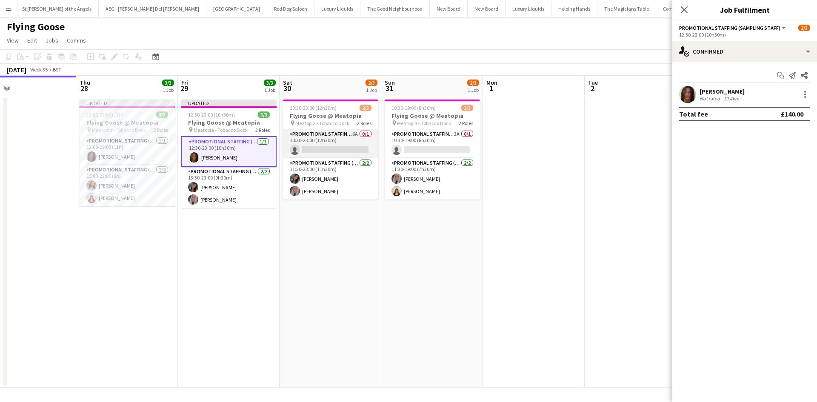
click at [330, 147] on app-card-role "Promotional Staffing (Sampling Staff) 6A 0/1 10:30-23:00 (12h30m) single-neutra…" at bounding box center [330, 143] width 95 height 29
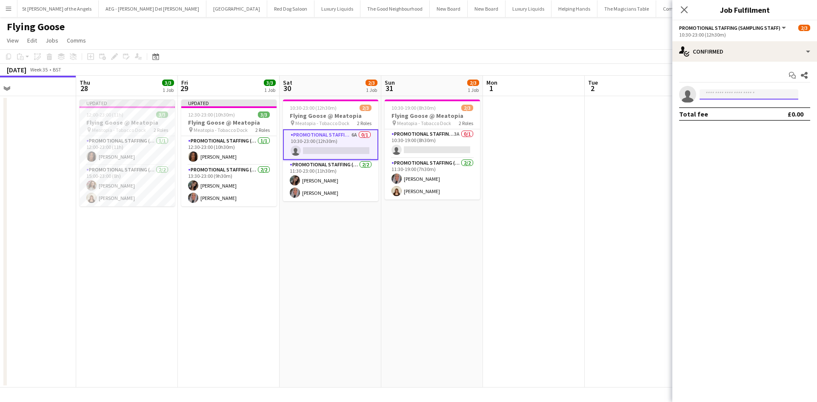
click at [728, 90] on input at bounding box center [749, 94] width 99 height 10
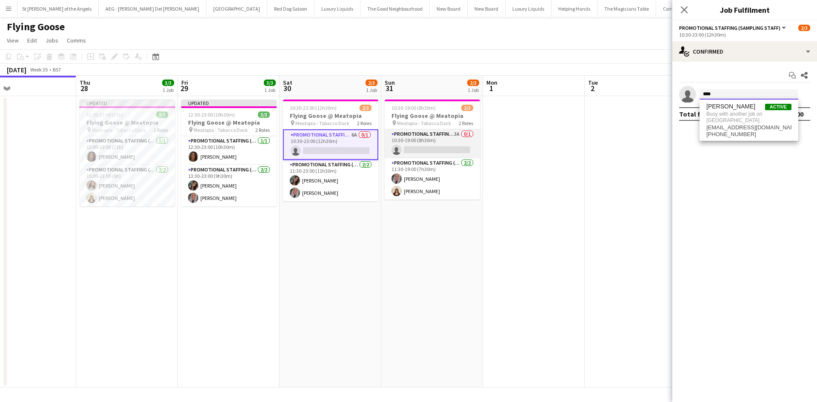
type input "****"
click at [434, 136] on app-card-role "Promotional Staffing (Sampling Staff) 3A 0/1 10:30-19:00 (8h30m) single-neutral…" at bounding box center [432, 143] width 95 height 29
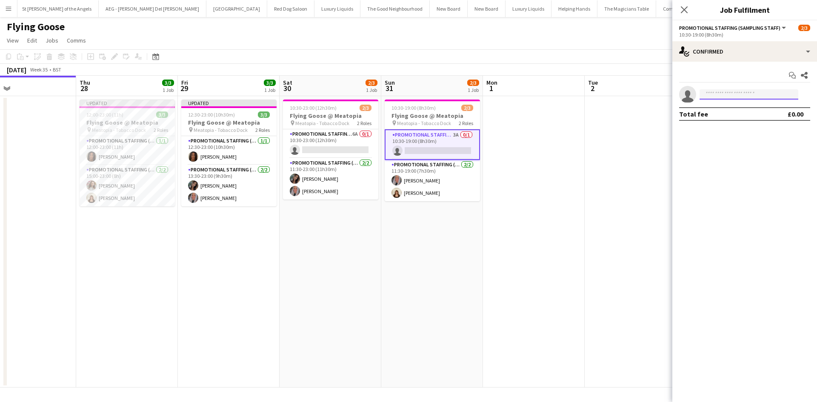
click at [729, 97] on input at bounding box center [749, 94] width 99 height 10
type input "****"
click at [321, 237] on app-date-cell "10:30-23:00 (12h30m) 2/3 Flying Goose @ Meatopia pin Meatopia - Tobacco Dock 2 …" at bounding box center [331, 242] width 102 height 292
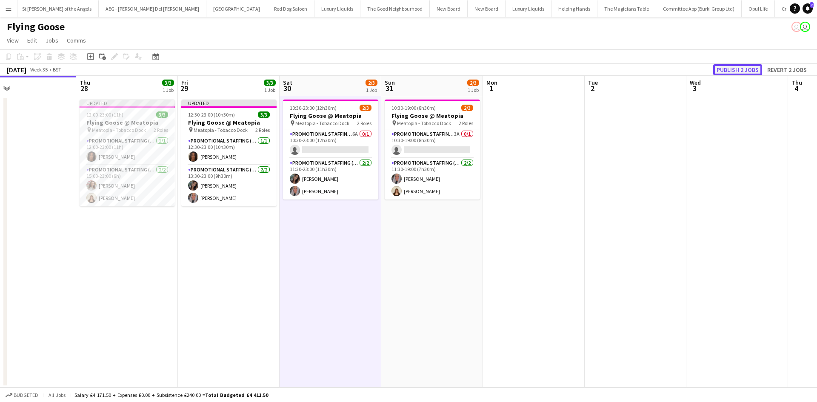
click at [758, 69] on button "Publish 2 jobs" at bounding box center [737, 69] width 49 height 11
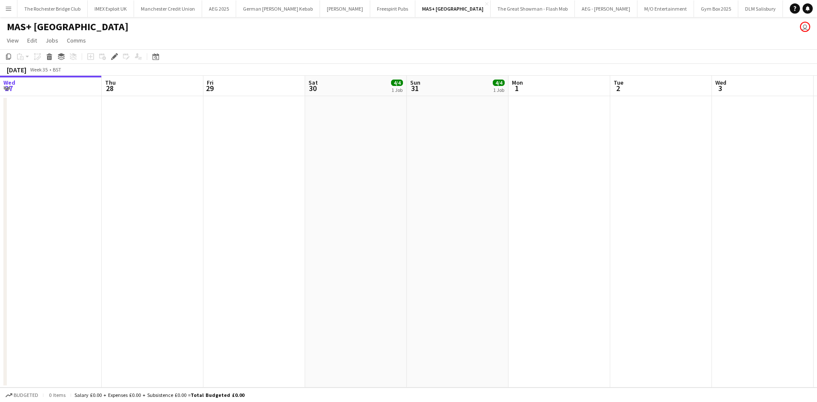
scroll to position [0, 293]
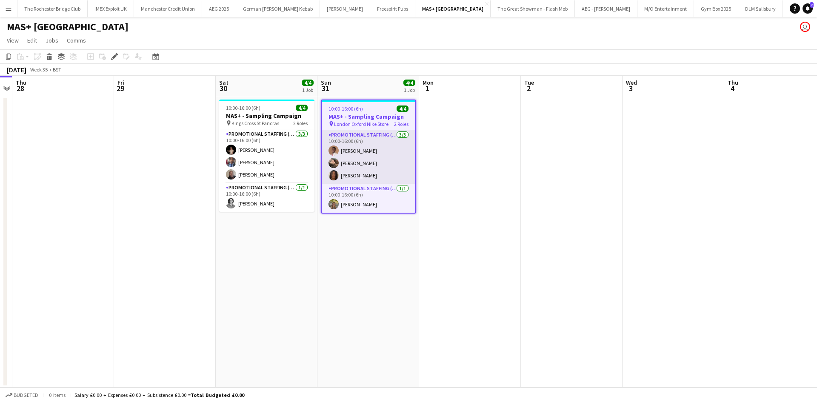
click at [360, 174] on app-card-role "Promotional Staffing (Brand Ambassadors) [DATE] 10:00-16:00 (6h) [PERSON_NAME] …" at bounding box center [369, 157] width 94 height 54
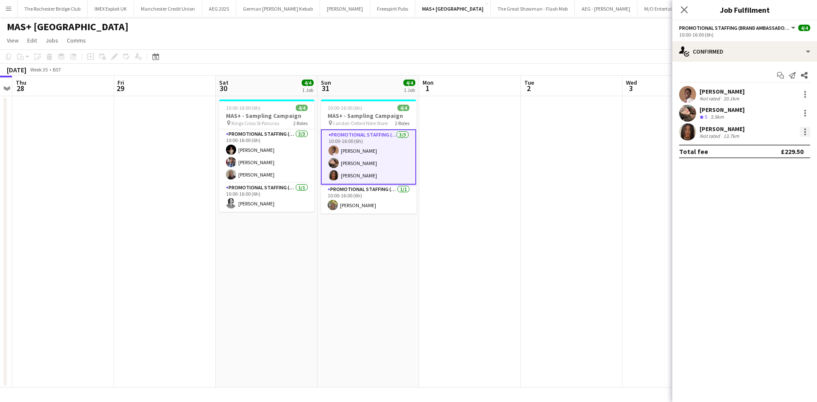
click at [804, 132] on div at bounding box center [805, 132] width 10 height 10
click at [765, 234] on button "Remove" at bounding box center [777, 229] width 66 height 20
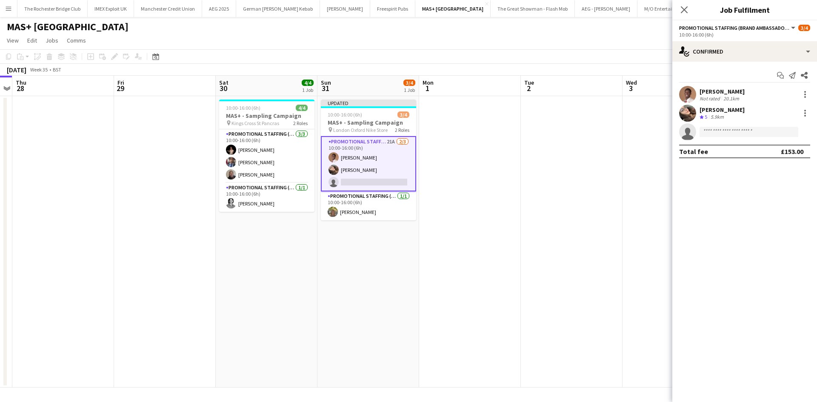
click at [581, 187] on app-date-cell at bounding box center [572, 242] width 102 height 292
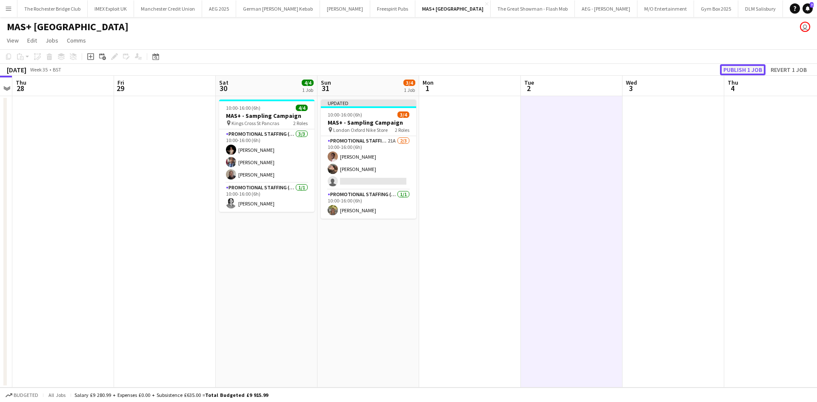
drag, startPoint x: 756, startPoint y: 69, endPoint x: 752, endPoint y: 71, distance: 4.4
click at [756, 69] on button "Publish 1 job" at bounding box center [743, 69] width 46 height 11
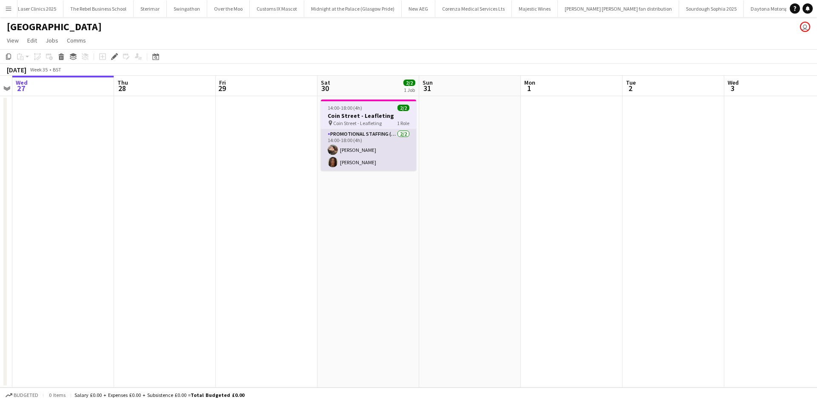
scroll to position [0, 2213]
click at [355, 163] on app-card-role "Promotional Staffing (Flyering Staff) 2/2 14:00-18:00 (4h) Anastasiia Meleshko …" at bounding box center [368, 149] width 95 height 41
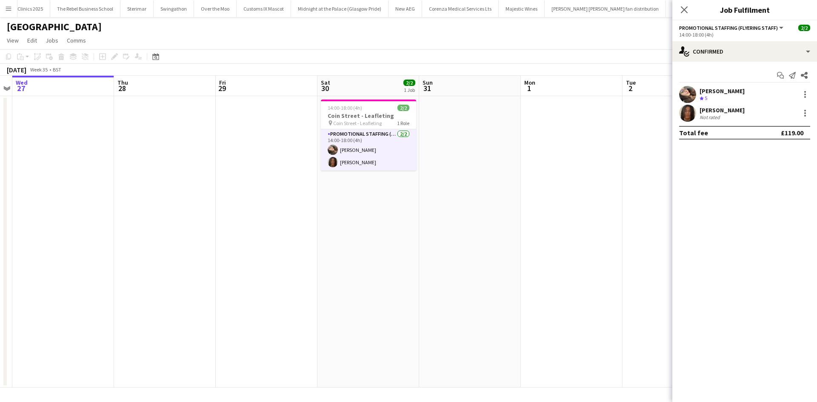
drag, startPoint x: 815, startPoint y: 114, endPoint x: 811, endPoint y: 116, distance: 4.9
click at [815, 114] on div "Jazz Harper Not rated" at bounding box center [744, 113] width 145 height 17
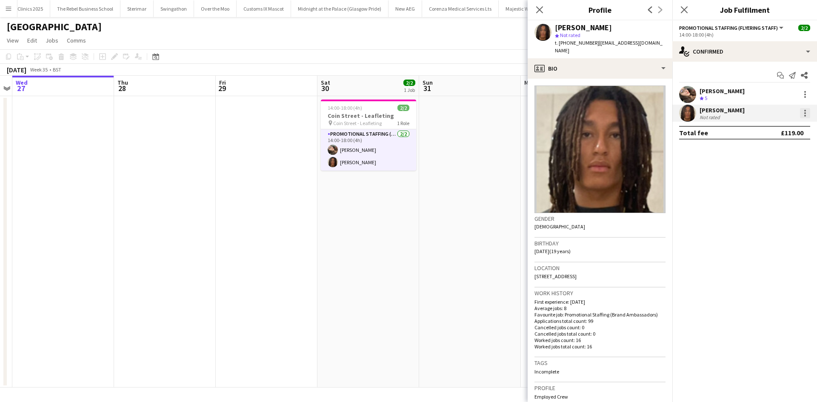
click at [809, 116] on div at bounding box center [805, 113] width 10 height 10
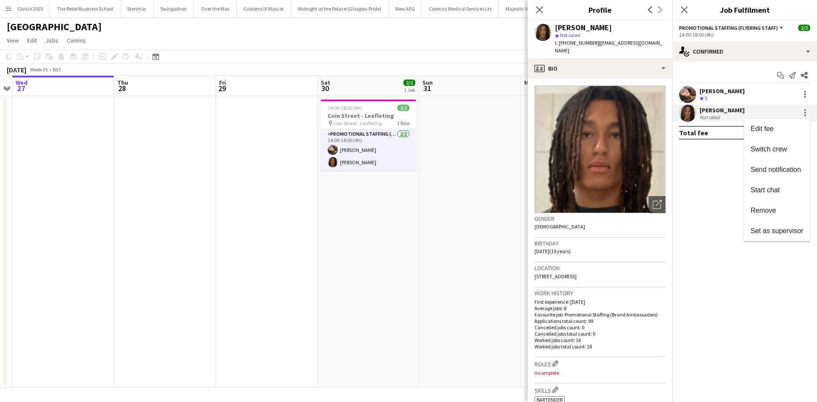
click at [774, 206] on button "Remove" at bounding box center [777, 210] width 66 height 20
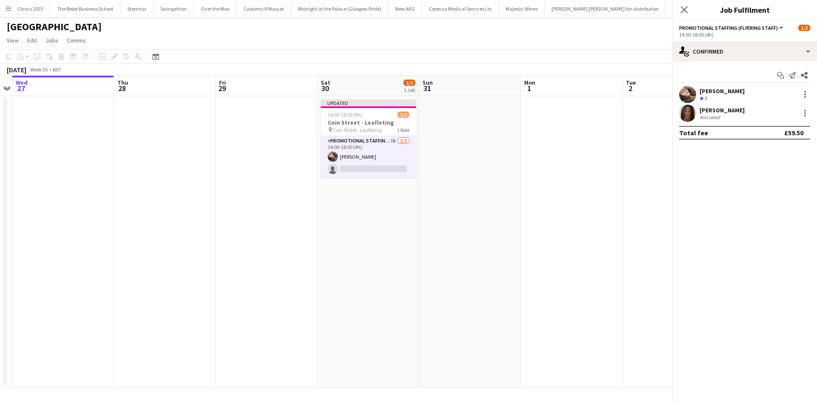
click at [489, 156] on app-date-cell at bounding box center [470, 242] width 102 height 292
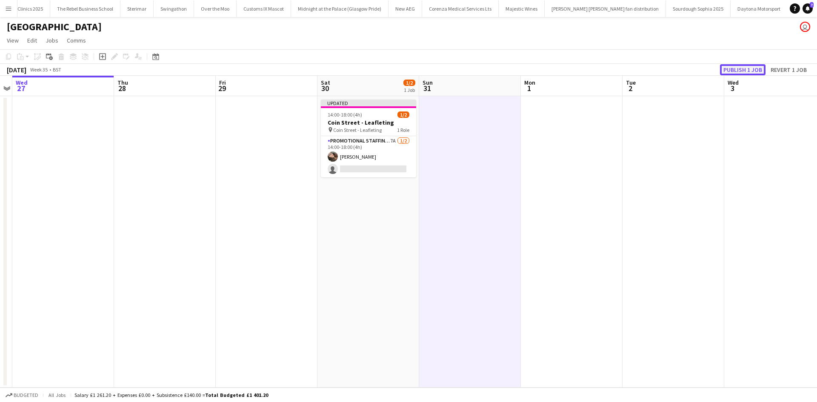
click at [746, 69] on button "Publish 1 job" at bounding box center [743, 69] width 46 height 11
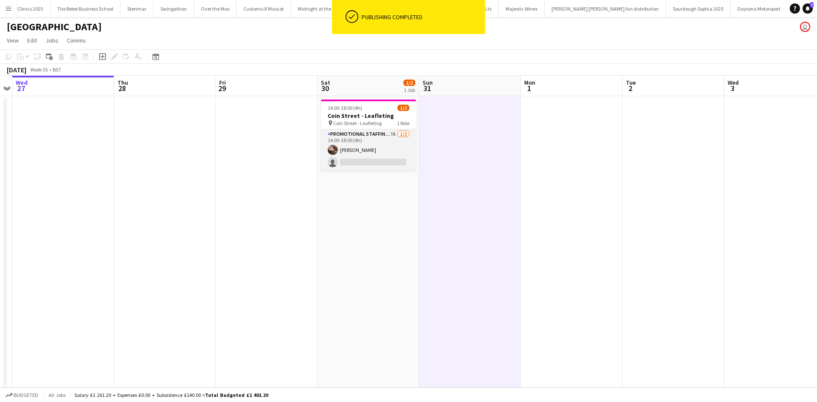
click at [396, 135] on app-card-role "Promotional Staffing (Flyering Staff) 7A 1/2 14:00-18:00 (4h) Anastasiia Melesh…" at bounding box center [368, 149] width 95 height 41
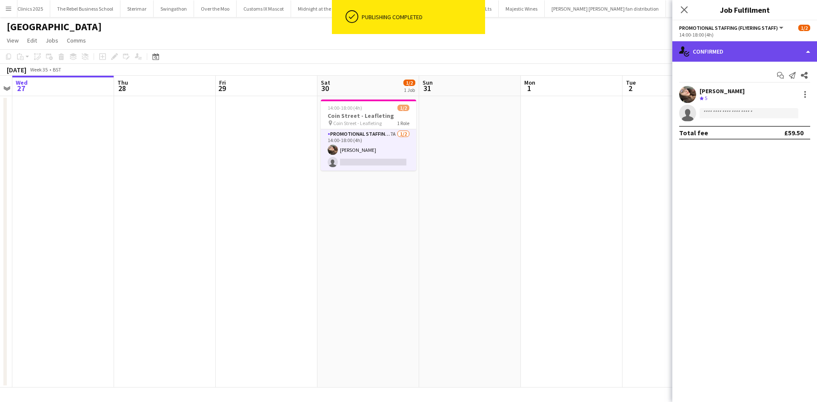
click at [738, 54] on div "single-neutral-actions-check-2 Confirmed" at bounding box center [744, 51] width 145 height 20
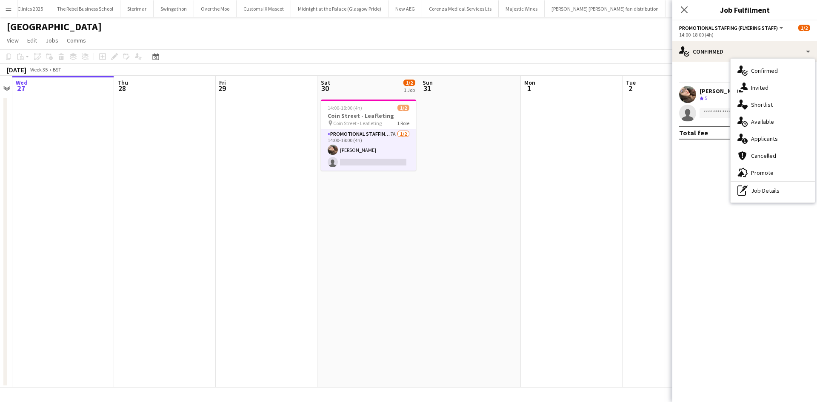
click at [776, 137] on div "single-neutral-actions-information Applicants" at bounding box center [773, 138] width 84 height 17
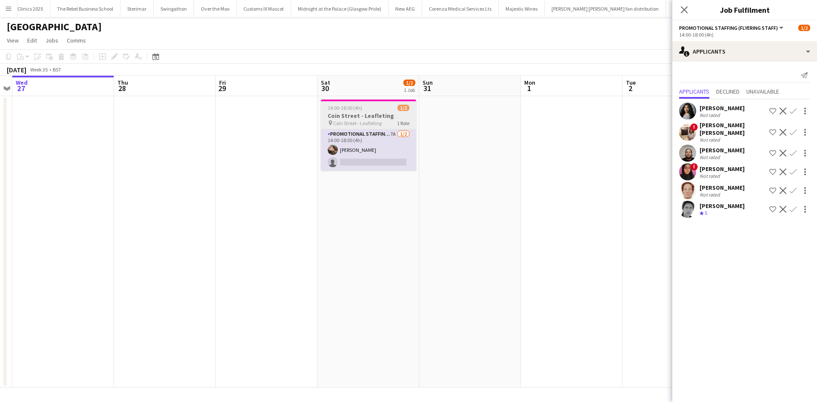
click at [349, 116] on h3 "Coin Street - Leafleting" at bounding box center [368, 116] width 95 height 8
click at [365, 154] on app-card-role "Promotional Staffing (Flyering Staff) 7A 1/2 14:00-18:00 (4h) Anastasiia Melesh…" at bounding box center [368, 149] width 95 height 41
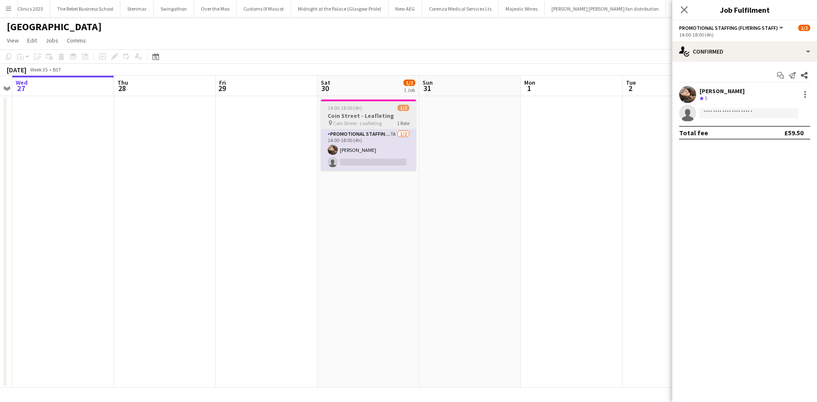
click at [372, 107] on div "14:00-18:00 (4h) 1/2" at bounding box center [368, 108] width 95 height 6
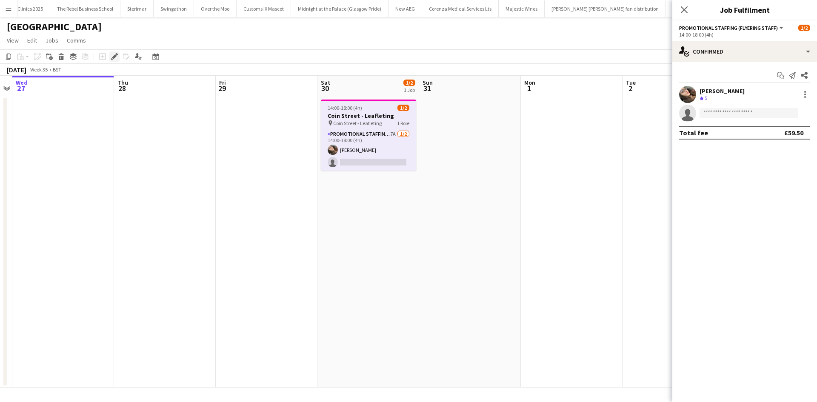
click at [111, 54] on icon "Edit" at bounding box center [114, 56] width 7 height 7
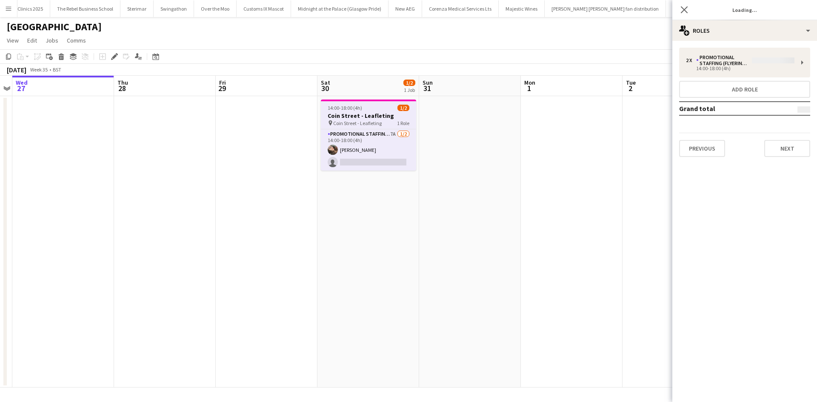
drag, startPoint x: 236, startPoint y: 141, endPoint x: 152, endPoint y: 91, distance: 98.1
click at [233, 139] on app-calendar-viewport "Sun 24 Mon 25 Tue 26 Wed 27 Thu 28 Fri 29 Sat 30 1/2 1 Job Sun 31 Mon 1 Tue 2 W…" at bounding box center [408, 232] width 817 height 312
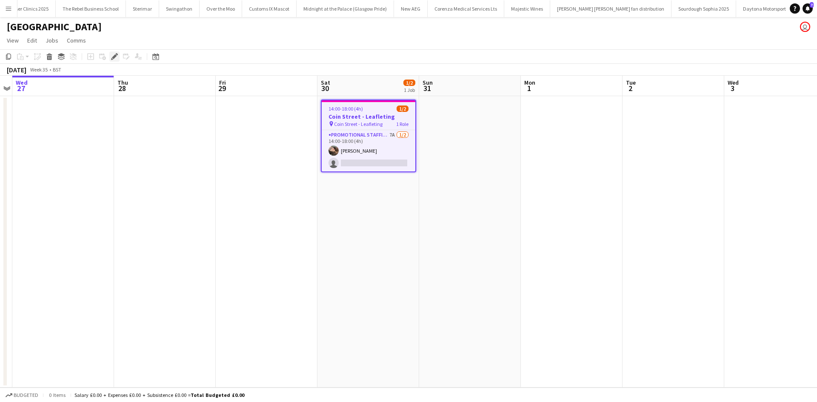
scroll to position [0, 2213]
click at [118, 58] on div "Edit" at bounding box center [114, 56] width 10 height 10
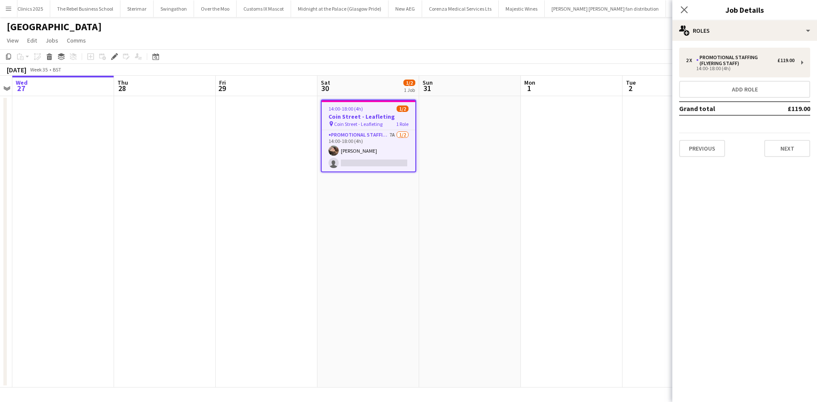
drag, startPoint x: 400, startPoint y: 190, endPoint x: 389, endPoint y: 183, distance: 12.5
click at [399, 190] on app-date-cell "14:00-18:00 (4h) 1/2 Coin Street - Leafleting pin Coin Street - Leafleting 1 Ro…" at bounding box center [368, 242] width 102 height 292
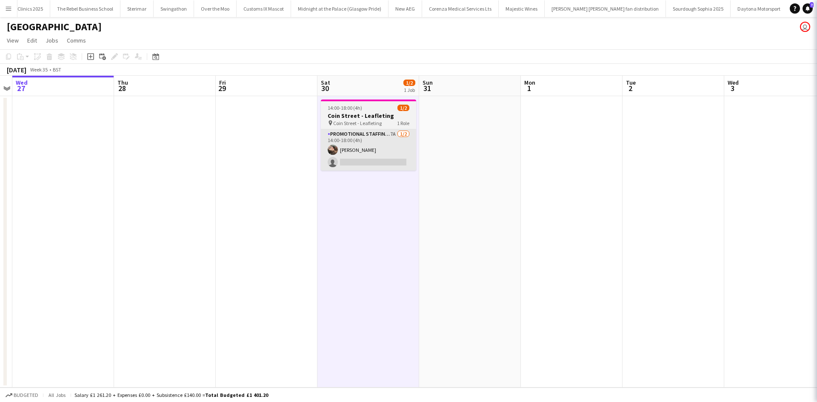
scroll to position [0, 294]
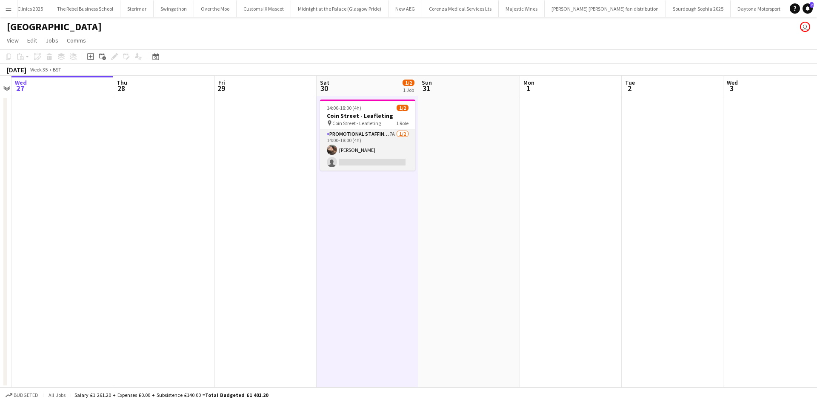
click at [365, 159] on app-card-role "Promotional Staffing (Flyering Staff) 7A [DATE] 14:00-18:00 (4h) [PERSON_NAME] …" at bounding box center [367, 149] width 95 height 41
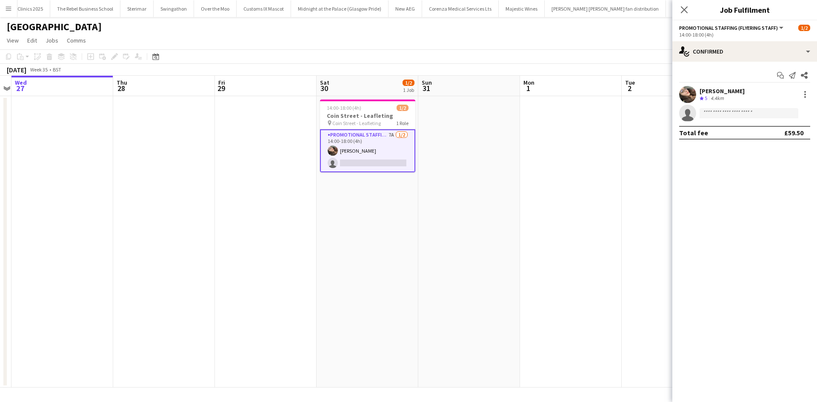
click at [752, 64] on div "Start chat Send notification Share Anastasiia Meleshko Crew rating 5 4.4km sing…" at bounding box center [744, 104] width 145 height 85
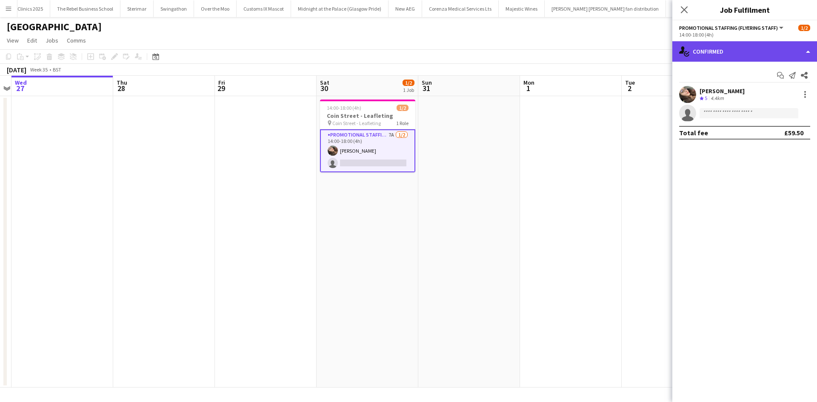
click at [760, 53] on div "single-neutral-actions-check-2 Confirmed" at bounding box center [744, 51] width 145 height 20
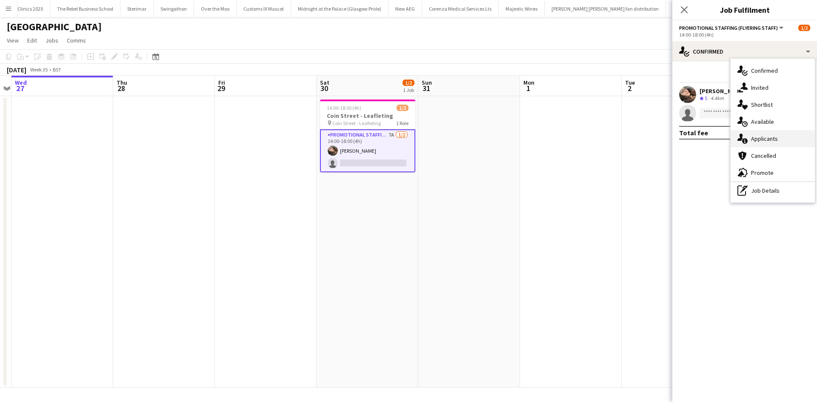
click at [781, 133] on div "single-neutral-actions-information Applicants" at bounding box center [773, 138] width 84 height 17
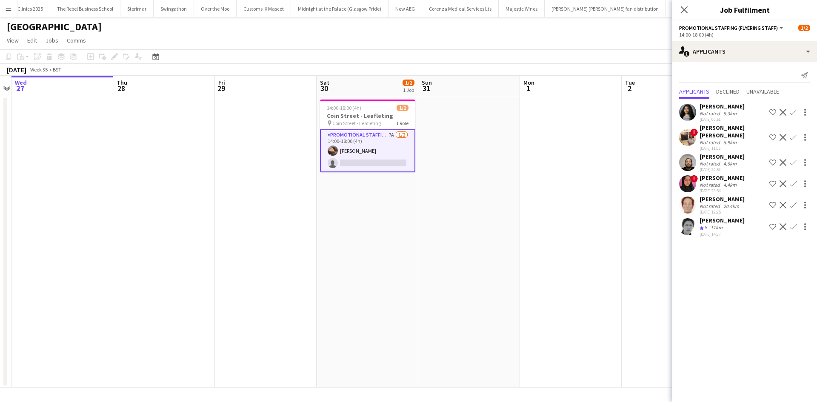
click at [792, 223] on app-icon "Confirm" at bounding box center [793, 226] width 7 height 7
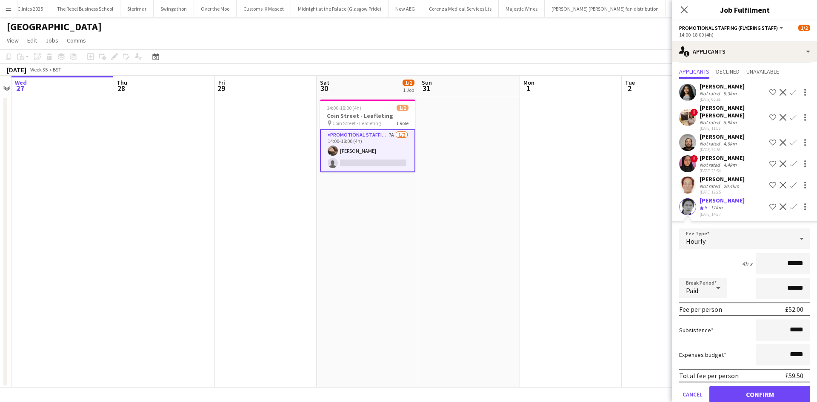
scroll to position [29, 0]
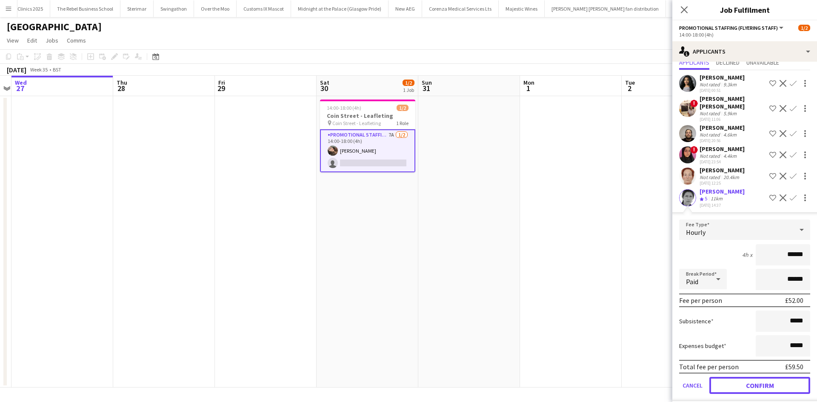
drag, startPoint x: 767, startPoint y: 373, endPoint x: 711, endPoint y: 319, distance: 78.3
click at [765, 377] on button "Confirm" at bounding box center [759, 385] width 101 height 17
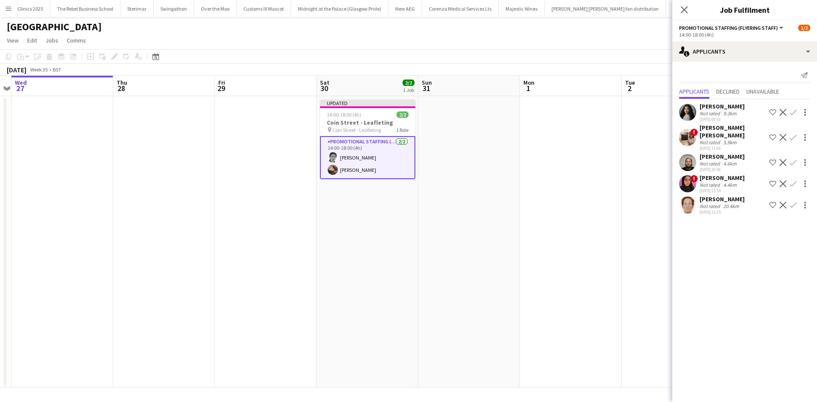
scroll to position [0, 0]
click at [606, 229] on app-date-cell at bounding box center [571, 242] width 102 height 292
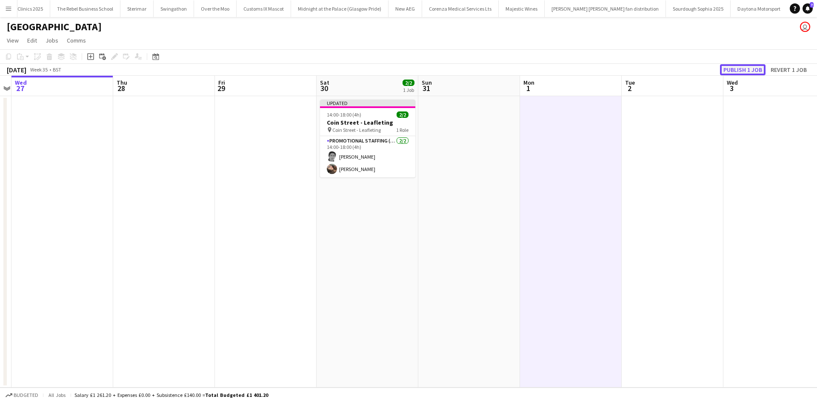
click at [741, 71] on button "Publish 1 job" at bounding box center [743, 69] width 46 height 11
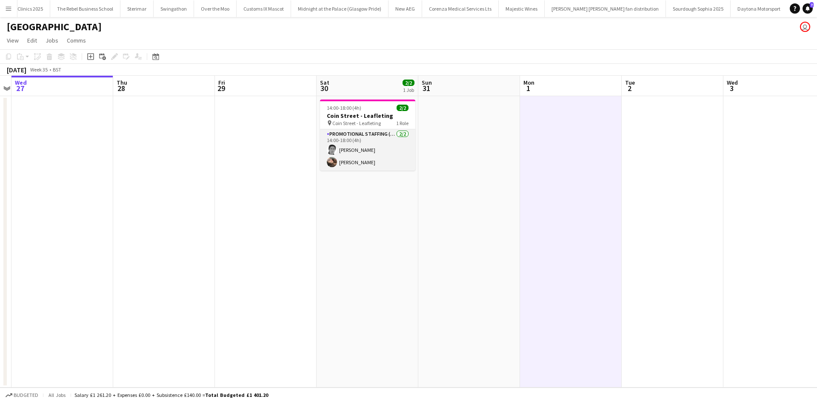
click at [366, 149] on app-card-role "Promotional Staffing (Flyering Staff) 2/2 14:00-18:00 (4h) Helen Pritchard Anas…" at bounding box center [367, 149] width 95 height 41
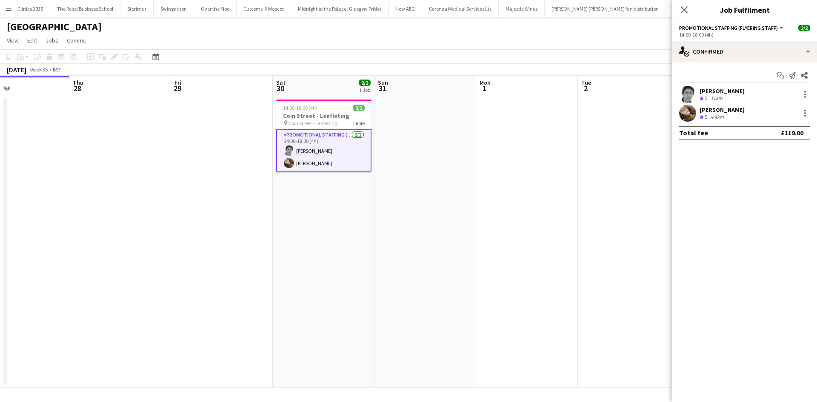
scroll to position [0, 349]
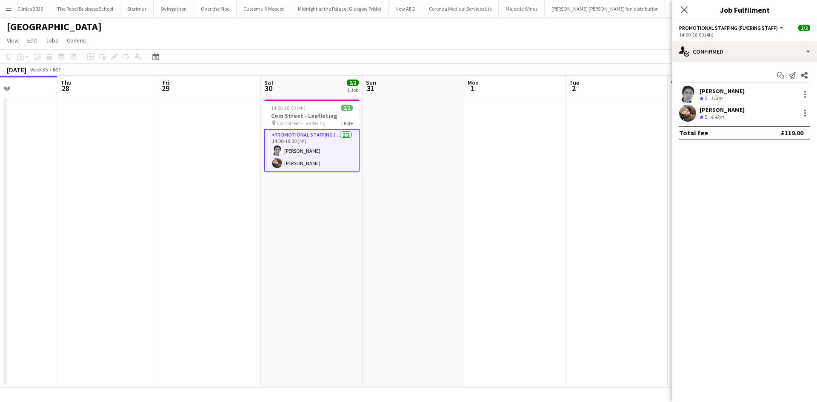
drag, startPoint x: 508, startPoint y: 132, endPoint x: 489, endPoint y: 132, distance: 18.3
click at [489, 132] on app-calendar-viewport "Sun 24 Mon 25 Tue 26 Wed 27 Thu 28 Fri 29 Sat 30 2/2 1 Job Sun 31 Mon 1 Tue 2 W…" at bounding box center [408, 232] width 817 height 312
click at [808, 90] on div at bounding box center [805, 94] width 10 height 10
click at [767, 194] on span "Remove" at bounding box center [764, 191] width 26 height 7
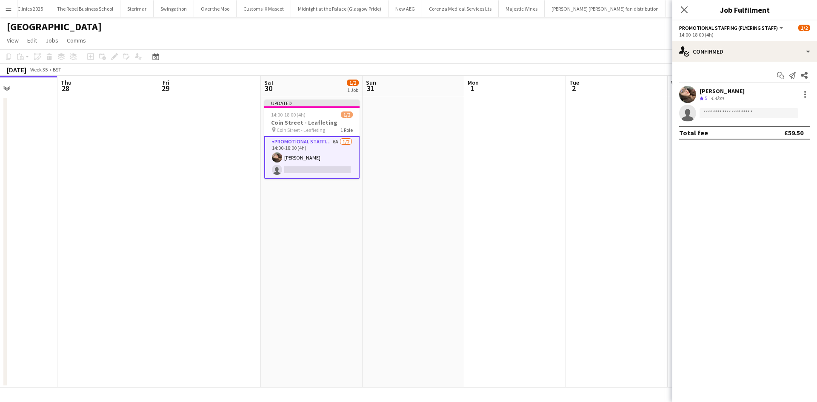
click at [576, 195] on app-date-cell at bounding box center [617, 242] width 102 height 292
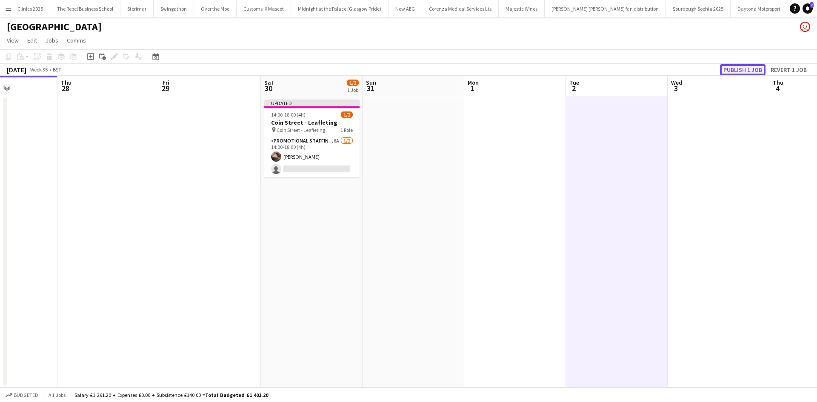
click at [750, 69] on button "Publish 1 job" at bounding box center [743, 69] width 46 height 11
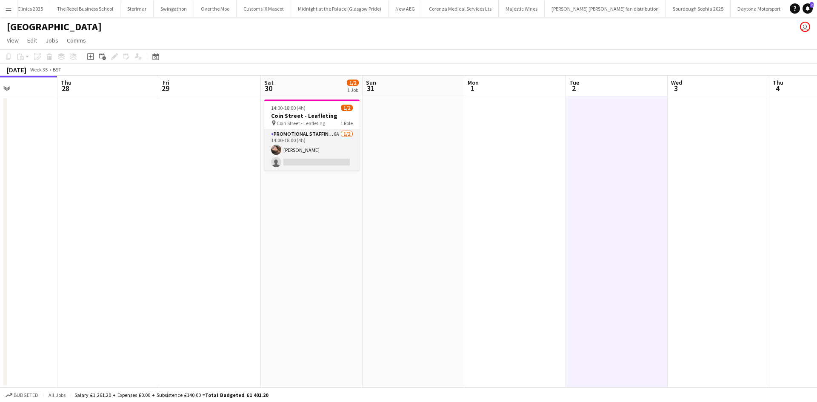
click at [334, 135] on app-card-role "Promotional Staffing (Flyering Staff) 6A 1/2 14:00-18:00 (4h) Anastasiia Melesh…" at bounding box center [311, 149] width 95 height 41
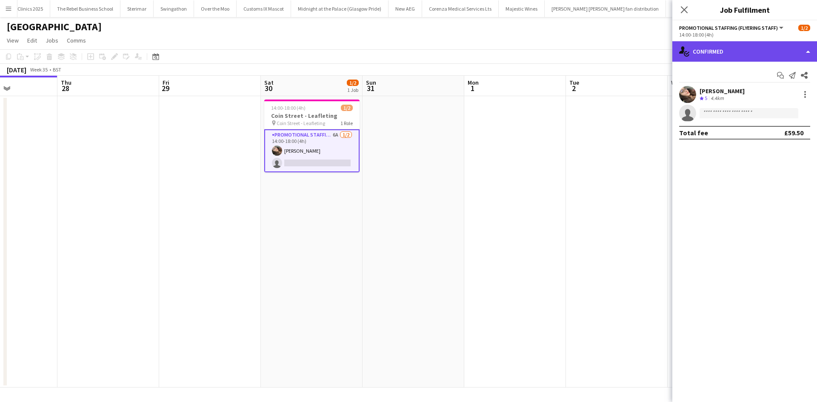
click at [709, 46] on div "single-neutral-actions-check-2 Confirmed" at bounding box center [744, 51] width 145 height 20
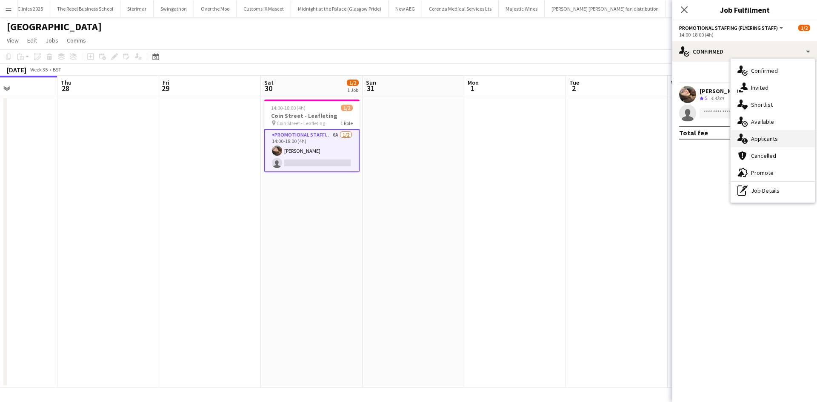
click at [779, 140] on div "single-neutral-actions-information Applicants" at bounding box center [773, 138] width 84 height 17
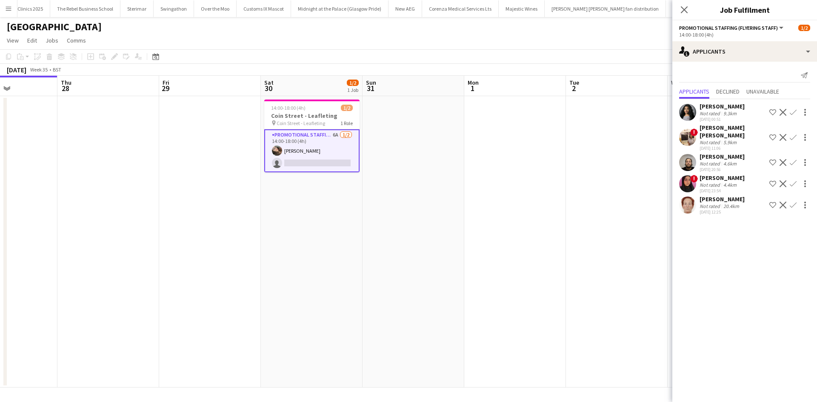
click at [723, 131] on div "[PERSON_NAME] [PERSON_NAME]" at bounding box center [733, 131] width 66 height 15
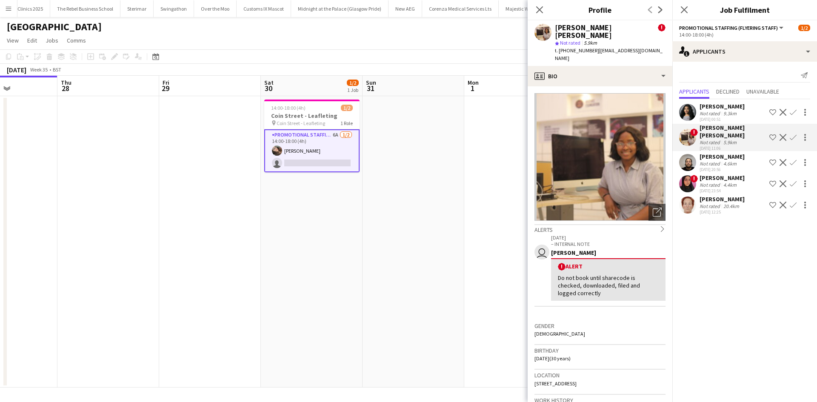
click at [740, 115] on div "Not rated 9.3km" at bounding box center [722, 113] width 45 height 6
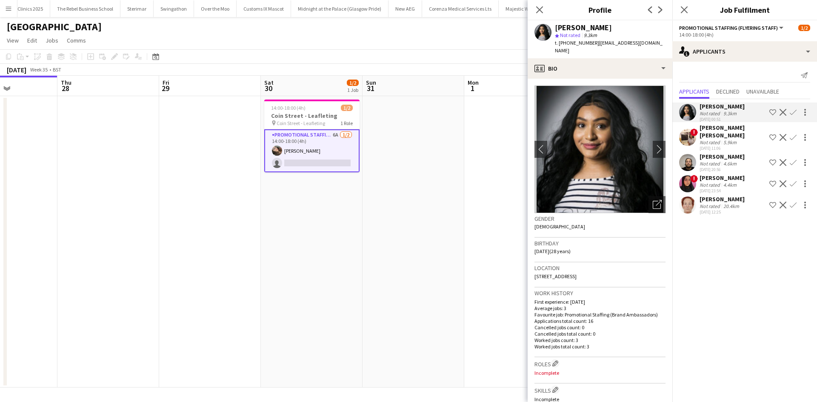
click at [796, 114] on app-icon "Confirm" at bounding box center [793, 112] width 7 height 7
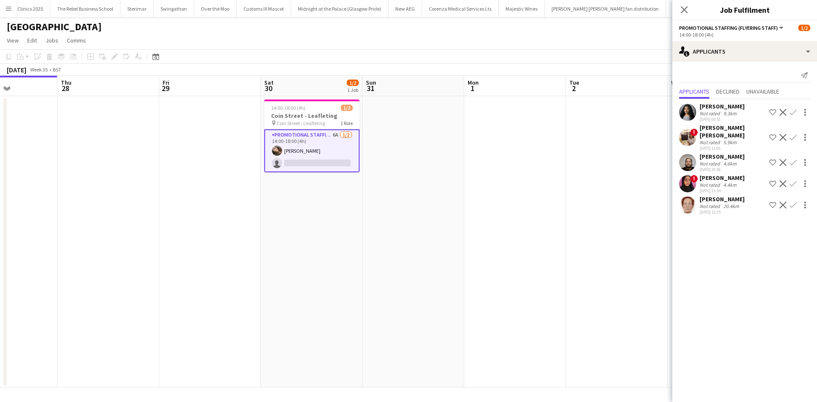
click at [793, 111] on app-icon "Confirm" at bounding box center [793, 112] width 7 height 7
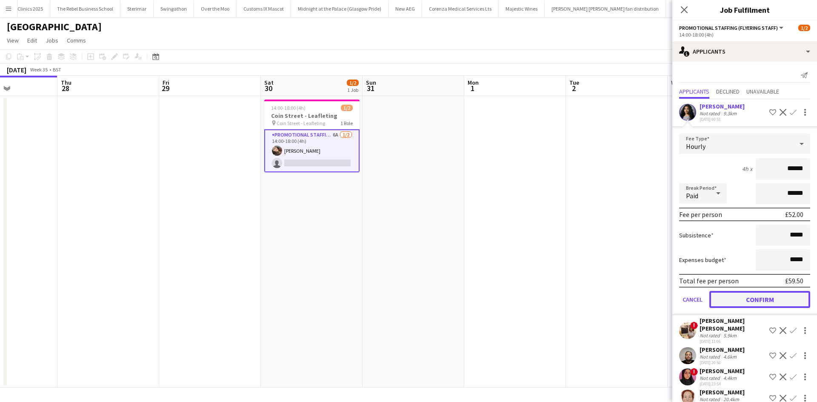
click at [758, 299] on button "Confirm" at bounding box center [759, 299] width 101 height 17
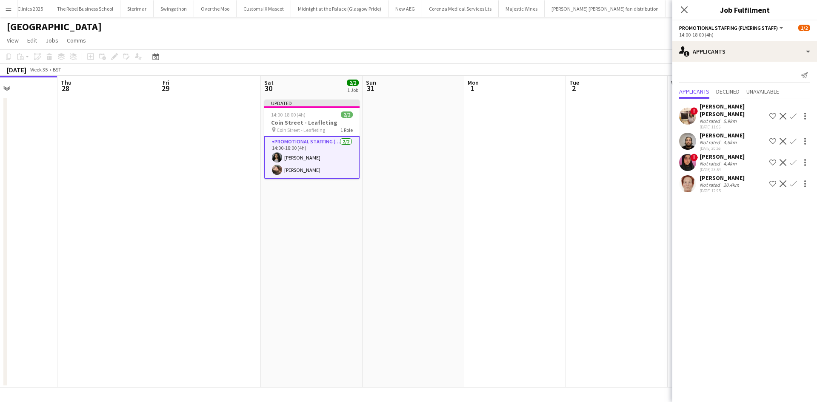
click at [525, 189] on app-date-cell at bounding box center [515, 242] width 102 height 292
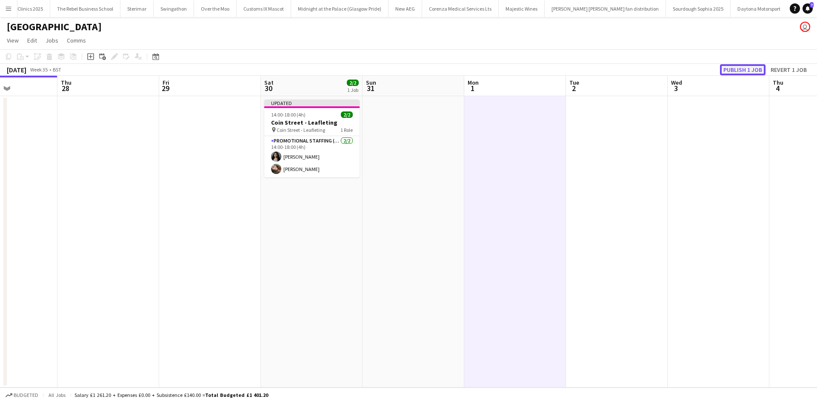
click at [735, 66] on button "Publish 1 job" at bounding box center [743, 69] width 46 height 11
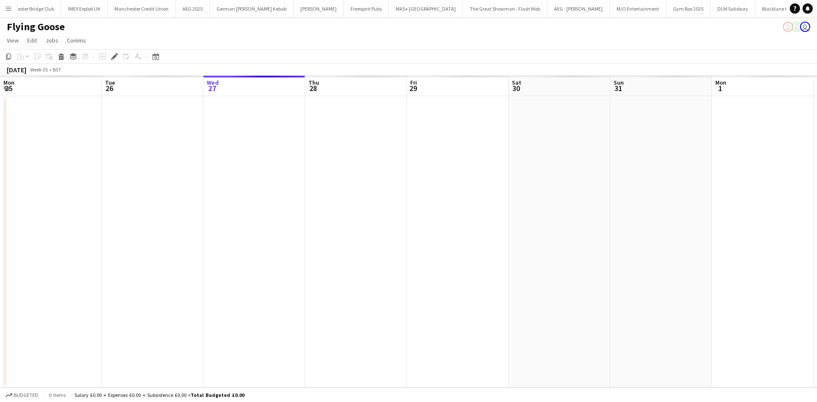
scroll to position [0, 293]
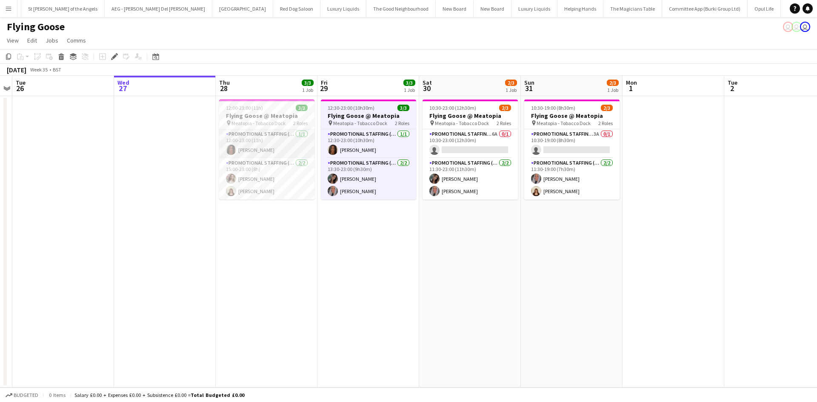
drag, startPoint x: 240, startPoint y: 149, endPoint x: 246, endPoint y: 154, distance: 7.6
click at [239, 149] on app-card-role "Promotional Staffing (Sampling Staff) [DATE] 12:00-23:00 (11h) [PERSON_NAME]" at bounding box center [266, 143] width 95 height 29
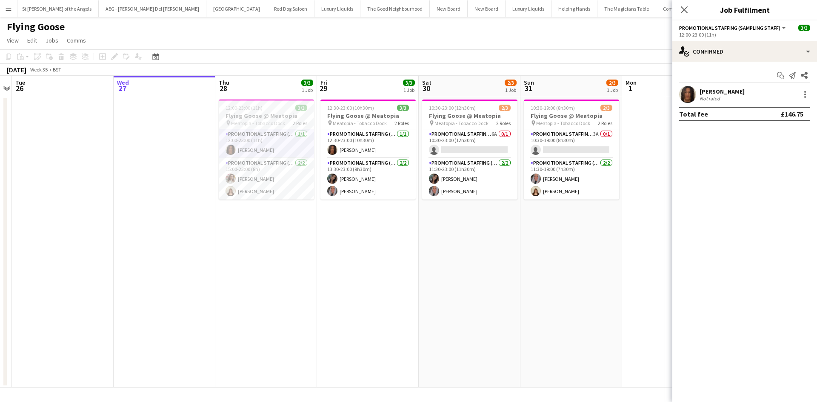
click at [711, 96] on div "Not rated" at bounding box center [711, 98] width 22 height 6
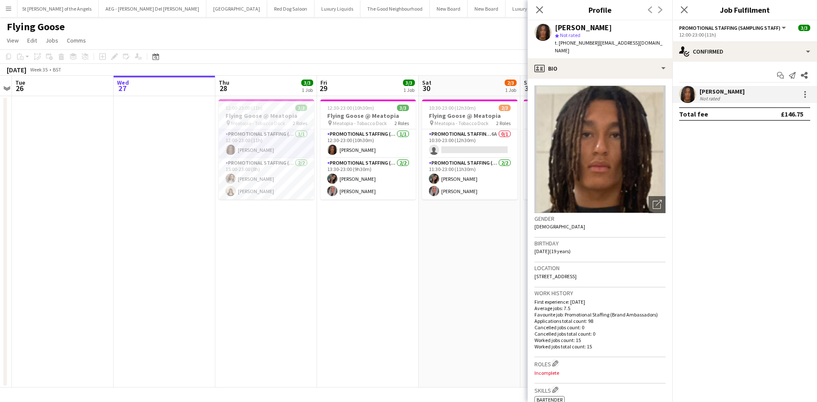
drag, startPoint x: 597, startPoint y: 43, endPoint x: 653, endPoint y: 46, distance: 56.2
click at [653, 46] on div "Jazz Harper star Not rated t. +4407738474832 | jazzrioharper@gmail.com" at bounding box center [600, 39] width 145 height 38
copy span "jazzrioharper@gmail.com"
drag, startPoint x: 567, startPoint y: 44, endPoint x: 593, endPoint y: 44, distance: 25.5
click at [594, 44] on span "t. +4407738474832" at bounding box center [577, 43] width 44 height 6
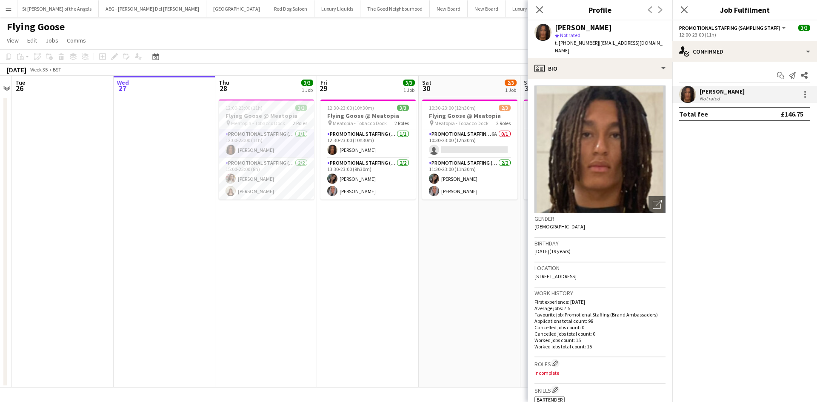
copy span "07738474832"
click at [281, 122] on span "Meatopia - Tobacco Dock" at bounding box center [258, 123] width 54 height 6
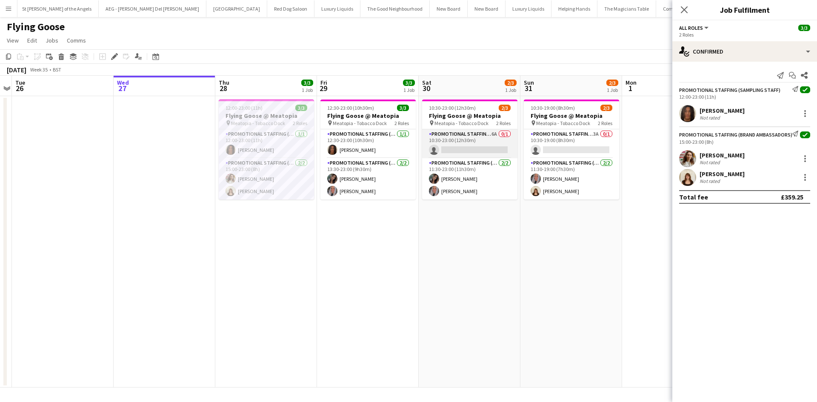
click at [489, 135] on app-card-role "Promotional Staffing (Sampling Staff) 6A 0/1 10:30-23:00 (12h30m) single-neutra…" at bounding box center [469, 143] width 95 height 29
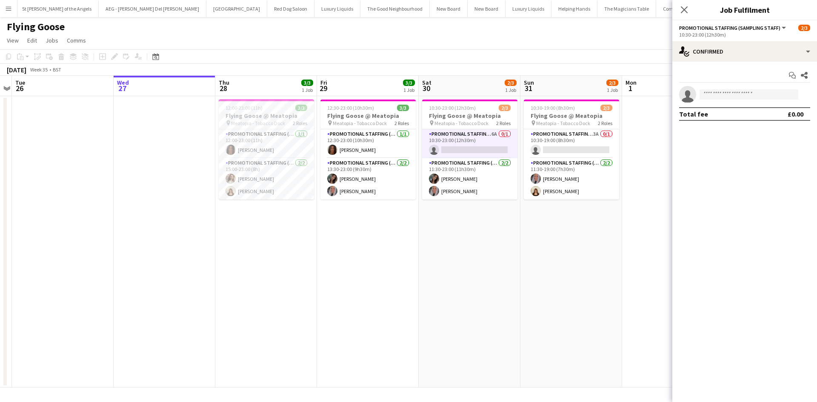
click at [763, 84] on div "Start chat Share single-neutral-actions Total fee £0.00" at bounding box center [744, 95] width 145 height 66
click at [760, 94] on input at bounding box center [749, 94] width 99 height 10
type input "****"
click at [749, 110] on span "Jazz Harper Active" at bounding box center [748, 106] width 85 height 7
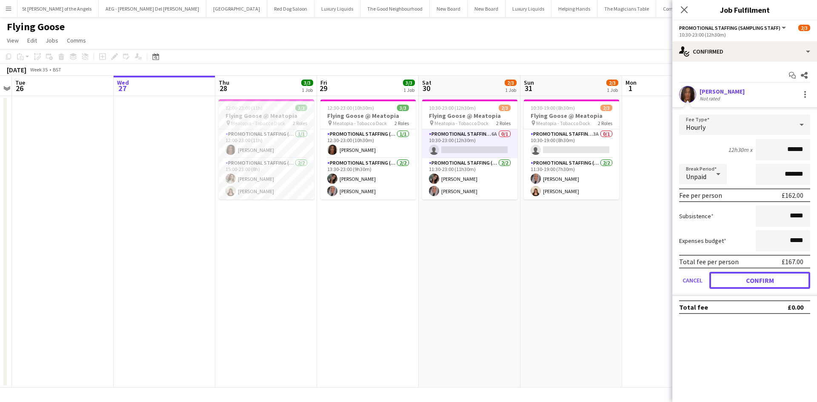
click at [761, 286] on button "Confirm" at bounding box center [759, 280] width 101 height 17
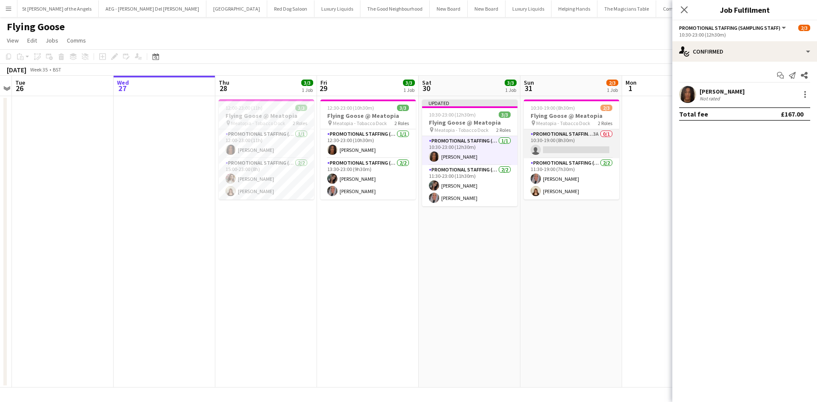
click at [579, 130] on app-card-role "Promotional Staffing (Sampling Staff) 3A 0/1 10:30-19:00 (8h30m) single-neutral…" at bounding box center [571, 143] width 95 height 29
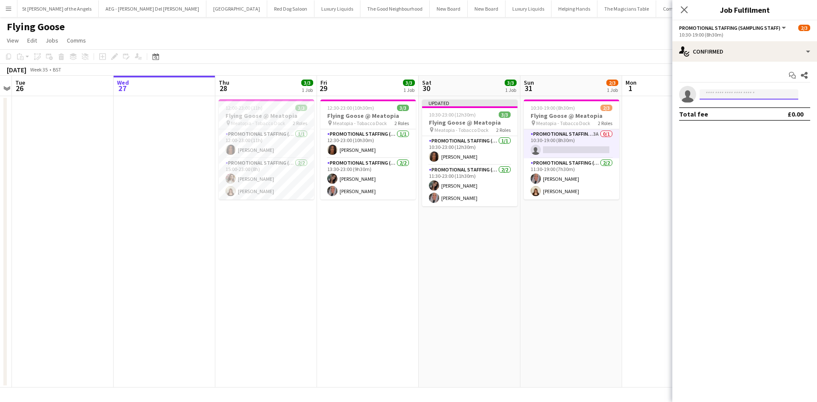
click at [714, 97] on input at bounding box center [749, 94] width 99 height 10
type input "****"
click at [727, 117] on span "+4407738474832" at bounding box center [748, 120] width 85 height 7
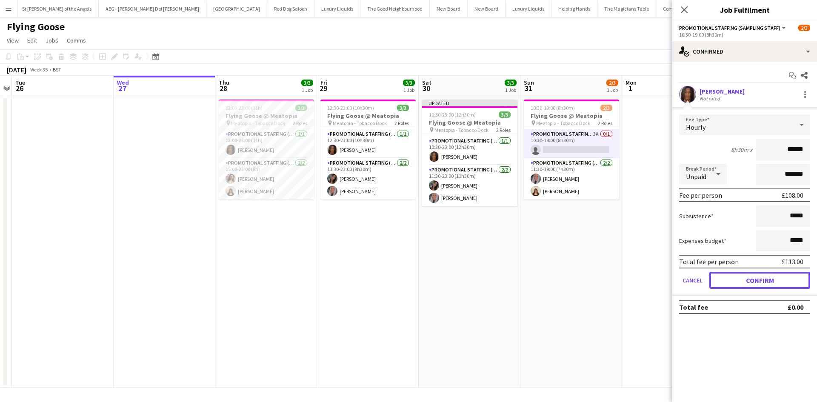
click at [754, 277] on button "Confirm" at bounding box center [759, 280] width 101 height 17
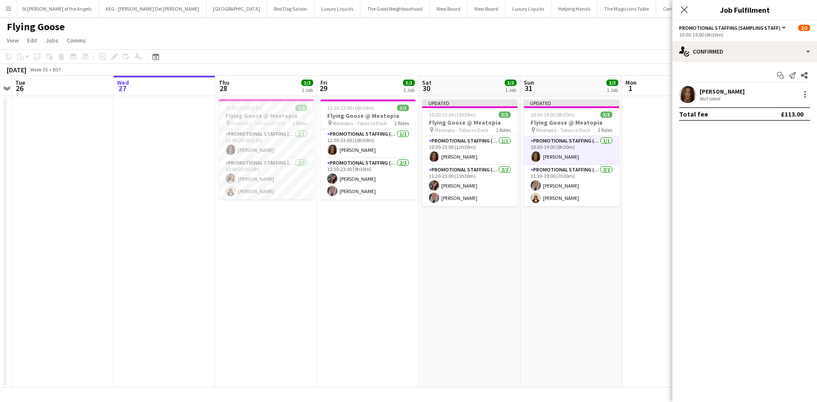
click at [620, 252] on app-date-cell "Updated 10:30-19:00 (8h30m) 3/3 Flying Goose @ Meatopia pin Meatopia - Tobacco …" at bounding box center [572, 242] width 102 height 292
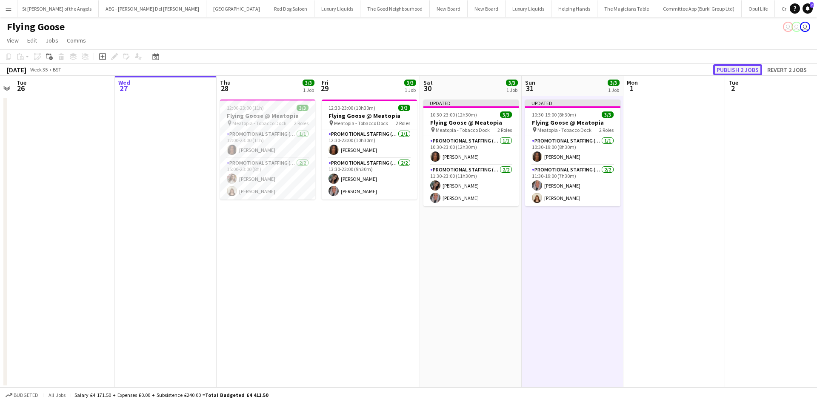
click at [744, 71] on button "Publish 2 jobs" at bounding box center [737, 69] width 49 height 11
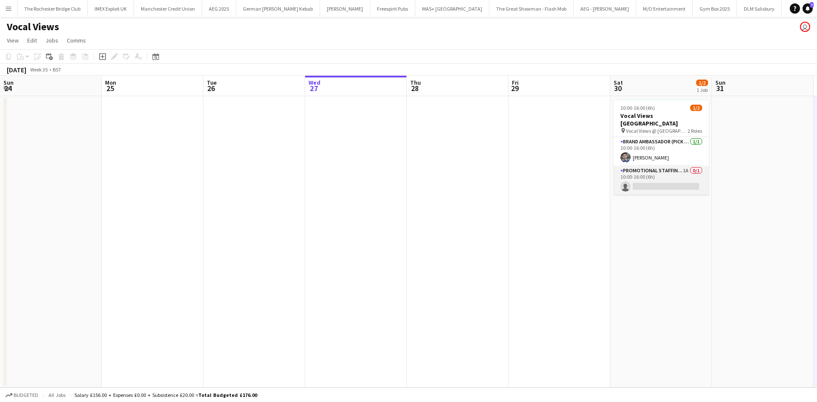
scroll to position [0, 293]
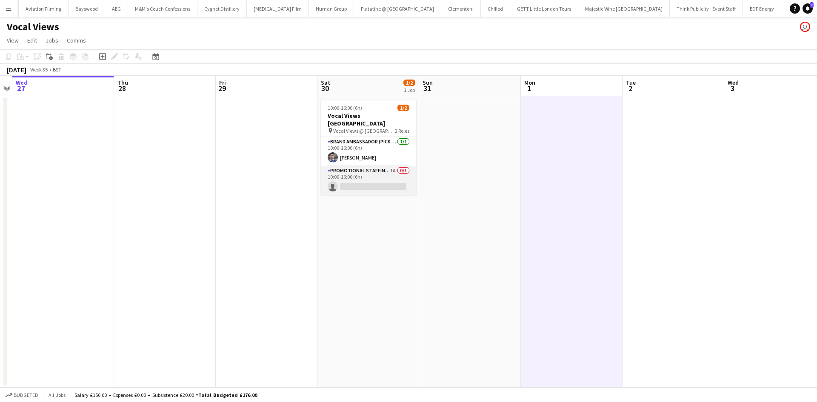
click at [393, 166] on app-card-role "Promotional Staffing (Flyering Staff) 1A 0/1 10:00-16:00 (6h) single-neutral-ac…" at bounding box center [368, 180] width 95 height 29
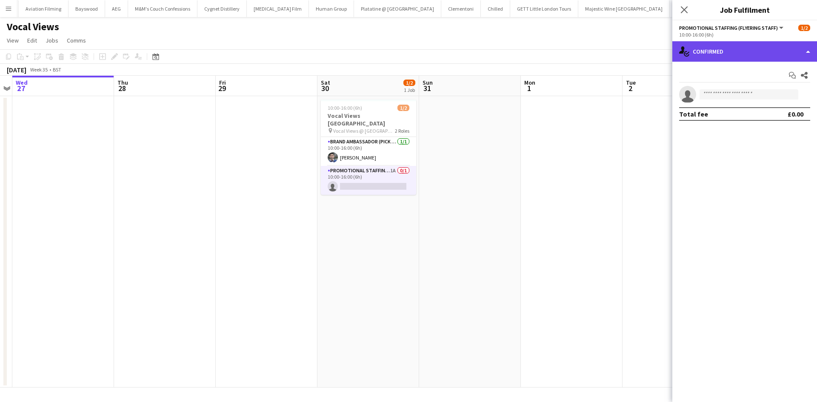
click at [683, 50] on icon at bounding box center [682, 49] width 6 height 7
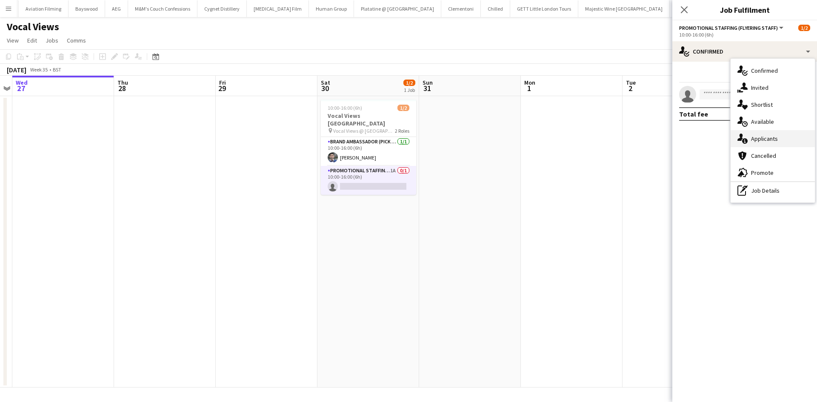
click at [779, 138] on div "single-neutral-actions-information Applicants" at bounding box center [773, 138] width 84 height 17
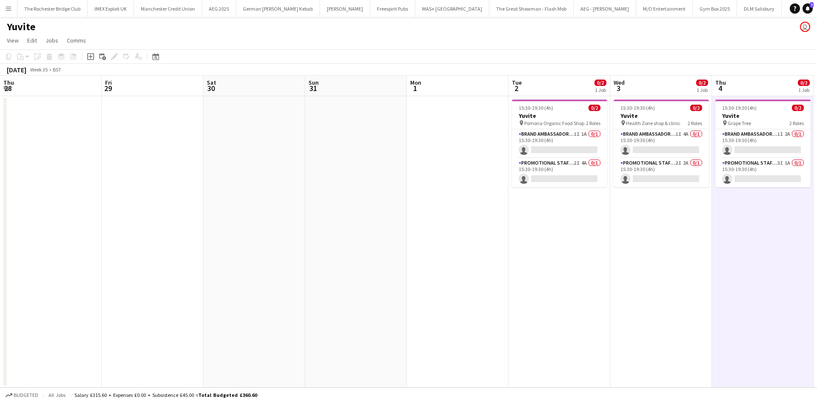
scroll to position [0, 281]
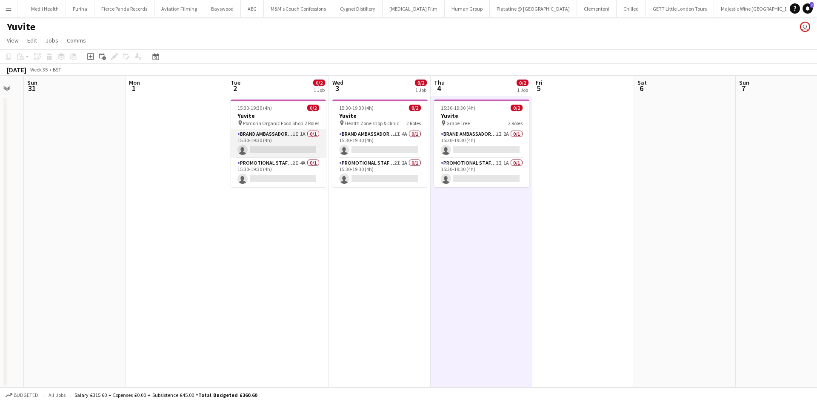
click at [305, 133] on app-card-role "Brand Ambassador (Pick up) 1I 1A 0/1 15:30-19:30 (4h) single-neutral-actions" at bounding box center [278, 143] width 95 height 29
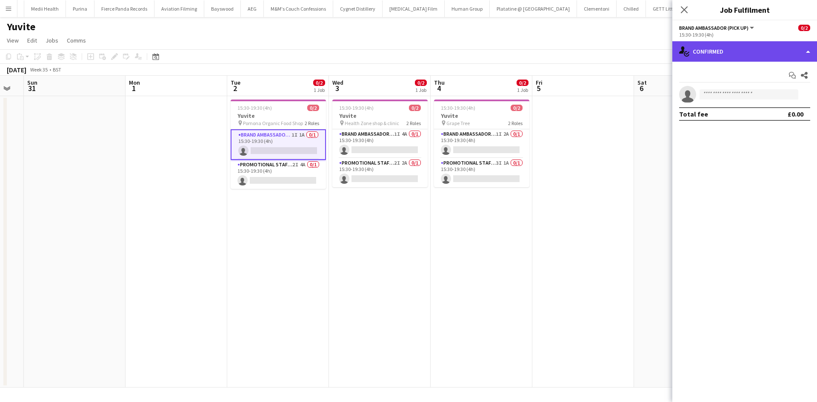
click at [756, 49] on div "single-neutral-actions-check-2 Confirmed" at bounding box center [744, 51] width 145 height 20
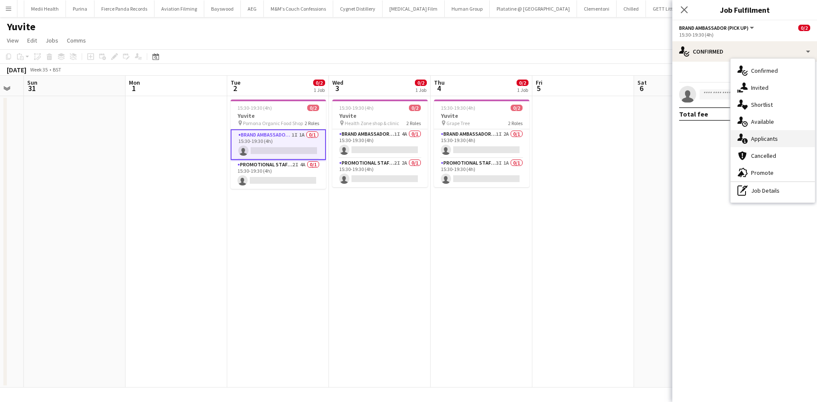
click at [774, 131] on div "single-neutral-actions-information Applicants" at bounding box center [773, 138] width 84 height 17
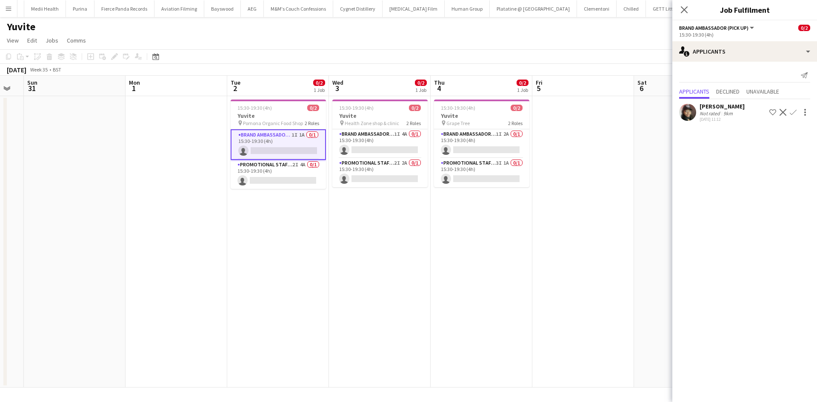
click at [713, 104] on div "[PERSON_NAME]" at bounding box center [722, 107] width 45 height 8
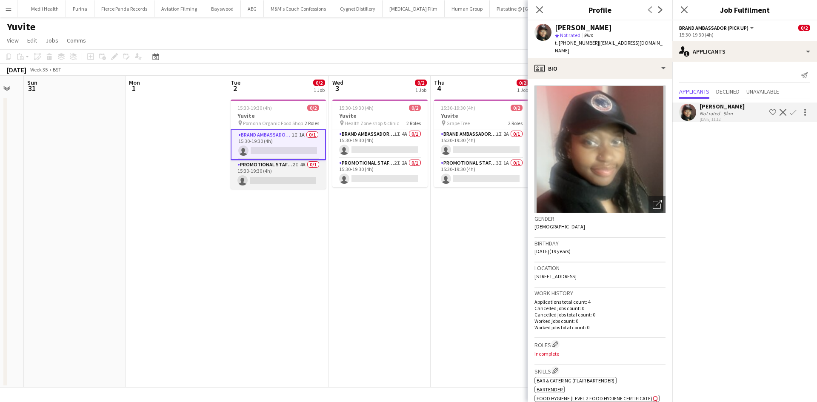
click at [300, 164] on app-card-role "Promotional Staffing (Brand Ambassadors) 2I 4A 0/1 15:30-19:30 (4h) single-neut…" at bounding box center [278, 174] width 95 height 29
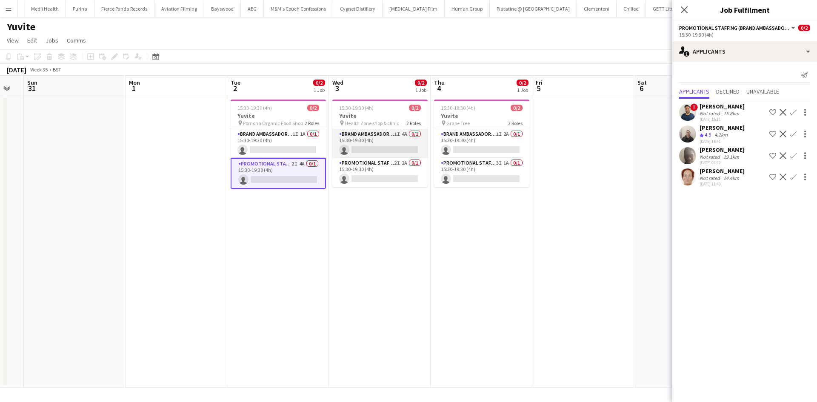
click at [404, 134] on app-card-role "Brand Ambassador (Pick up) 1I 4A 0/1 15:30-19:30 (4h) single-neutral-actions" at bounding box center [379, 143] width 95 height 29
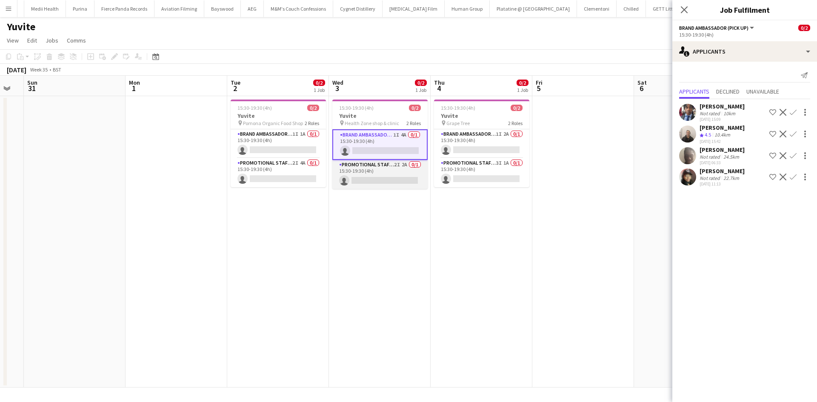
click at [407, 163] on app-card-role "Promotional Staffing (Brand Ambassadors) 2I 2A 0/1 15:30-19:30 (4h) single-neut…" at bounding box center [379, 174] width 95 height 29
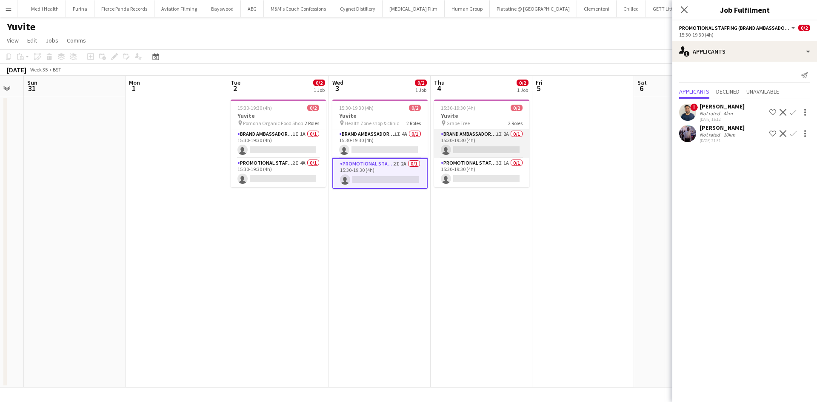
click at [502, 132] on app-card-role "Brand Ambassador (Pick up) 1I 2A 0/1 15:30-19:30 (4h) single-neutral-actions" at bounding box center [481, 143] width 95 height 29
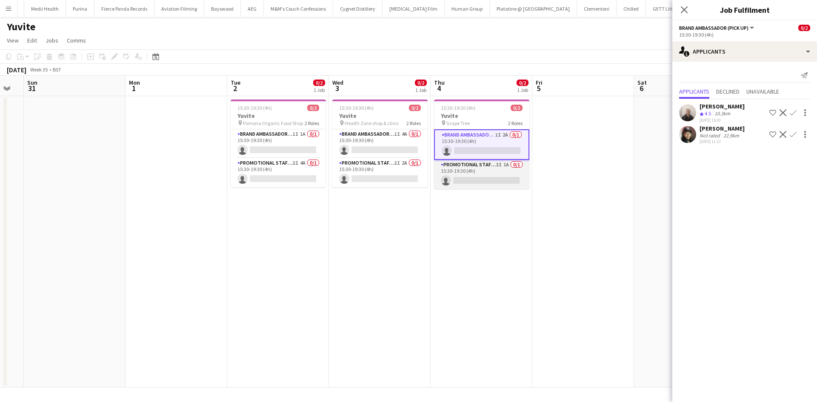
click at [503, 163] on app-card-role "Promotional Staffing (Brand Ambassadors) 3I 1A 0/1 15:30-19:30 (4h) single-neut…" at bounding box center [481, 174] width 95 height 29
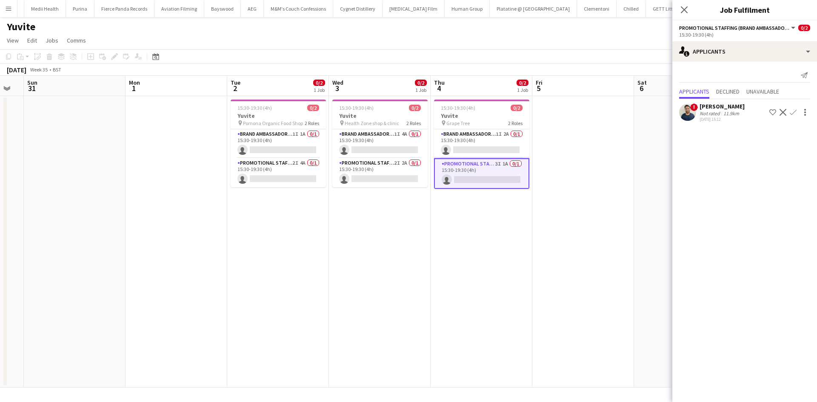
click at [609, 164] on app-date-cell at bounding box center [583, 242] width 102 height 292
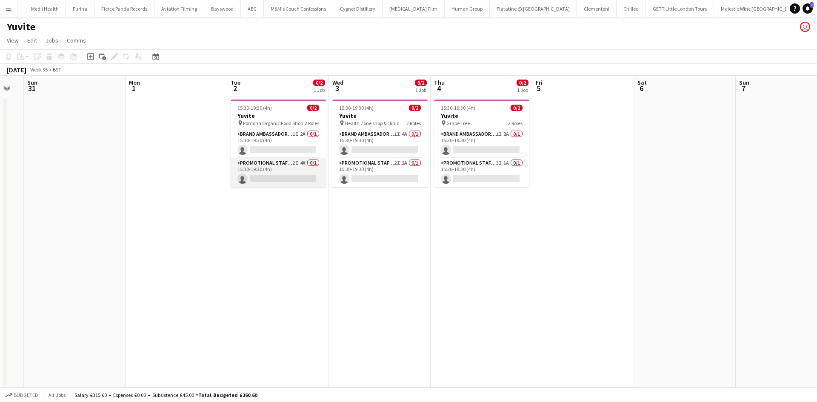
drag, startPoint x: 287, startPoint y: 172, endPoint x: 283, endPoint y: 169, distance: 5.3
click at [287, 172] on app-card-role "Promotional Staffing (Brand Ambassadors) 2I 4A 0/1 15:30-19:30 (4h) single-neut…" at bounding box center [278, 172] width 95 height 29
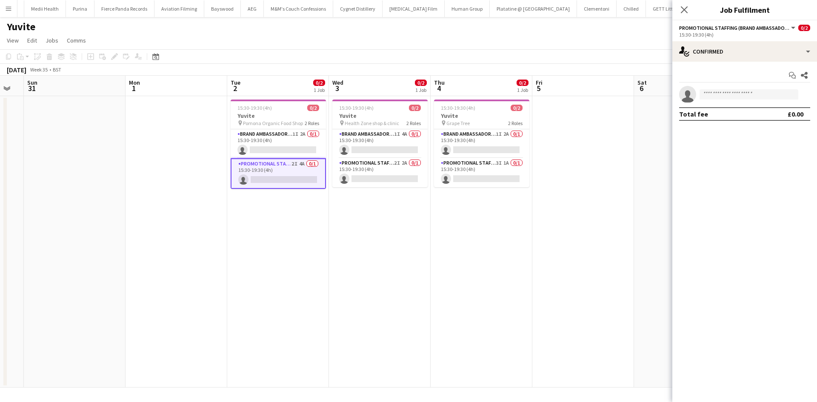
click at [720, 100] on app-invite-slot "single-neutral-actions" at bounding box center [744, 94] width 145 height 17
click at [722, 93] on input at bounding box center [749, 94] width 99 height 10
type input "******"
click at [736, 113] on span "mahimab2004@gmail.com" at bounding box center [748, 113] width 85 height 7
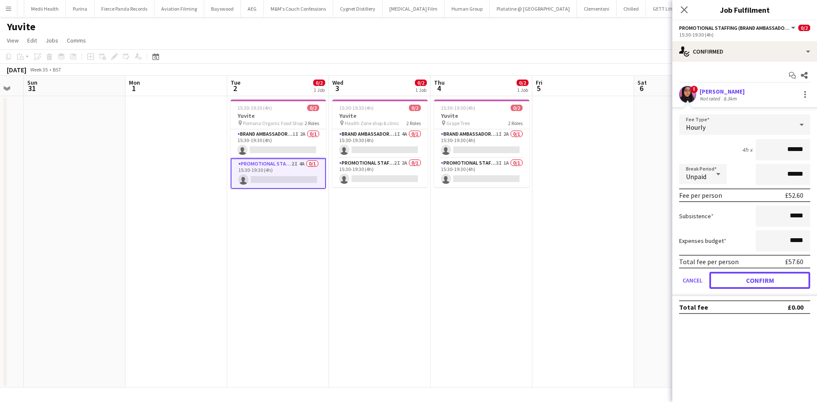
drag, startPoint x: 757, startPoint y: 275, endPoint x: 695, endPoint y: 265, distance: 62.5
click at [758, 275] on button "Confirm" at bounding box center [759, 280] width 101 height 17
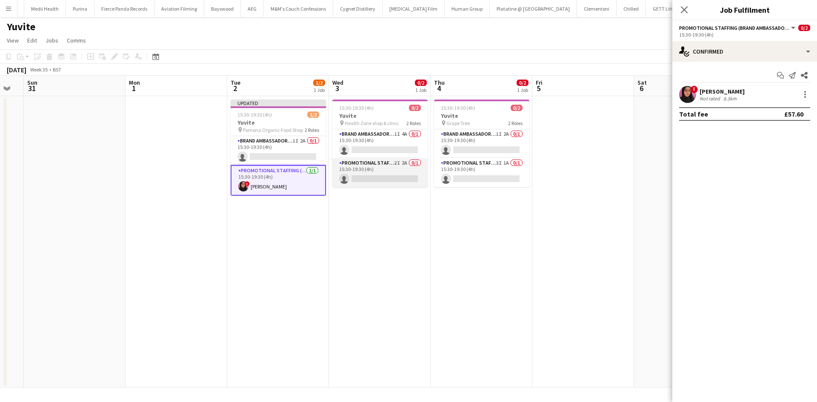
click at [401, 177] on app-card-role "Promotional Staffing (Brand Ambassadors) 2I 2A 0/1 15:30-19:30 (4h) single-neut…" at bounding box center [379, 172] width 95 height 29
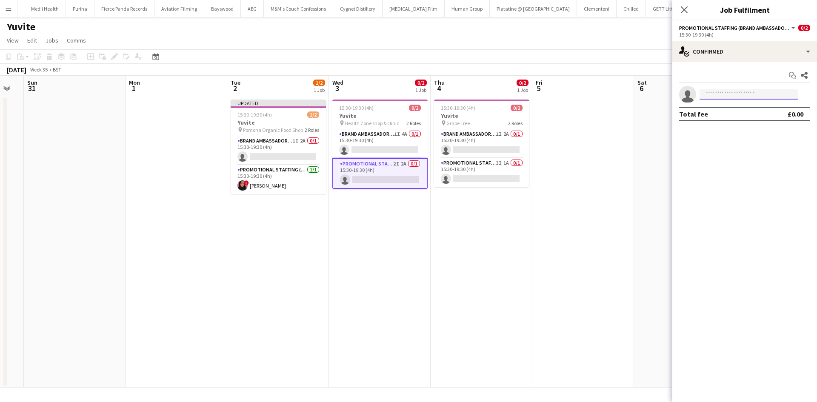
click at [768, 94] on input at bounding box center [749, 94] width 99 height 10
type input "******"
click at [779, 117] on span "+447943032275" at bounding box center [748, 120] width 85 height 7
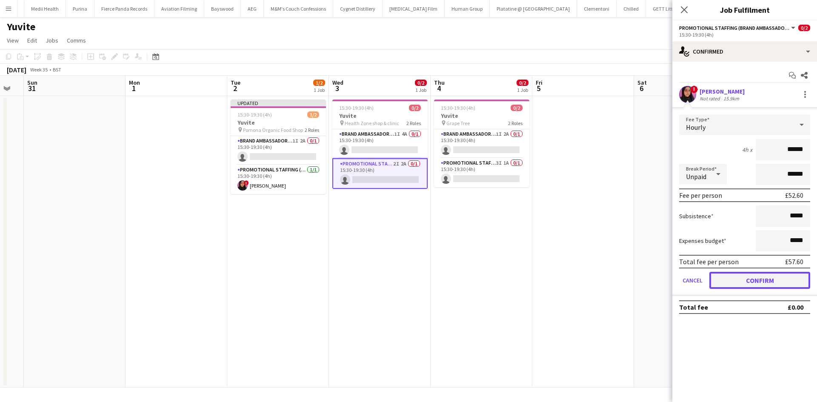
click at [754, 279] on button "Confirm" at bounding box center [759, 280] width 101 height 17
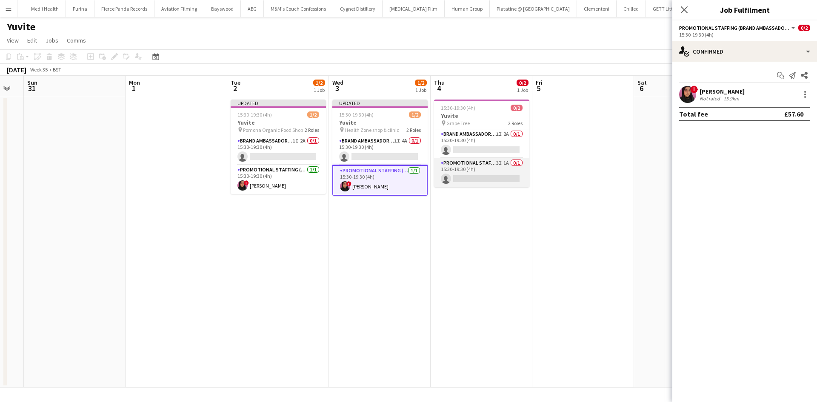
click at [510, 179] on app-card-role "Promotional Staffing (Brand Ambassadors) 3I 1A 0/1 15:30-19:30 (4h) single-neut…" at bounding box center [481, 172] width 95 height 29
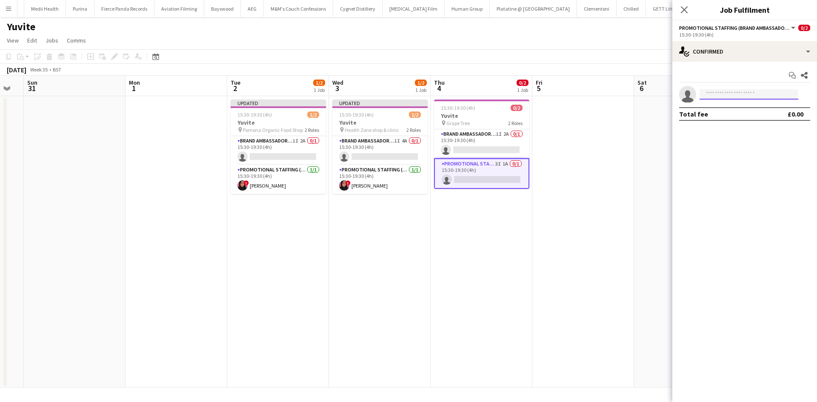
click at [741, 96] on input at bounding box center [749, 94] width 99 height 10
type input "*"
type input "******"
click at [742, 112] on span "mahimab2004@gmail.com" at bounding box center [748, 113] width 85 height 7
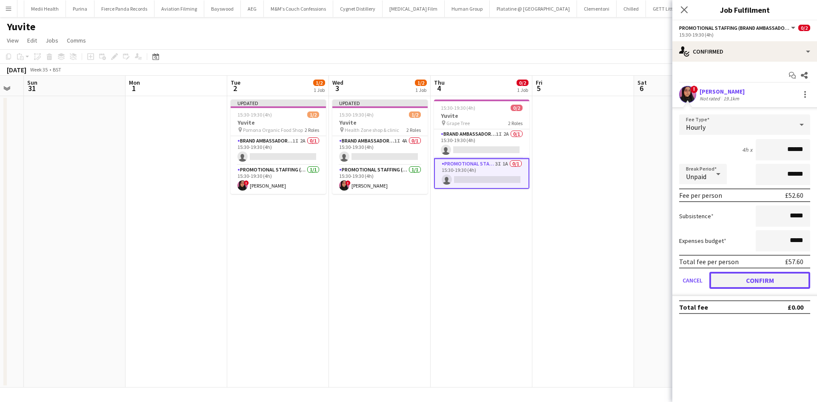
click at [747, 279] on button "Confirm" at bounding box center [759, 280] width 101 height 17
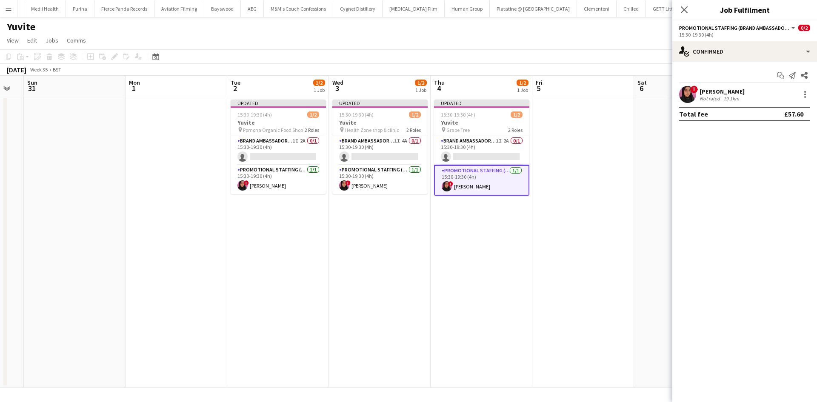
drag, startPoint x: 621, startPoint y: 194, endPoint x: 640, endPoint y: 160, distance: 39.1
click at [621, 193] on app-date-cell at bounding box center [583, 242] width 102 height 292
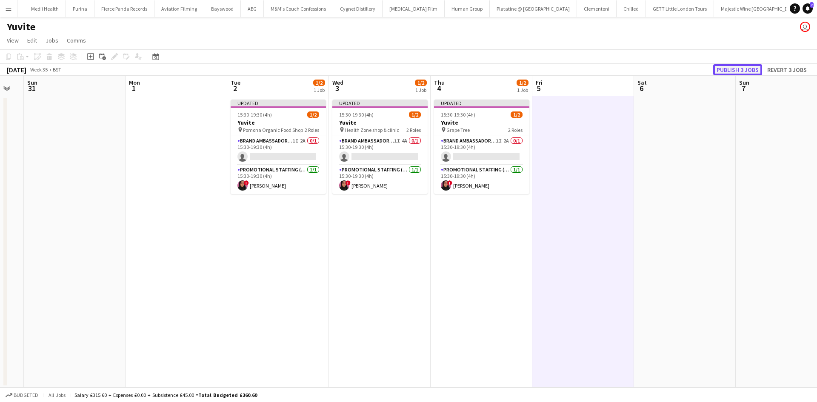
click at [728, 68] on button "Publish 3 jobs" at bounding box center [737, 69] width 49 height 11
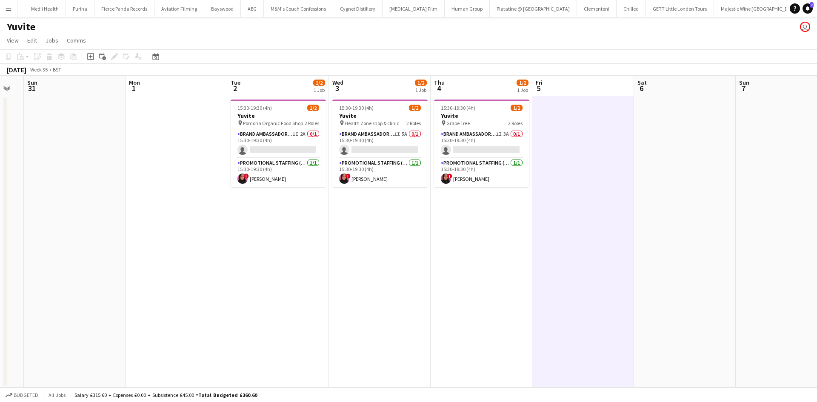
scroll to position [0, 296]
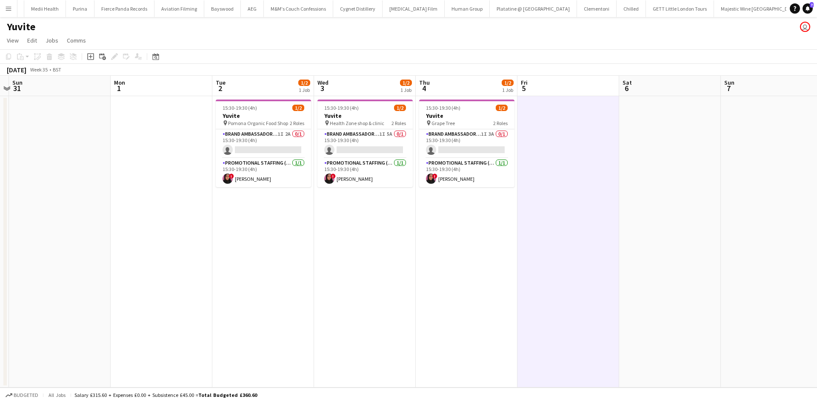
drag, startPoint x: 332, startPoint y: 219, endPoint x: 317, endPoint y: 220, distance: 14.9
click at [317, 220] on app-calendar-viewport "Thu 28 Fri 29 Sat 30 Sun 31 Mon 1 Tue 2 1/2 1 Job Wed 3 1/2 1 Job Thu 4 1/2 1 J…" at bounding box center [408, 232] width 817 height 312
drag, startPoint x: 253, startPoint y: 160, endPoint x: 257, endPoint y: 148, distance: 12.4
click at [254, 159] on app-card-role "Promotional Staffing (Brand Ambassadors) 1/1 15:30-19:30 (4h) ! Mahima Begum" at bounding box center [263, 172] width 95 height 29
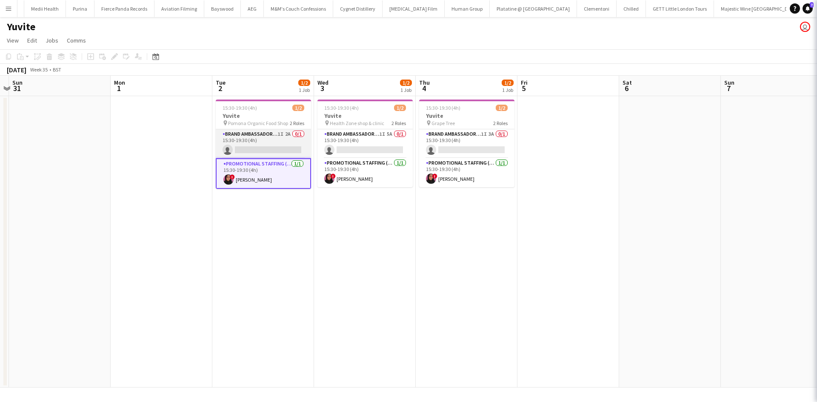
scroll to position [0, 296]
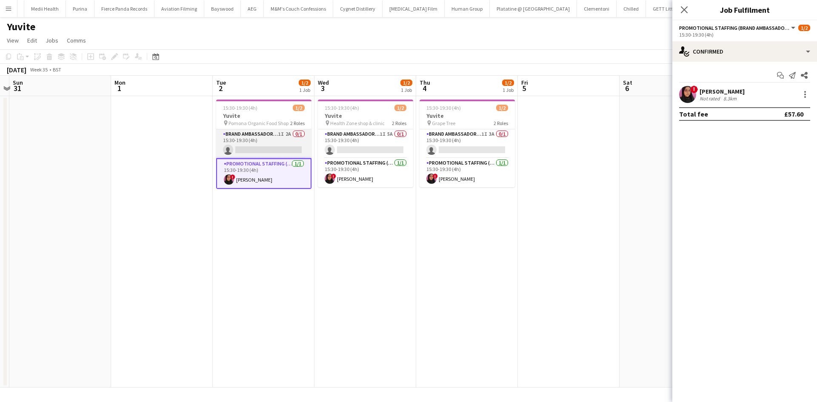
click at [257, 145] on app-card-role "Brand Ambassador (Pick up) 1I 2A 0/1 15:30-19:30 (4h) single-neutral-actions" at bounding box center [263, 143] width 95 height 29
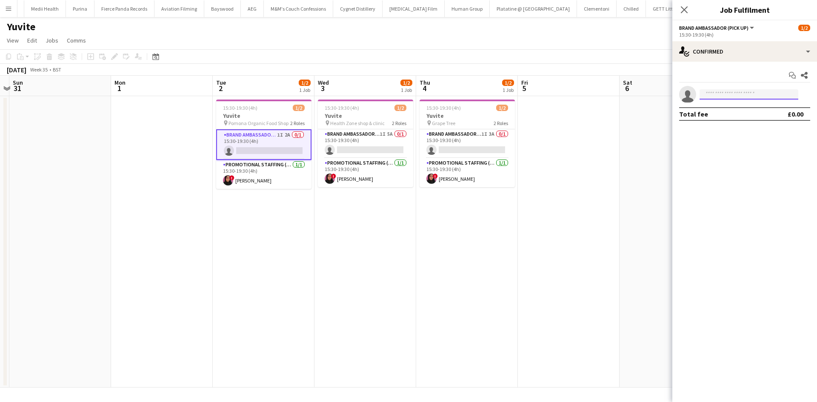
click at [712, 92] on input at bounding box center [749, 94] width 99 height 10
type input "*******"
click at [729, 114] on span "emily.n.moore@outlook.com" at bounding box center [748, 113] width 85 height 7
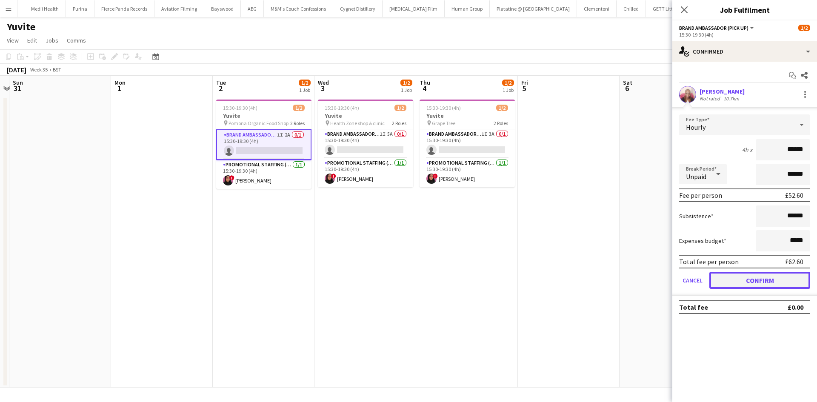
click at [747, 283] on button "Confirm" at bounding box center [759, 280] width 101 height 17
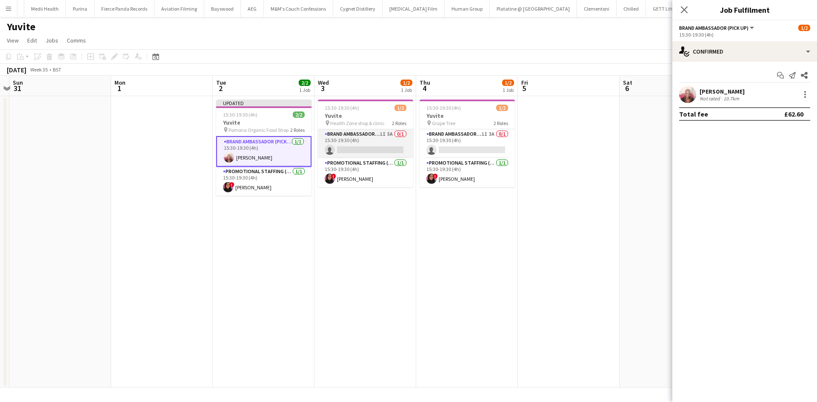
click at [355, 155] on app-card-role "Brand Ambassador (Pick up) 1I 5A 0/1 15:30-19:30 (4h) single-neutral-actions" at bounding box center [365, 143] width 95 height 29
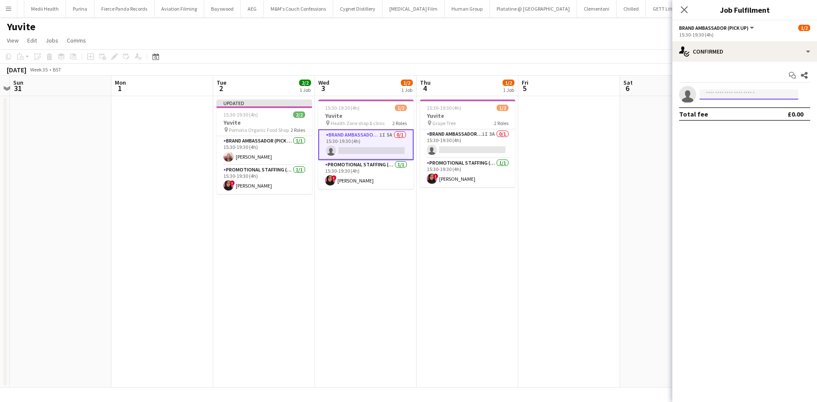
click at [712, 97] on input at bounding box center [749, 94] width 99 height 10
type input "**********"
click at [733, 116] on span "emily.n.moore@outlook.com" at bounding box center [748, 113] width 85 height 7
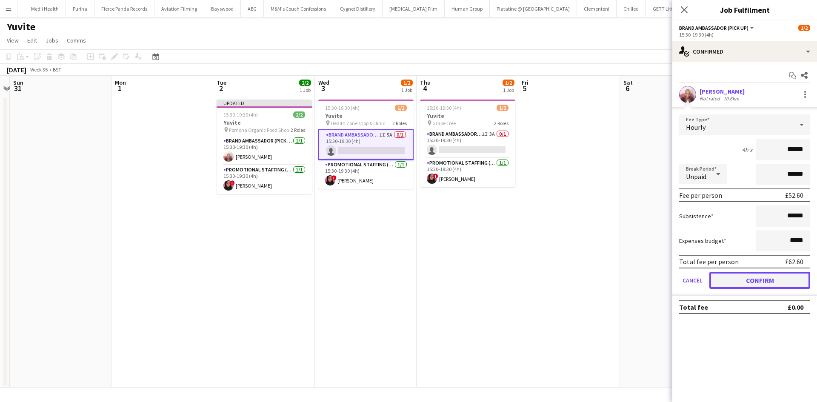
drag, startPoint x: 737, startPoint y: 283, endPoint x: 732, endPoint y: 273, distance: 10.5
click at [738, 282] on button "Confirm" at bounding box center [759, 280] width 101 height 17
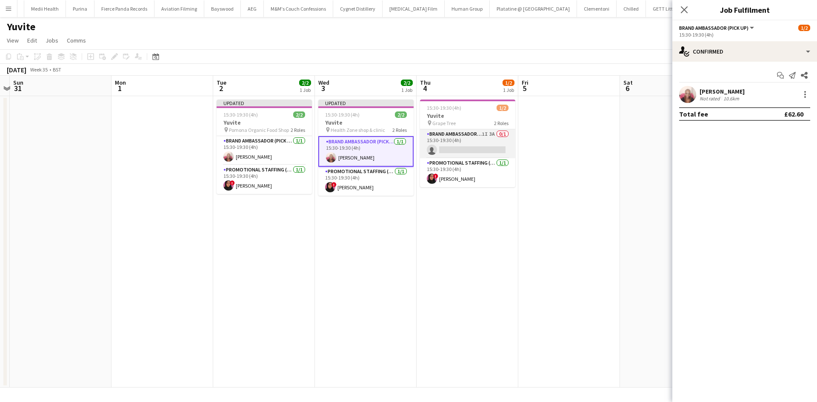
click at [444, 142] on app-card-role "Brand Ambassador (Pick up) 1I 3A 0/1 15:30-19:30 (4h) single-neutral-actions" at bounding box center [467, 143] width 95 height 29
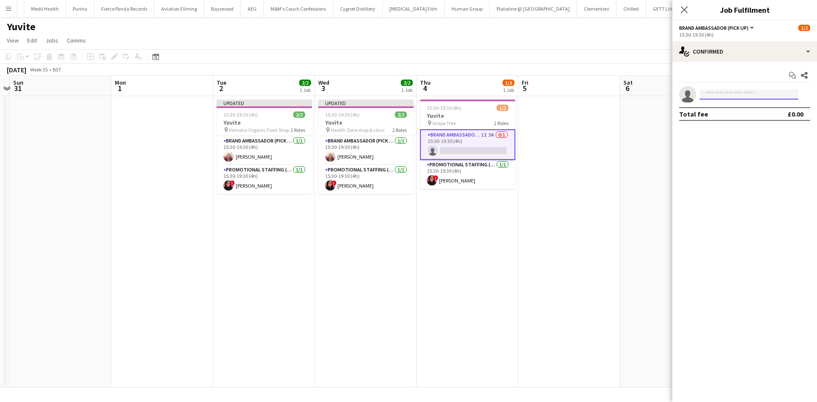
click at [718, 89] on input at bounding box center [749, 94] width 99 height 10
type input "**********"
click at [746, 117] on span "+447546709008" at bounding box center [748, 120] width 85 height 7
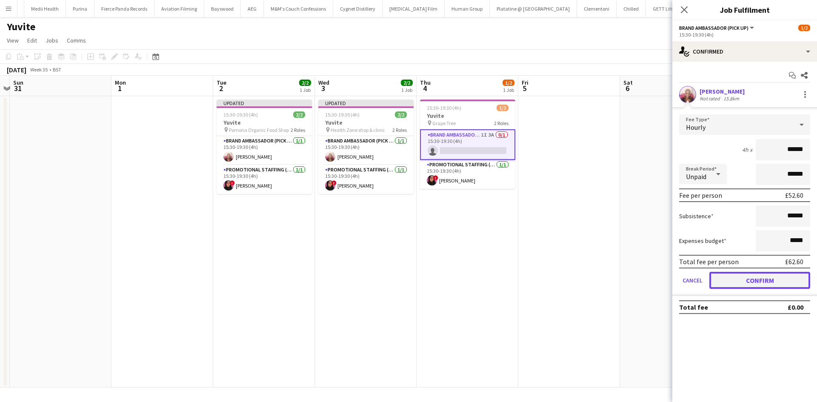
click at [743, 283] on button "Confirm" at bounding box center [759, 280] width 101 height 17
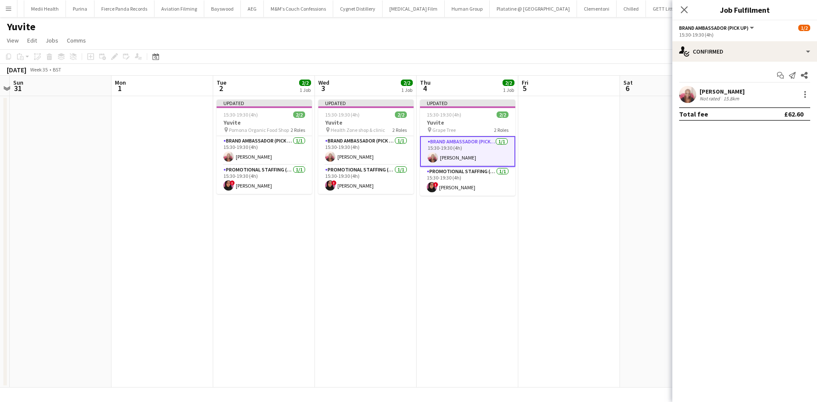
click at [579, 183] on app-date-cell at bounding box center [569, 242] width 102 height 292
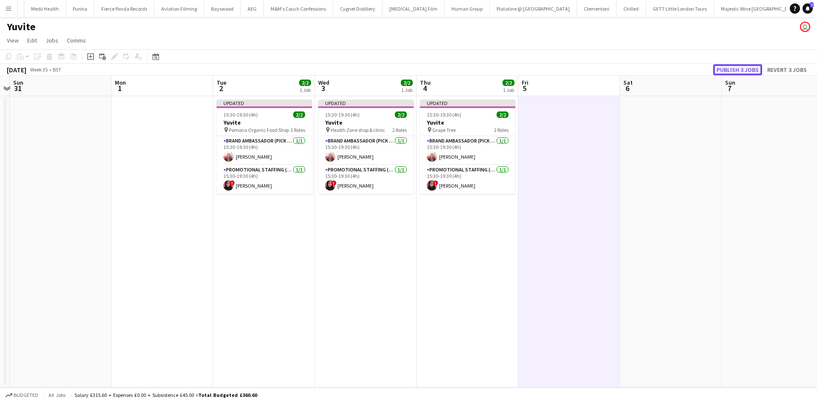
click at [745, 69] on button "Publish 3 jobs" at bounding box center [737, 69] width 49 height 11
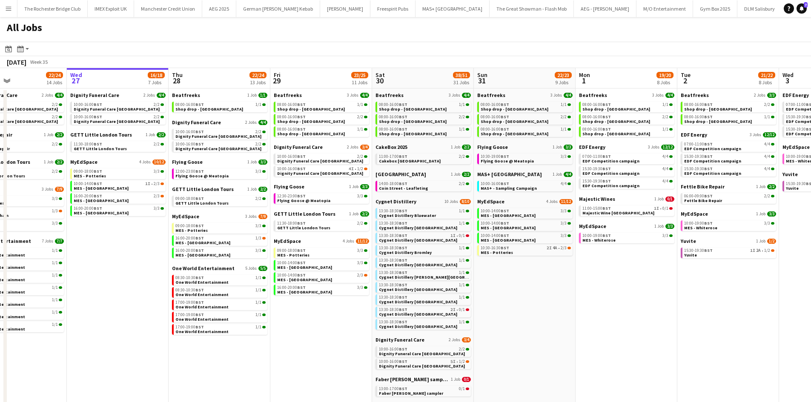
drag, startPoint x: 685, startPoint y: 303, endPoint x: 647, endPoint y: 302, distance: 37.5
click at [647, 302] on app-calendar-viewport "Sun 24 26/26 7 Jobs Mon 25 8/10 5 Jobs Tue 26 22/24 14 Jobs Wed 27 16/18 7 Jobs…" at bounding box center [405, 387] width 811 height 639
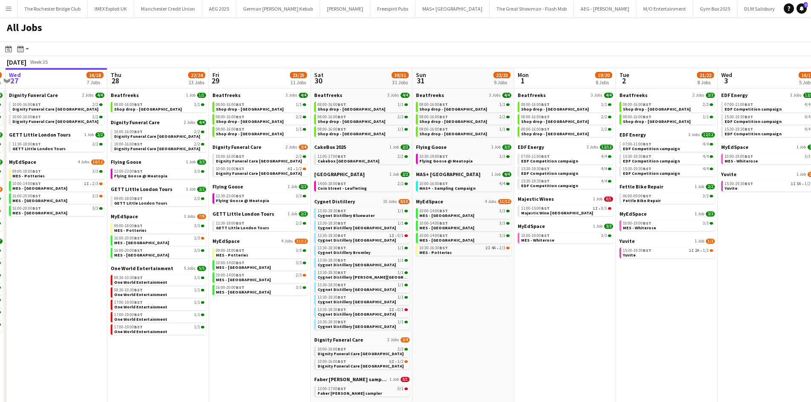
scroll to position [0, 302]
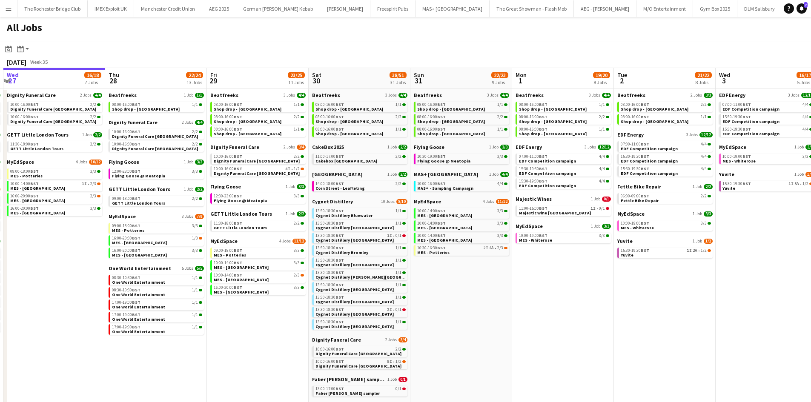
drag, startPoint x: 643, startPoint y: 304, endPoint x: 595, endPoint y: 304, distance: 47.2
click at [595, 304] on app-calendar-viewport "Sun 24 26/26 7 Jobs Mon 25 8/10 5 Jobs Tue 26 22/24 14 Jobs Wed 27 16/18 7 Jobs…" at bounding box center [405, 387] width 811 height 639
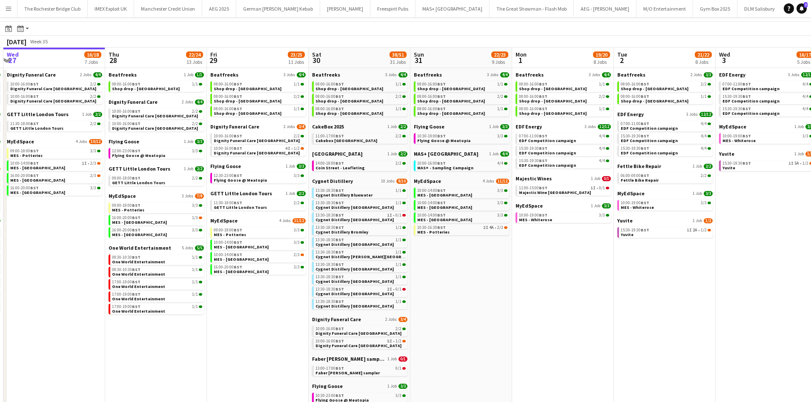
scroll to position [0, 0]
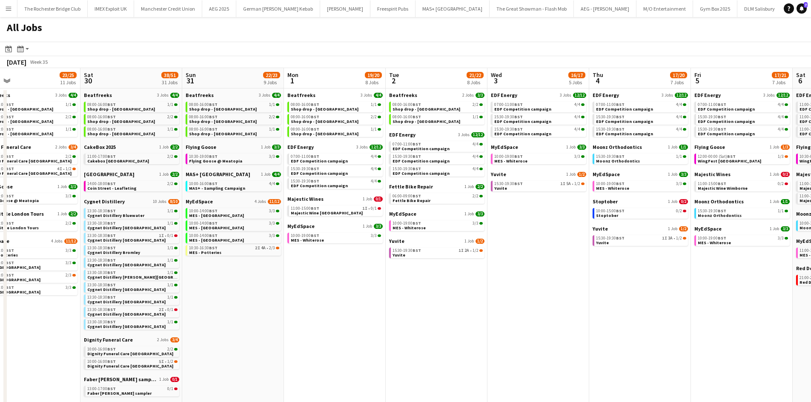
drag, startPoint x: 674, startPoint y: 297, endPoint x: 441, endPoint y: 284, distance: 233.2
click at [443, 284] on app-calendar-viewport "Tue 26 22/24 14 Jobs Wed 27 16/18 7 Jobs Thu 28 22/24 13 Jobs Fri 29 23/25 11 J…" at bounding box center [405, 387] width 811 height 639
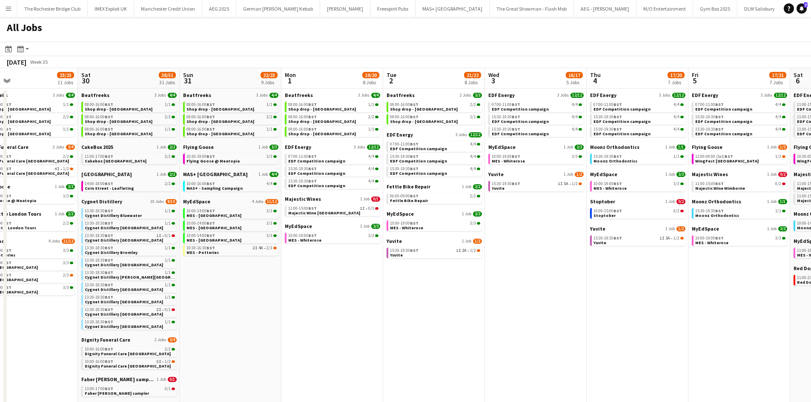
scroll to position [0, 246]
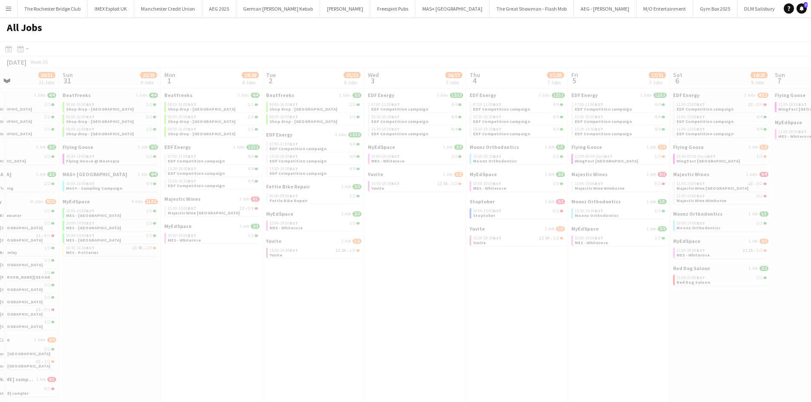
drag, startPoint x: 649, startPoint y: 297, endPoint x: 485, endPoint y: 283, distance: 164.0
click at [485, 283] on app-all-jobs "All Jobs Date picker AUG 2025 AUG 2025 Monday M Tuesday T Wednesday W Thursday …" at bounding box center [405, 362] width 811 height 690
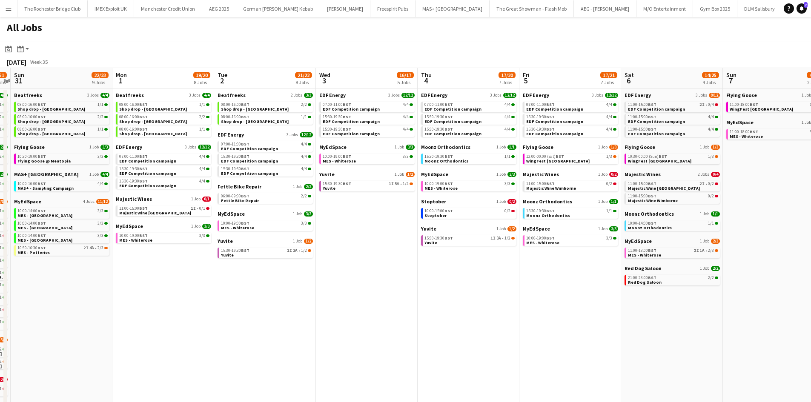
drag, startPoint x: 598, startPoint y: 291, endPoint x: 546, endPoint y: 288, distance: 51.1
click at [546, 288] on app-calendar-viewport "Thu 28 22/24 13 Jobs Fri 29 23/25 11 Jobs Sat 30 38/51 31 Jobs Sun 31 22/23 9 J…" at bounding box center [405, 387] width 811 height 639
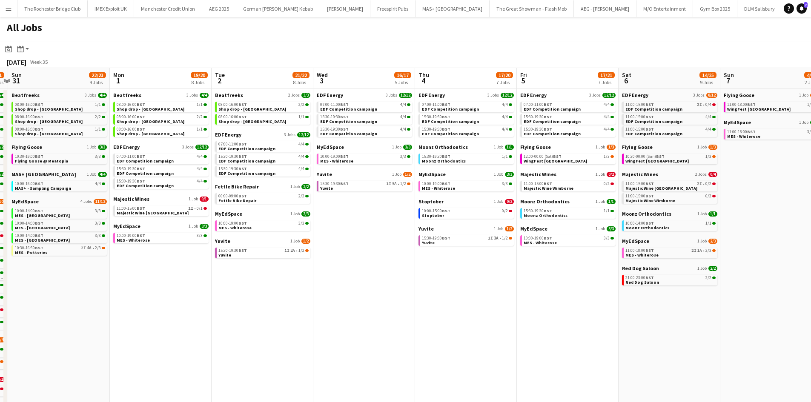
drag, startPoint x: 325, startPoint y: 317, endPoint x: 378, endPoint y: 312, distance: 53.4
click at [374, 312] on app-calendar-viewport "Thu 28 22/24 13 Jobs Fri 29 23/25 11 Jobs Sat 30 38/51 31 Jobs Sun 31 22/23 9 J…" at bounding box center [405, 387] width 811 height 639
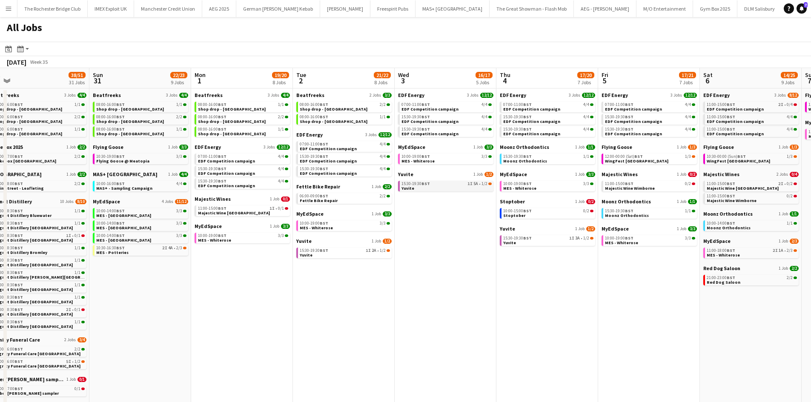
click at [450, 186] on div "15:30-19:30 BST 1I 5A • 1/2" at bounding box center [446, 184] width 90 height 4
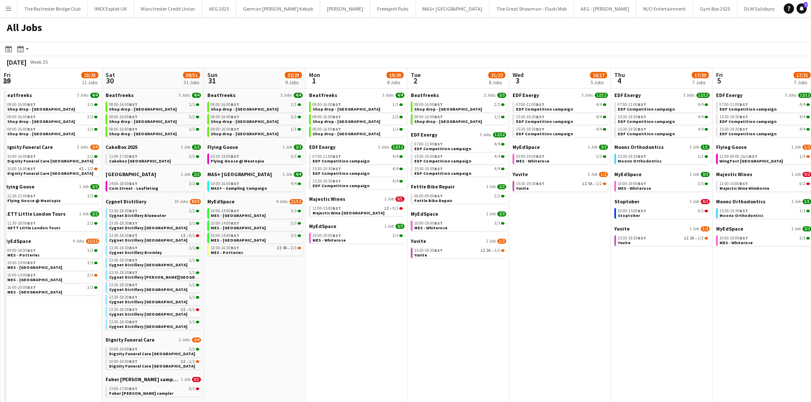
drag, startPoint x: 283, startPoint y: 333, endPoint x: 369, endPoint y: 333, distance: 86.0
click at [369, 333] on app-calendar-viewport "Wed 27 16/18 7 Jobs Thu 28 22/24 13 Jobs Fri 29 23/25 11 Jobs Sat 30 38/51 31 J…" at bounding box center [405, 387] width 811 height 639
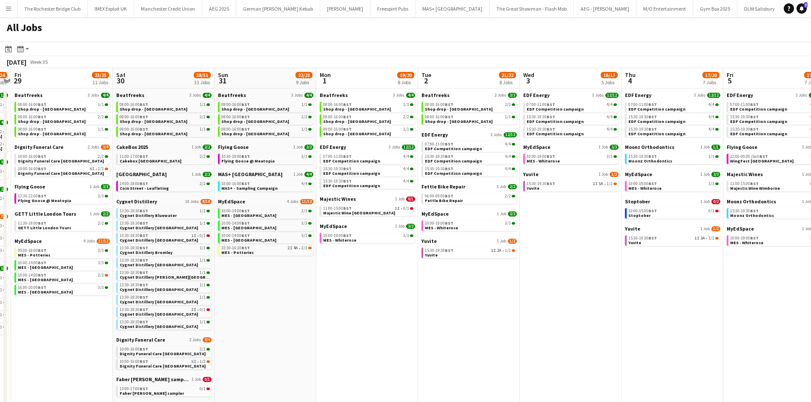
drag, startPoint x: 435, startPoint y: 319, endPoint x: 444, endPoint y: 316, distance: 9.2
click at [443, 316] on app-calendar-viewport "Wed 27 16/18 7 Jobs Thu 28 22/24 13 Jobs Fri 29 23/25 11 Jobs Sat 30 38/51 31 J…" at bounding box center [405, 387] width 811 height 639
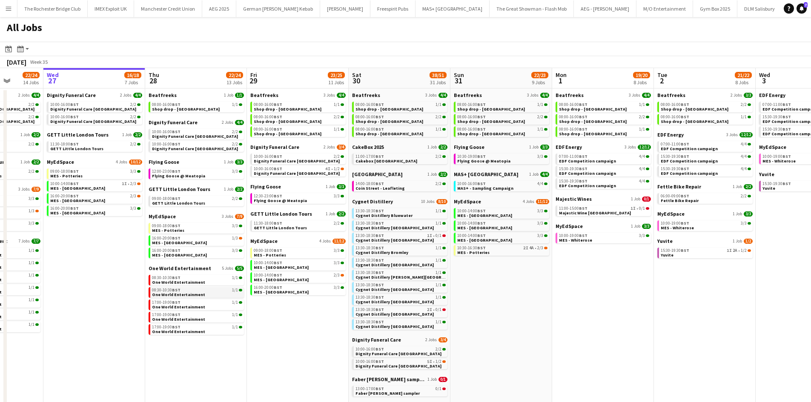
drag, startPoint x: 139, startPoint y: 297, endPoint x: 306, endPoint y: 292, distance: 166.5
click at [309, 296] on app-calendar-viewport "Mon 25 8/10 5 Jobs Tue 26 22/24 14 Jobs Wed 27 16/18 7 Jobs Thu 28 22/24 13 Job…" at bounding box center [405, 387] width 811 height 639
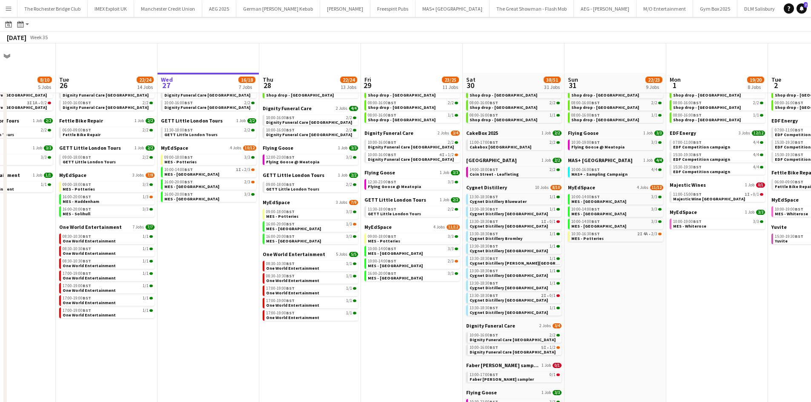
scroll to position [0, 0]
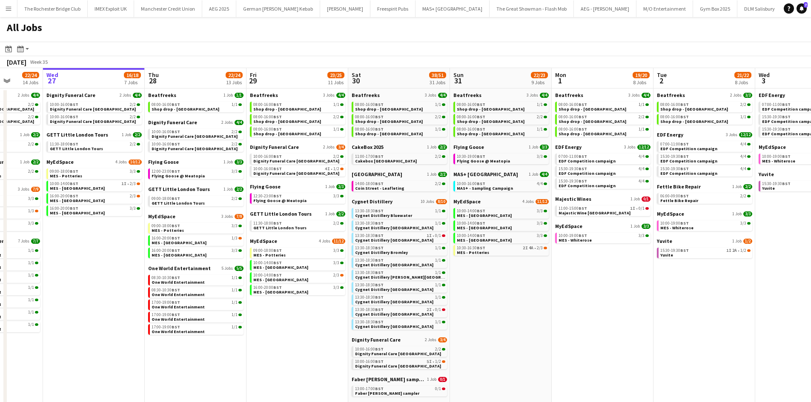
drag, startPoint x: 662, startPoint y: 278, endPoint x: 545, endPoint y: 275, distance: 116.7
click at [545, 275] on app-calendar-viewport "Sat 23 52/52 24 Jobs Sun 24 26/26 7 Jobs Mon 25 8/10 5 Jobs Tue 26 22/24 14 Job…" at bounding box center [405, 387] width 811 height 639
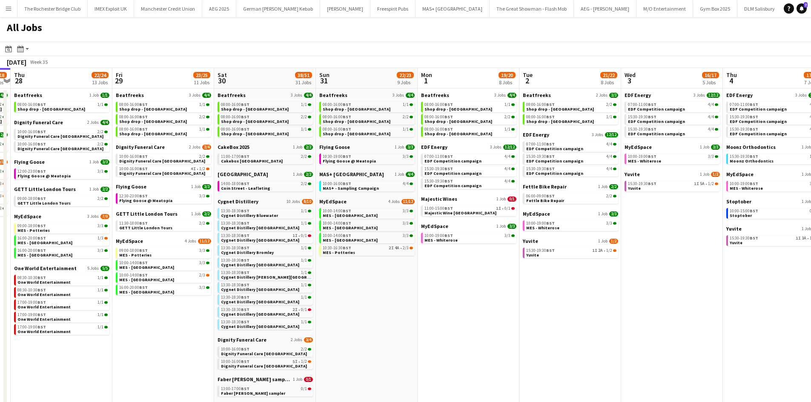
scroll to position [0, 344]
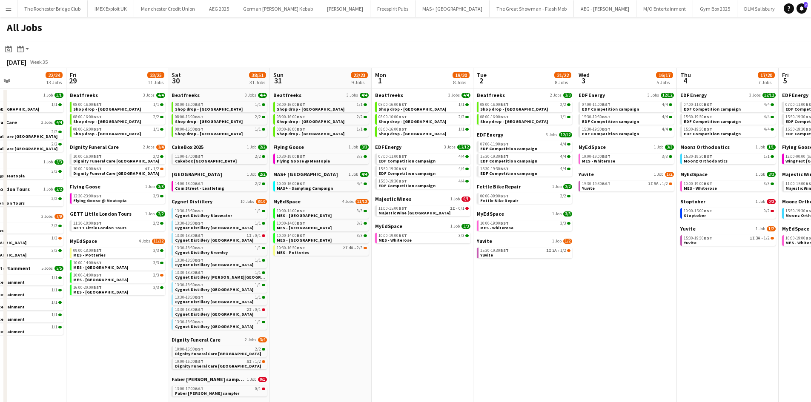
drag, startPoint x: 698, startPoint y: 300, endPoint x: 523, endPoint y: 284, distance: 176.1
click at [531, 282] on app-calendar-viewport "Mon 25 8/10 5 Jobs Tue 26 22/24 14 Jobs Wed 27 16/18 7 Jobs Thu 28 22/24 13 Job…" at bounding box center [405, 387] width 811 height 639
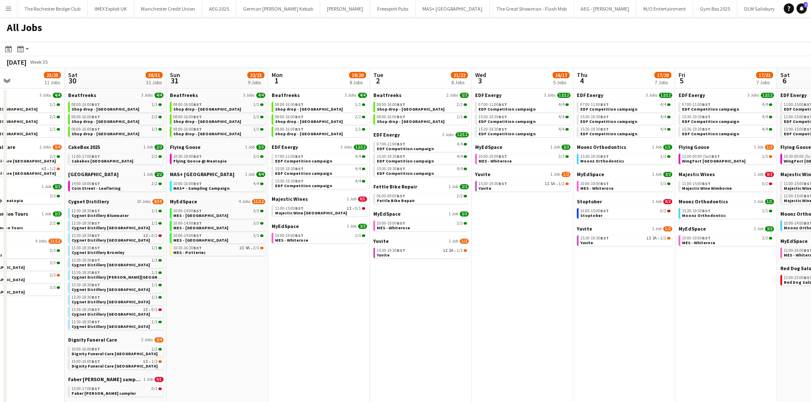
drag, startPoint x: 592, startPoint y: 263, endPoint x: 506, endPoint y: 260, distance: 86.0
click at [507, 260] on app-calendar-viewport "Mon 25 8/10 5 Jobs Tue 26 22/24 14 Jobs Wed 27 16/18 7 Jobs Thu 28 22/24 13 Job…" at bounding box center [405, 387] width 811 height 639
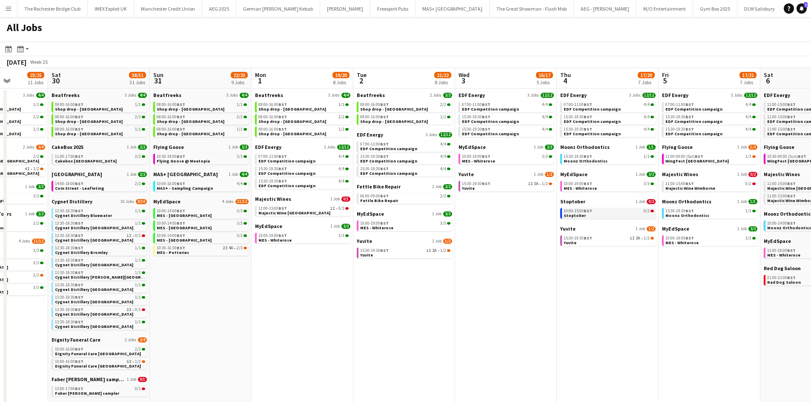
click at [636, 215] on link "10:00-15:00 BST 0/2 Stoptober" at bounding box center [608, 213] width 90 height 10
drag, startPoint x: 445, startPoint y: 300, endPoint x: 650, endPoint y: 305, distance: 205.2
click at [660, 305] on app-calendar-viewport "Wed 27 16/18 7 Jobs Thu 28 22/24 13 Jobs Fri 29 23/25 11 Jobs Sat 30 38/51 31 J…" at bounding box center [405, 387] width 811 height 639
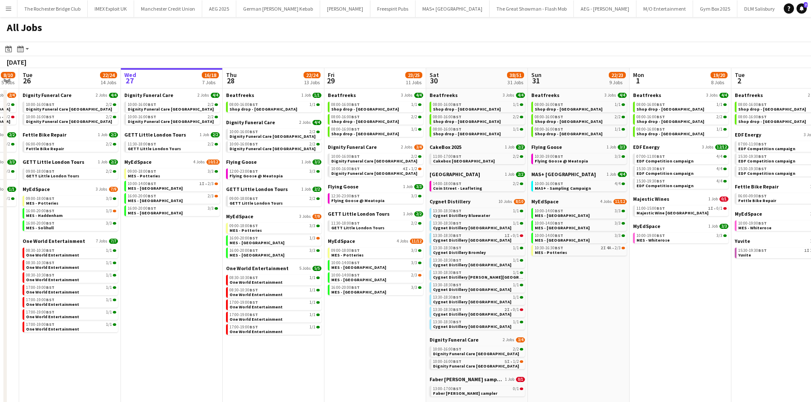
drag, startPoint x: 418, startPoint y: 306, endPoint x: 629, endPoint y: 306, distance: 210.2
click at [629, 306] on app-calendar-viewport "Sun 24 26/26 7 Jobs Mon 25 8/10 5 Jobs Tue 26 22/24 14 Jobs Wed 27 16/18 7 Jobs…" at bounding box center [405, 387] width 811 height 639
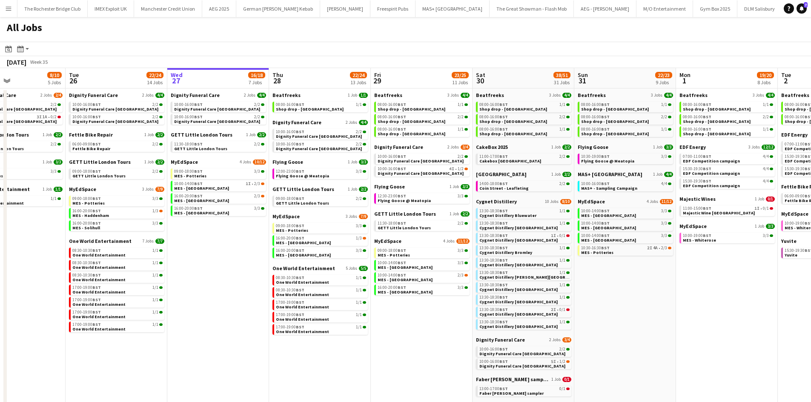
drag, startPoint x: 432, startPoint y: 315, endPoint x: 365, endPoint y: 299, distance: 69.3
click at [365, 299] on app-calendar-viewport "Sat 23 52/52 24 Jobs Sun 24 26/26 7 Jobs Mon 25 8/10 5 Jobs Tue 26 22/24 14 Job…" at bounding box center [405, 387] width 811 height 639
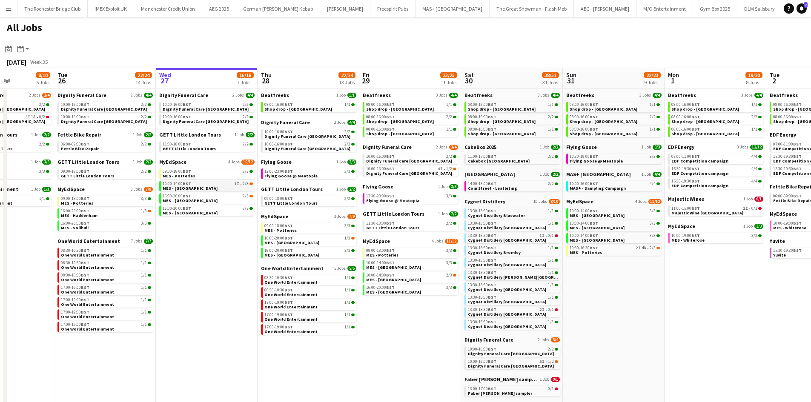
click at [199, 187] on span "MES - Guildford Town Centre" at bounding box center [190, 189] width 55 height 6
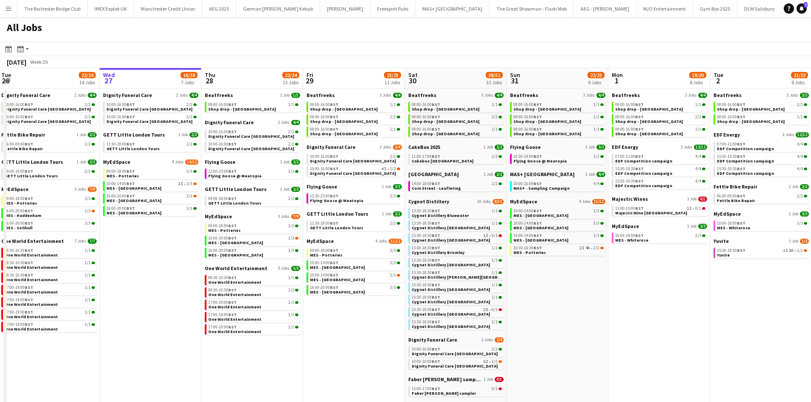
scroll to position [0, 312]
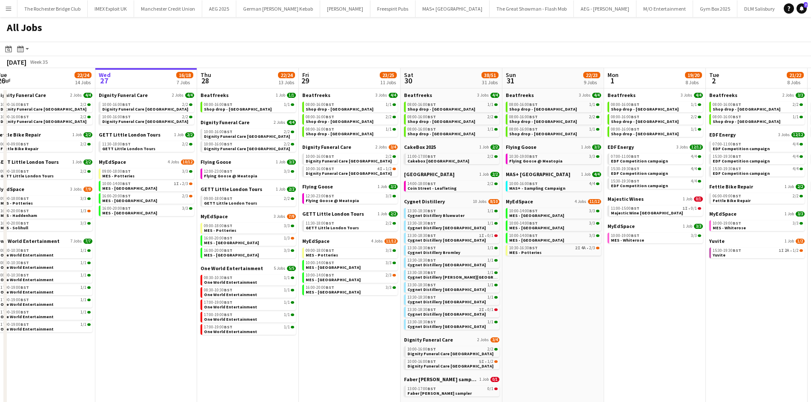
drag, startPoint x: 384, startPoint y: 316, endPoint x: 324, endPoint y: 309, distance: 60.9
click at [324, 309] on app-calendar-viewport "Sat 23 52/52 24 Jobs Sun 24 26/26 7 Jobs Mon 25 8/10 5 Jobs Tue 26 22/24 14 Job…" at bounding box center [405, 387] width 811 height 639
click at [355, 169] on div "10:00-16:00 BST 4I • 1/2" at bounding box center [351, 169] width 90 height 4
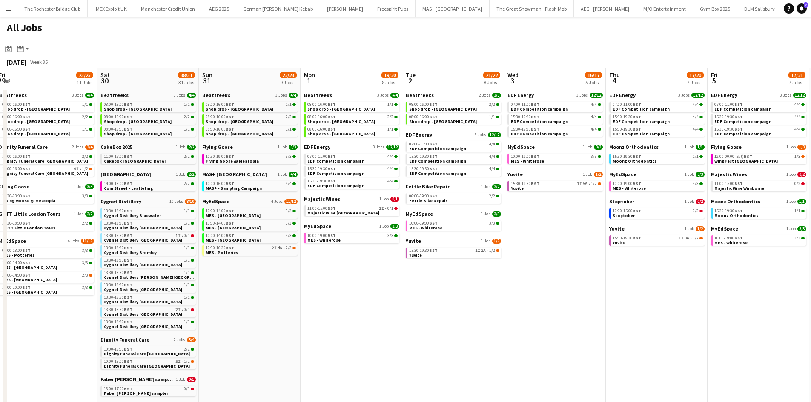
drag, startPoint x: 541, startPoint y: 313, endPoint x: 479, endPoint y: 296, distance: 64.4
click at [479, 296] on app-calendar-viewport "Mon 25 8/10 5 Jobs Tue 26 22/24 14 Jobs Wed 27 16/18 7 Jobs Thu 28 22/24 13 Job…" at bounding box center [405, 387] width 811 height 639
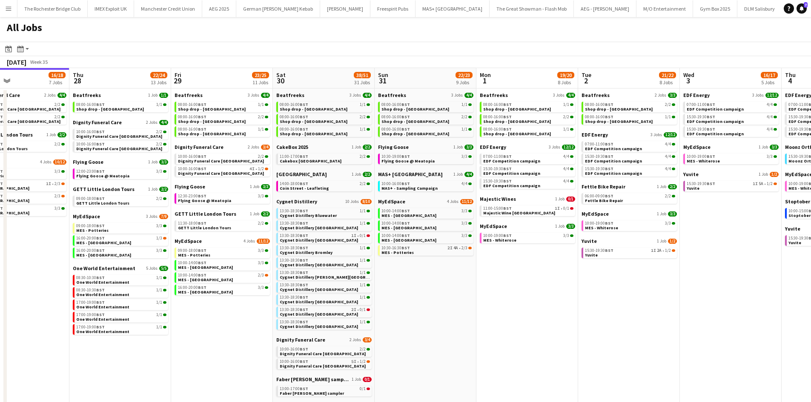
scroll to position [0, 398]
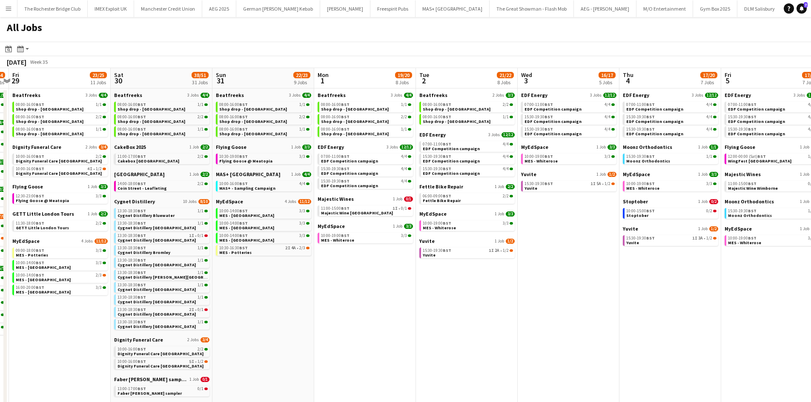
drag, startPoint x: 561, startPoint y: 301, endPoint x: 470, endPoint y: 284, distance: 92.7
click at [470, 284] on app-calendar-viewport "Mon 25 8/10 5 Jobs Tue 26 22/24 14 Jobs Wed 27 16/18 7 Jobs Thu 28 22/24 13 Job…" at bounding box center [405, 387] width 811 height 639
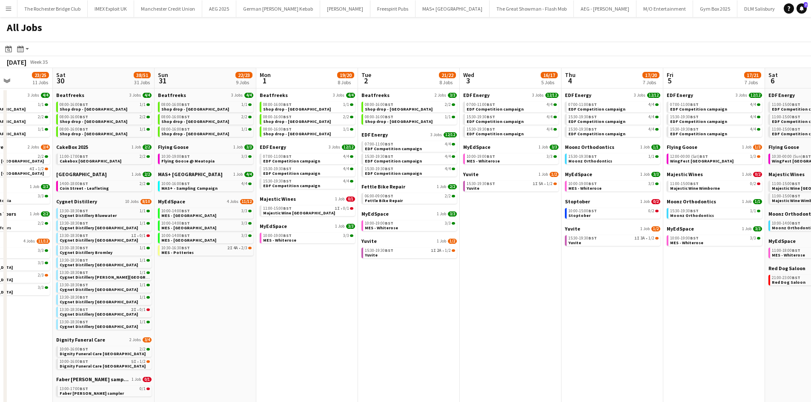
drag, startPoint x: 546, startPoint y: 244, endPoint x: 486, endPoint y: 243, distance: 60.4
click at [486, 243] on app-calendar-viewport "Wed 27 16/18 7 Jobs Thu 28 22/24 13 Jobs Fri 29 23/25 11 Jobs Sat 30 38/51 31 J…" at bounding box center [405, 387] width 811 height 639
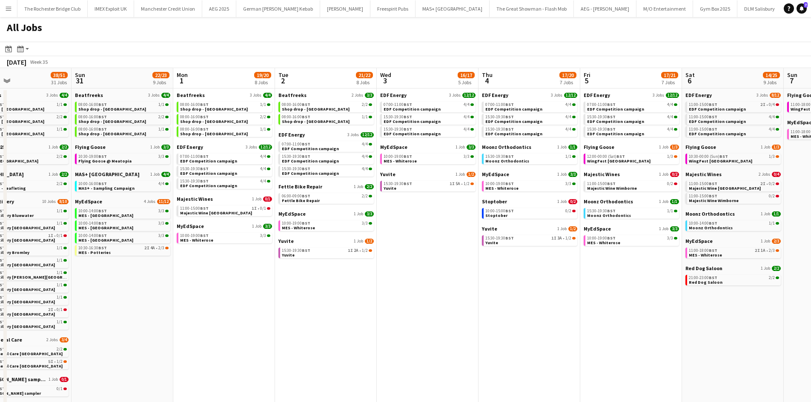
drag, startPoint x: 622, startPoint y: 259, endPoint x: 535, endPoint y: 252, distance: 87.6
click at [535, 252] on app-calendar-viewport "Wed 27 16/18 7 Jobs Thu 28 22/24 13 Jobs Fri 29 23/25 11 Jobs Sat 30 38/51 31 J…" at bounding box center [405, 387] width 811 height 639
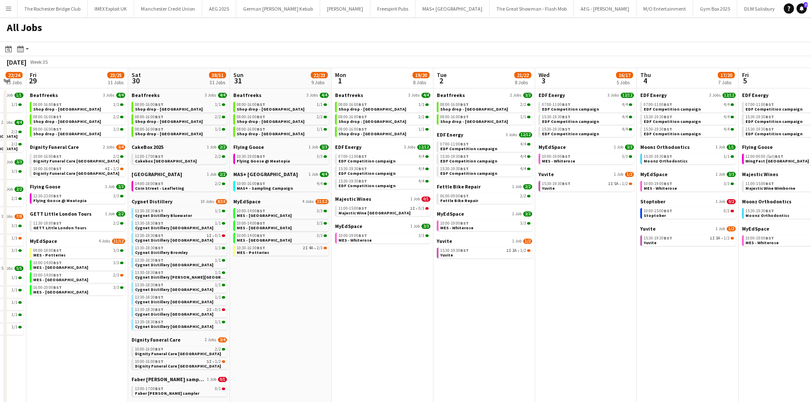
drag, startPoint x: 158, startPoint y: 292, endPoint x: 278, endPoint y: 290, distance: 120.0
click at [294, 291] on app-calendar-viewport "Wed 27 16/18 7 Jobs Thu 28 22/24 13 Jobs Fri 29 23/25 11 Jobs Sat 30 38/51 31 J…" at bounding box center [405, 387] width 811 height 639
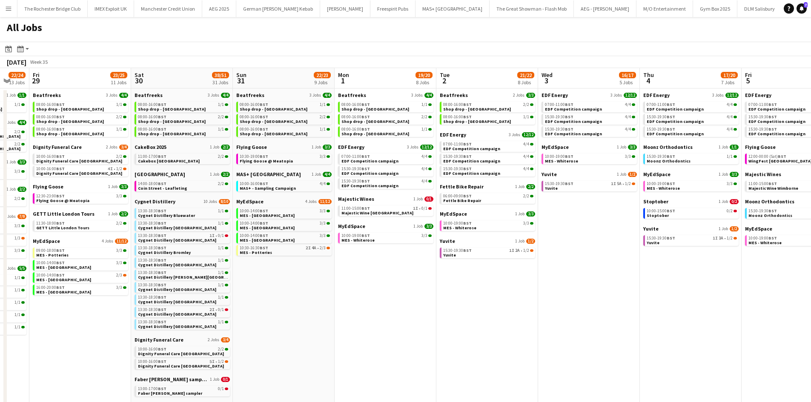
drag, startPoint x: 93, startPoint y: 332, endPoint x: 274, endPoint y: 329, distance: 180.9
click at [274, 329] on app-calendar-viewport "Wed 27 16/18 7 Jobs Thu 28 22/24 13 Jobs Fri 29 23/25 11 Jobs Sat 30 38/51 31 J…" at bounding box center [405, 387] width 811 height 639
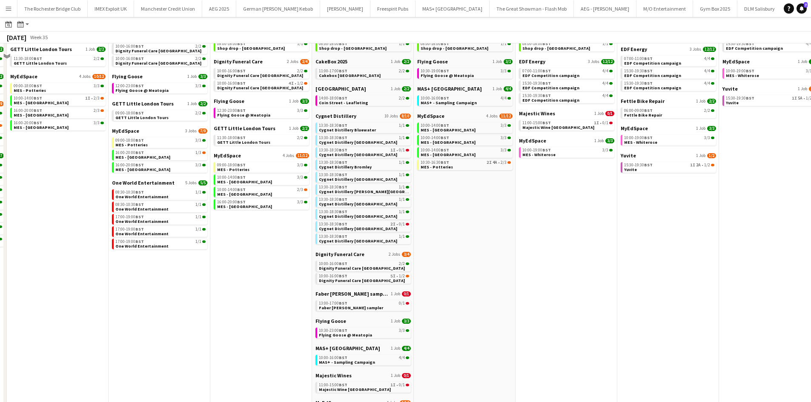
scroll to position [85, 0]
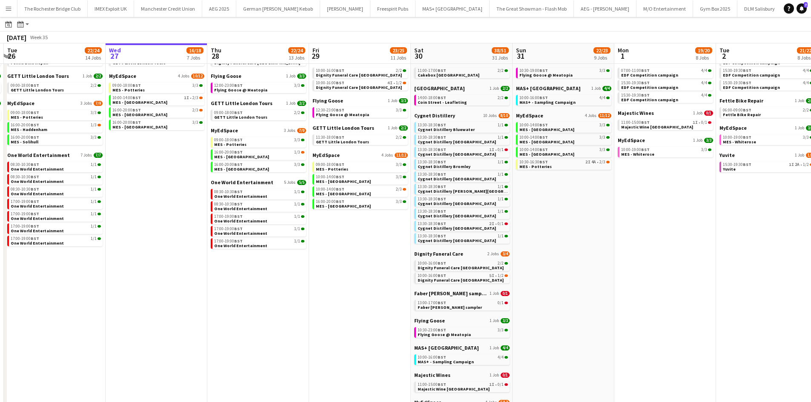
drag, startPoint x: 200, startPoint y: 297, endPoint x: 270, endPoint y: 300, distance: 70.3
click at [270, 300] on app-calendar-viewport "Sun 24 26/26 7 Jobs Mon 25 8/10 5 Jobs Tue 26 22/24 14 Jobs Wed 27 16/18 7 Jobs…" at bounding box center [405, 289] width 811 height 664
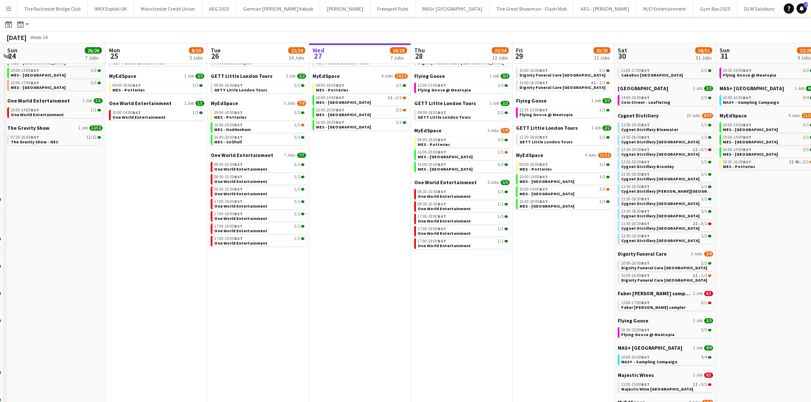
scroll to position [0, 241]
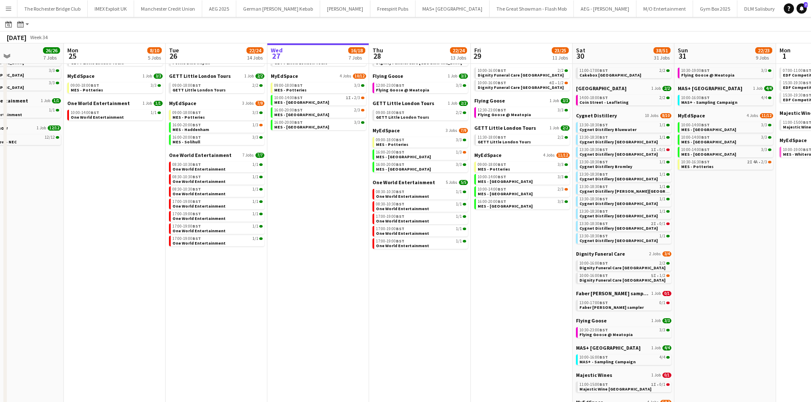
drag, startPoint x: 134, startPoint y: 297, endPoint x: 274, endPoint y: 297, distance: 140.4
click at [274, 297] on app-calendar-viewport "Fri 22 19/19 7 Jobs Sat 23 52/52 24 Jobs Sun 24 26/26 7 Jobs Mon 25 8/10 5 Jobs…" at bounding box center [405, 289] width 811 height 664
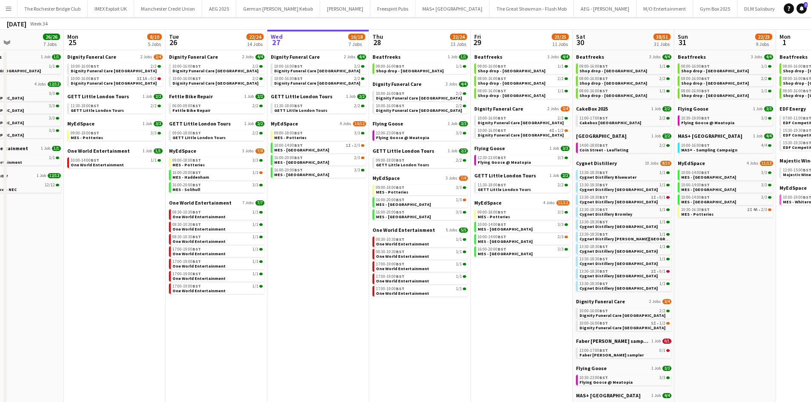
scroll to position [0, 0]
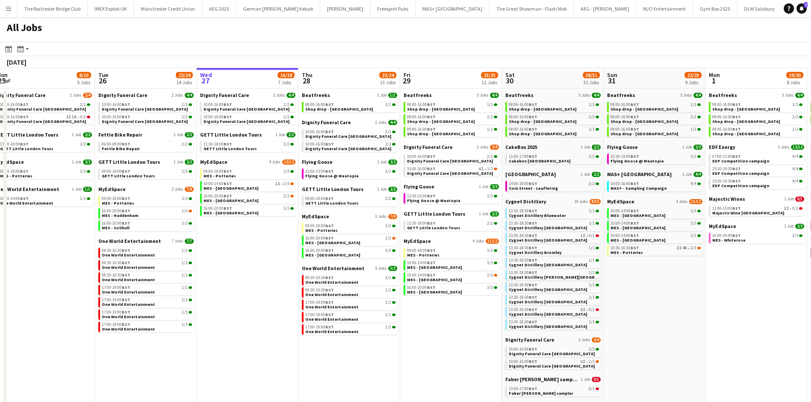
drag, startPoint x: 348, startPoint y: 278, endPoint x: 283, endPoint y: 272, distance: 65.4
click at [283, 272] on app-calendar-viewport "Fri 22 19/19 7 Jobs Sat 23 52/52 24 Jobs Sun 24 26/26 7 Jobs Mon 25 8/10 5 Jobs…" at bounding box center [405, 387] width 811 height 639
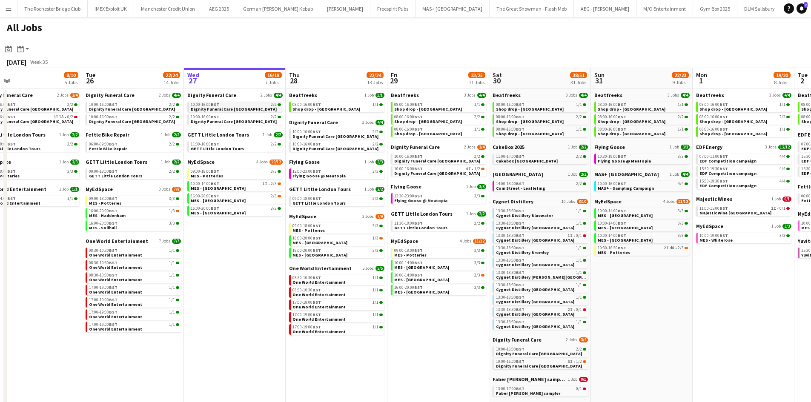
click at [226, 105] on div "10:00-16:00 BST 2/2" at bounding box center [236, 105] width 90 height 4
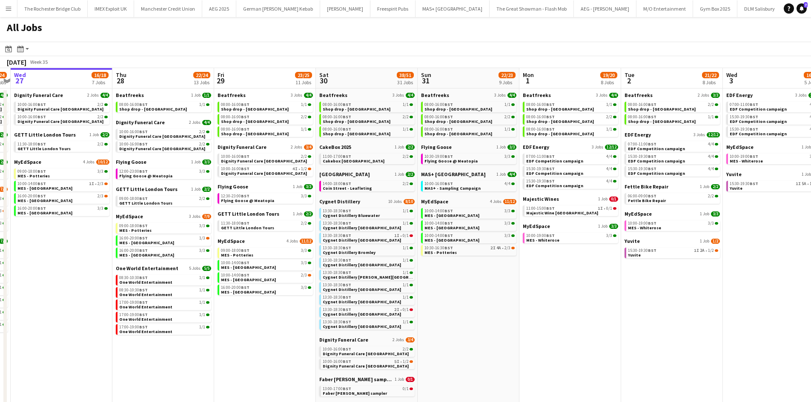
drag, startPoint x: 690, startPoint y: 324, endPoint x: 515, endPoint y: 298, distance: 176.8
click at [516, 298] on app-calendar-viewport "Sun 24 26/26 7 Jobs Mon 25 8/10 5 Jobs Tue 26 22/24 14 Jobs Wed 27 16/18 7 Jobs…" at bounding box center [405, 387] width 811 height 639
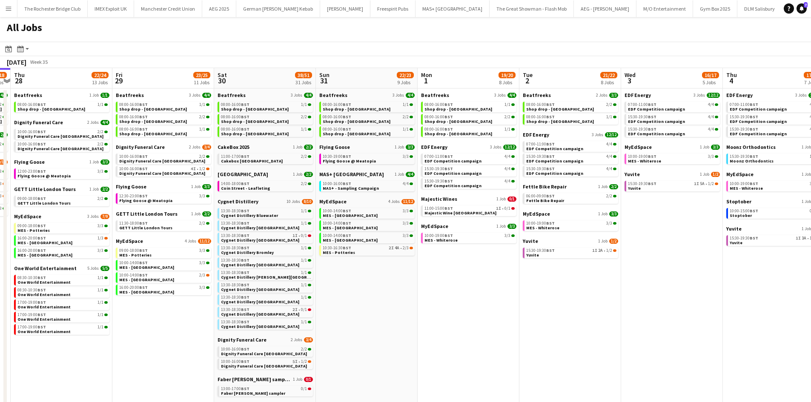
scroll to position [0, 412]
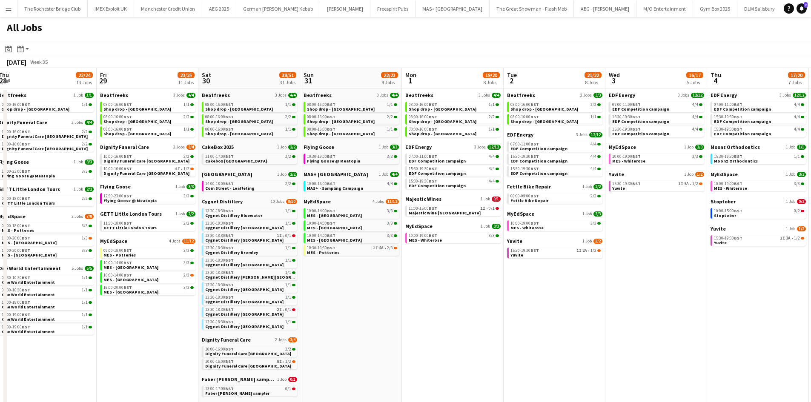
drag, startPoint x: 689, startPoint y: 302, endPoint x: 563, endPoint y: 300, distance: 125.1
click at [572, 302] on app-calendar-viewport "Sun 24 26/26 7 Jobs Mon 25 8/10 5 Jobs Tue 26 22/24 14 Jobs Wed 27 16/18 7 Jobs…" at bounding box center [405, 387] width 811 height 639
click at [557, 252] on div "15:30-19:30 BST 1I 2A • 1/2" at bounding box center [555, 251] width 90 height 4
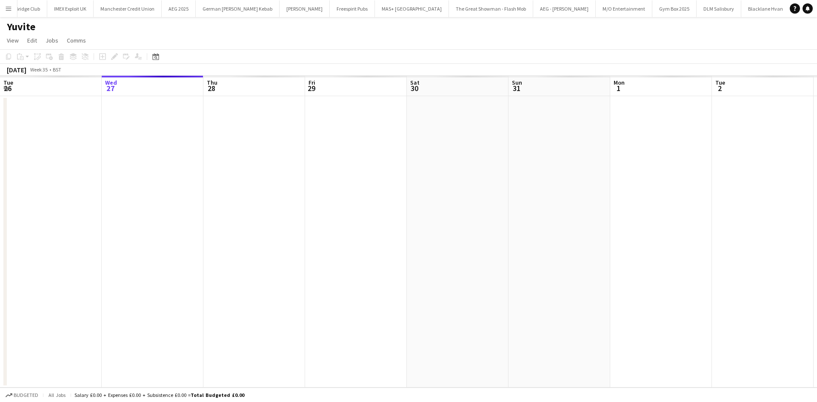
scroll to position [0, 256]
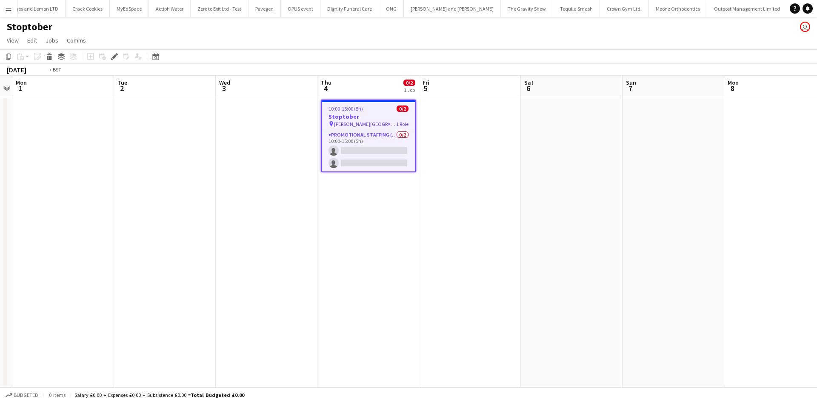
drag, startPoint x: 375, startPoint y: 239, endPoint x: 351, endPoint y: 236, distance: 24.5
click at [351, 236] on app-calendar-viewport "Fri 29 Sat 30 Sun 31 Mon 1 Tue 2 Wed 3 Thu 4 0/2 1 Job Fri 5 Sat 6 Sun 7 Mon 8 …" at bounding box center [408, 232] width 817 height 312
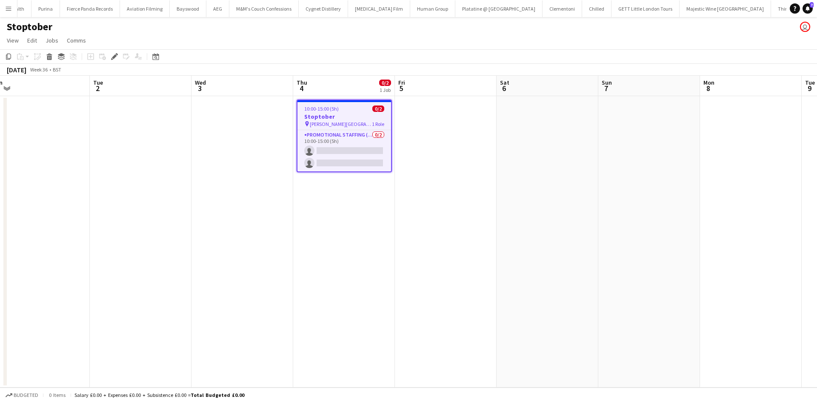
scroll to position [0, 5355]
click at [111, 54] on icon "Edit" at bounding box center [114, 56] width 7 height 7
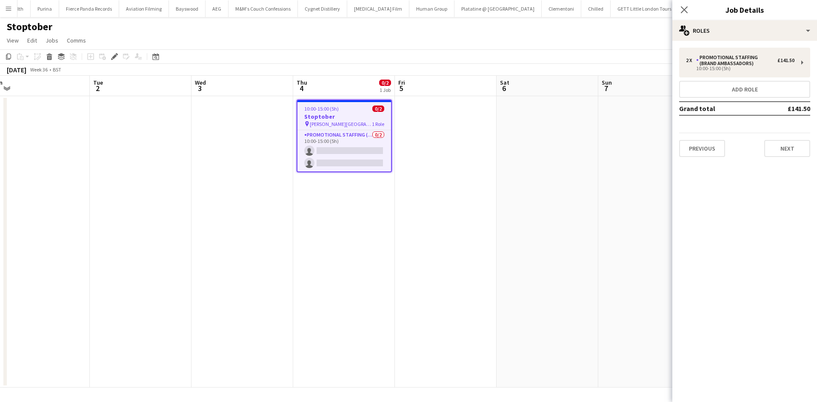
click at [753, 18] on div "Close pop-in Job Details" at bounding box center [744, 10] width 145 height 20
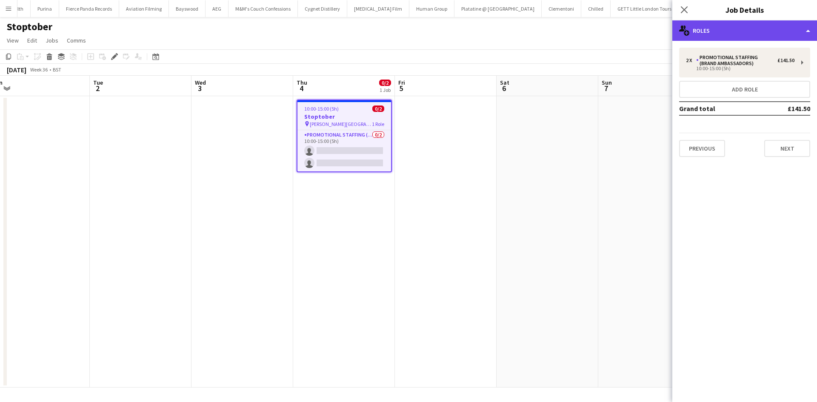
click at [766, 27] on div "multiple-users-add Roles" at bounding box center [744, 30] width 145 height 20
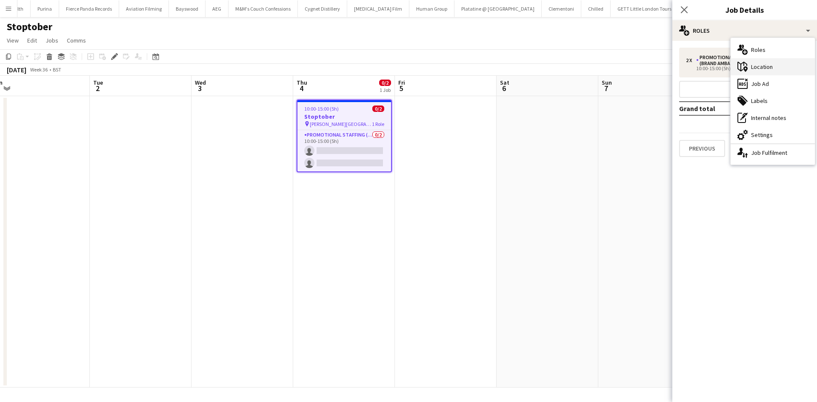
click at [774, 65] on div "maps-pin-1 Location" at bounding box center [773, 66] width 84 height 17
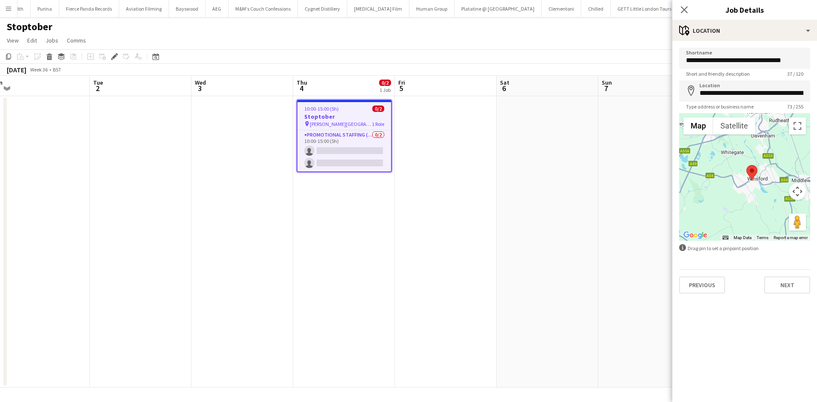
click at [465, 248] on app-date-cell at bounding box center [446, 242] width 102 height 292
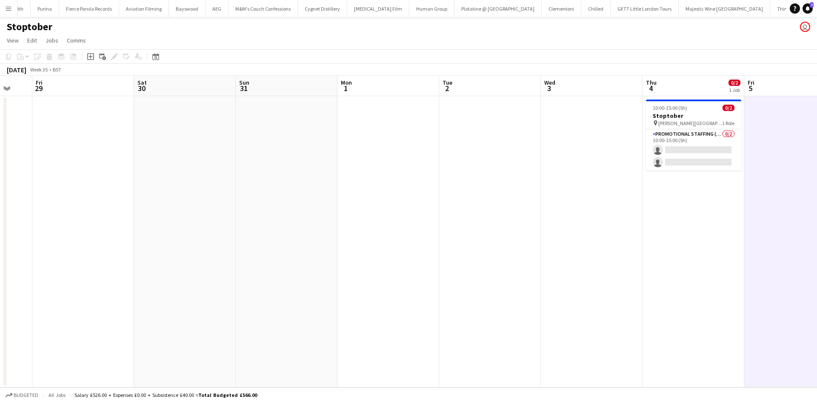
drag, startPoint x: 343, startPoint y: 212, endPoint x: 556, endPoint y: 213, distance: 212.8
click at [572, 223] on app-calendar-viewport "Tue 26 Wed 27 Thu 28 Fri 29 Sat 30 Sun 31 Mon 1 Tue 2 Wed 3 Thu 4 0/2 1 Job Fri…" at bounding box center [408, 232] width 817 height 312
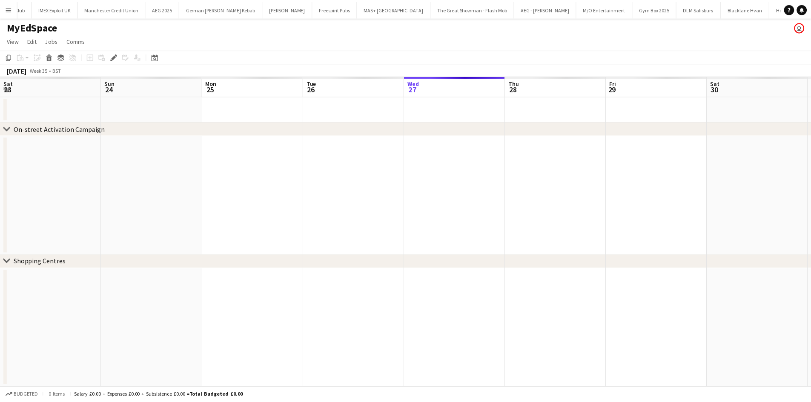
scroll to position [0, 293]
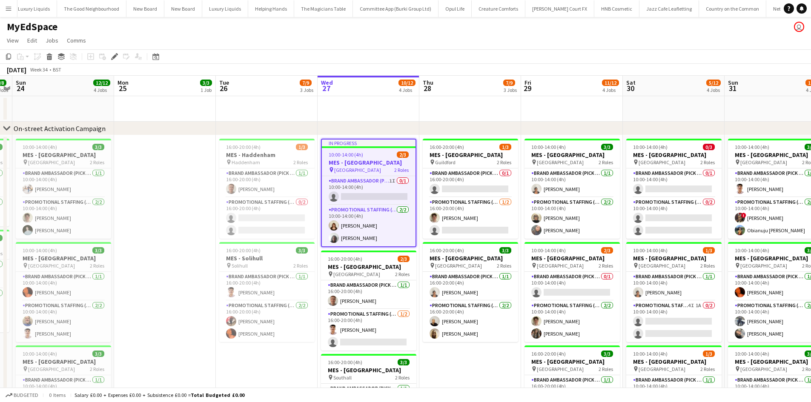
click at [371, 167] on span "Guildford Town Centre" at bounding box center [357, 170] width 47 height 6
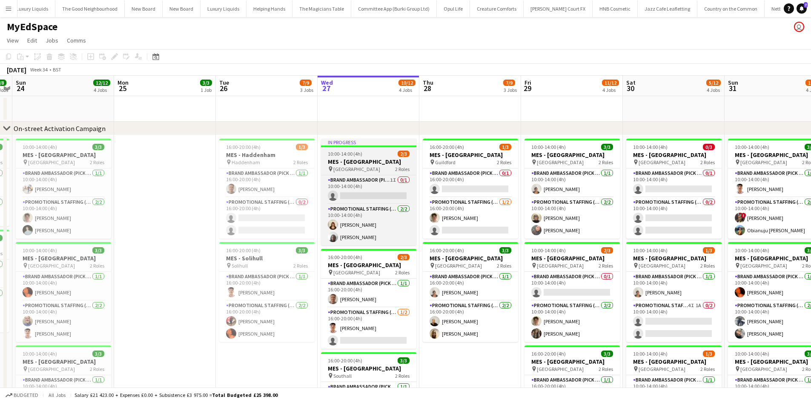
click at [367, 171] on span "Guildford Town Centre" at bounding box center [356, 169] width 47 height 6
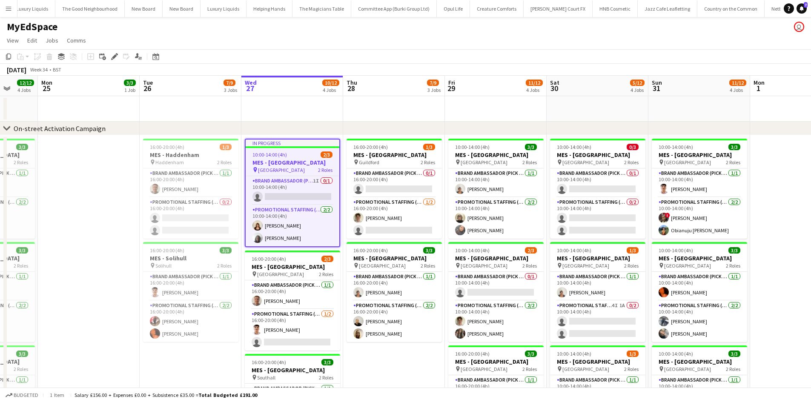
scroll to position [0, 410]
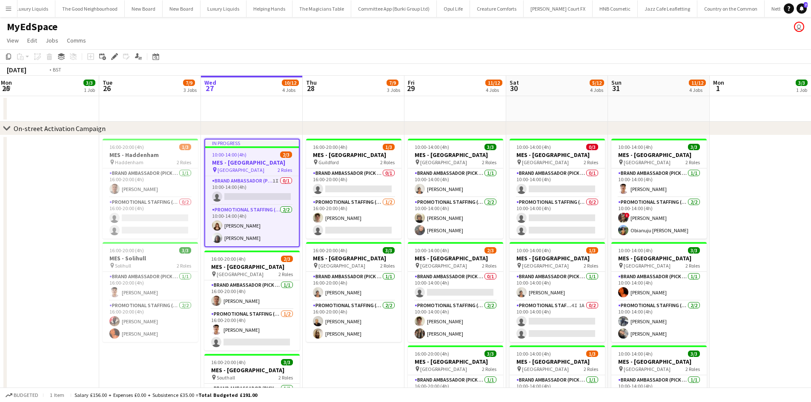
drag, startPoint x: 366, startPoint y: 115, endPoint x: 265, endPoint y: 101, distance: 101.4
click at [266, 101] on app-calendar-viewport "Thu 21 8/8 3 Jobs Fri 22 5/5 2 Jobs Sat 23 8/8 3 Jobs Sun 24 12/12 4 Jobs Mon 2…" at bounding box center [405, 352] width 811 height 553
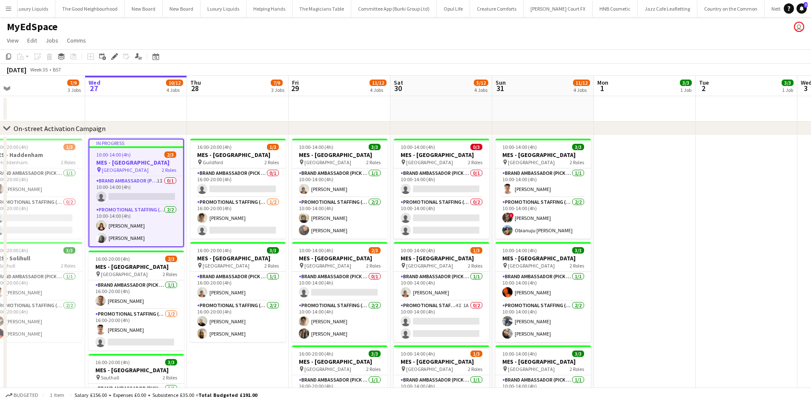
scroll to position [0, 350]
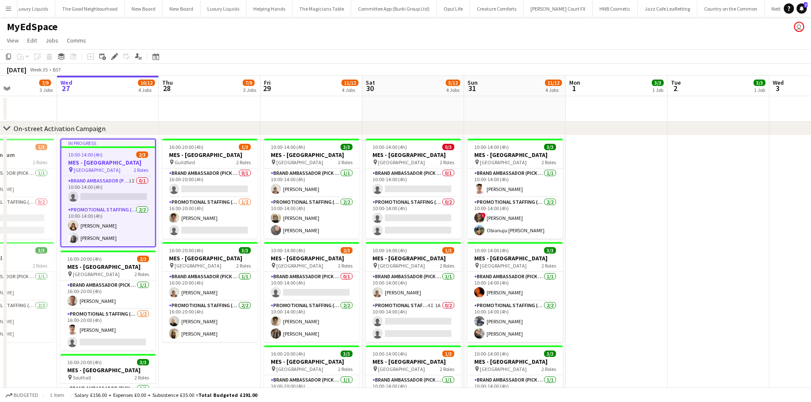
drag, startPoint x: 531, startPoint y: 108, endPoint x: 388, endPoint y: 92, distance: 143.9
click at [388, 92] on app-calendar-viewport "Sat 23 8/8 3 Jobs Sun 24 12/12 4 Jobs Mon 25 3/3 1 Job Tue 26 7/9 3 Jobs Wed 27…" at bounding box center [405, 352] width 811 height 553
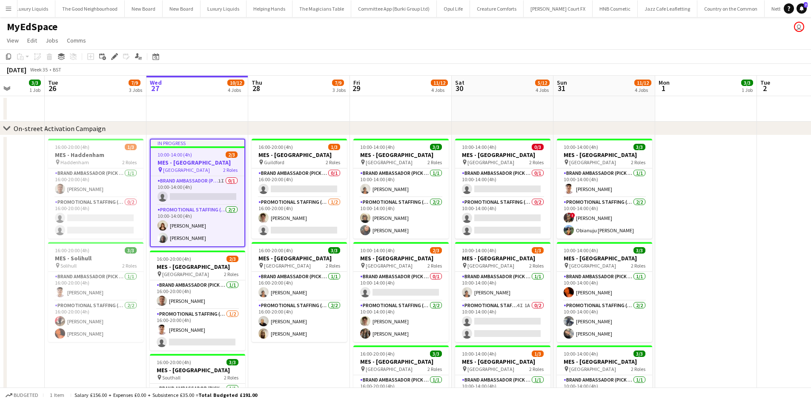
scroll to position [0, 252]
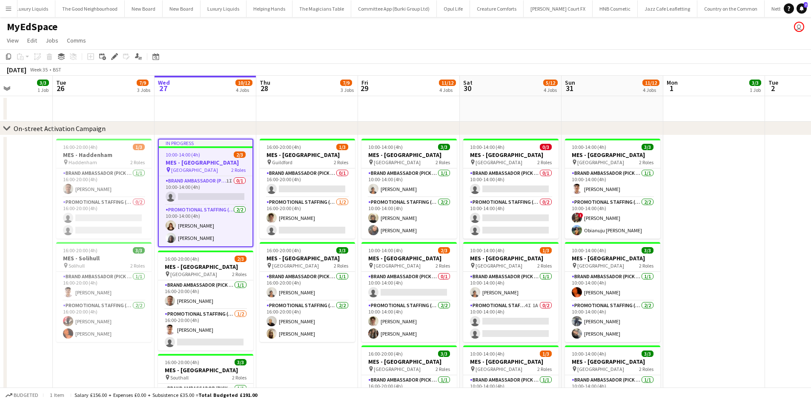
drag, startPoint x: 354, startPoint y: 105, endPoint x: 451, endPoint y: 101, distance: 97.6
click at [451, 101] on app-calendar-viewport "Sat 23 8/8 3 Jobs Sun 24 12/12 4 Jobs Mon 25 3/3 1 Job Tue 26 7/9 3 Jobs Wed 27…" at bounding box center [405, 352] width 811 height 553
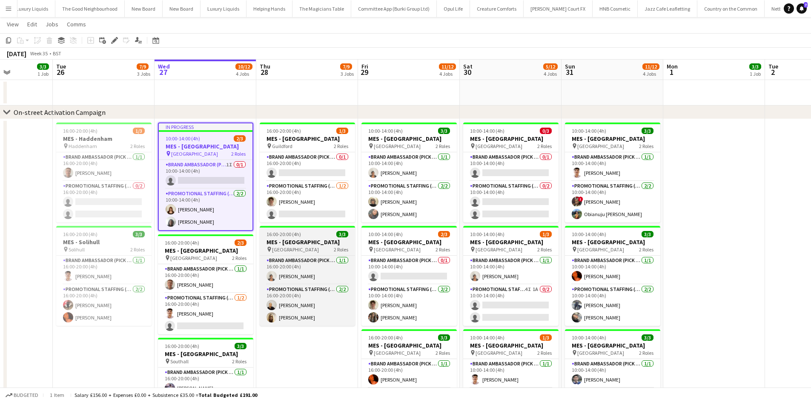
scroll to position [0, 0]
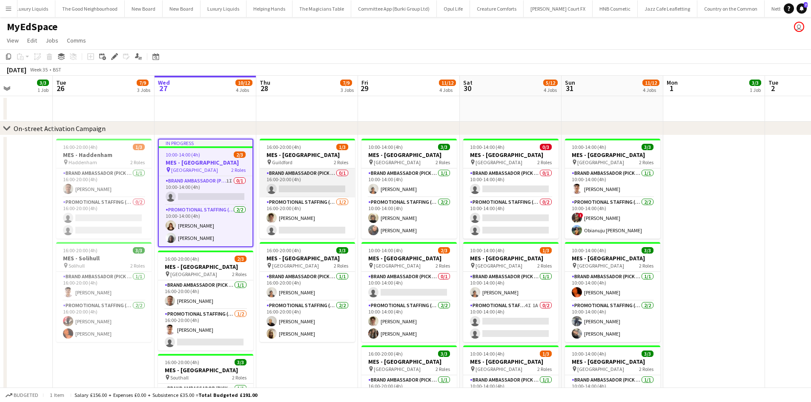
drag, startPoint x: 322, startPoint y: 199, endPoint x: 355, endPoint y: 196, distance: 32.5
click at [322, 199] on app-card-role "Promotional Staffing (Brand Ambassadors) 1/2 16:00-20:00 (4h) Leo Mills single-…" at bounding box center [307, 217] width 95 height 41
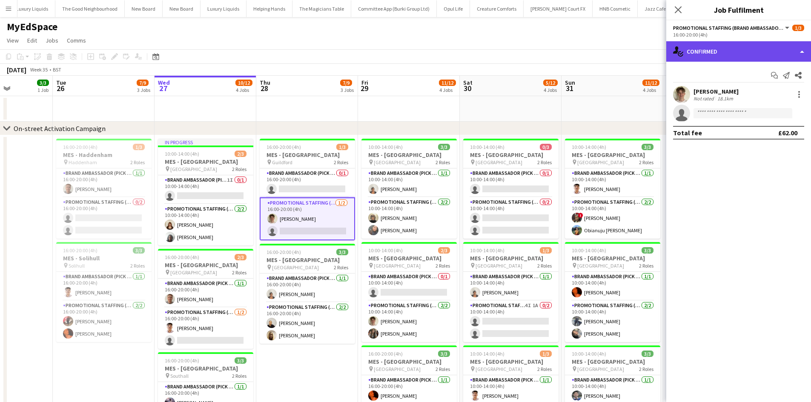
click at [748, 46] on div "single-neutral-actions-check-2 Confirmed" at bounding box center [738, 51] width 145 height 20
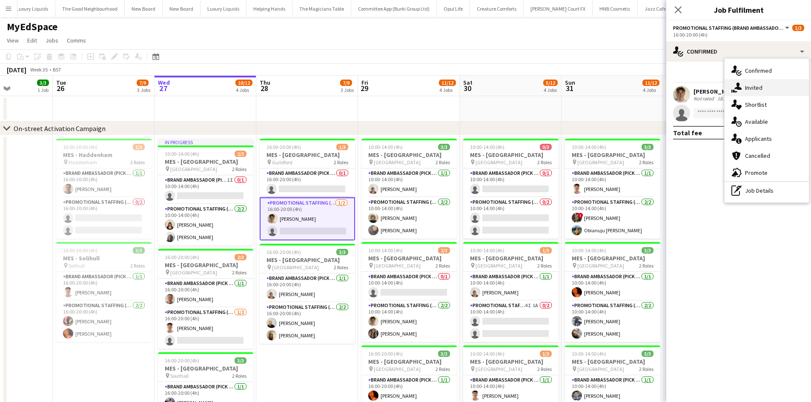
click at [765, 84] on div "single-neutral-actions-share-1 Invited" at bounding box center [766, 87] width 84 height 17
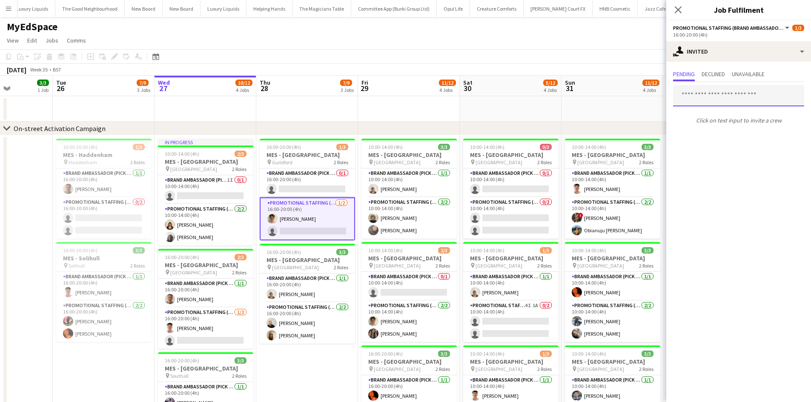
click at [717, 92] on input "text" at bounding box center [738, 95] width 131 height 21
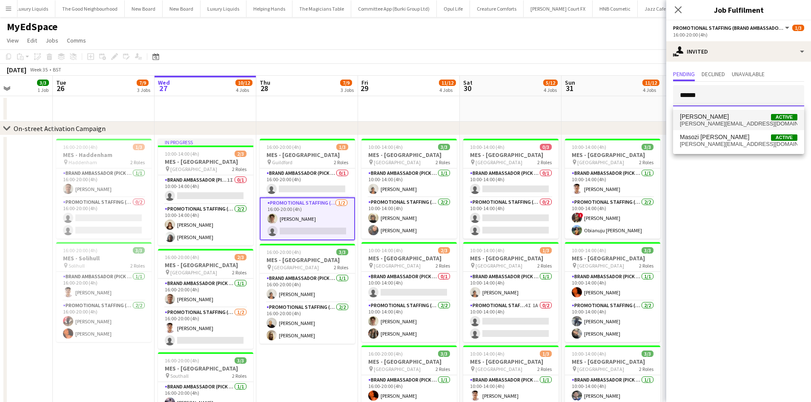
type input "******"
click at [712, 120] on span "Rachel Hickman" at bounding box center [704, 116] width 49 height 7
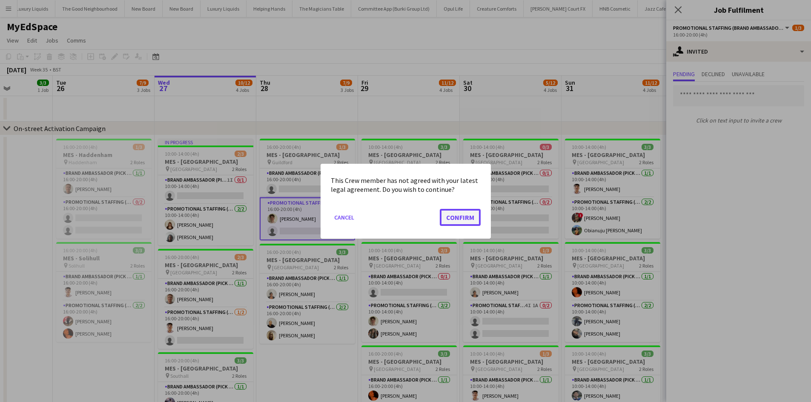
click at [461, 218] on button "Confirm" at bounding box center [460, 217] width 41 height 17
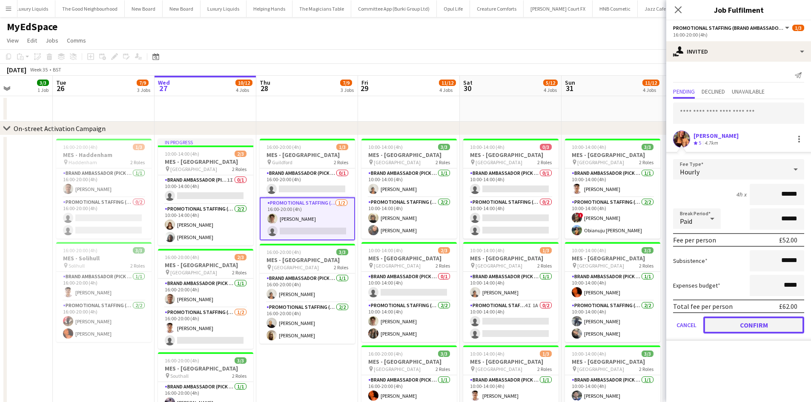
drag, startPoint x: 761, startPoint y: 326, endPoint x: 637, endPoint y: 162, distance: 205.9
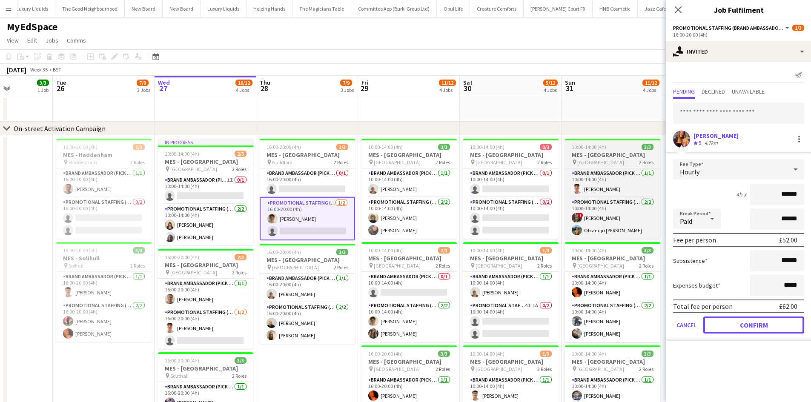
click at [761, 326] on button "Confirm" at bounding box center [753, 325] width 101 height 17
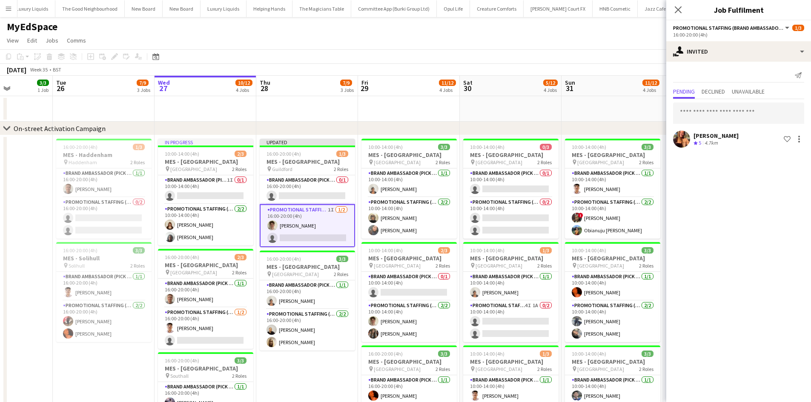
drag, startPoint x: 579, startPoint y: 109, endPoint x: 585, endPoint y: 112, distance: 6.1
click at [579, 110] on app-date-cell at bounding box center [612, 109] width 102 height 26
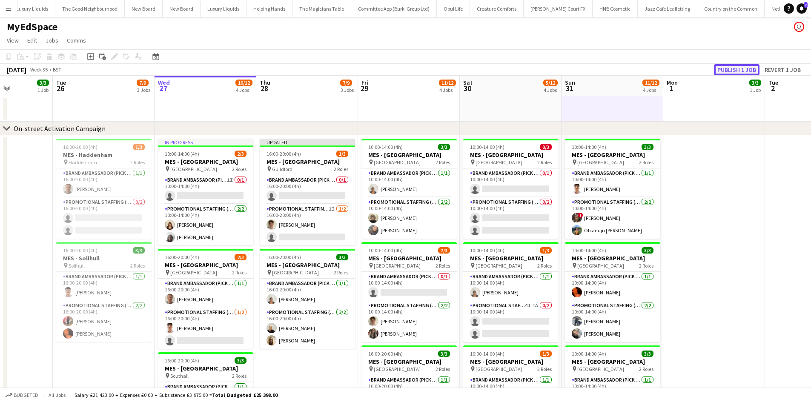
click at [741, 68] on button "Publish 1 job" at bounding box center [737, 69] width 46 height 11
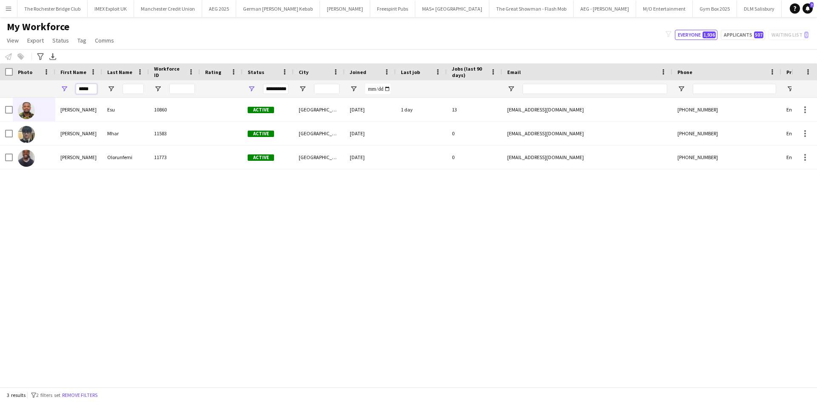
click at [84, 84] on input "*****" at bounding box center [86, 89] width 21 height 10
click at [83, 84] on input "*****" at bounding box center [86, 89] width 21 height 10
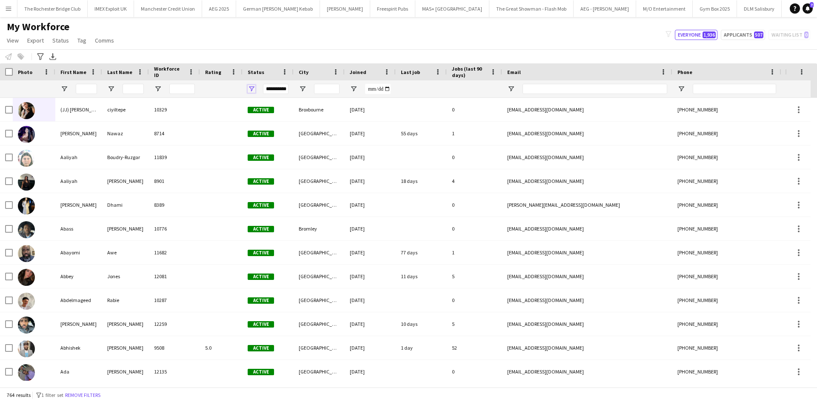
click at [252, 90] on span "Open Filter Menu" at bounding box center [252, 89] width 8 height 8
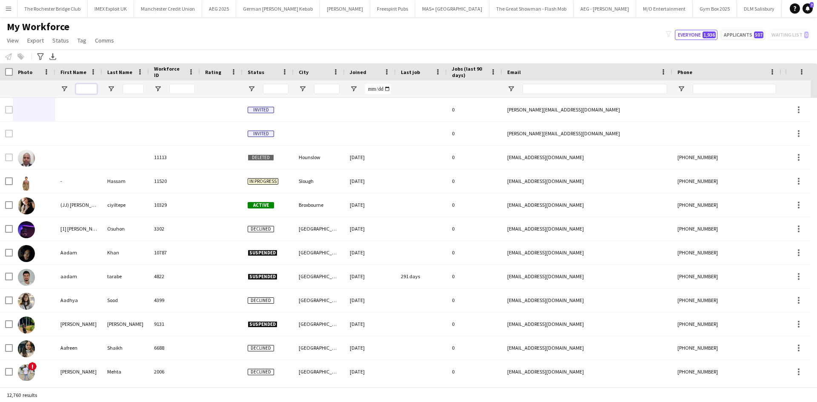
click at [86, 93] on input "First Name Filter Input" at bounding box center [86, 89] width 21 height 10
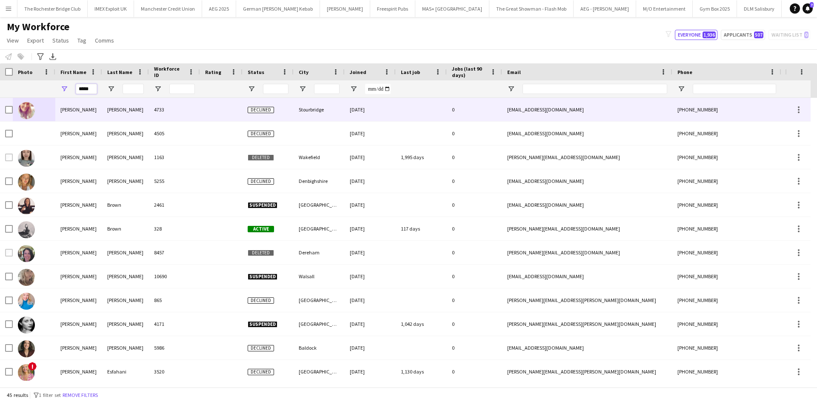
type input "*****"
click at [332, 93] on input "City Filter Input" at bounding box center [327, 89] width 26 height 10
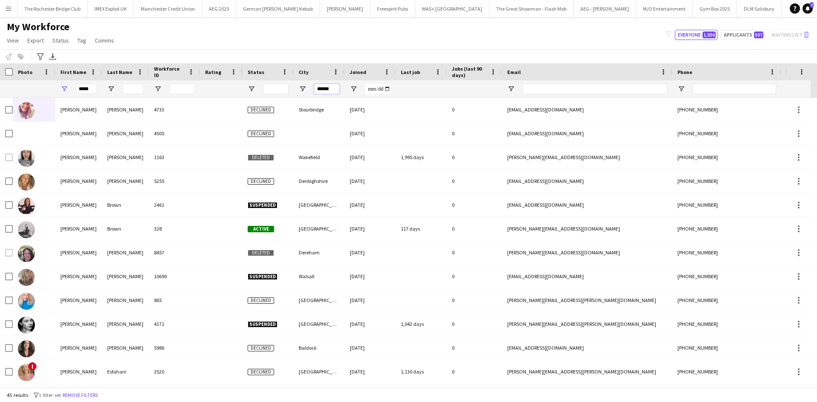
type input "******"
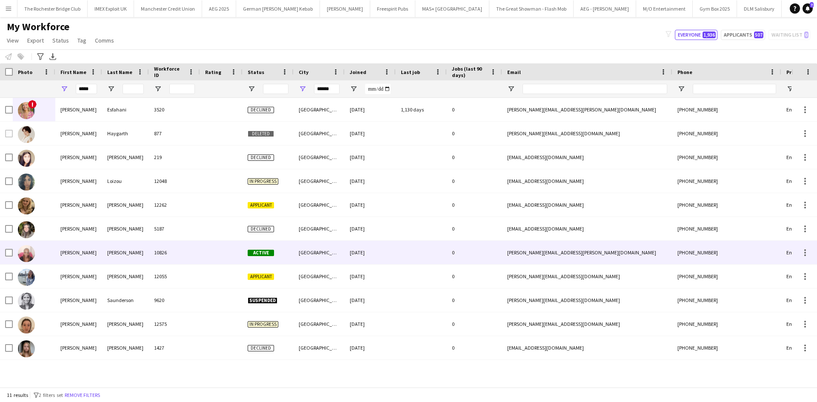
click at [72, 256] on div "[PERSON_NAME]" at bounding box center [78, 252] width 47 height 23
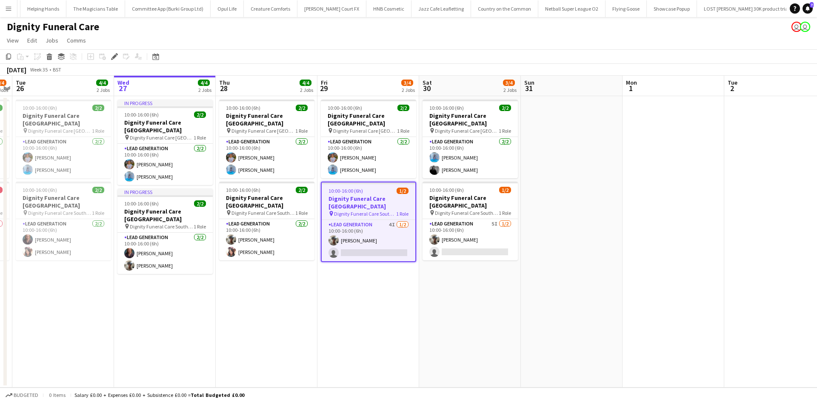
scroll to position [0, 3633]
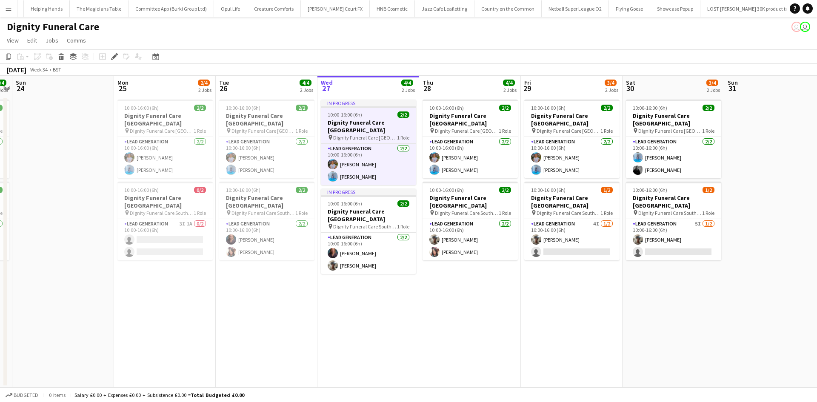
scroll to position [0, 3633]
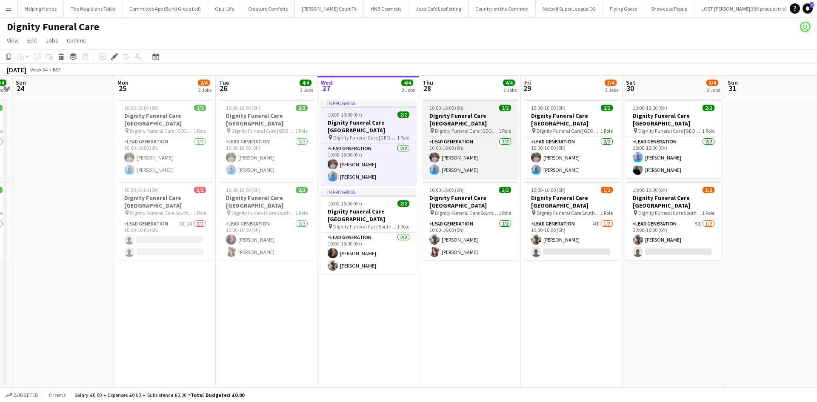
click at [471, 128] on span "Dignity Funeral Care [GEOGRAPHIC_DATA]" at bounding box center [467, 131] width 64 height 6
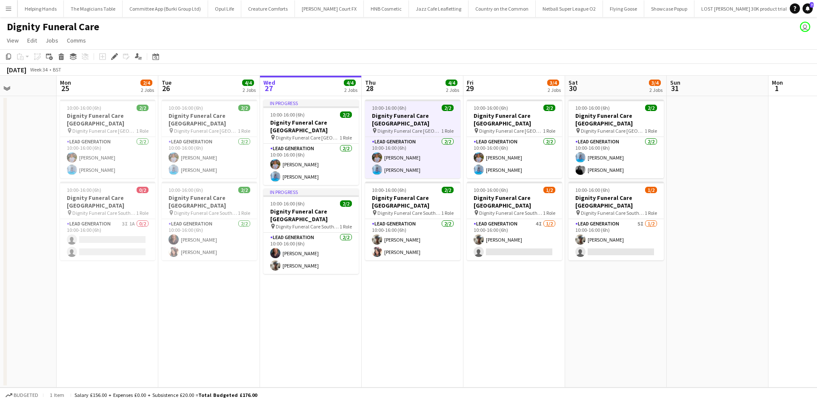
scroll to position [0, 375]
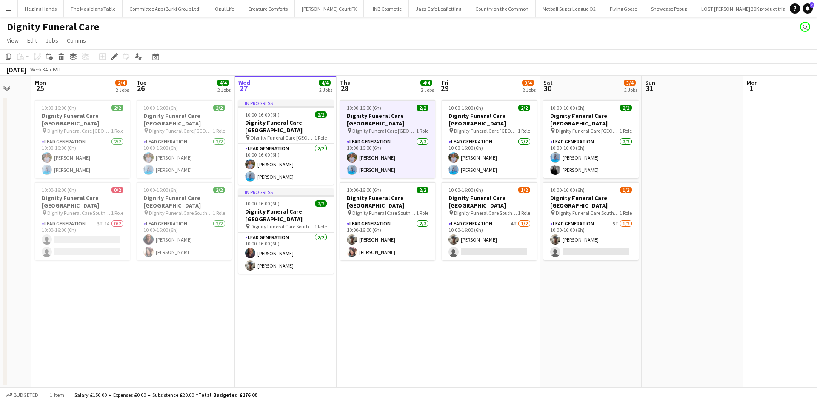
drag, startPoint x: 472, startPoint y: 299, endPoint x: 413, endPoint y: 296, distance: 58.4
click at [413, 296] on app-calendar-viewport "Thu 21 3/4 2 Jobs Fri 22 4/4 2 Jobs Sat 23 4/4 2 Jobs Sun 24 Mon 25 2/4 2 Jobs …" at bounding box center [408, 232] width 817 height 312
click at [63, 59] on icon at bounding box center [61, 58] width 5 height 4
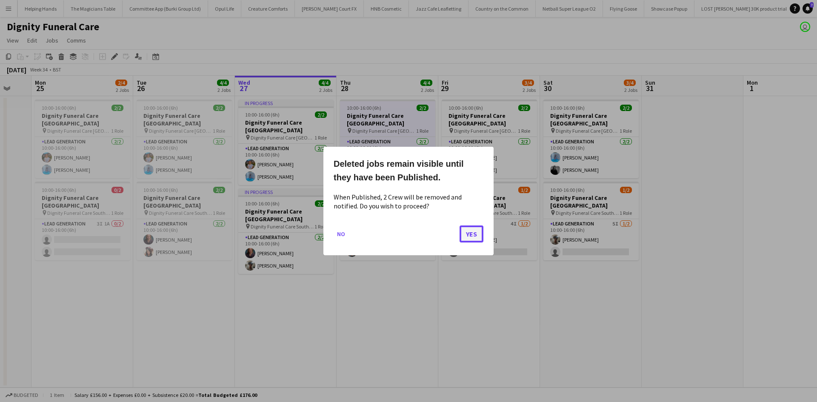
click at [467, 238] on button "Yes" at bounding box center [472, 234] width 24 height 17
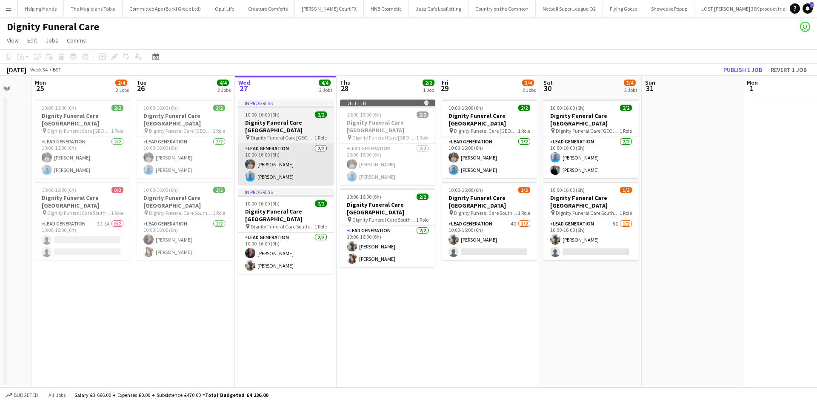
drag, startPoint x: 400, startPoint y: 203, endPoint x: 285, endPoint y: 159, distance: 122.9
click at [398, 203] on h3 "Dignity Funeral Care [GEOGRAPHIC_DATA]" at bounding box center [387, 208] width 95 height 15
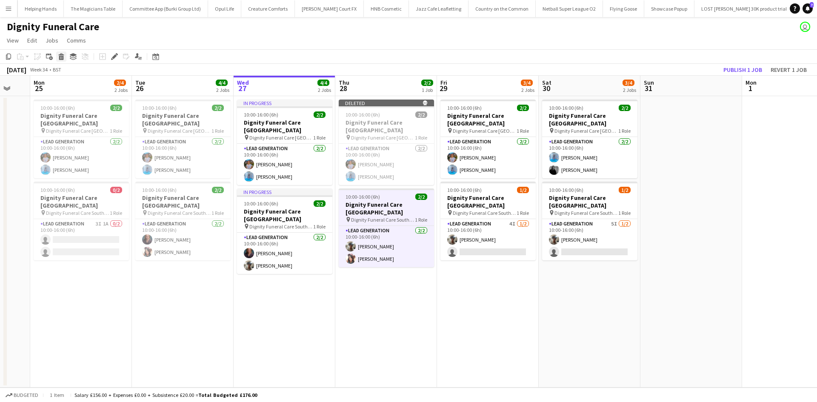
click at [62, 54] on icon "Delete" at bounding box center [61, 56] width 7 height 7
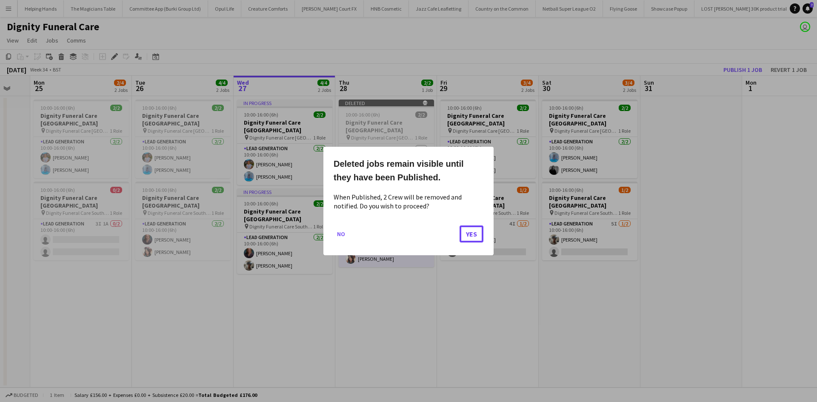
drag, startPoint x: 465, startPoint y: 233, endPoint x: 472, endPoint y: 205, distance: 29.3
click at [466, 233] on button "Yes" at bounding box center [472, 234] width 24 height 17
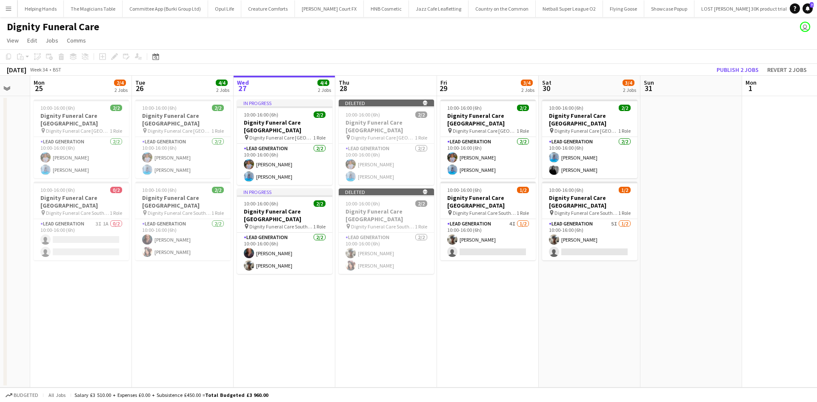
click at [499, 128] on span "Dignity Funeral Care [GEOGRAPHIC_DATA]" at bounding box center [485, 131] width 64 height 6
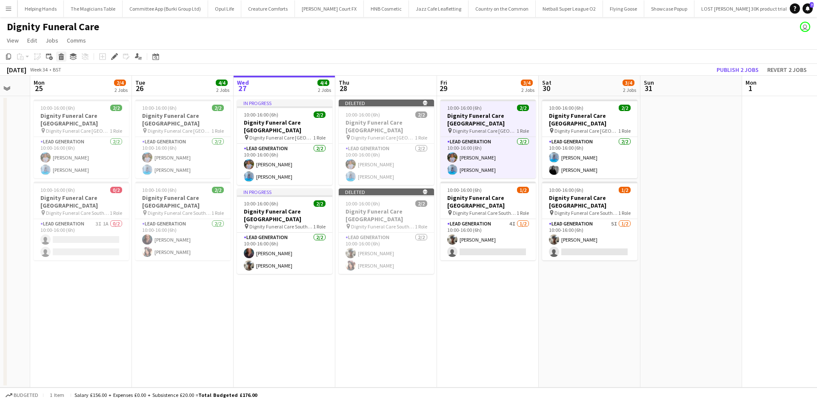
click at [59, 53] on div "Delete" at bounding box center [61, 56] width 10 height 10
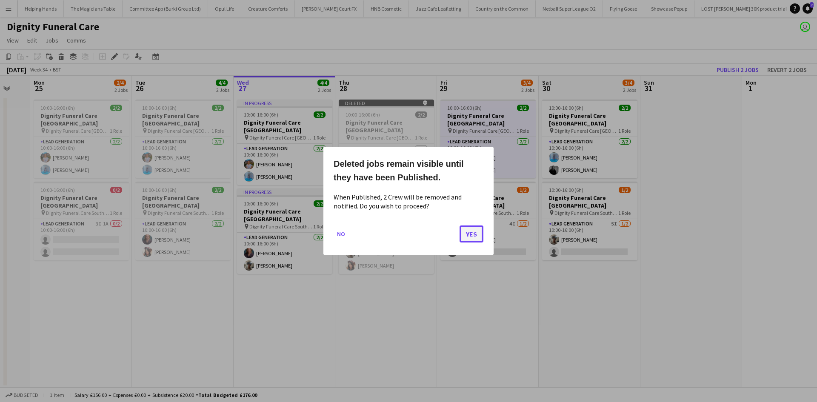
click at [481, 232] on button "Yes" at bounding box center [472, 234] width 24 height 17
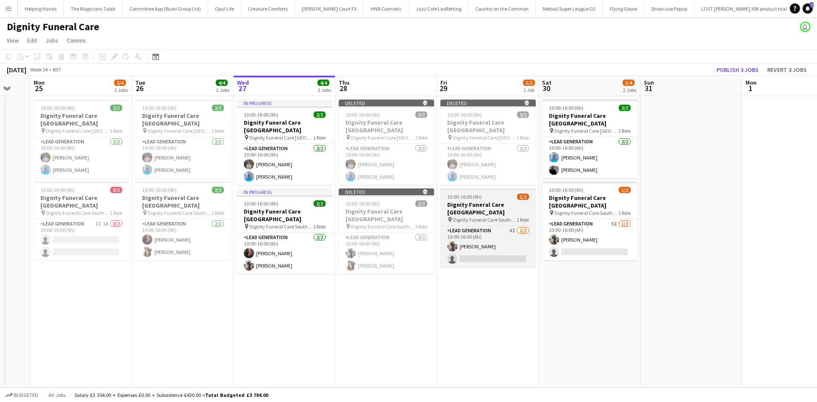
click at [497, 201] on h3 "Dignity Funeral Care [GEOGRAPHIC_DATA]" at bounding box center [487, 208] width 95 height 15
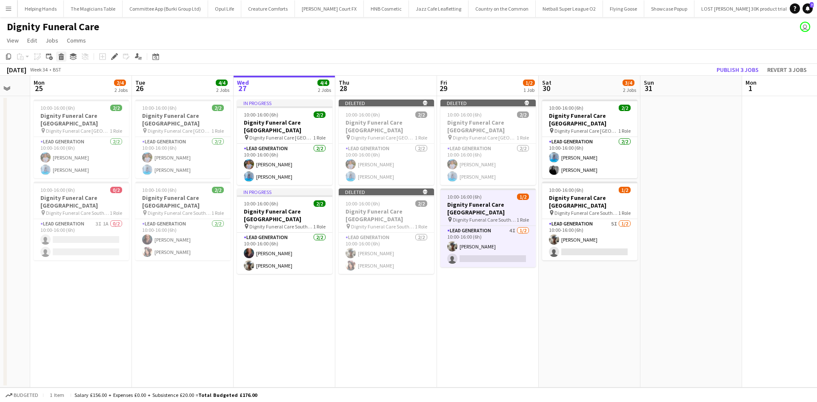
click at [60, 54] on icon "Delete" at bounding box center [61, 56] width 7 height 7
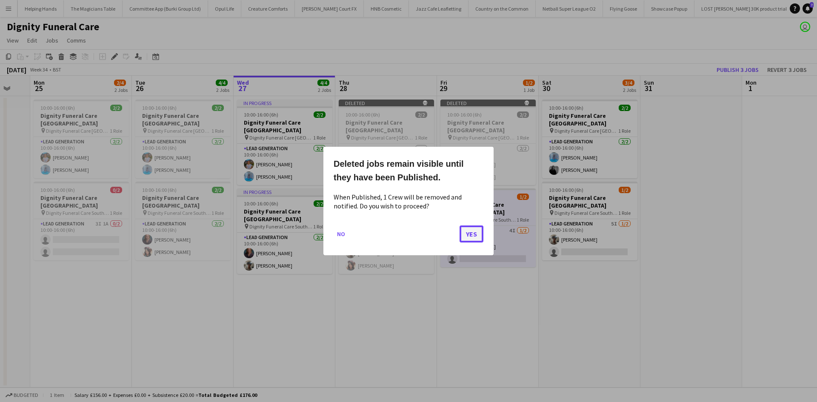
click at [469, 235] on button "Yes" at bounding box center [472, 234] width 24 height 17
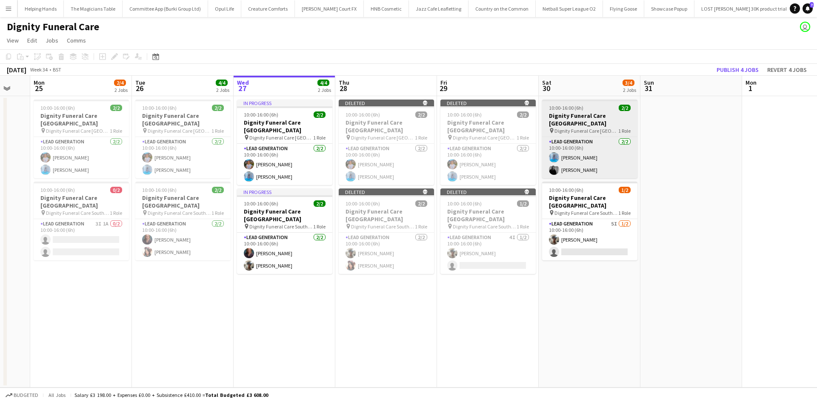
click at [596, 119] on h3 "Dignity Funeral Care [GEOGRAPHIC_DATA]" at bounding box center [589, 119] width 95 height 15
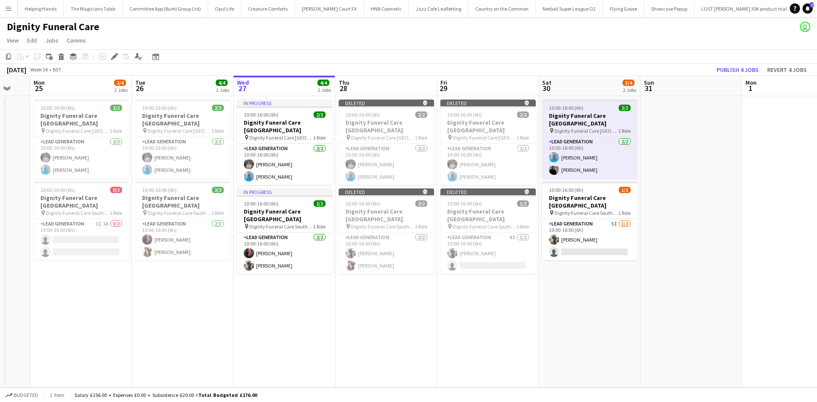
click at [593, 115] on h3 "Dignity Funeral Care [GEOGRAPHIC_DATA]" at bounding box center [589, 119] width 95 height 15
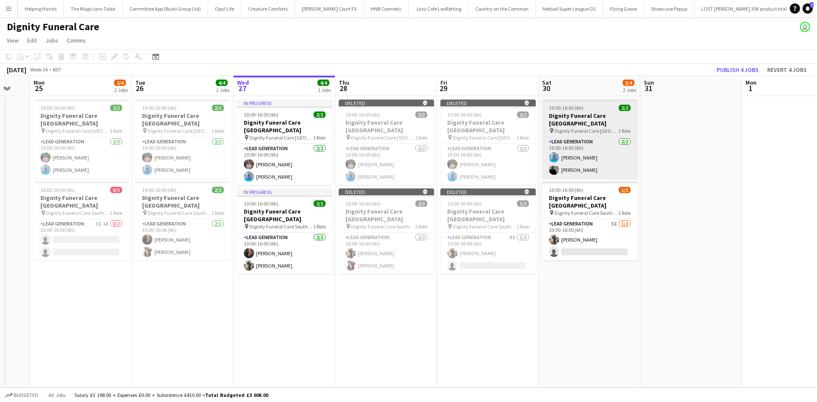
click at [601, 128] on span "Dignity Funeral Care [GEOGRAPHIC_DATA]" at bounding box center [587, 131] width 64 height 6
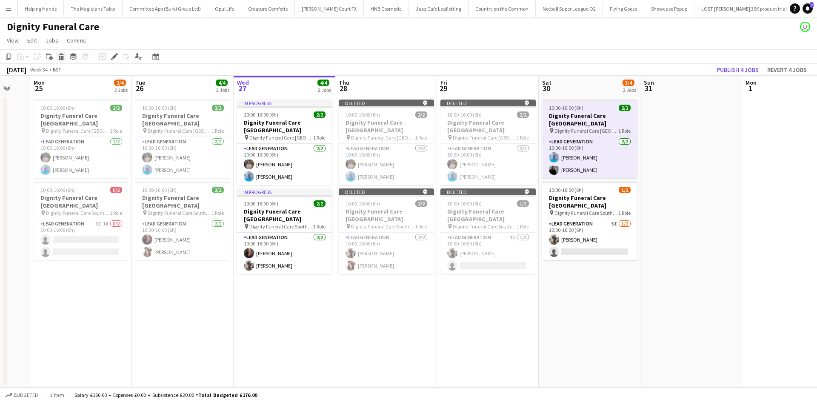
click at [63, 54] on icon at bounding box center [61, 54] width 6 height 2
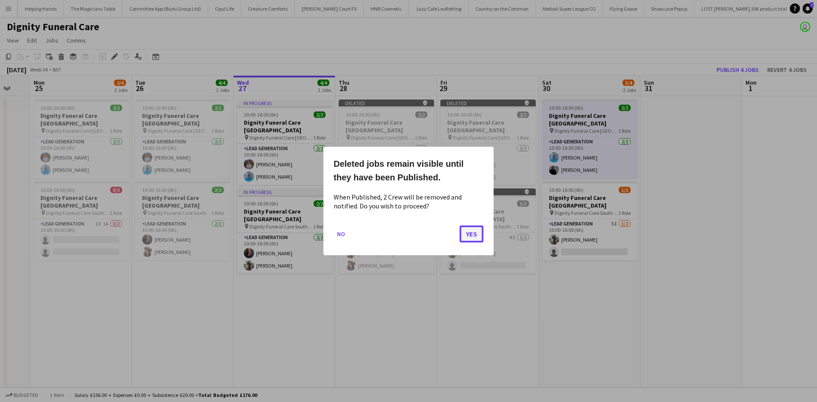
click at [472, 235] on button "Yes" at bounding box center [472, 234] width 24 height 17
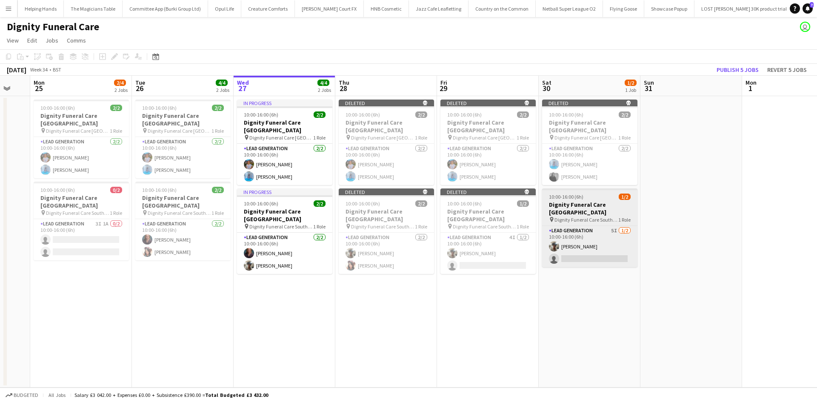
click at [602, 217] on span "Dignity Funeral Care Southamption" at bounding box center [587, 220] width 64 height 6
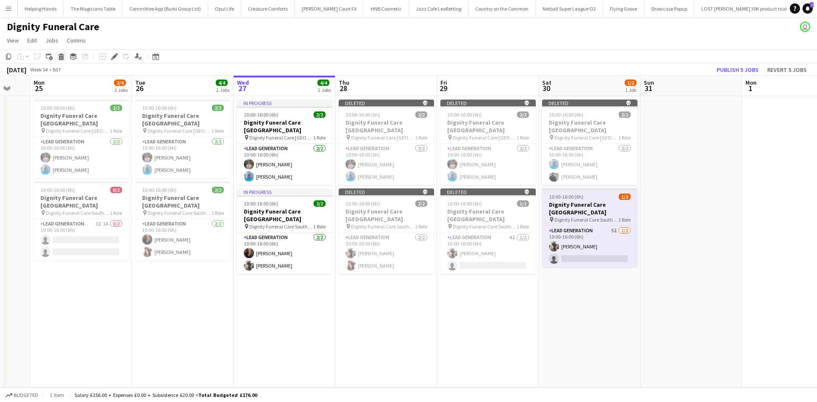
click at [60, 56] on icon "Delete" at bounding box center [61, 56] width 7 height 7
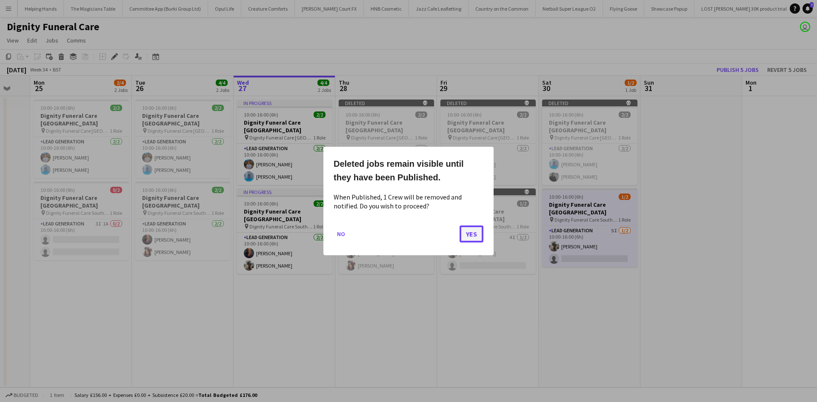
click at [481, 232] on button "Yes" at bounding box center [472, 234] width 24 height 17
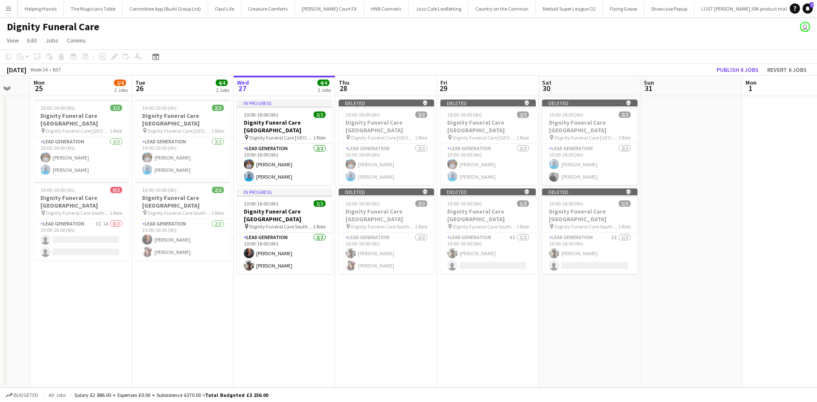
drag, startPoint x: 706, startPoint y: 180, endPoint x: 744, endPoint y: 92, distance: 96.1
click at [706, 179] on app-date-cell at bounding box center [692, 242] width 102 height 292
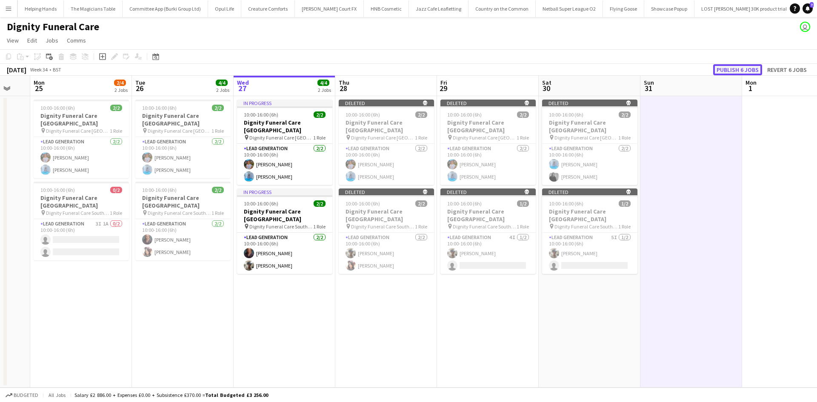
click at [748, 68] on button "Publish 6 jobs" at bounding box center [737, 69] width 49 height 11
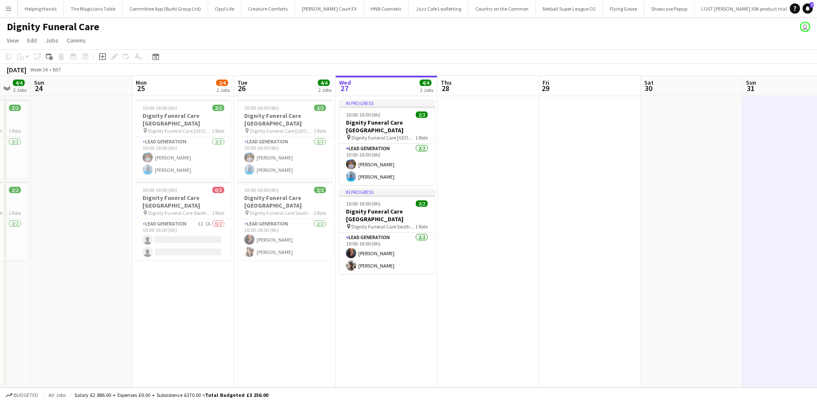
drag, startPoint x: 560, startPoint y: 203, endPoint x: 649, endPoint y: 203, distance: 89.4
click at [659, 206] on app-calendar-viewport "Thu 21 3/4 2 Jobs Fri 22 4/4 2 Jobs Sat 23 4/4 2 Jobs Sun 24 Mon 25 2/4 2 Jobs …" at bounding box center [408, 232] width 817 height 312
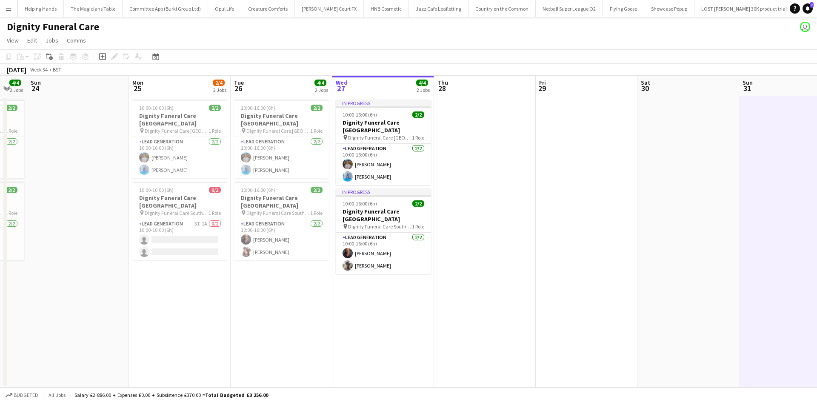
drag, startPoint x: 232, startPoint y: 274, endPoint x: 269, endPoint y: 255, distance: 42.4
click at [272, 269] on app-calendar-viewport "Thu 21 3/4 2 Jobs Fri 22 4/4 2 Jobs Sat 23 4/4 2 Jobs Sun 24 Mon 25 2/4 2 Jobs …" at bounding box center [408, 232] width 817 height 312
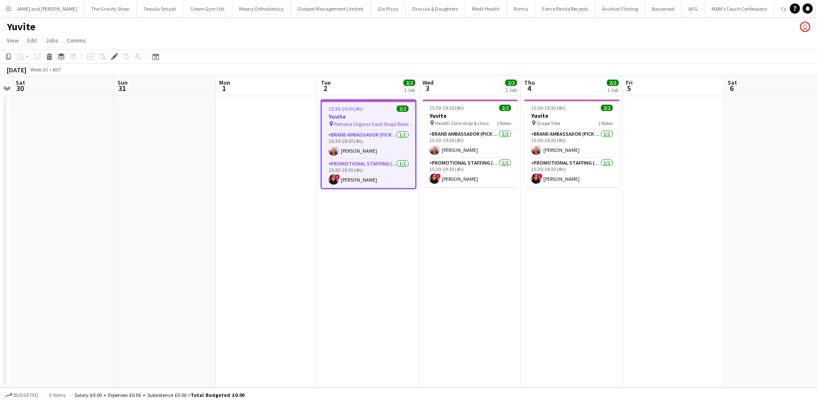
scroll to position [0, 5011]
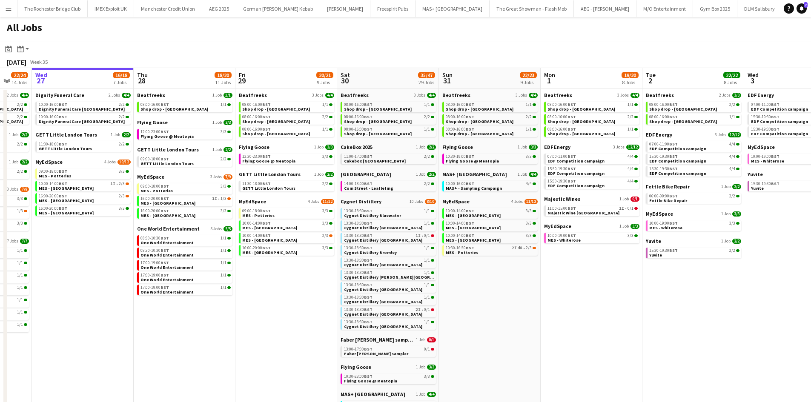
scroll to position [0, 288]
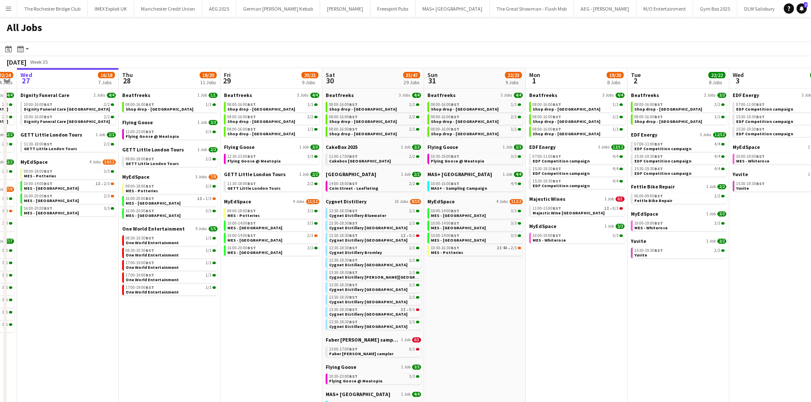
drag, startPoint x: 587, startPoint y: 269, endPoint x: 503, endPoint y: 260, distance: 85.2
click at [503, 260] on app-calendar-viewport "Sun 24 26/26 7 Jobs Mon 25 8/10 5 Jobs Tue 26 22/24 14 Jobs Wed 27 16/18 7 Jobs…" at bounding box center [405, 367] width 811 height 598
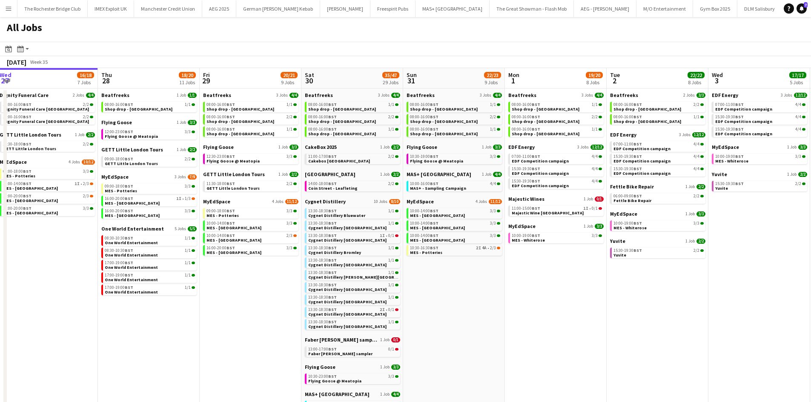
drag, startPoint x: 712, startPoint y: 300, endPoint x: 501, endPoint y: 288, distance: 211.9
click at [501, 288] on app-calendar-viewport "Sun 24 26/26 7 Jobs Mon 25 8/10 5 Jobs Tue 26 22/24 14 Jobs Wed 27 16/18 7 Jobs…" at bounding box center [405, 367] width 811 height 598
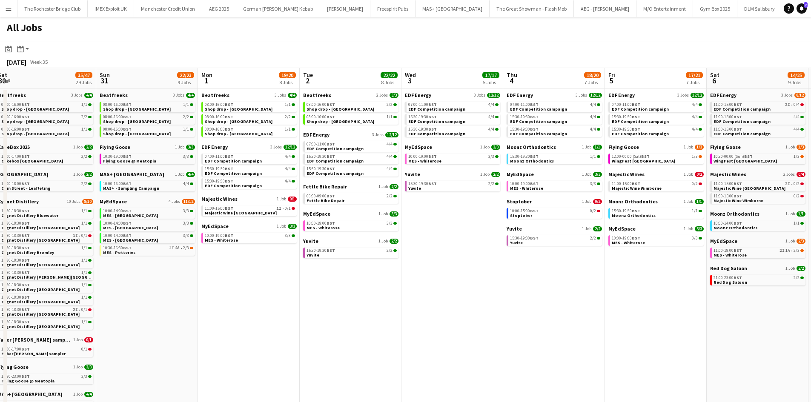
scroll to position [0, 235]
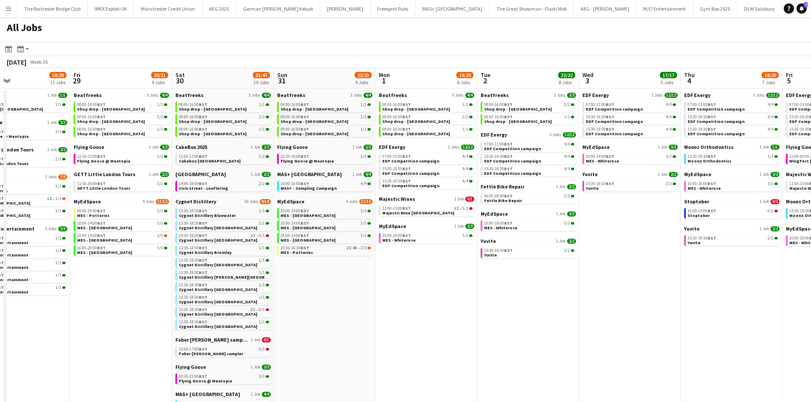
click at [481, 265] on app-all-jobs "All Jobs Date picker AUG 2025 AUG 2025 Monday M Tuesday T Wednesday W Thursday …" at bounding box center [405, 341] width 811 height 649
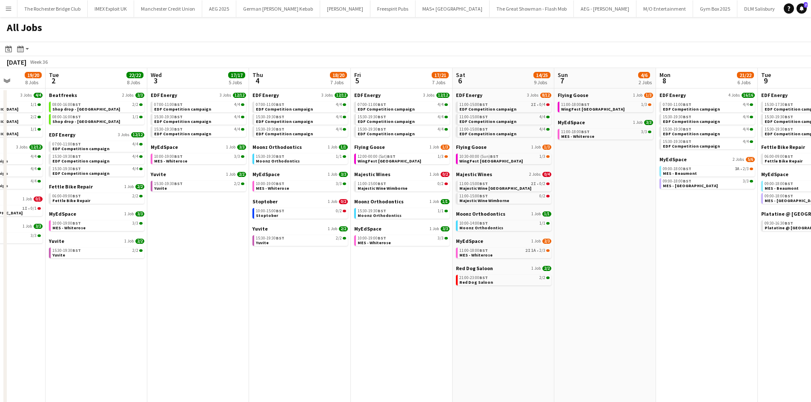
scroll to position [0, 267]
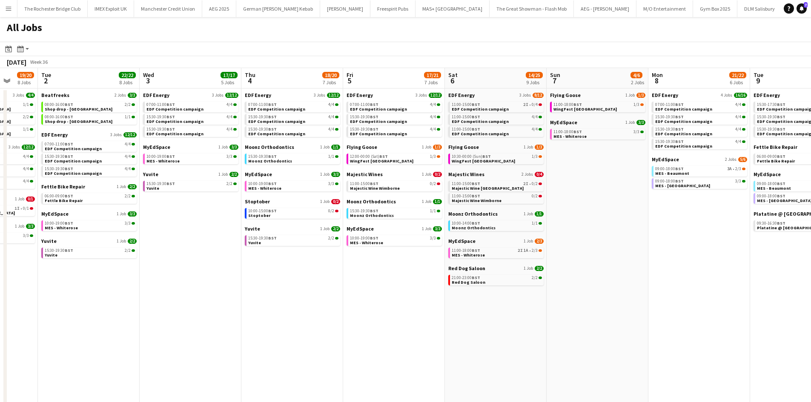
drag, startPoint x: 667, startPoint y: 351, endPoint x: 430, endPoint y: 353, distance: 237.1
click at [431, 353] on app-calendar-viewport "Sat 30 35/47 29 Jobs Sun 31 22/23 9 Jobs Mon 1 19/20 8 Jobs Tue 2 22/22 8 Jobs …" at bounding box center [405, 367] width 811 height 598
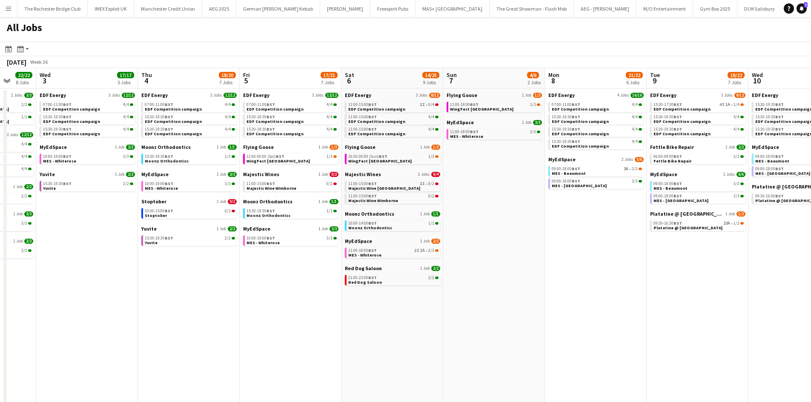
drag, startPoint x: 643, startPoint y: 268, endPoint x: 518, endPoint y: 285, distance: 125.4
click at [525, 284] on app-calendar-viewport "Sat 30 35/47 29 Jobs Sun 31 22/23 9 Jobs Mon 1 19/20 8 Jobs Tue 2 22/22 8 Jobs …" at bounding box center [405, 367] width 811 height 598
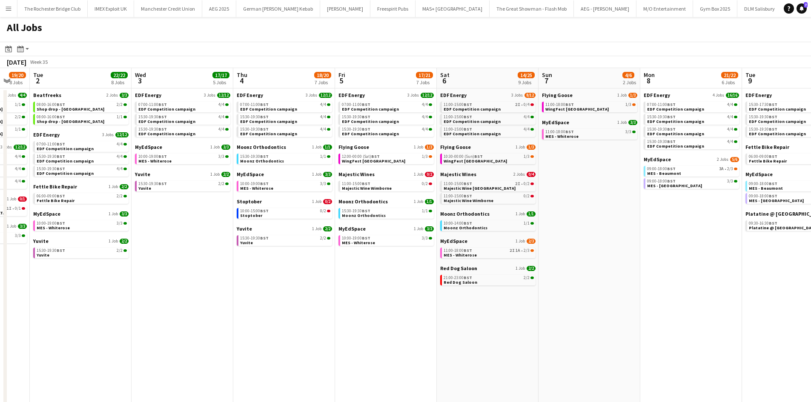
scroll to position [0, 183]
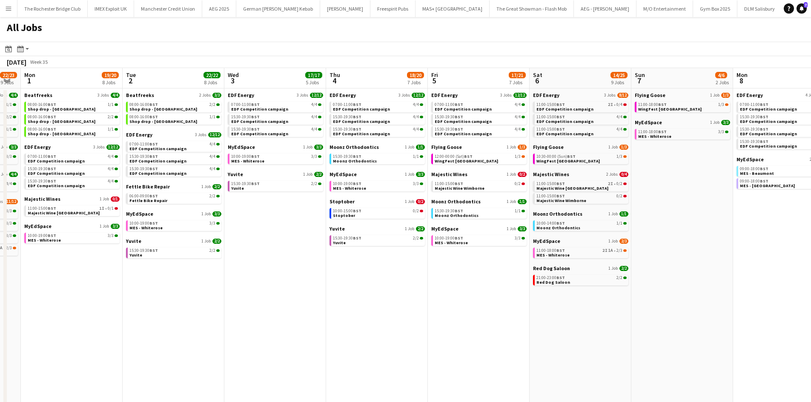
drag, startPoint x: 355, startPoint y: 330, endPoint x: 519, endPoint y: 321, distance: 164.5
click at [558, 321] on app-calendar-viewport "Sat 30 35/47 29 Jobs Sun 31 22/23 9 Jobs Mon 1 19/20 8 Jobs Tue 2 22/22 8 Jobs …" at bounding box center [405, 367] width 811 height 598
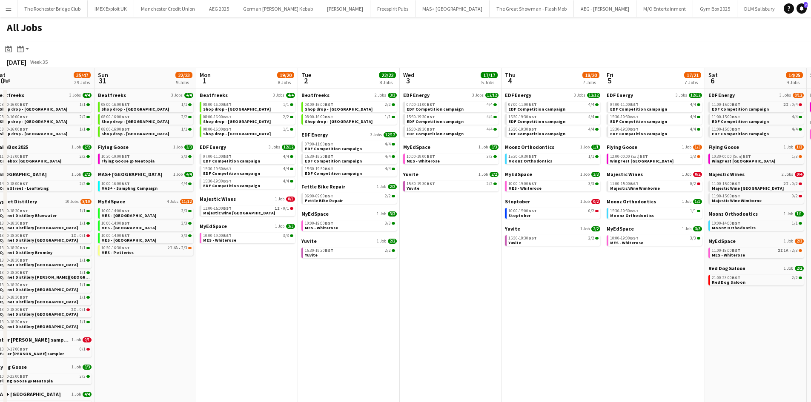
drag, startPoint x: 241, startPoint y: 337, endPoint x: 397, endPoint y: 347, distance: 156.1
click at [397, 347] on app-calendar-viewport "Thu 28 18/20 11 Jobs Fri 29 20/21 9 Jobs Sat 30 35/47 29 Jobs Sun 31 22/23 9 Jo…" at bounding box center [405, 367] width 811 height 598
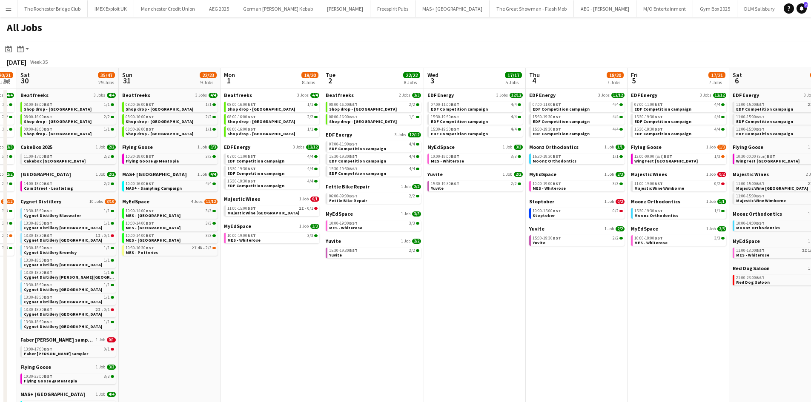
scroll to position [0, 240]
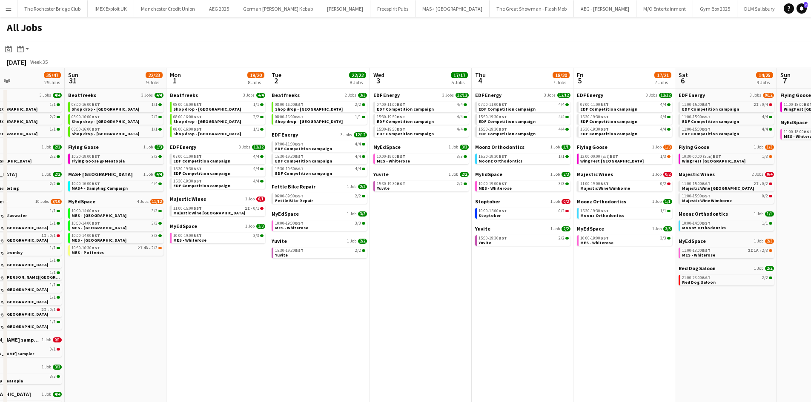
drag, startPoint x: 169, startPoint y: 343, endPoint x: 418, endPoint y: 343, distance: 249.8
click at [420, 343] on app-calendar-viewport "Thu 28 18/20 11 Jobs Fri 29 20/21 9 Jobs Sat 30 35/47 29 Jobs Sun 31 22/23 9 Jo…" at bounding box center [405, 367] width 811 height 598
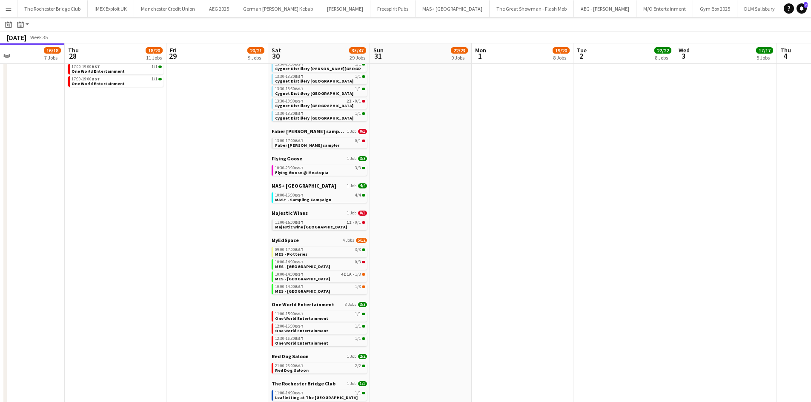
scroll to position [213, 0]
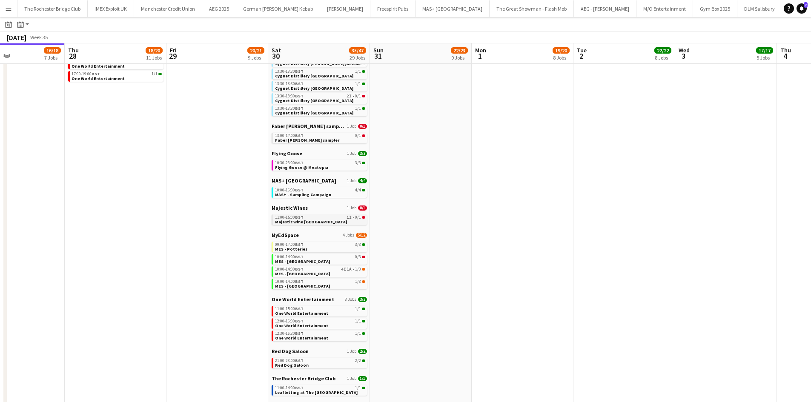
click at [357, 223] on link "11:00-15:00 BST 1I • 0/1 Majestic Wine Christchurch" at bounding box center [320, 220] width 90 height 10
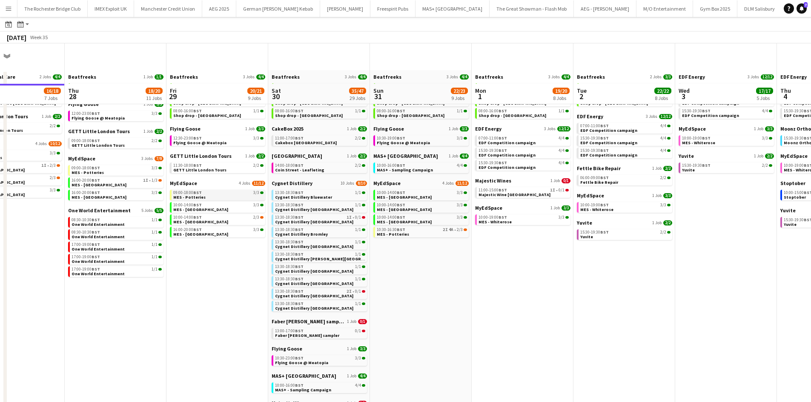
scroll to position [0, 0]
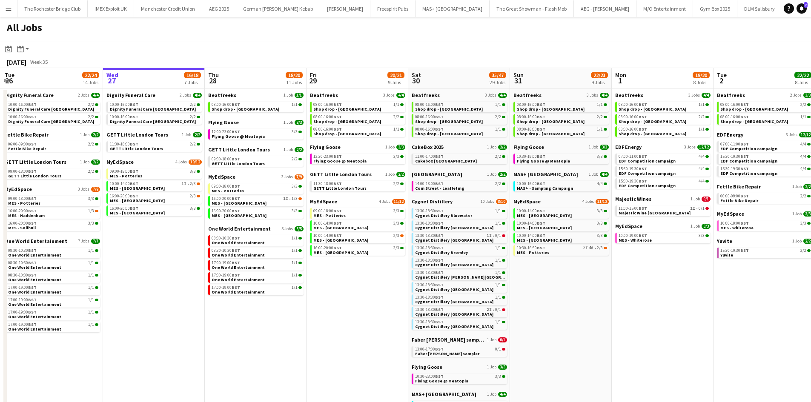
drag, startPoint x: 211, startPoint y: 289, endPoint x: 389, endPoint y: 294, distance: 178.8
click at [389, 295] on app-calendar-viewport "Sun 24 26/26 7 Jobs Mon 25 8/10 5 Jobs Tue 26 22/24 14 Jobs Wed 27 16/18 7 Jobs…" at bounding box center [405, 367] width 811 height 598
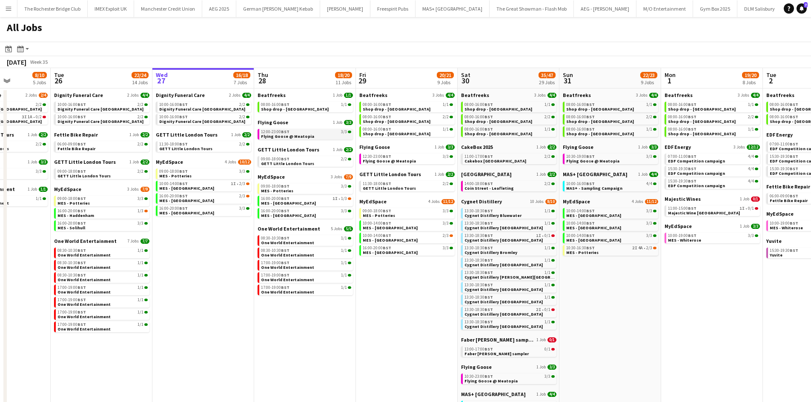
click at [290, 134] on span "Flying Goose @ Meatopia" at bounding box center [287, 137] width 53 height 6
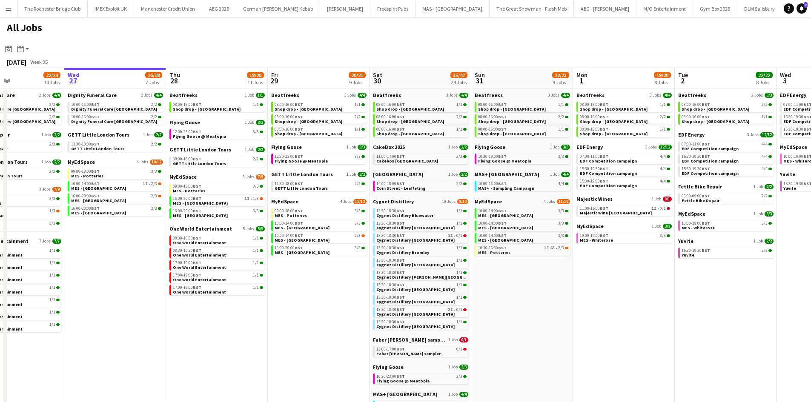
drag, startPoint x: 404, startPoint y: 316, endPoint x: 342, endPoint y: 307, distance: 62.8
click at [313, 290] on app-calendar-viewport "Sat 23 52/52 24 Jobs Sun 24 26/26 7 Jobs Mon 25 8/10 5 Jobs Tue 26 22/24 14 Job…" at bounding box center [405, 367] width 811 height 598
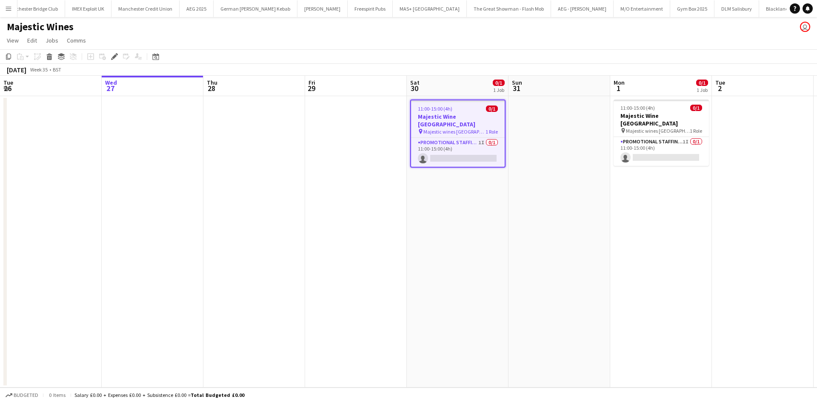
scroll to position [0, 293]
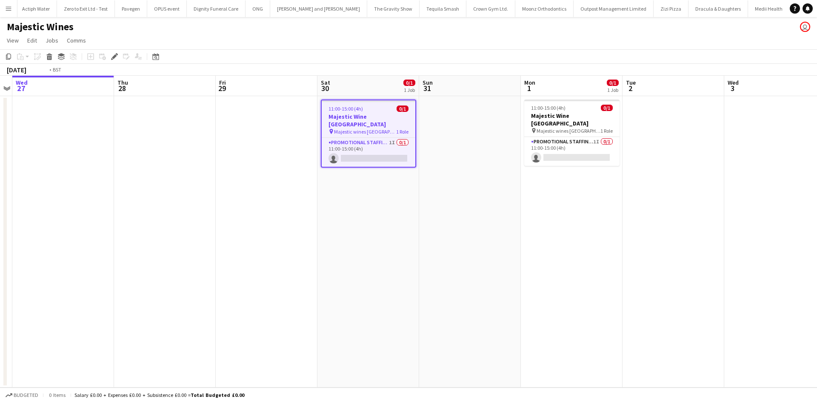
drag, startPoint x: 287, startPoint y: 228, endPoint x: 649, endPoint y: 266, distance: 363.8
click at [649, 266] on app-calendar-viewport "Sun 24 1/1 1 Job Mon 25 Tue 26 Wed 27 Thu 28 Fri 29 Sat 30 0/1 1 Job Sun 31 Mon…" at bounding box center [408, 232] width 817 height 312
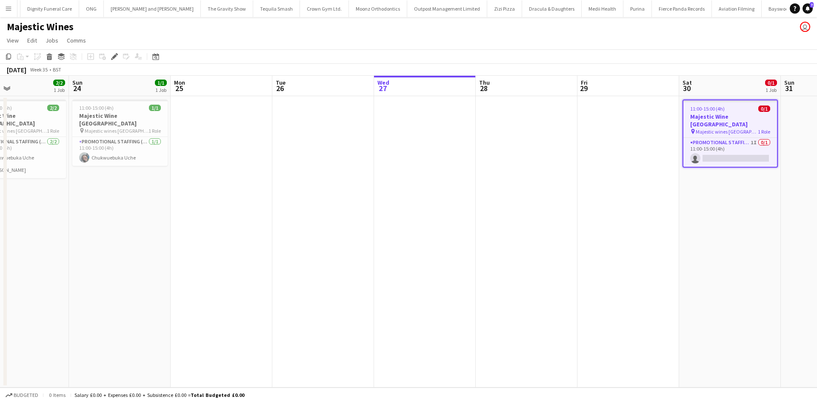
scroll to position [0, 4766]
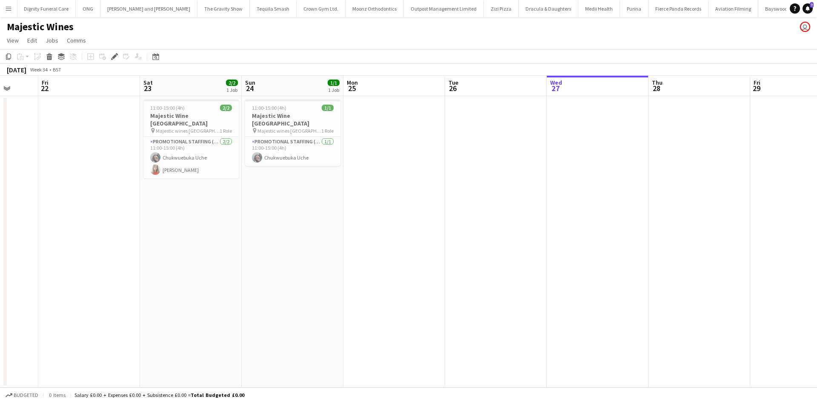
click at [494, 261] on app-calendar-viewport "Tue 19 Wed 20 Thu 21 Fri 22 Sat 23 2/2 1 Job Sun 24 1/1 1 Job Mon 25 Tue 26 Wed…" at bounding box center [408, 232] width 817 height 312
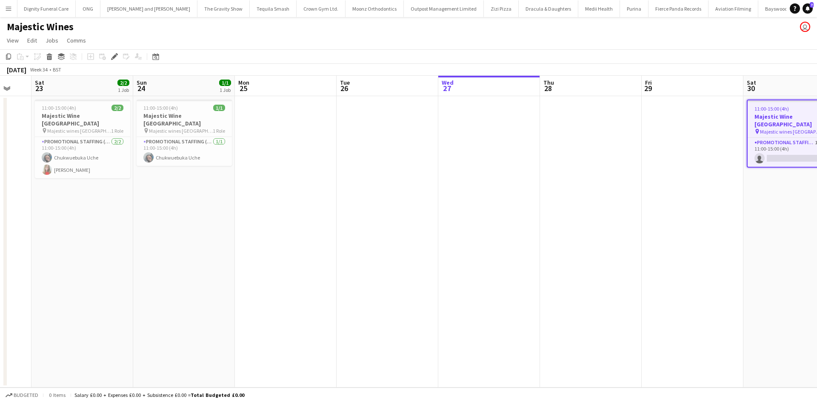
drag, startPoint x: 492, startPoint y: 262, endPoint x: 360, endPoint y: 265, distance: 132.4
click at [362, 265] on app-calendar-viewport "Tue 19 Wed 20 Thu 21 Fri 22 Sat 23 2/2 1 Job Sun 24 1/1 1 Job Mon 25 Tue 26 Wed…" at bounding box center [408, 232] width 817 height 312
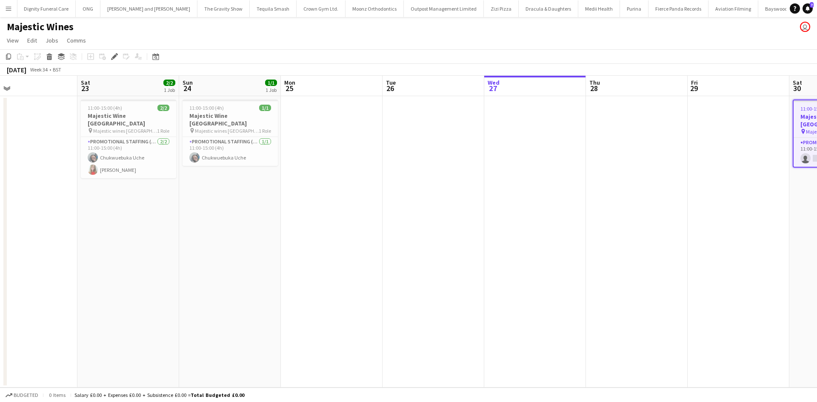
scroll to position [0, 298]
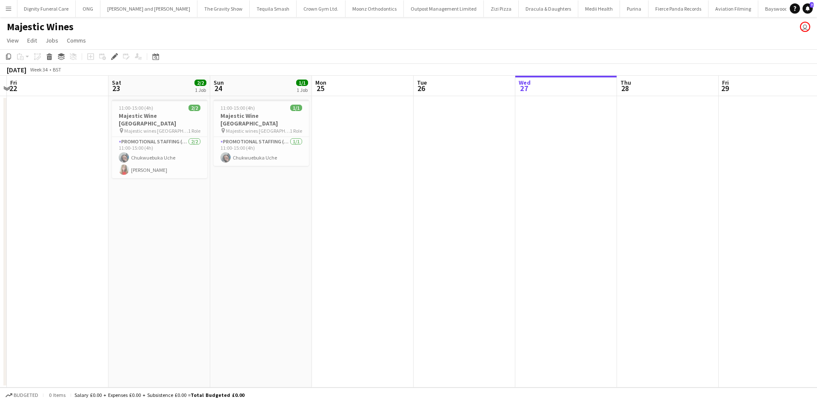
drag, startPoint x: 151, startPoint y: 171, endPoint x: 251, endPoint y: 192, distance: 102.7
click at [251, 192] on app-calendar-viewport "Tue 19 Wed 20 Thu 21 Fri 22 Sat 23 2/2 1 Job Sun 24 1/1 1 Job Mon 25 Tue 26 Wed…" at bounding box center [408, 232] width 817 height 312
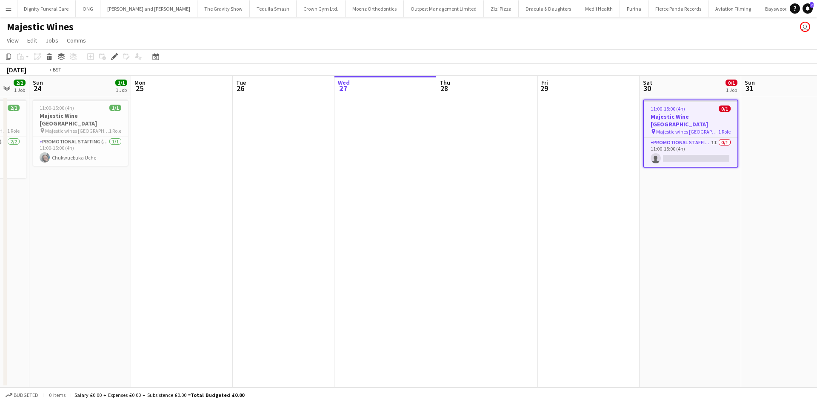
drag, startPoint x: 386, startPoint y: 302, endPoint x: 224, endPoint y: 299, distance: 161.7
click at [220, 297] on app-calendar-viewport "Thu 21 Fri 22 Sat 23 2/2 1 Job Sun 24 1/1 1 Job Mon 25 Tue 26 Wed 27 Thu 28 Fri…" at bounding box center [408, 232] width 817 height 312
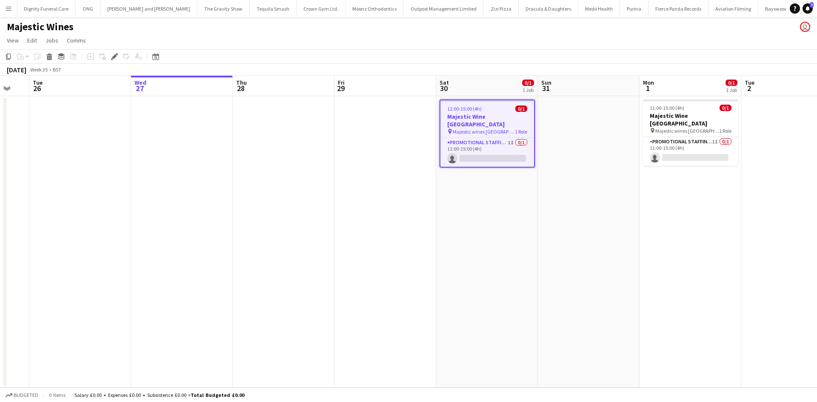
scroll to position [0, 280]
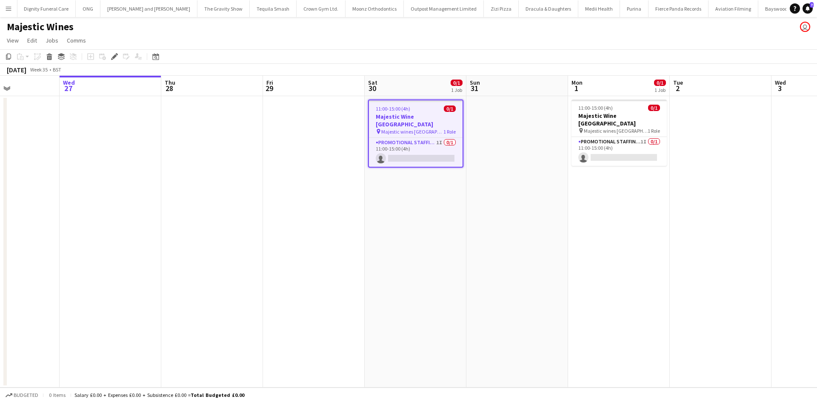
drag, startPoint x: 495, startPoint y: 256, endPoint x: 305, endPoint y: 232, distance: 192.2
click at [305, 232] on app-calendar-viewport "Sat 23 2/2 1 Job Sun 24 1/1 1 Job Mon 25 Tue 26 Wed 27 Thu 28 Fri 29 Sat 30 0/1…" at bounding box center [408, 232] width 817 height 312
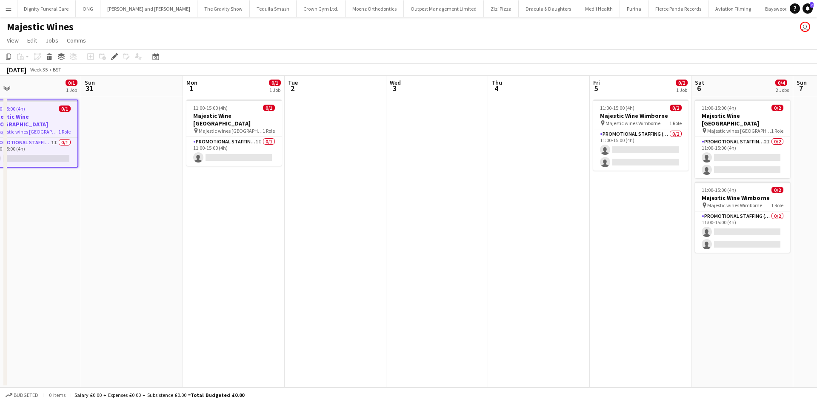
drag, startPoint x: 530, startPoint y: 228, endPoint x: 404, endPoint y: 223, distance: 126.1
click at [404, 223] on app-calendar-viewport "Wed 27 Thu 28 Fri 29 Sat 30 0/1 1 Job Sun 31 Mon 1 0/1 1 Job Tue 2 Wed 3 Thu 4 …" at bounding box center [408, 232] width 817 height 312
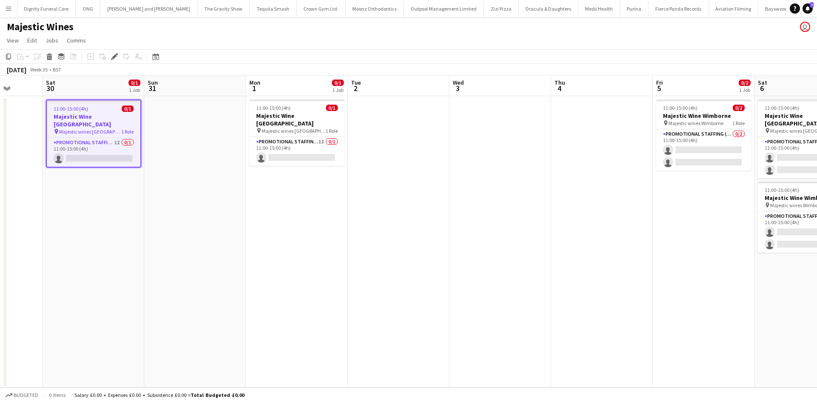
drag, startPoint x: 384, startPoint y: 229, endPoint x: 461, endPoint y: 227, distance: 77.5
click at [480, 228] on app-calendar-viewport "Wed 27 Thu 28 Fri 29 Sat 30 0/1 1 Job Sun 31 Mon 1 0/1 1 Job Tue 2 Wed 3 Thu 4 …" at bounding box center [408, 232] width 817 height 312
drag, startPoint x: 243, startPoint y: 208, endPoint x: 421, endPoint y: 208, distance: 177.9
click at [433, 208] on app-calendar-viewport "Wed 27 Thu 28 Fri 29 Sat 30 0/1 1 Job Sun 31 Mon 1 0/1 1 Job Tue 2 Wed 3 Thu 4 …" at bounding box center [408, 232] width 817 height 312
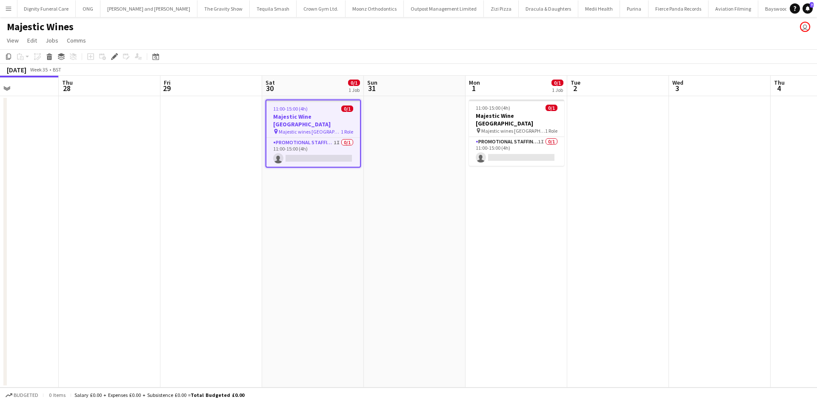
drag, startPoint x: 379, startPoint y: 207, endPoint x: 482, endPoint y: 211, distance: 103.1
click at [516, 216] on app-calendar-viewport "Mon 25 Tue 26 Wed 27 Thu 28 Fri 29 Sat 30 0/1 1 Job Sun 31 Mon 1 0/1 1 Job Tue …" at bounding box center [408, 232] width 817 height 312
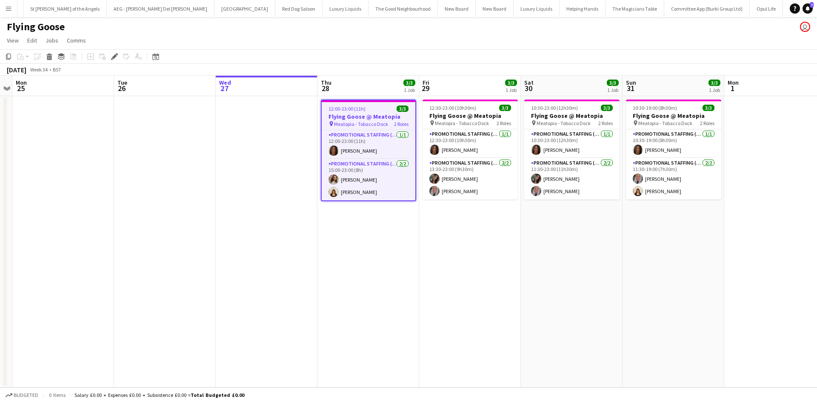
scroll to position [0, 3099]
click at [398, 237] on app-date-cell "12:00-23:00 (11h) 3/3 Flying Goose @ Meatopia pin Meatopia - Tobacco Dock 2 Rol…" at bounding box center [368, 242] width 102 height 292
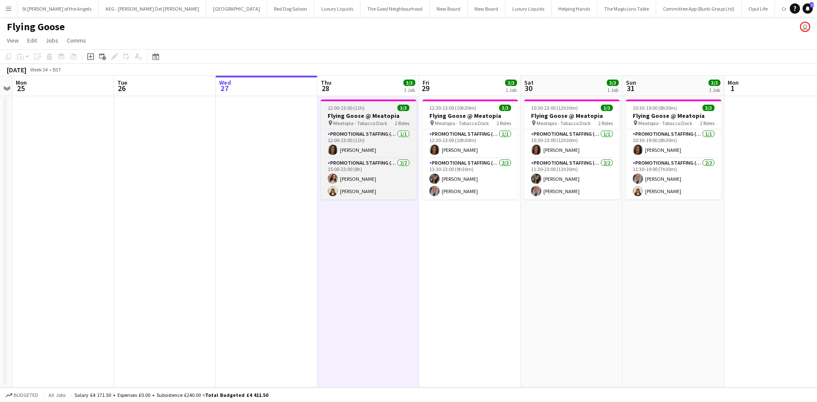
click at [354, 109] on span "12:00-23:00 (11h)" at bounding box center [346, 108] width 37 height 6
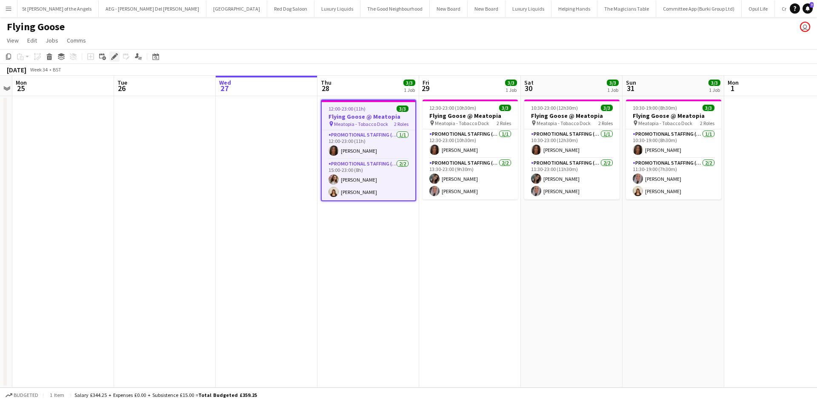
click at [117, 57] on icon "Edit" at bounding box center [114, 56] width 7 height 7
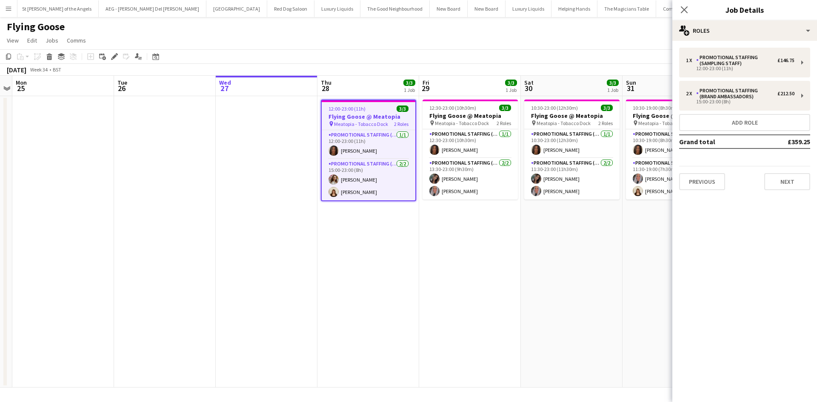
click at [503, 270] on app-date-cell "12:30-23:00 (10h30m) 3/3 Flying Goose @ Meatopia pin Meatopia - Tobacco Dock 2 …" at bounding box center [470, 242] width 102 height 292
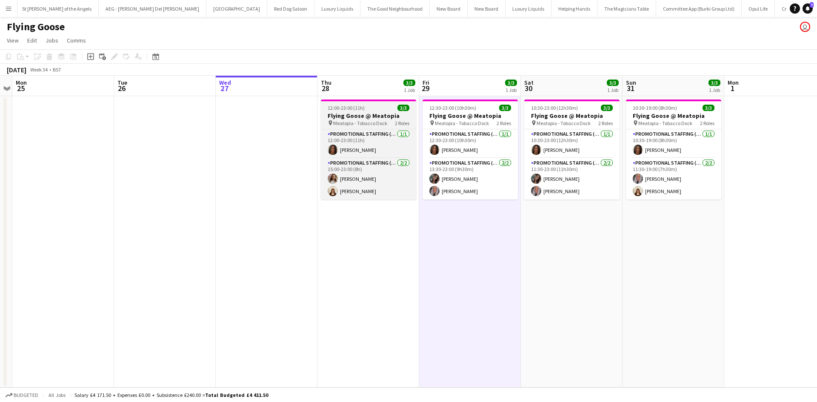
click at [358, 122] on span "Meatopia - Tobacco Dock" at bounding box center [360, 123] width 54 height 6
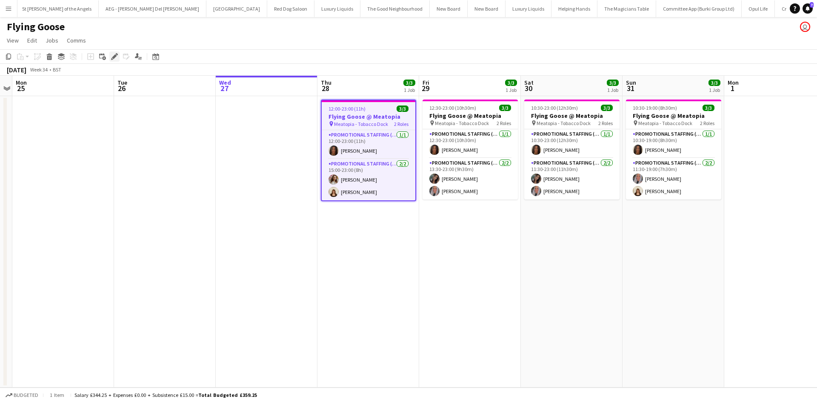
click at [110, 57] on div "Edit" at bounding box center [114, 56] width 10 height 10
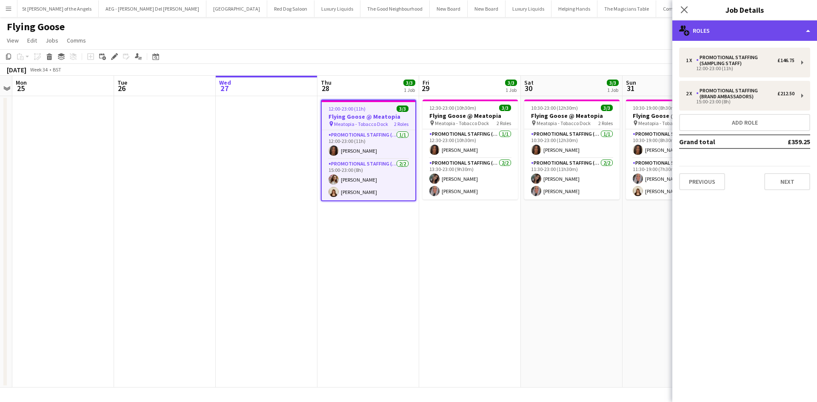
click at [729, 31] on div "multiple-users-add Roles" at bounding box center [744, 30] width 145 height 20
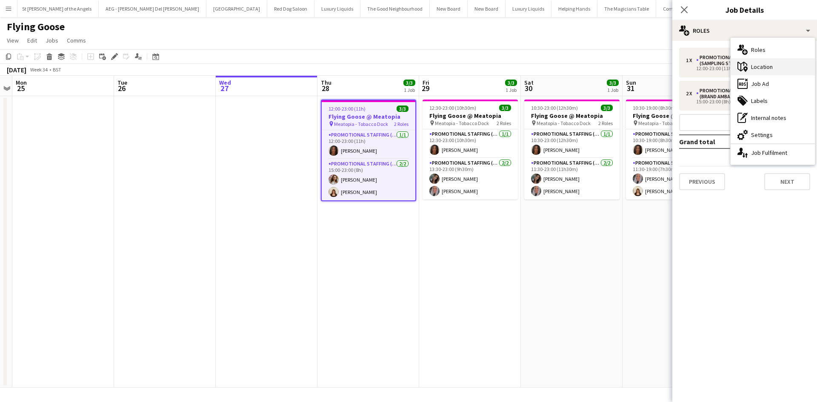
click at [768, 68] on div "maps-pin-1 Location" at bounding box center [773, 66] width 84 height 17
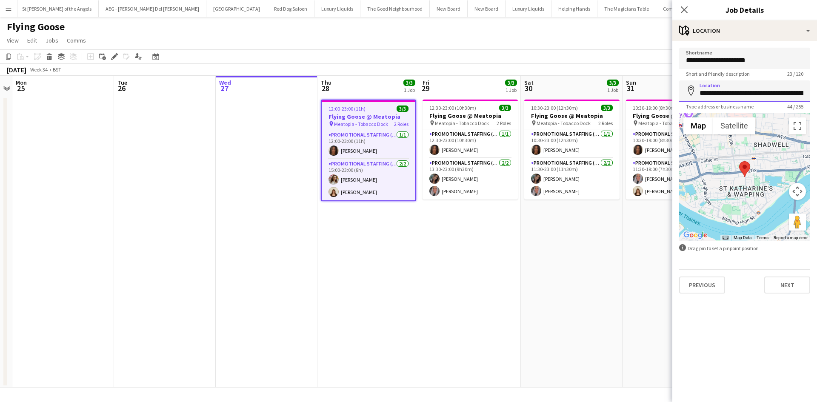
scroll to position [0, 33]
drag, startPoint x: 700, startPoint y: 93, endPoint x: 792, endPoint y: 101, distance: 93.1
click at [792, 101] on input "**********" at bounding box center [744, 90] width 131 height 21
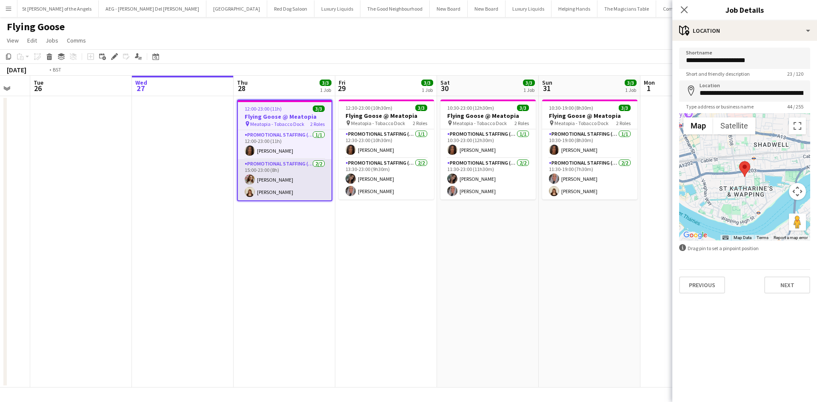
drag, startPoint x: 314, startPoint y: 229, endPoint x: 279, endPoint y: 174, distance: 64.8
click at [301, 220] on app-calendar-viewport "Fri 22 Sat 23 Sun 24 Mon 25 Tue 26 Wed 27 Thu 28 3/3 1 Job Fri 29 3/3 1 Job Sat…" at bounding box center [408, 232] width 817 height 312
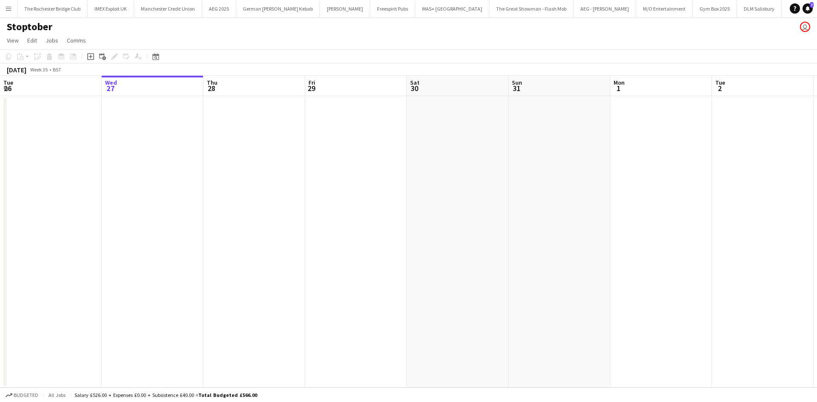
scroll to position [0, 252]
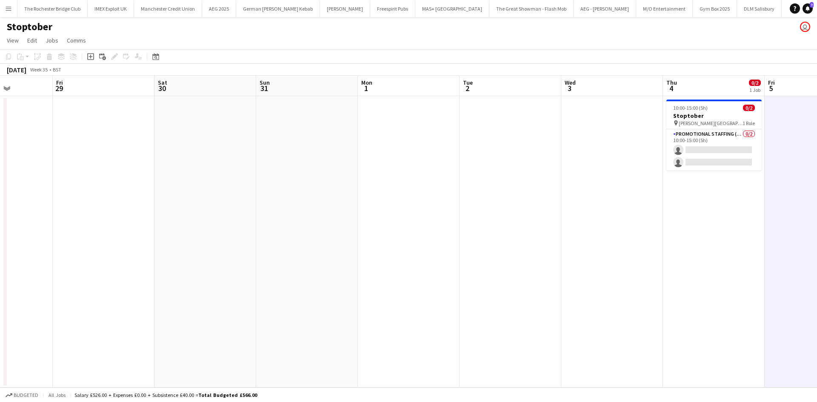
click at [440, 186] on app-calendar-viewport "Tue 26 Wed 27 Thu 28 Fri 29 Sat 30 Sun 31 Mon 1 Tue 2 Wed 3 Thu 4 0/2 1 Job Fri…" at bounding box center [408, 232] width 817 height 312
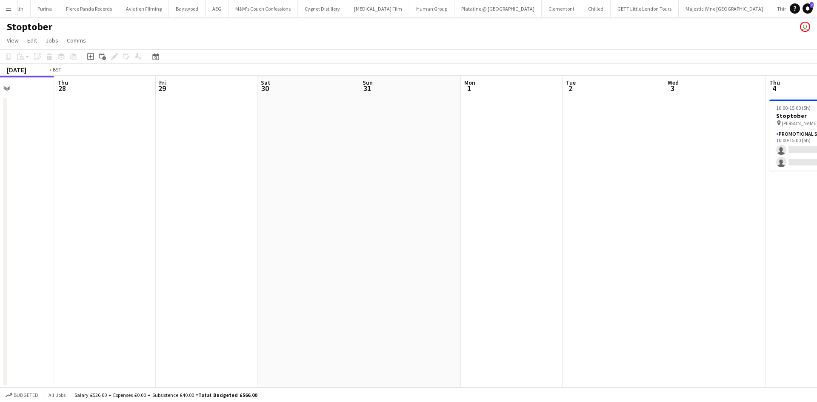
scroll to position [0, 266]
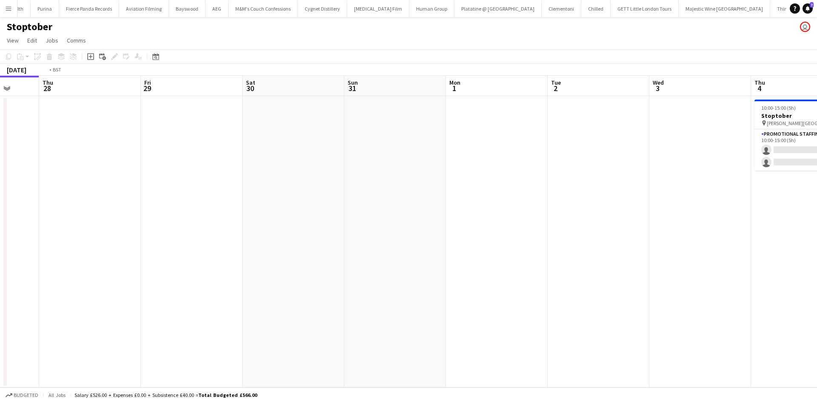
click at [628, 189] on app-calendar-viewport "Mon 25 Tue 26 Wed 27 Thu 28 Fri 29 Sat 30 Sun 31 Mon 1 Tue 2 Wed 3 Thu 4 0/2 1 …" at bounding box center [408, 232] width 817 height 312
